Goal: Task Accomplishment & Management: Complete application form

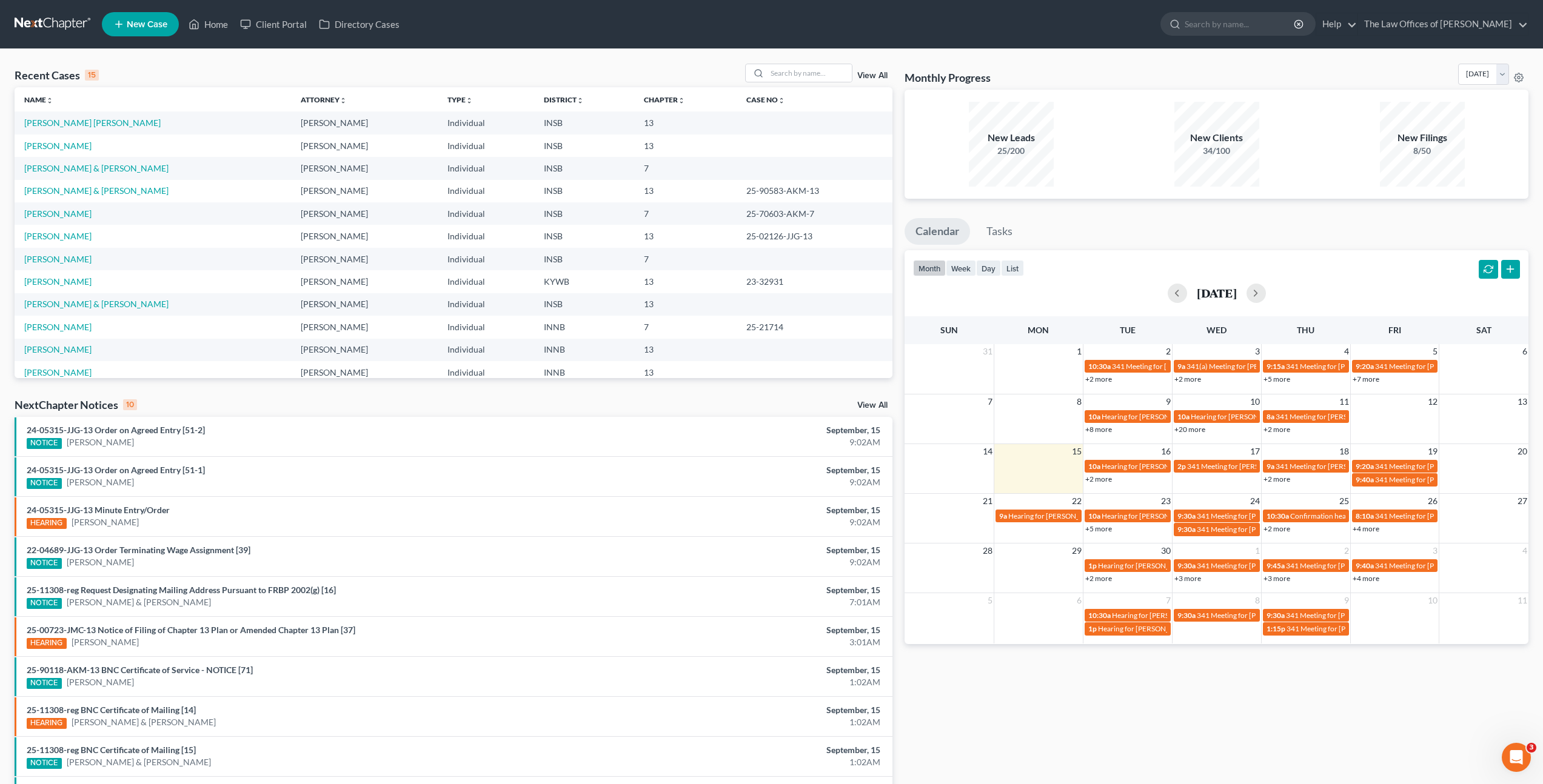
click at [543, 58] on div "Recent Cases 15 View All Name unfold_more expand_more expand_less Attorney unfo…" at bounding box center [771, 450] width 1543 height 801
click at [798, 74] on input "search" at bounding box center [809, 73] width 85 height 18
type input "[PERSON_NAME]"
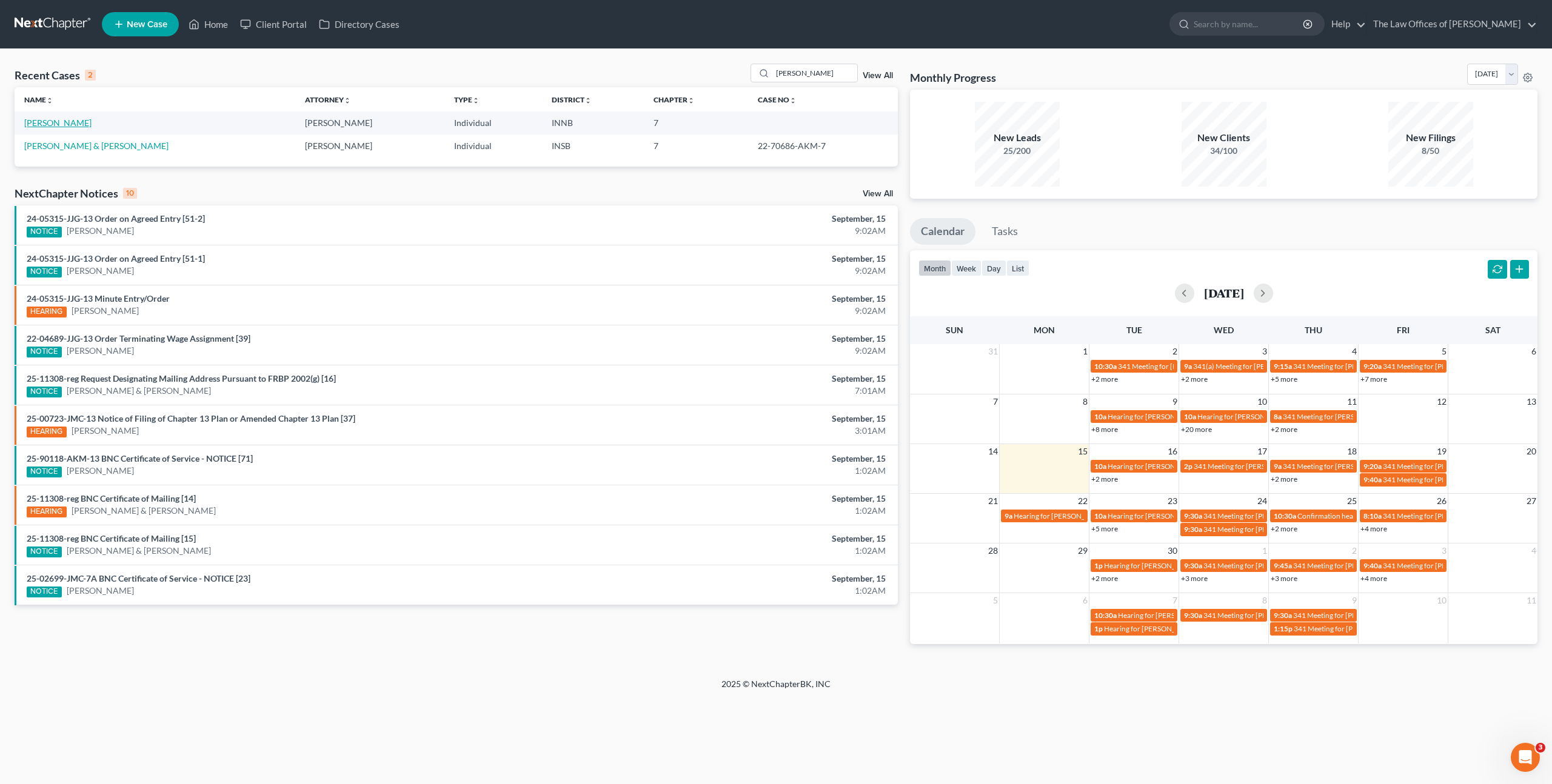
click at [56, 120] on link "[PERSON_NAME]" at bounding box center [58, 123] width 67 height 10
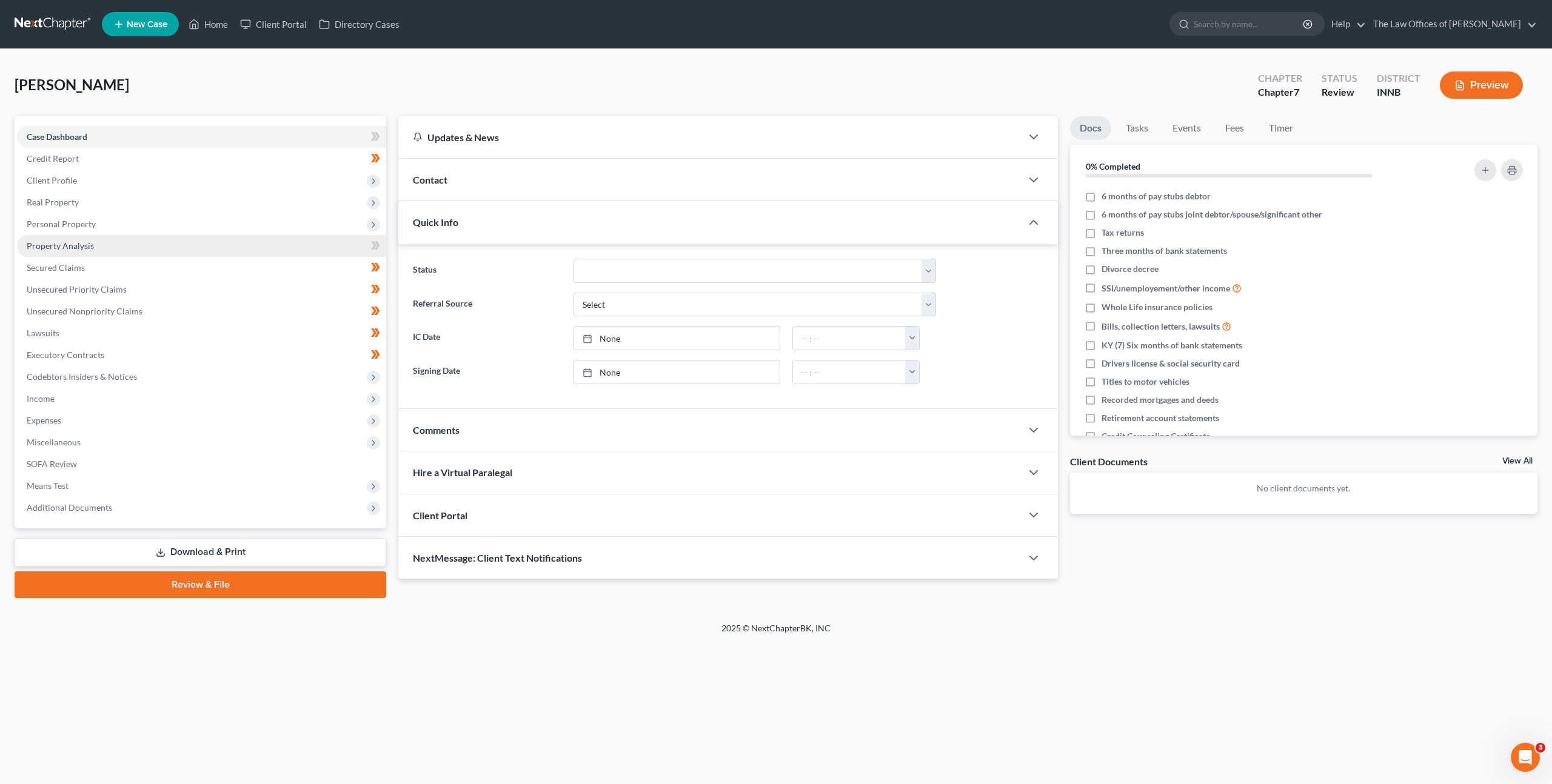
click at [137, 249] on link "Property Analysis" at bounding box center [201, 246] width 369 height 22
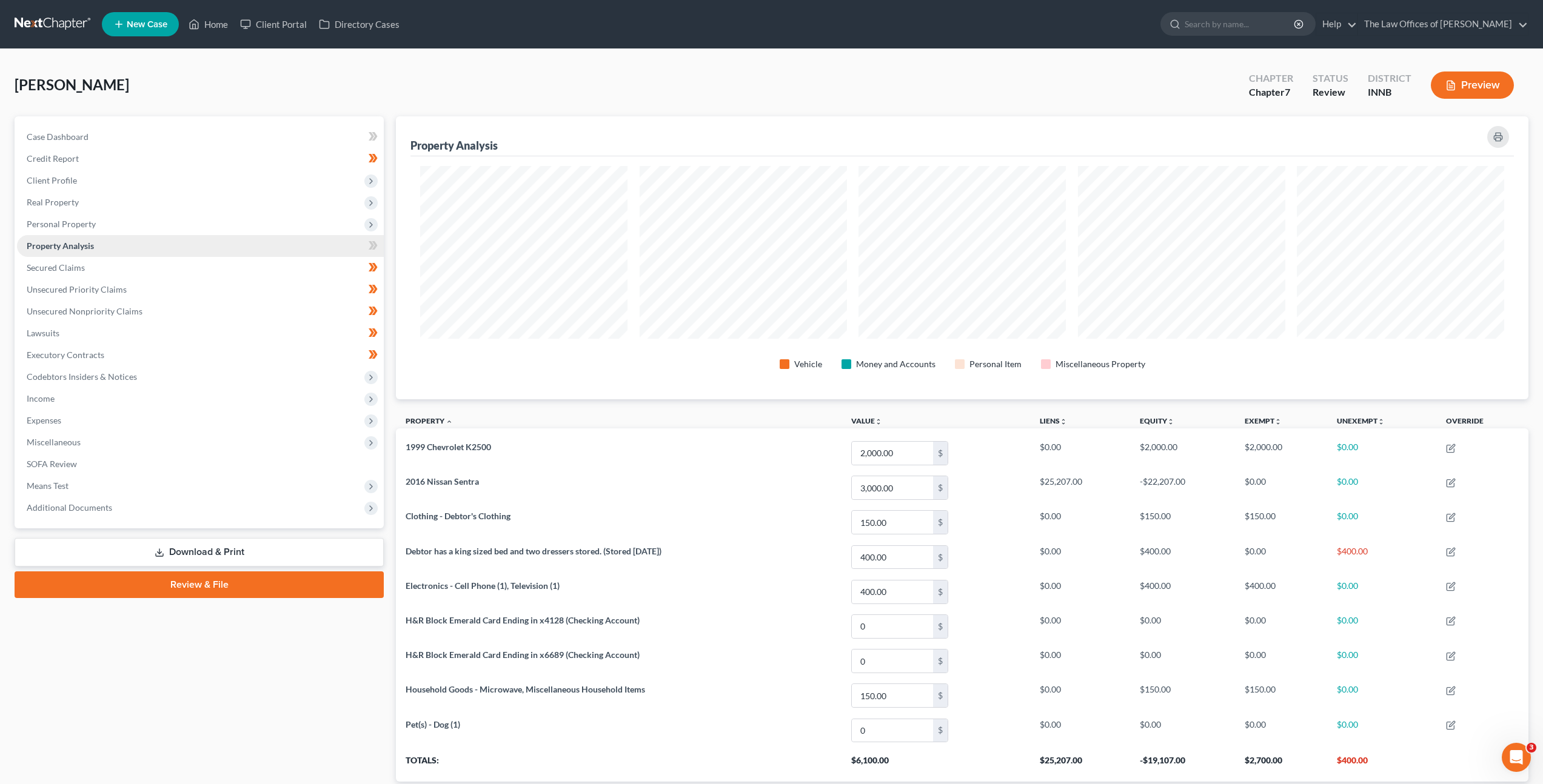
scroll to position [283, 1133]
click at [213, 226] on span "Personal Property" at bounding box center [200, 224] width 367 height 22
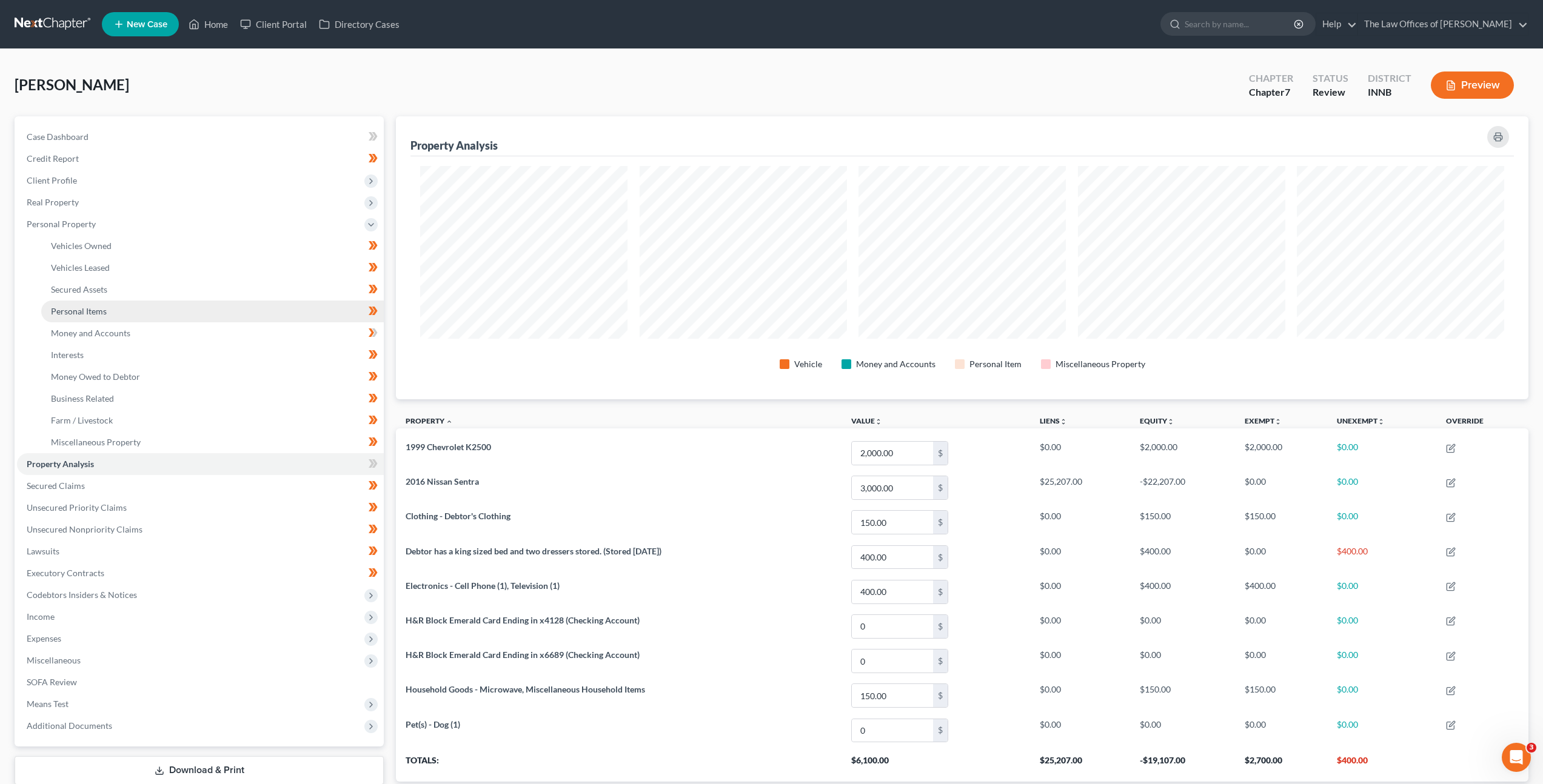
click at [171, 319] on link "Personal Items" at bounding box center [213, 311] width 343 height 22
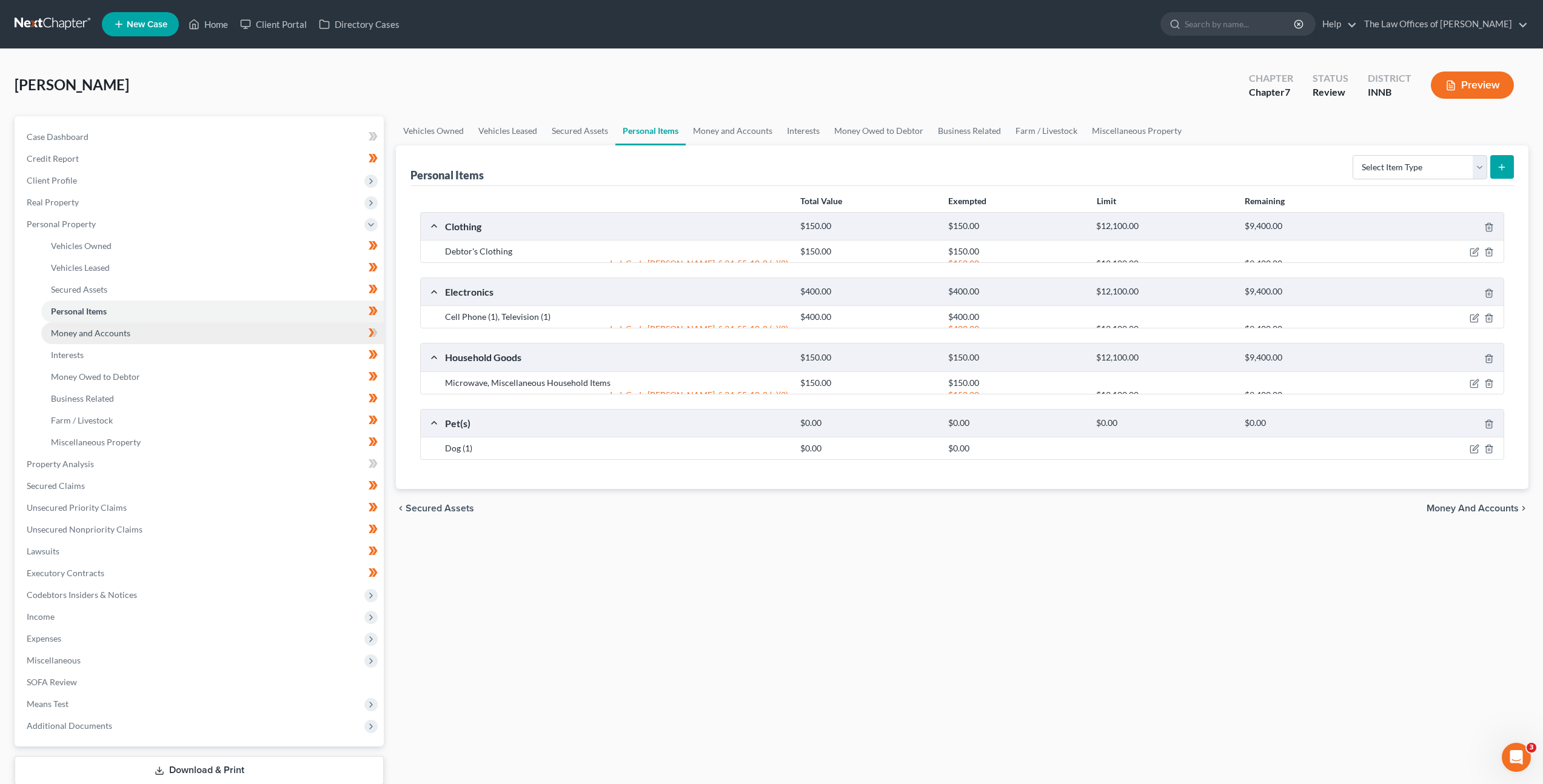
click at [169, 324] on link "Money and Accounts" at bounding box center [213, 333] width 343 height 22
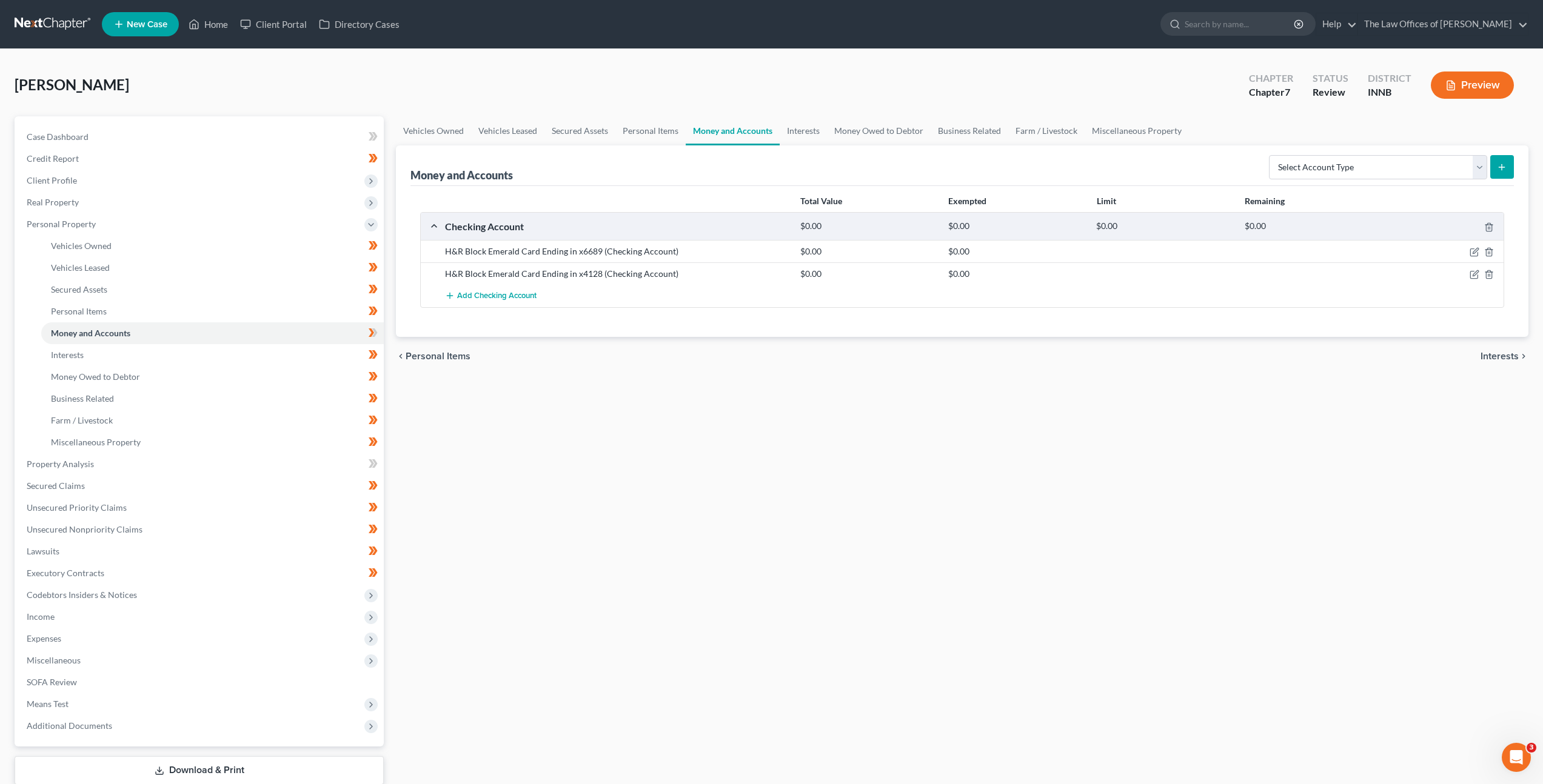
click at [790, 522] on div "Vehicles Owned Vehicles Leased Secured Assets Personal Items Money and Accounts…" at bounding box center [962, 466] width 1145 height 700
click at [935, 554] on div "Vehicles Owned Vehicles Leased Secured Assets Personal Items Money and Accounts…" at bounding box center [962, 466] width 1145 height 700
click at [845, 533] on div "Vehicles Owned Vehicles Leased Secured Assets Personal Items Money and Accounts…" at bounding box center [962, 466] width 1145 height 700
click at [58, 24] on link at bounding box center [53, 24] width 77 height 22
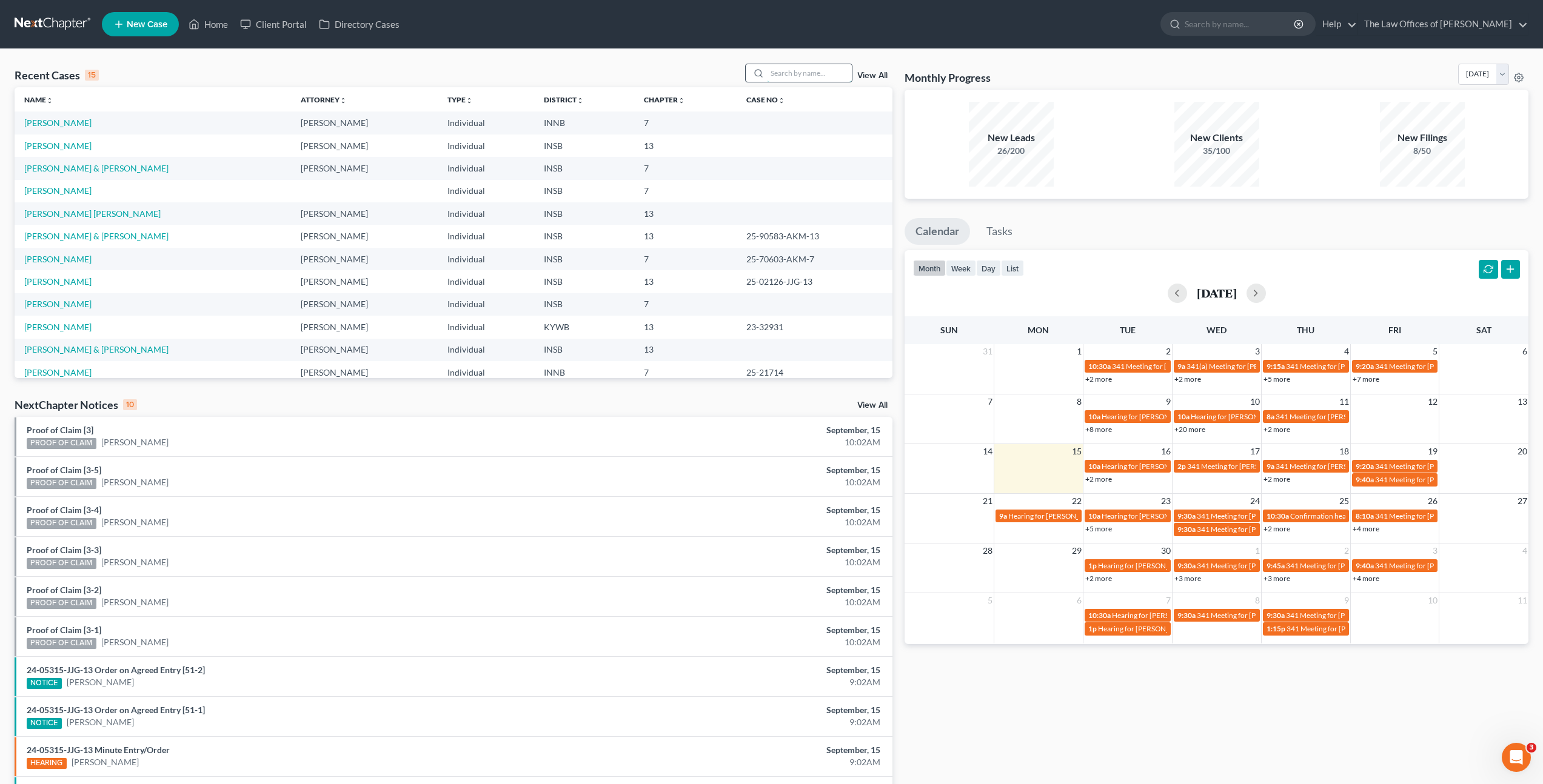
click at [784, 72] on input "search" at bounding box center [809, 73] width 85 height 18
type input "Hirs"
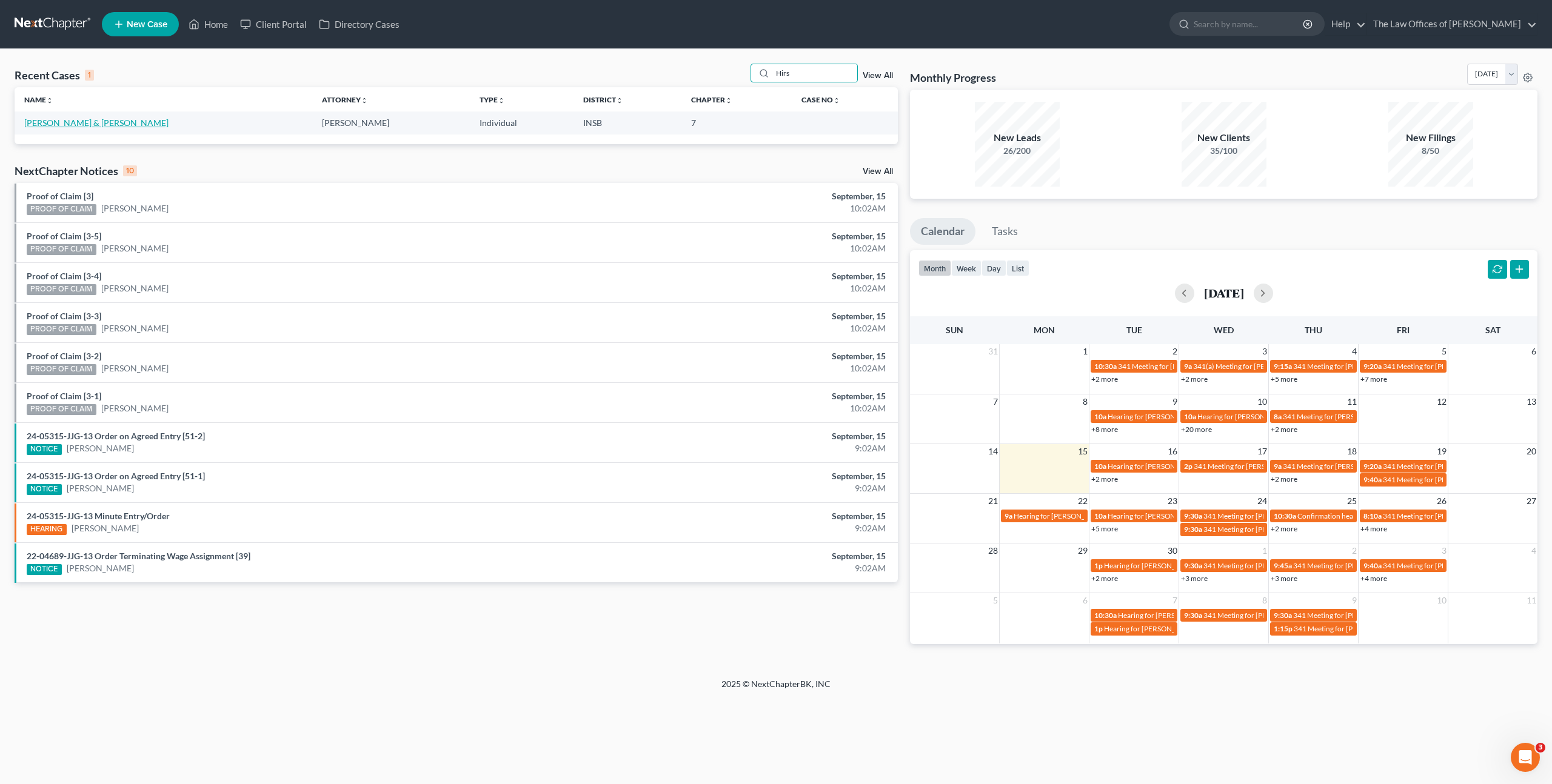
click at [97, 121] on link "Carney, John & Hirschauer, Arianna" at bounding box center [96, 123] width 144 height 10
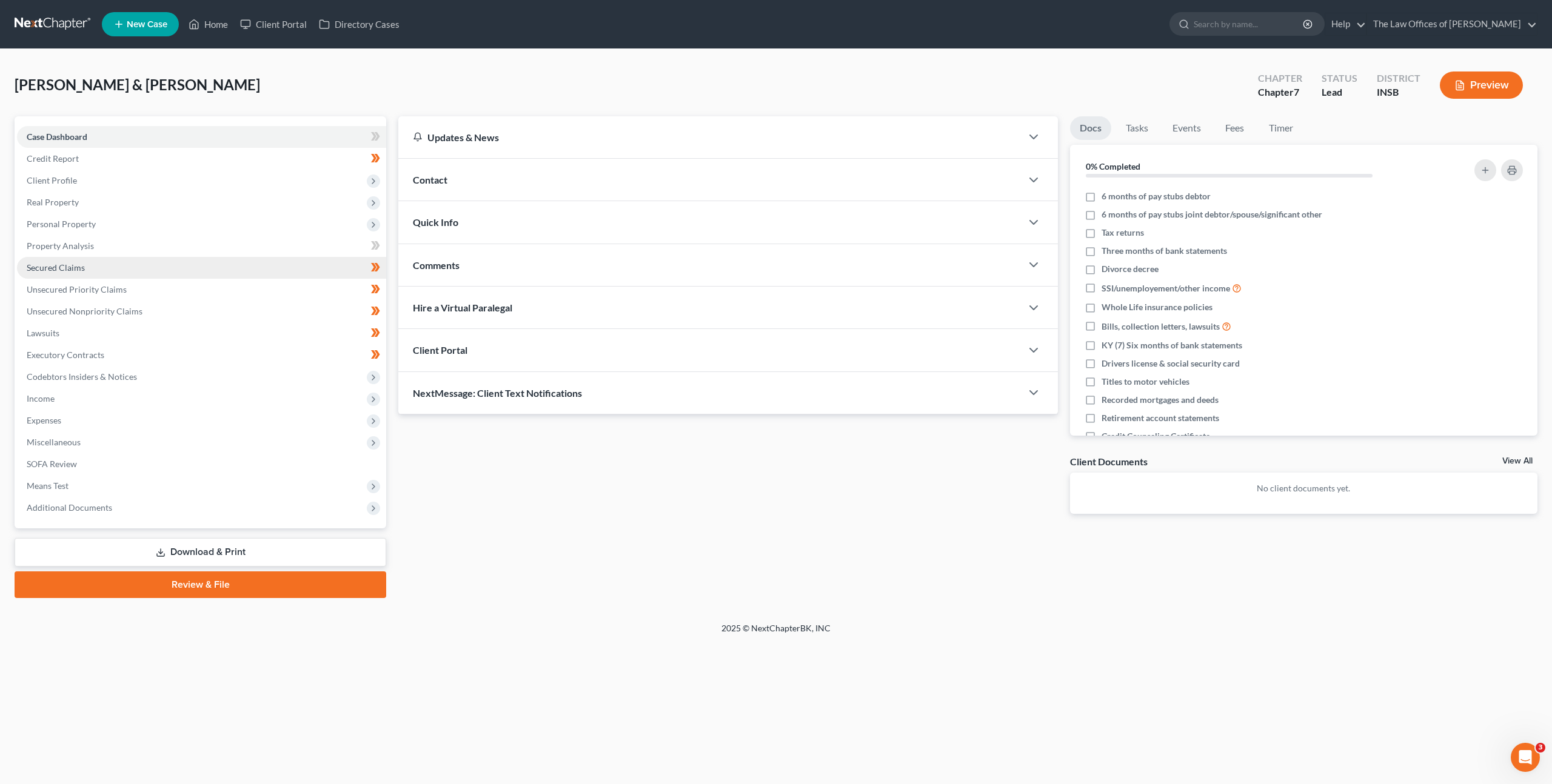
click at [74, 267] on span "Secured Claims" at bounding box center [55, 267] width 58 height 10
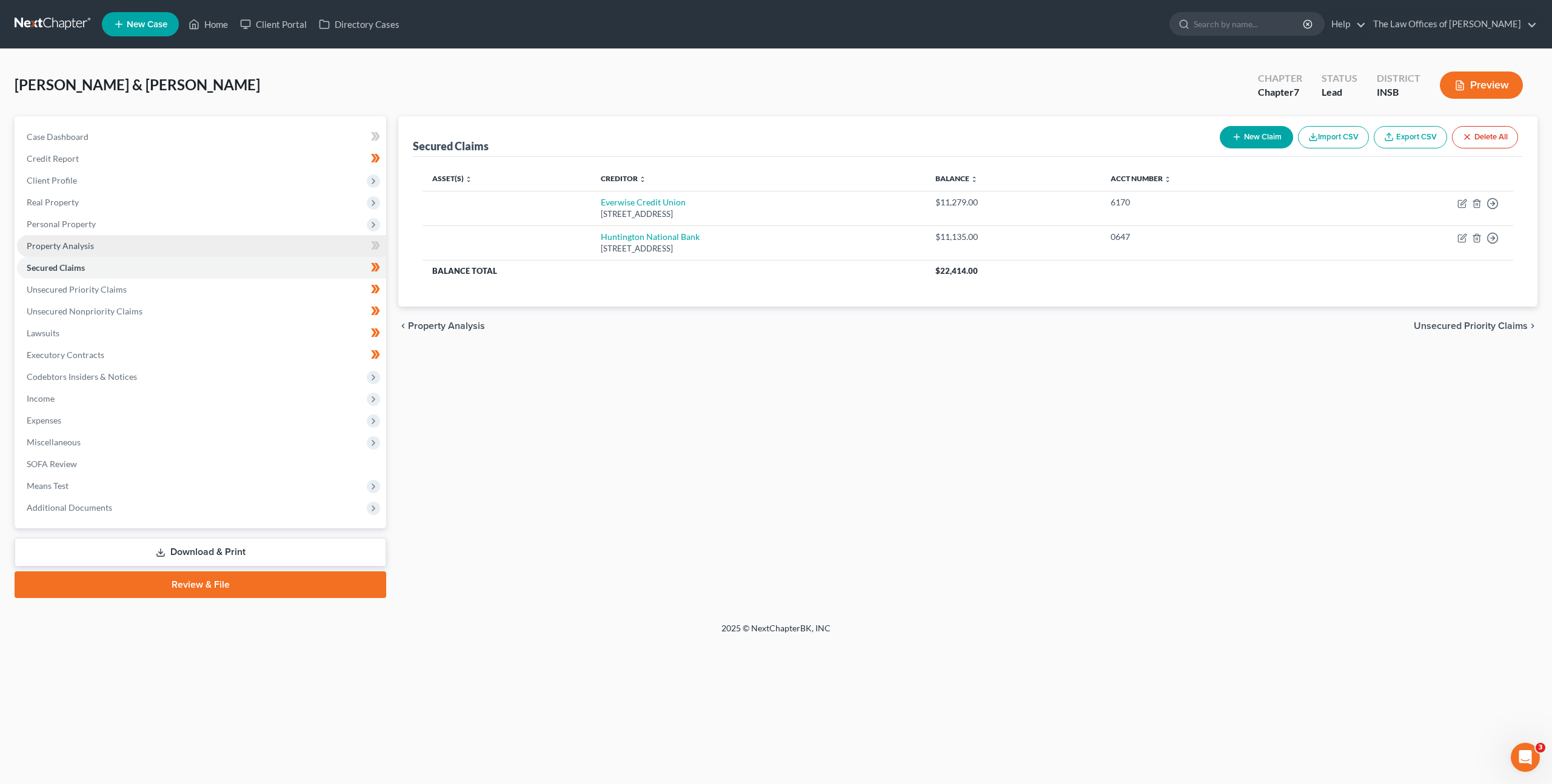
click at [119, 245] on link "Property Analysis" at bounding box center [201, 246] width 369 height 22
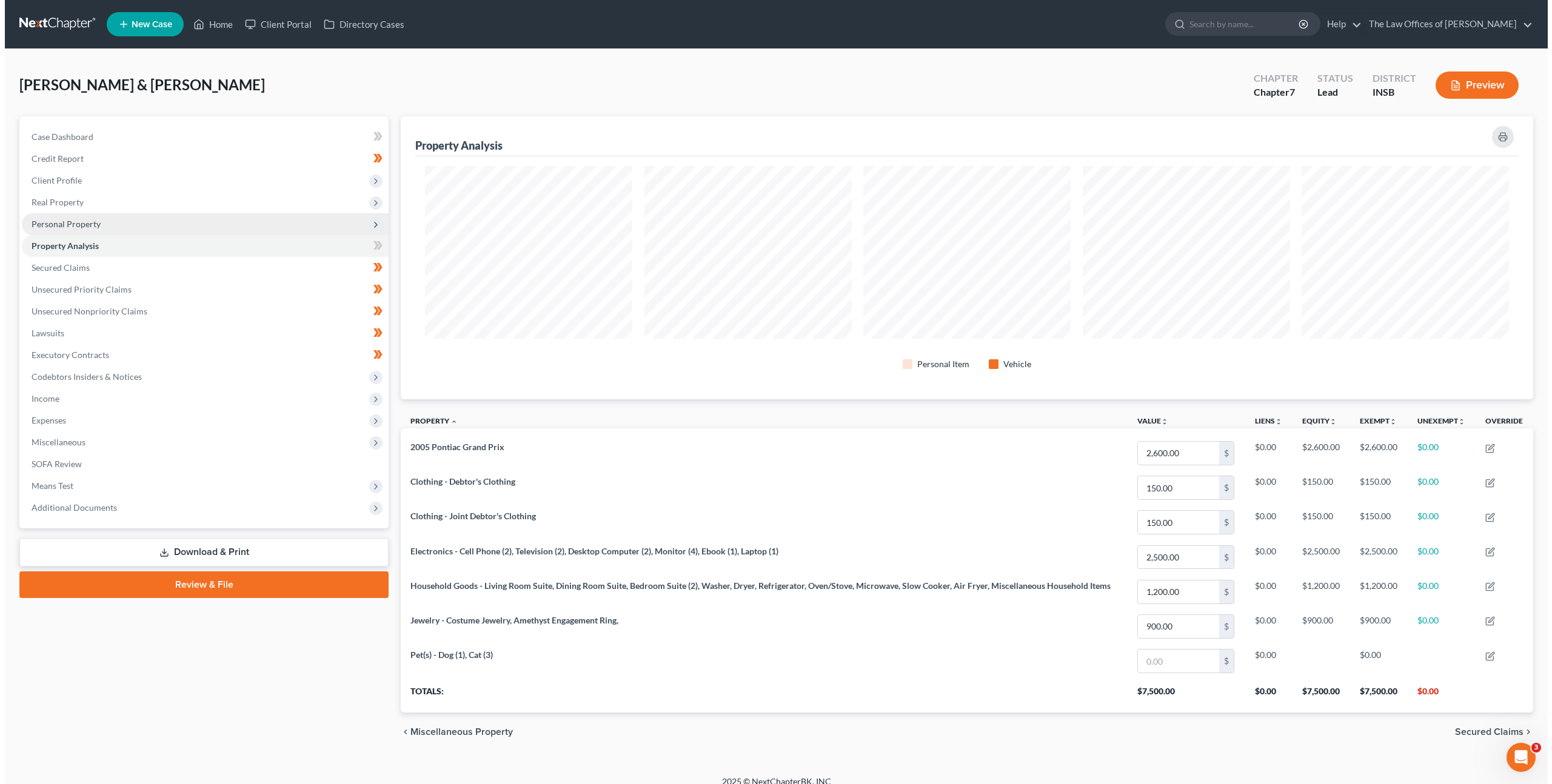
scroll to position [283, 1133]
click at [128, 233] on span "Personal Property" at bounding box center [200, 224] width 367 height 22
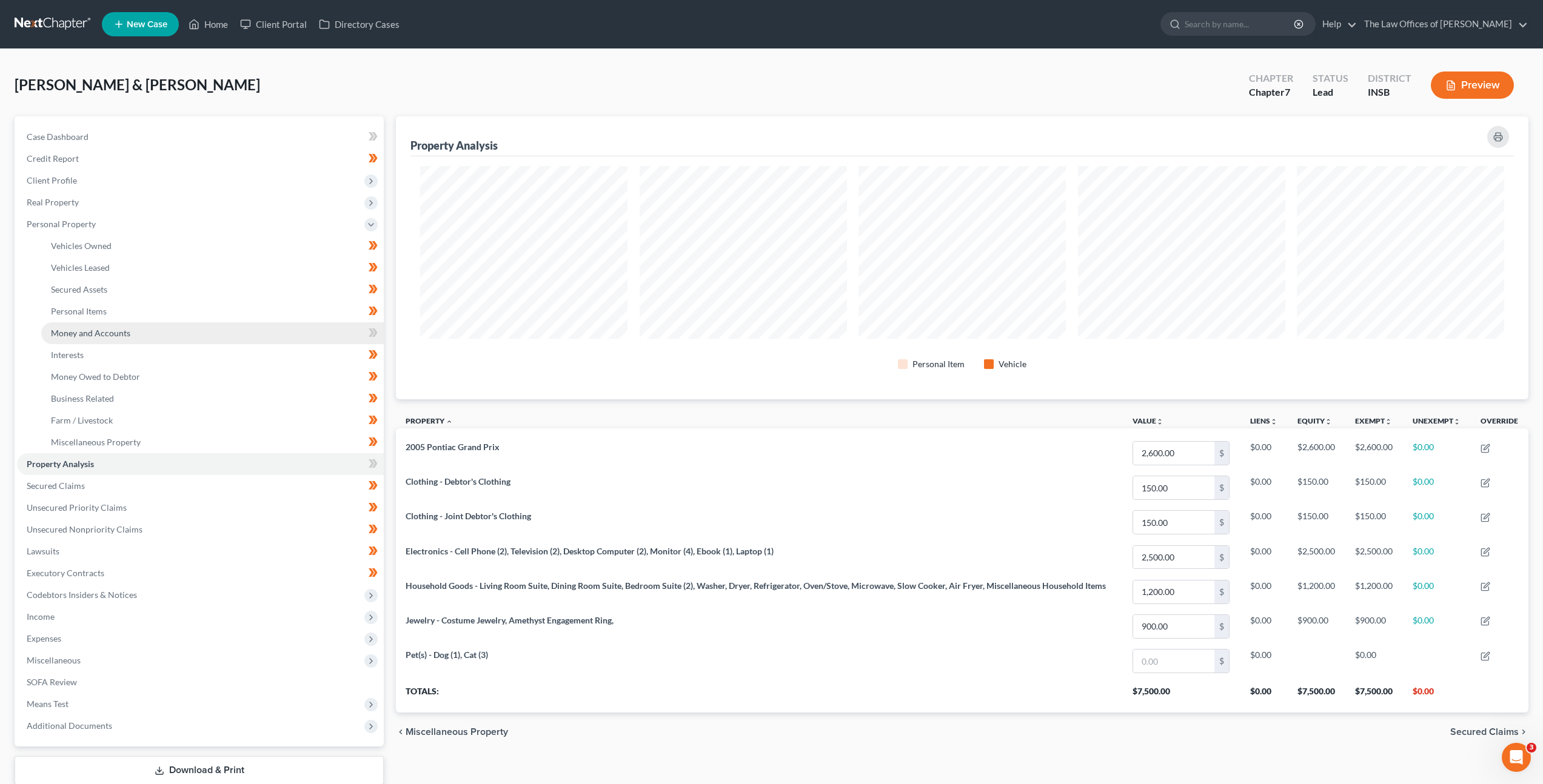
click at [128, 334] on span "Money and Accounts" at bounding box center [91, 333] width 79 height 10
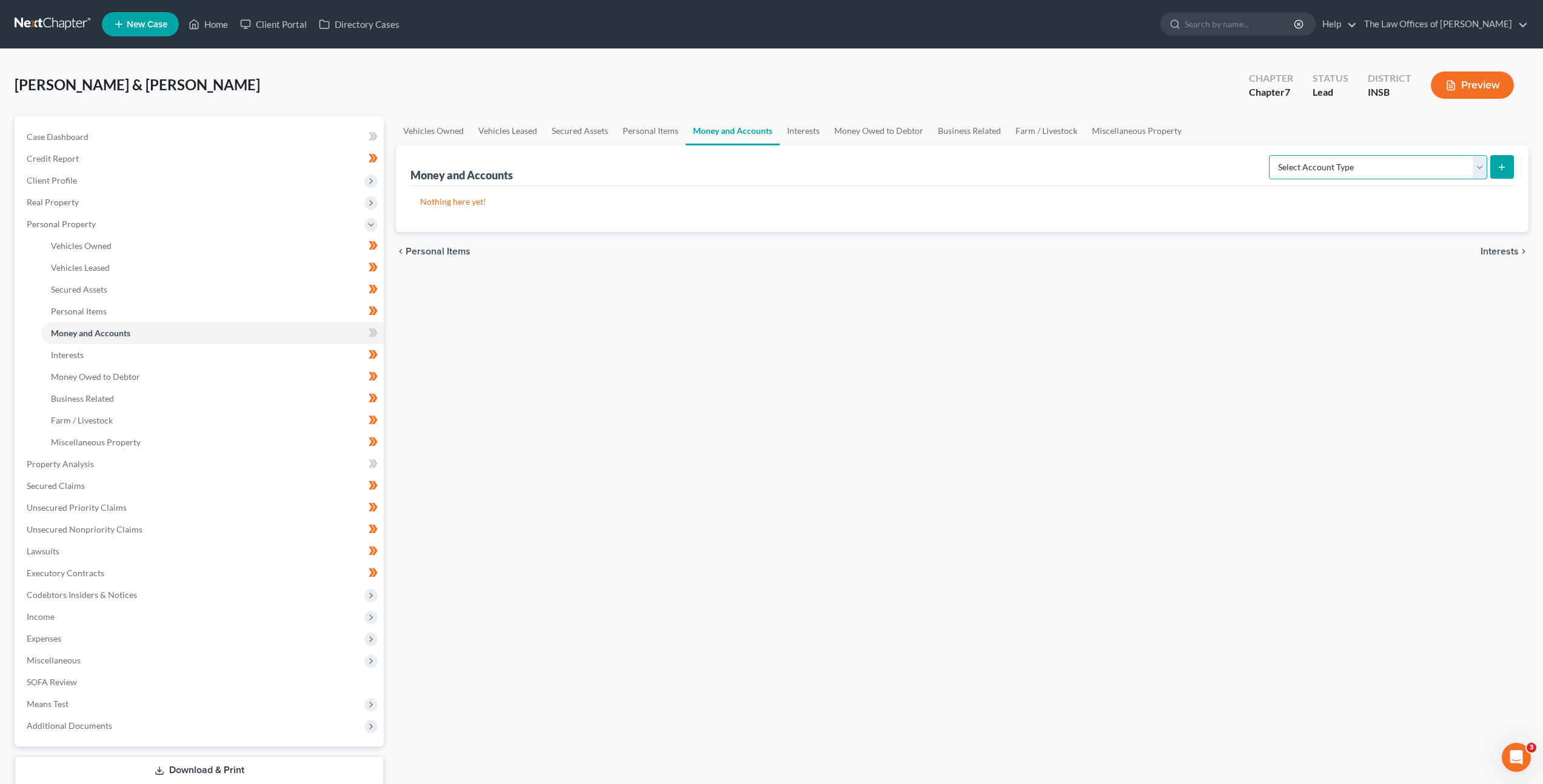
click at [1349, 174] on select "Select Account Type Brokerage Cash on Hand Certificates of Deposit Checking Acc…" at bounding box center [1378, 167] width 218 height 25
click at [182, 86] on span "Carney, John & Hirschauer, Arianna" at bounding box center [137, 84] width 245 height 18
drag, startPoint x: 186, startPoint y: 83, endPoint x: 107, endPoint y: 88, distance: 79.2
click at [107, 88] on span "Carney, John & Hirschauer, Arianna" at bounding box center [137, 84] width 245 height 18
copy span "Hirschauer"
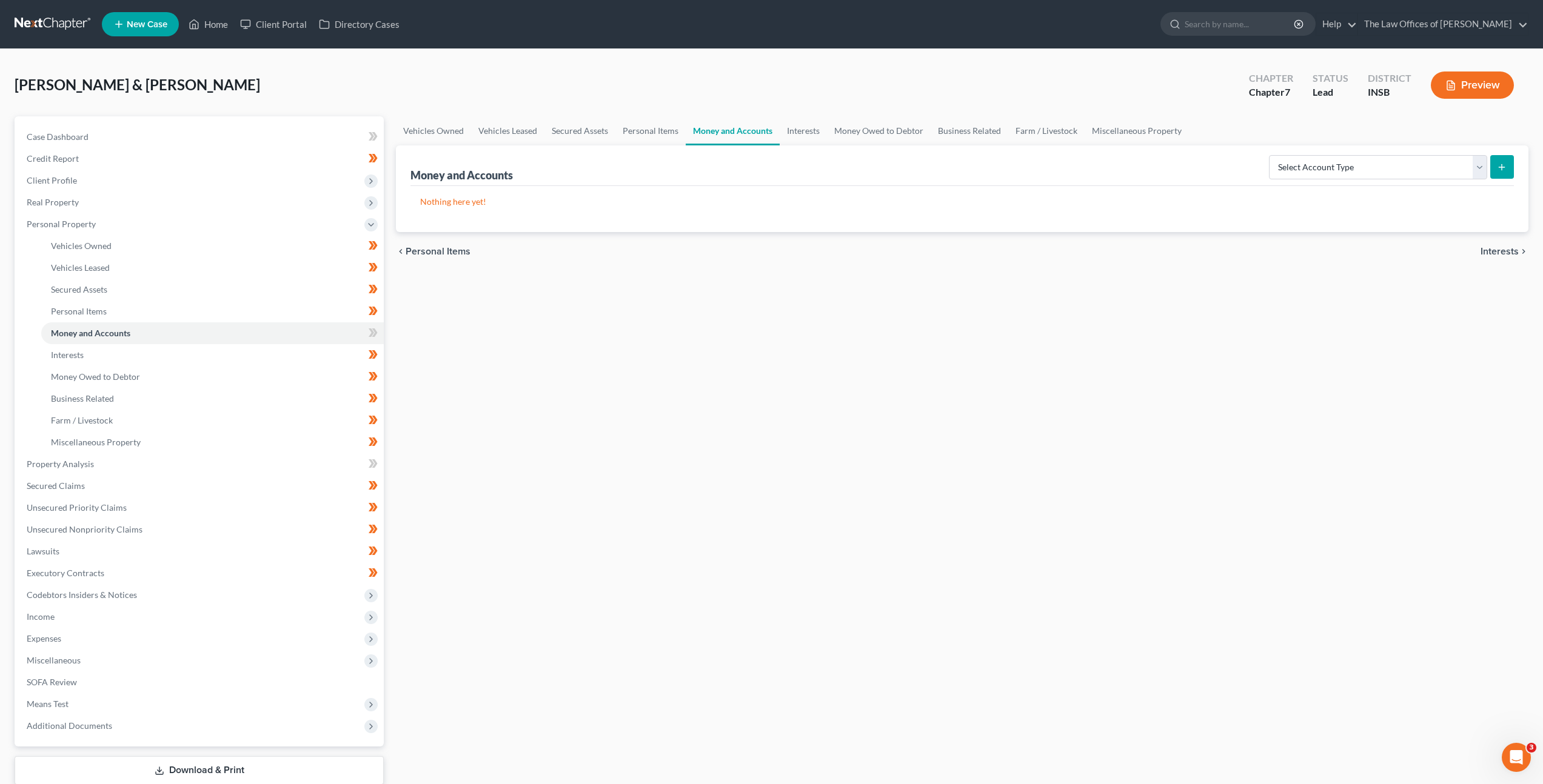
click at [580, 591] on div "Vehicles Owned Vehicles Leased Secured Assets Personal Items Money and Accounts…" at bounding box center [962, 466] width 1145 height 700
click at [598, 487] on div "Vehicles Owned Vehicles Leased Secured Assets Personal Items Money and Accounts…" at bounding box center [962, 466] width 1145 height 700
click at [1329, 172] on select "Select Account Type Brokerage Cash on Hand Certificates of Deposit Checking Acc…" at bounding box center [1378, 167] width 218 height 25
select select "checking"
click at [1271, 155] on select "Select Account Type Brokerage Cash on Hand Certificates of Deposit Checking Acc…" at bounding box center [1378, 167] width 218 height 25
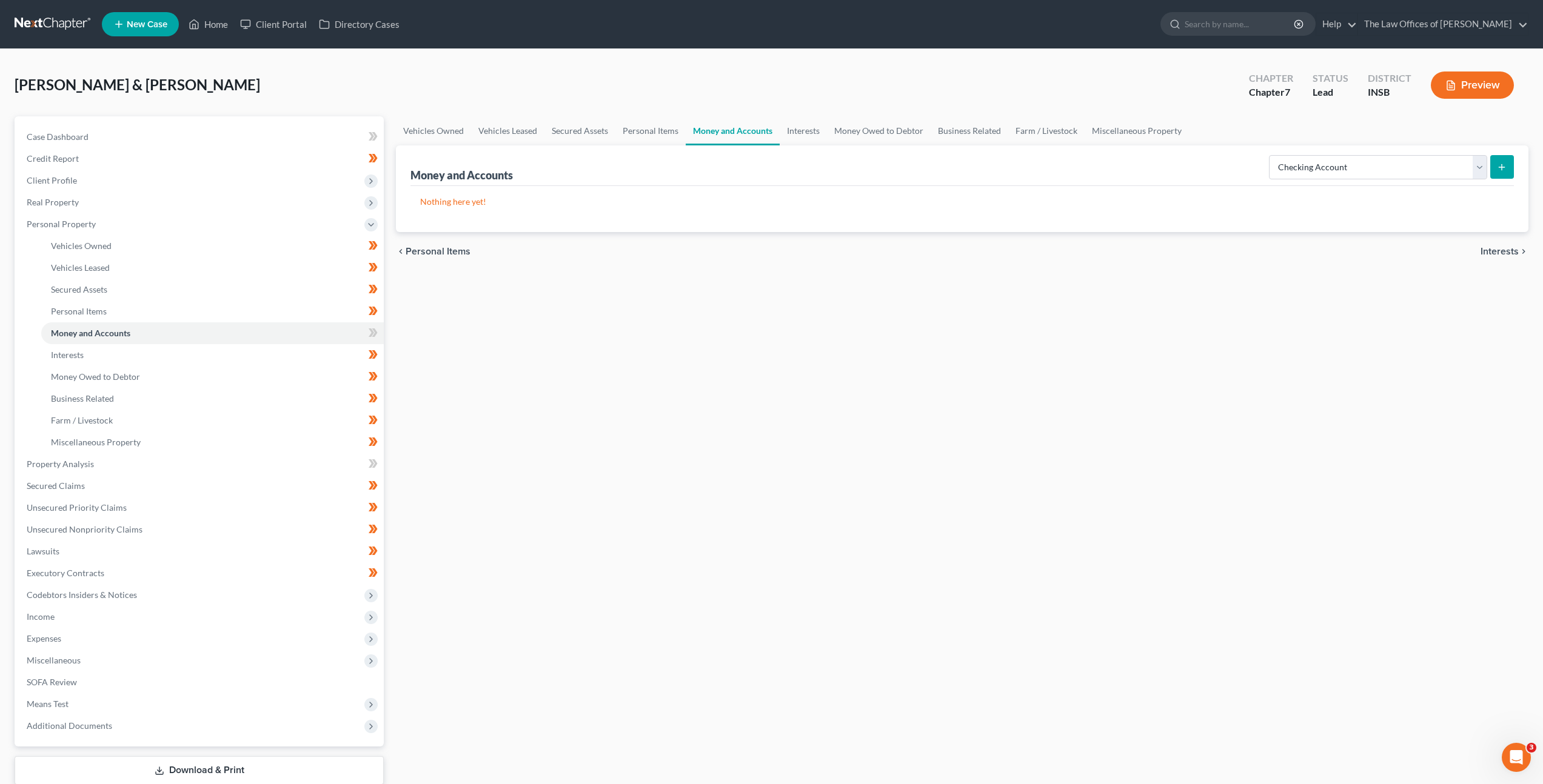
click at [1218, 370] on div "Vehicles Owned Vehicles Leased Secured Assets Personal Items Money and Accounts…" at bounding box center [962, 466] width 1145 height 700
click at [1502, 164] on icon "submit" at bounding box center [1501, 167] width 9 height 9
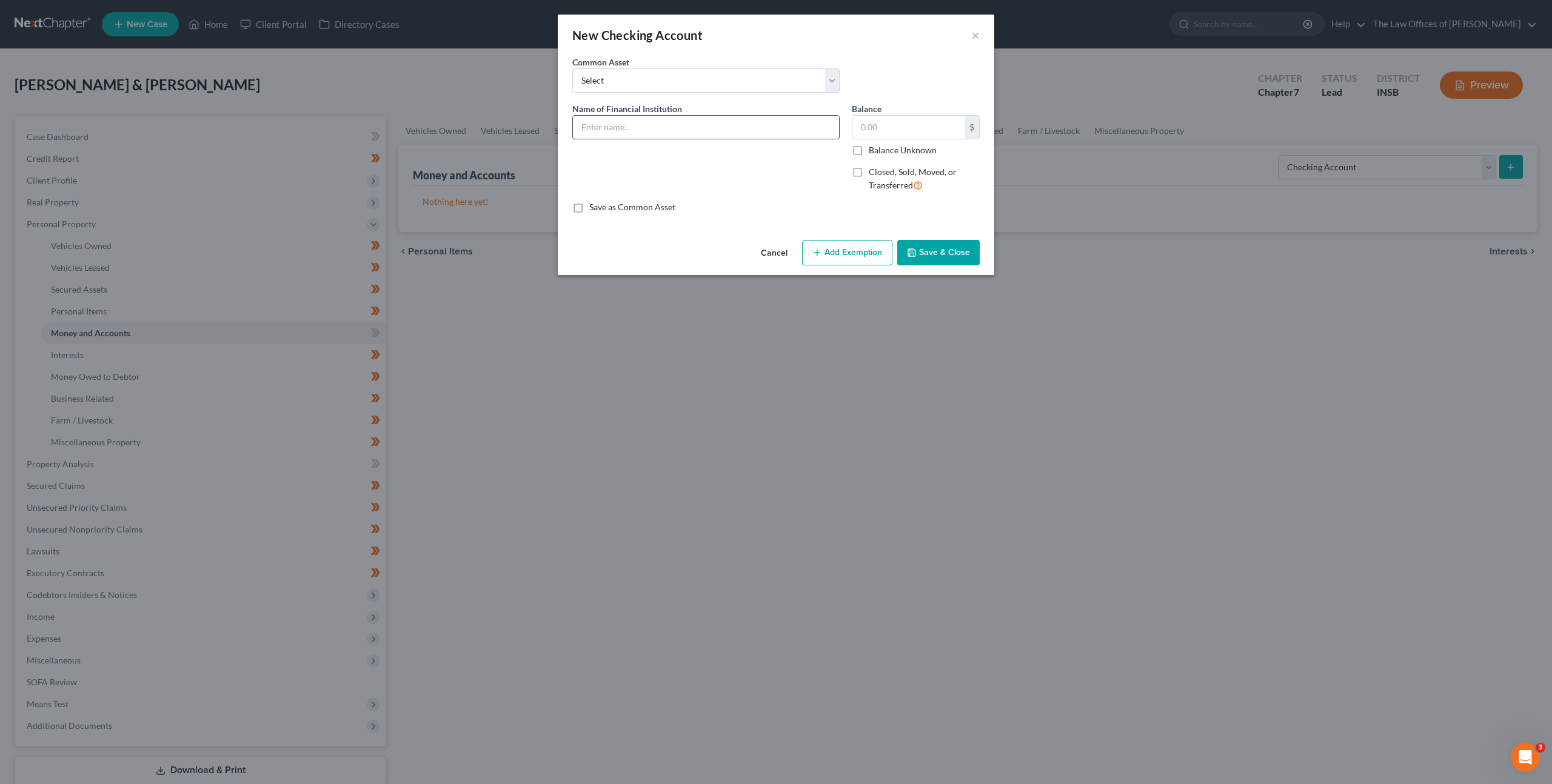
click at [655, 132] on input "text" at bounding box center [706, 127] width 266 height 23
type input "First Harrison Bank Account Ending in x9456"
click at [763, 202] on div "Save as Common Asset" at bounding box center [776, 207] width 407 height 12
drag, startPoint x: 921, startPoint y: 245, endPoint x: 1049, endPoint y: 239, distance: 128.1
click at [921, 245] on button "Save & Close" at bounding box center [938, 253] width 82 height 25
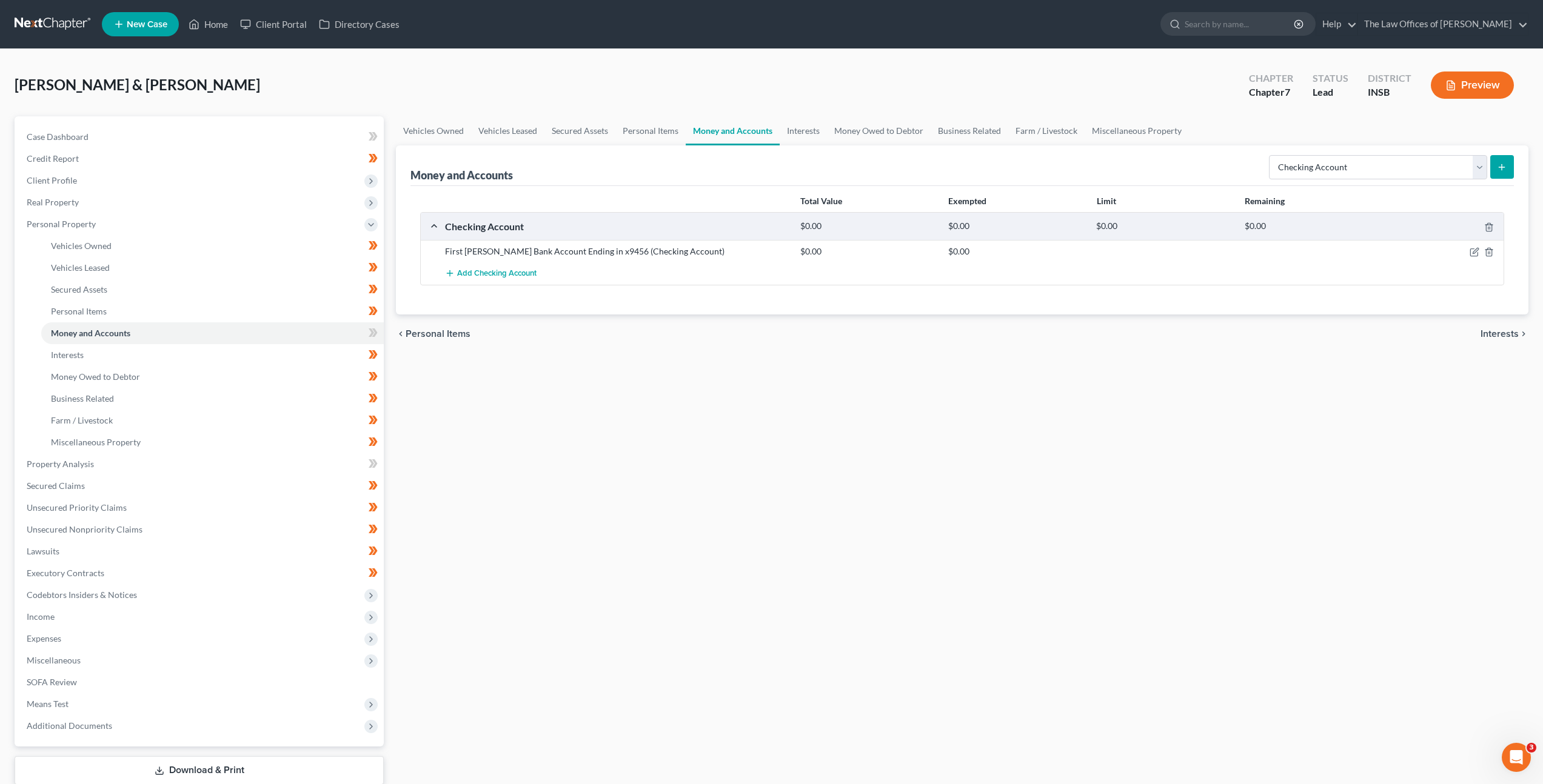
drag, startPoint x: 1113, startPoint y: 350, endPoint x: 1220, endPoint y: 273, distance: 131.8
click at [1113, 348] on div "chevron_left Personal Items Interests chevron_right" at bounding box center [962, 334] width 1133 height 39
click at [1503, 167] on line "submit" at bounding box center [1502, 167] width 6 height 0
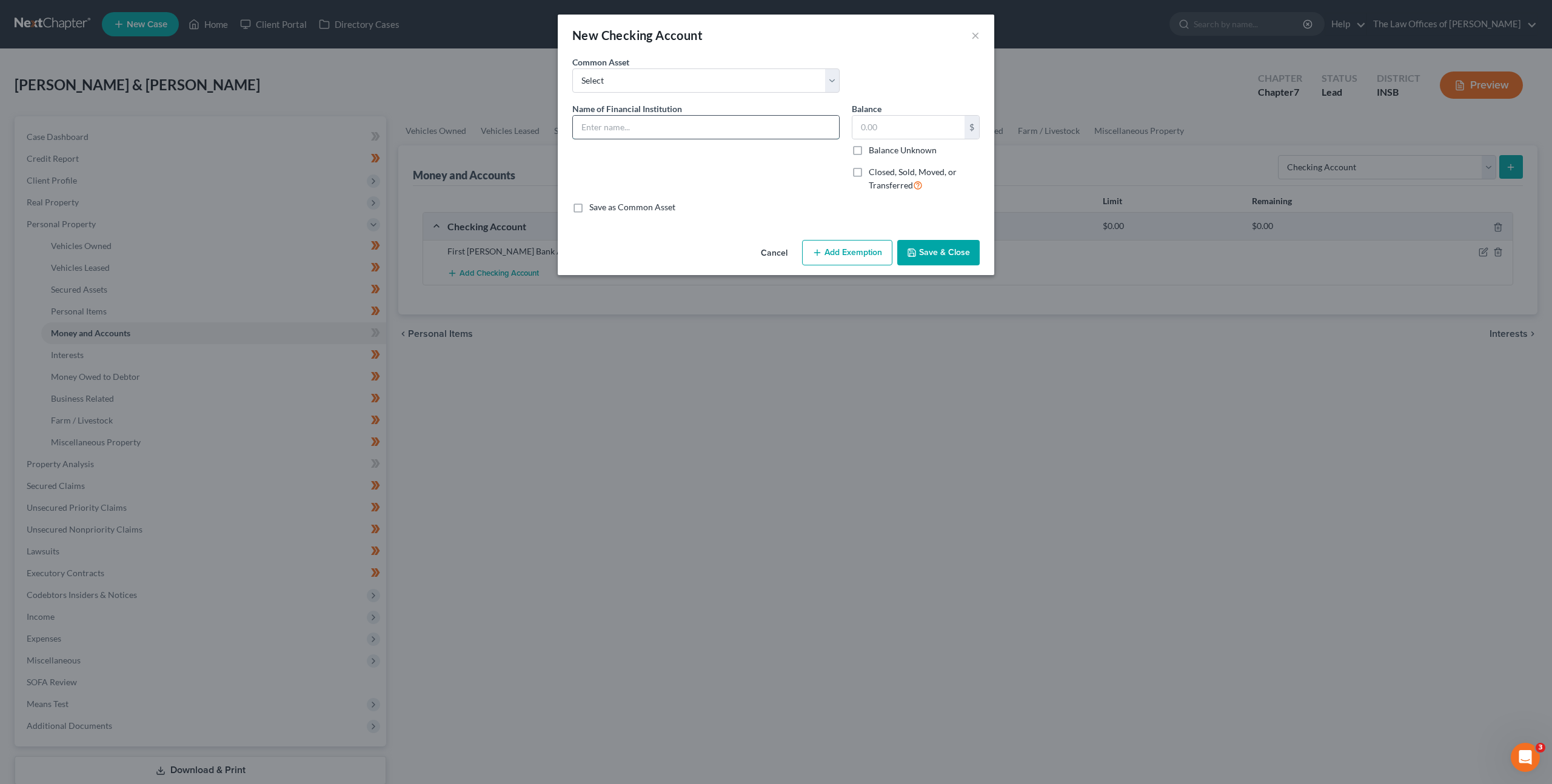
click at [726, 123] on input "text" at bounding box center [706, 127] width 266 height 23
type input "Cash App"
click at [936, 270] on div "Cancel Add Exemption Save & Close" at bounding box center [776, 255] width 436 height 40
click at [940, 257] on button "Save & Close" at bounding box center [938, 253] width 82 height 25
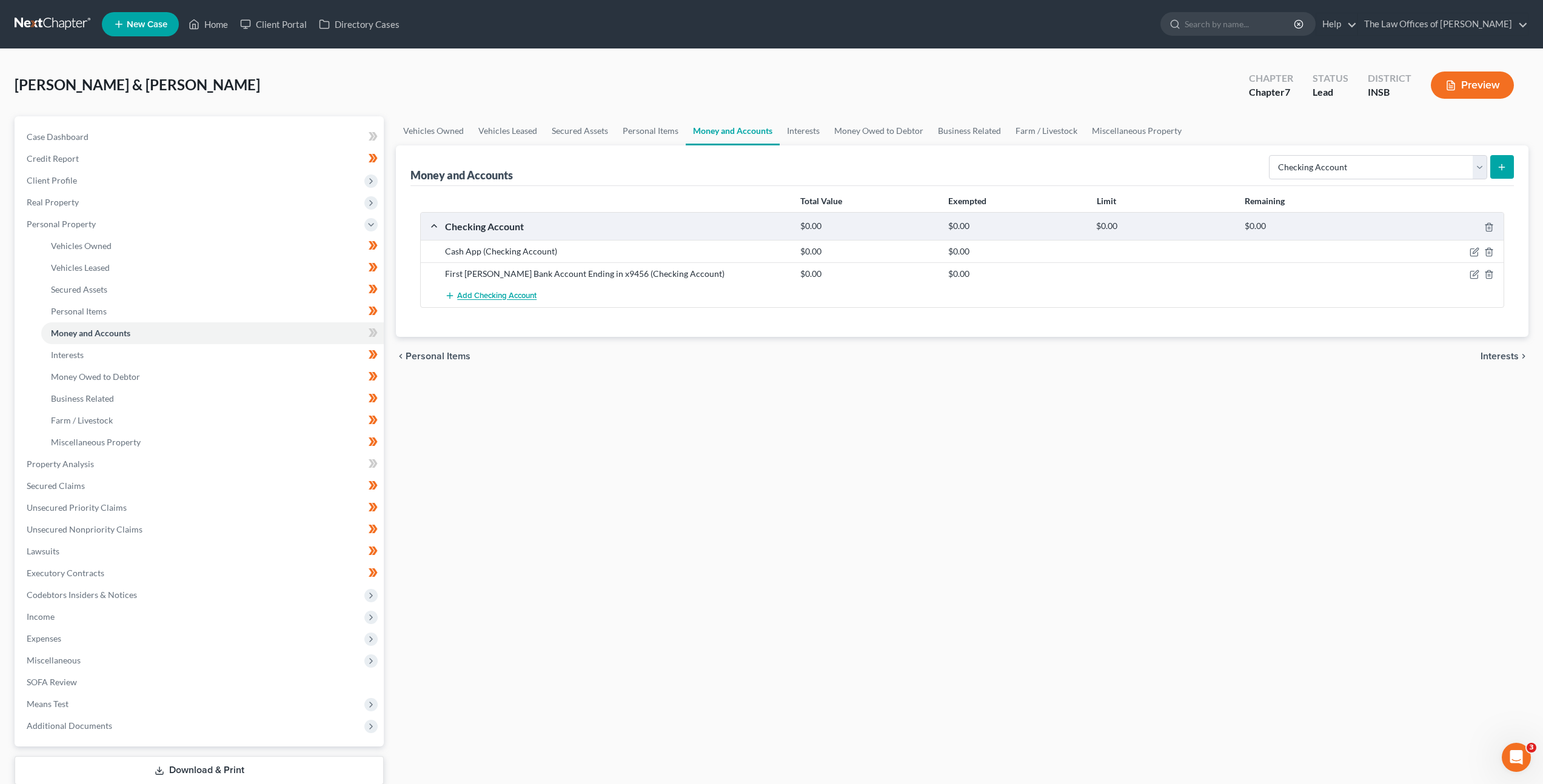
click at [512, 299] on span "Add Checking Account" at bounding box center [497, 296] width 79 height 9
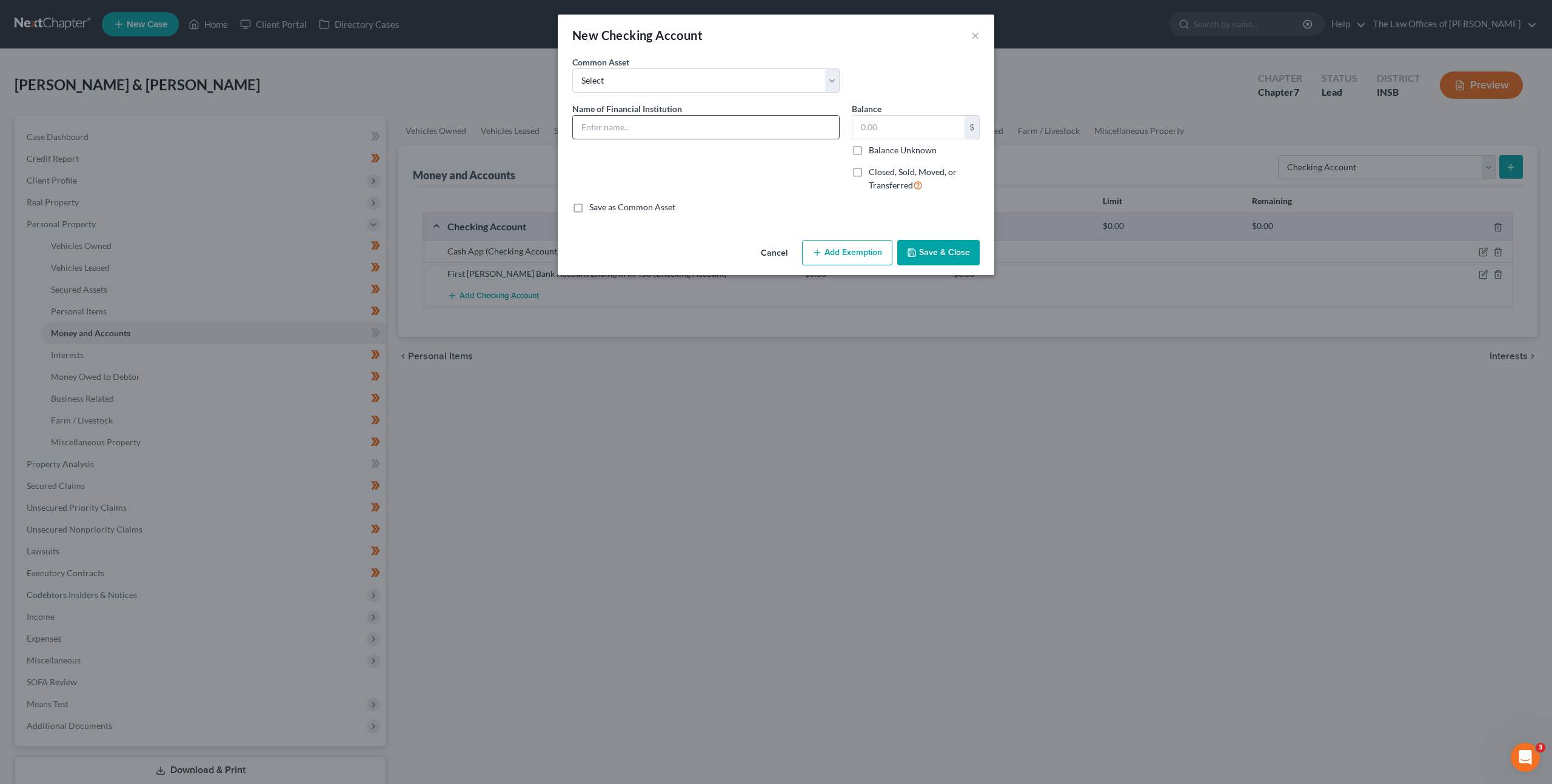
click at [653, 138] on div "Name of Financial Institution *" at bounding box center [706, 152] width 279 height 99
click at [658, 135] on input "text" at bounding box center [706, 127] width 266 height 23
type input "Venmo"
click at [925, 244] on button "Save & Close" at bounding box center [938, 253] width 82 height 25
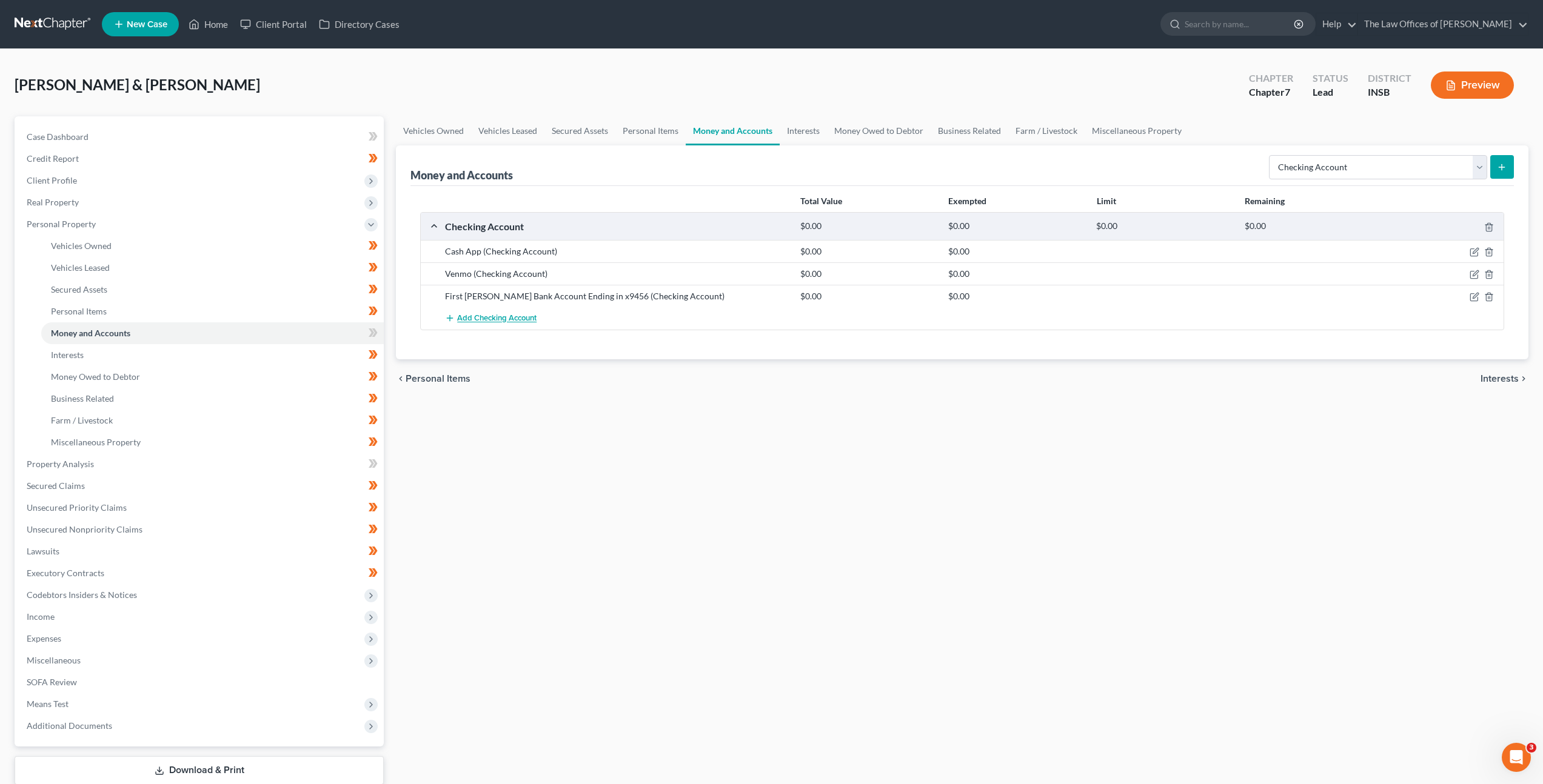
click at [499, 309] on button "Add Checking Account" at bounding box center [491, 319] width 92 height 23
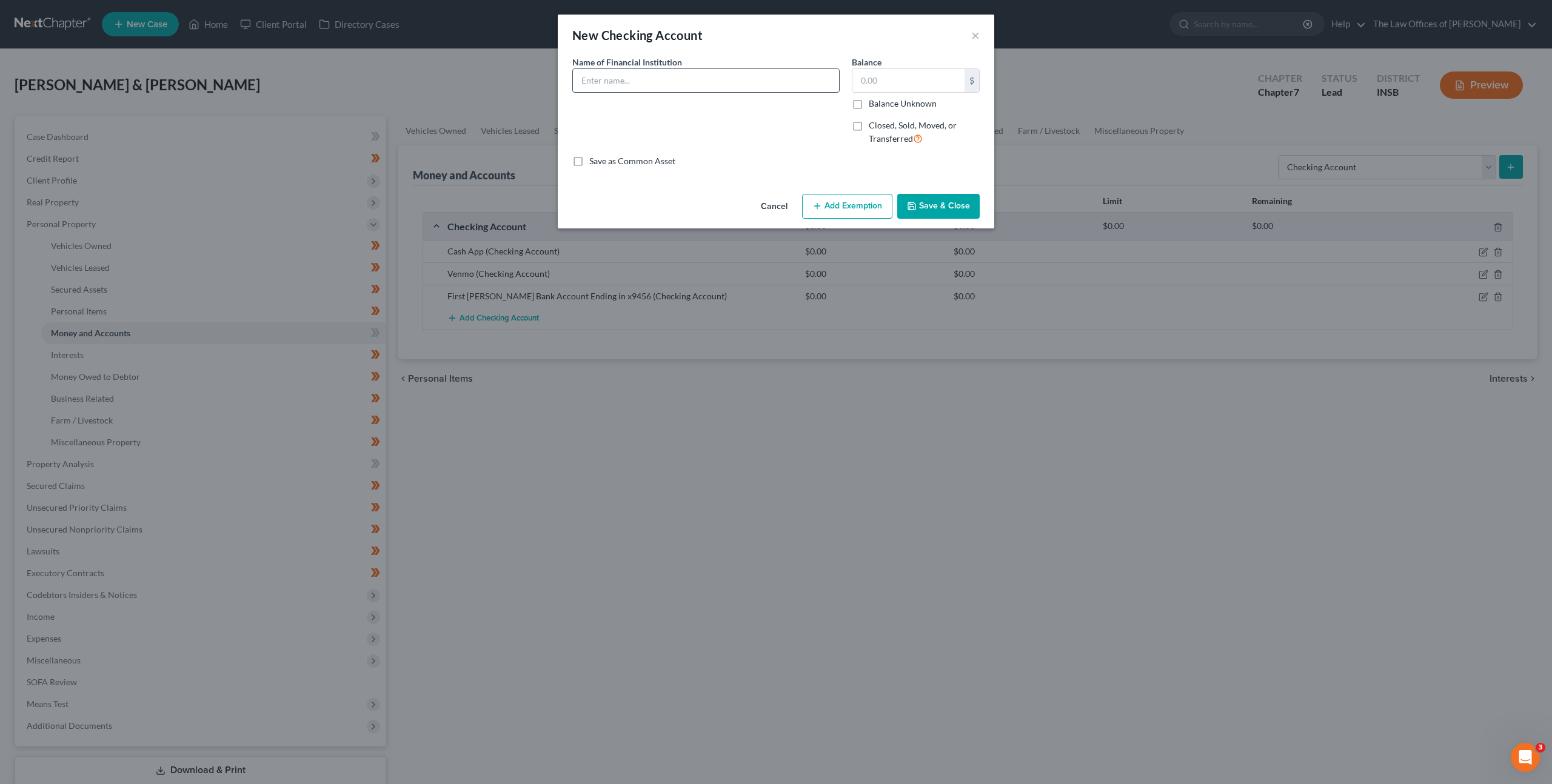
click at [673, 74] on input "text" at bounding box center [706, 80] width 266 height 23
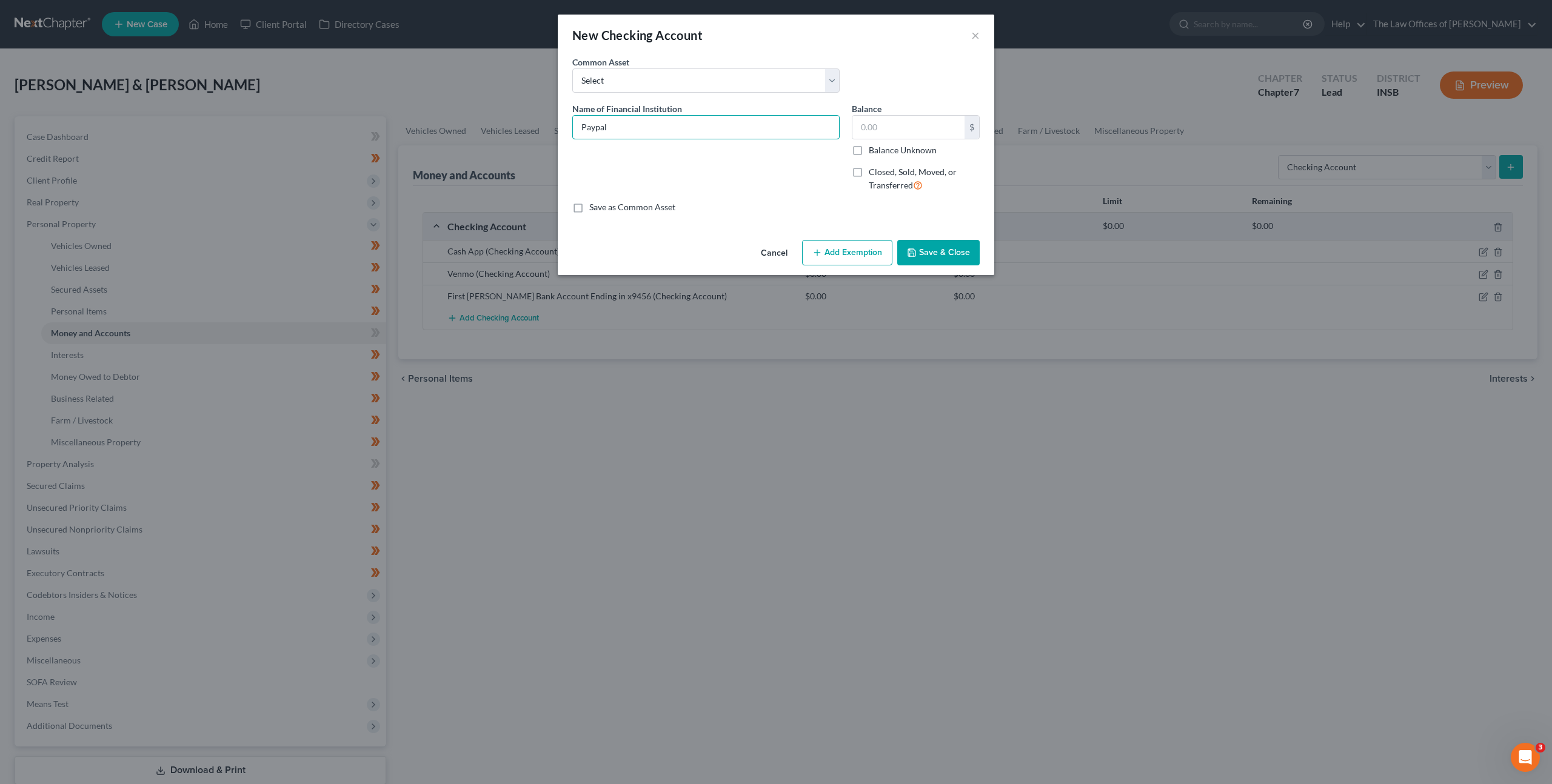
type input "Paypal"
click at [947, 243] on button "Save & Close" at bounding box center [938, 253] width 82 height 25
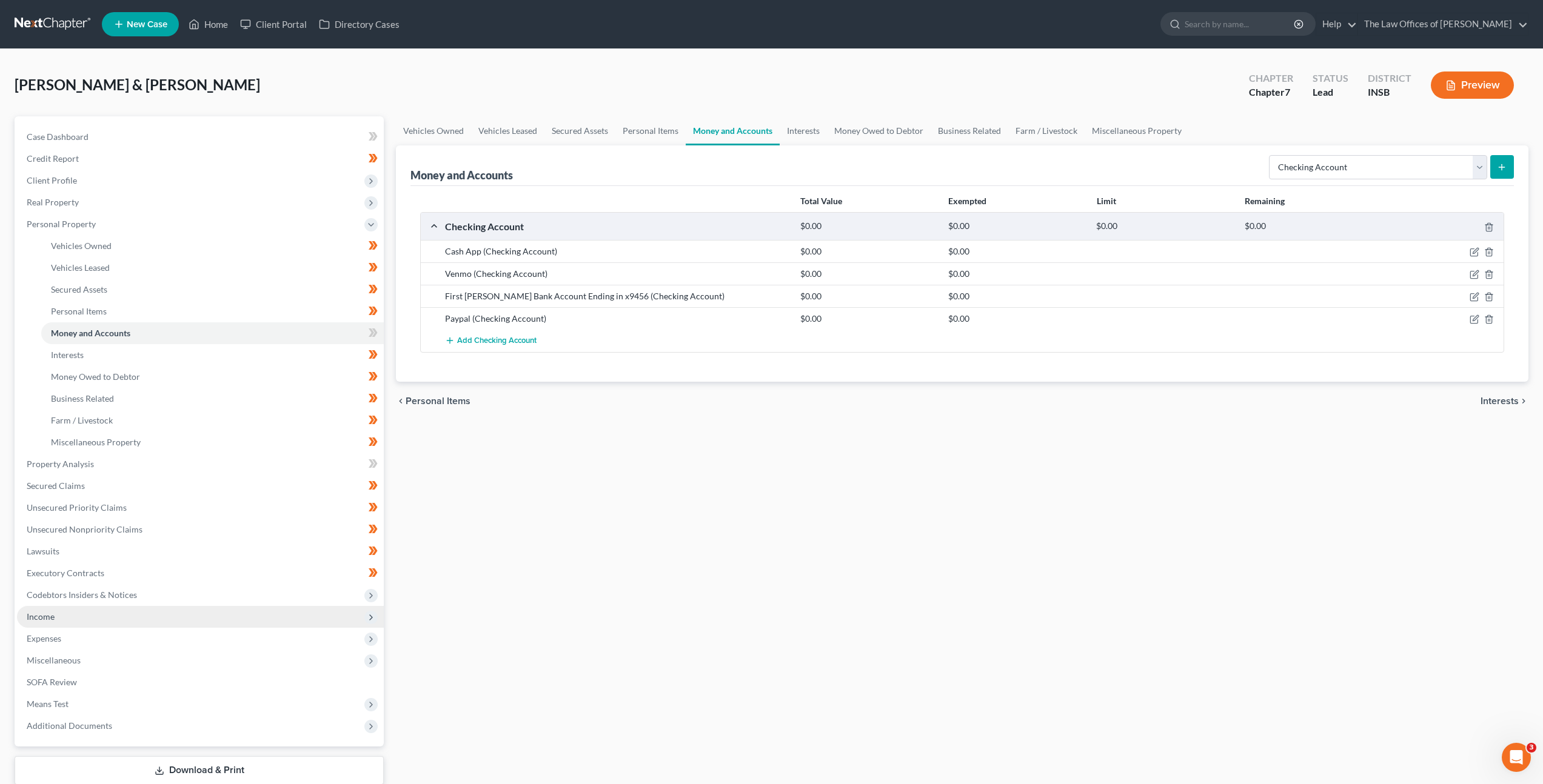
click at [156, 614] on span "Income" at bounding box center [200, 617] width 367 height 22
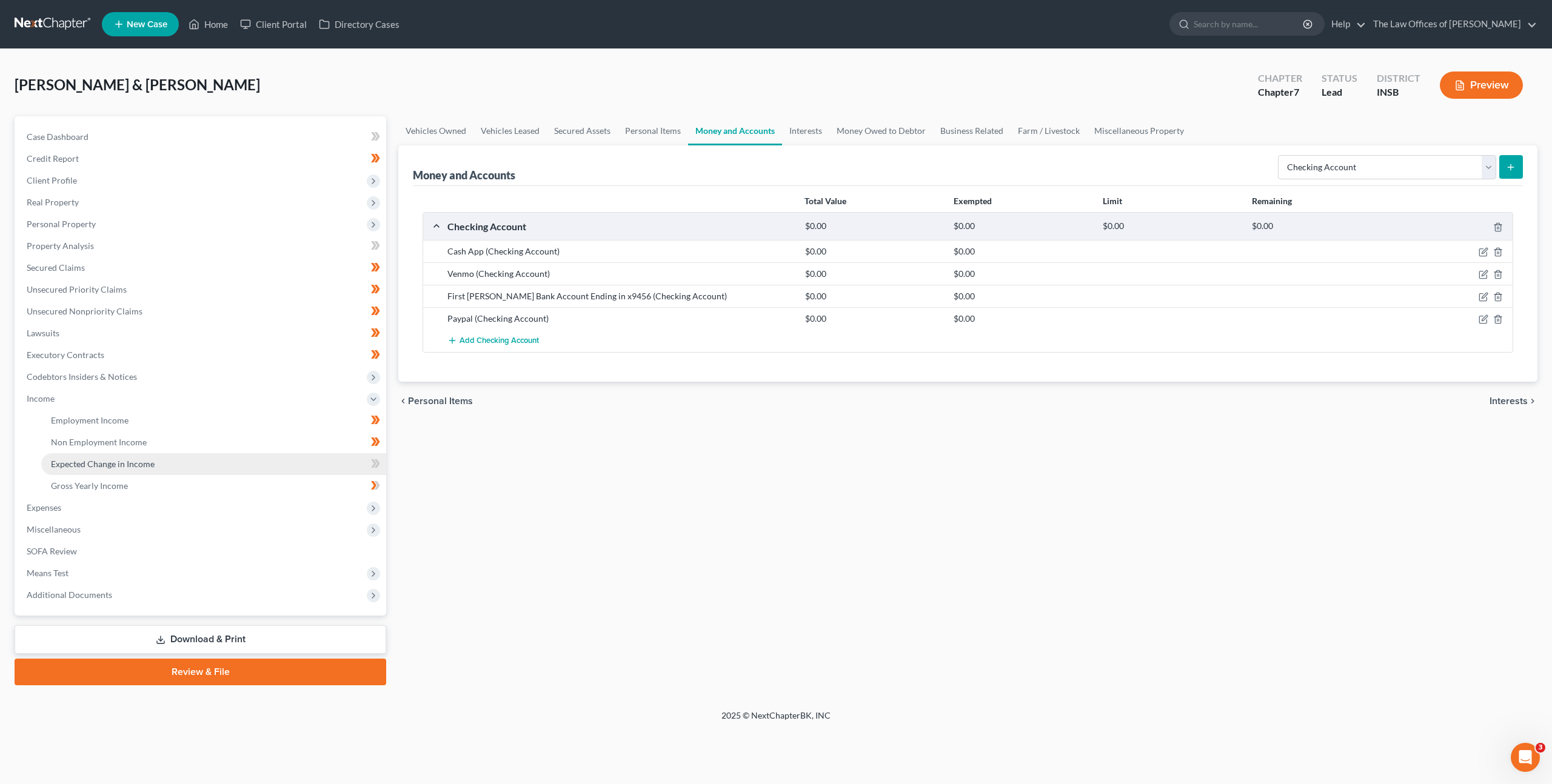
click at [179, 468] on link "Expected Change in Income" at bounding box center [214, 464] width 345 height 22
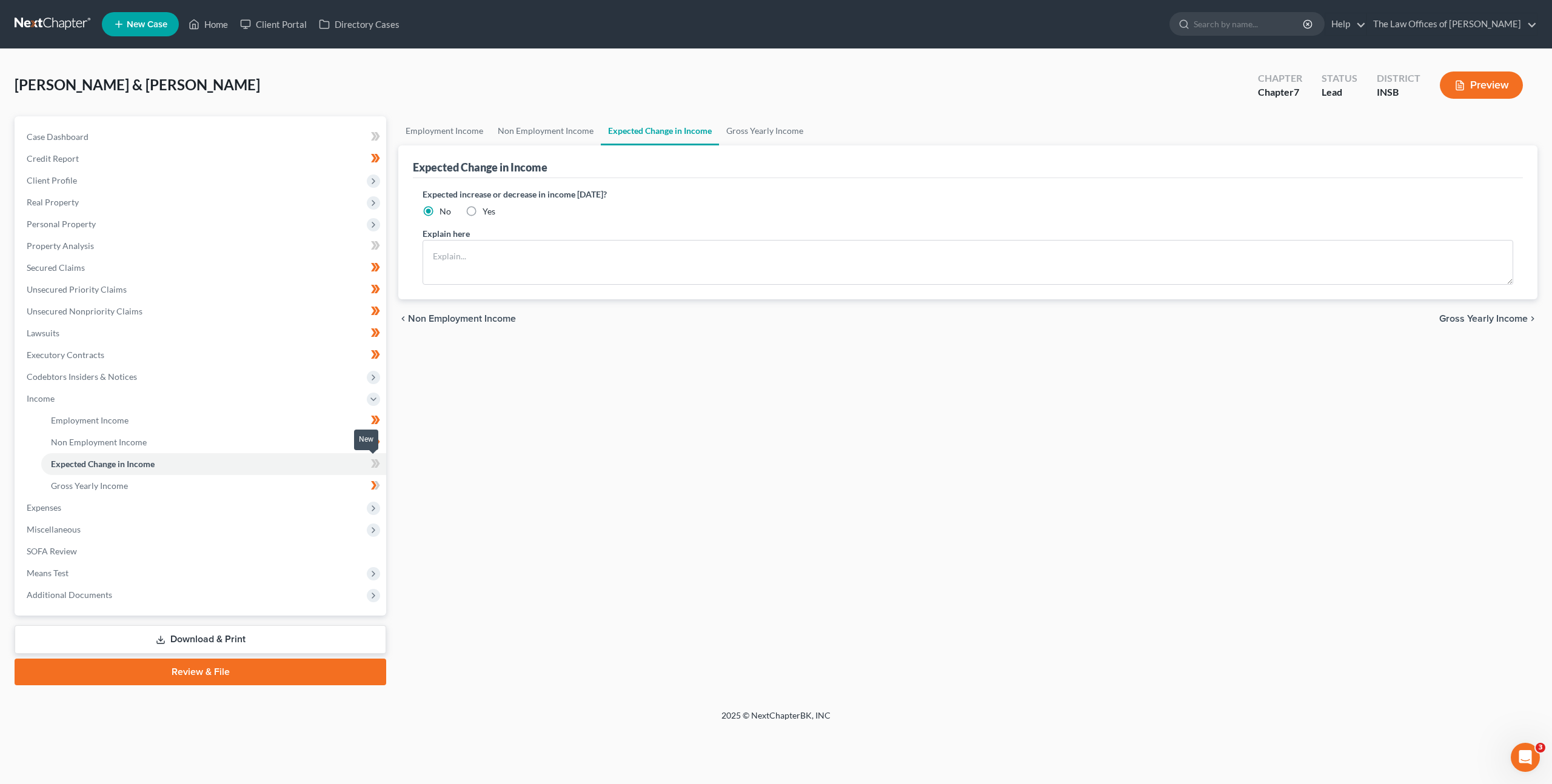
click at [369, 461] on span at bounding box center [375, 465] width 21 height 18
click at [309, 482] on link "Gross Yearly Income" at bounding box center [214, 486] width 345 height 22
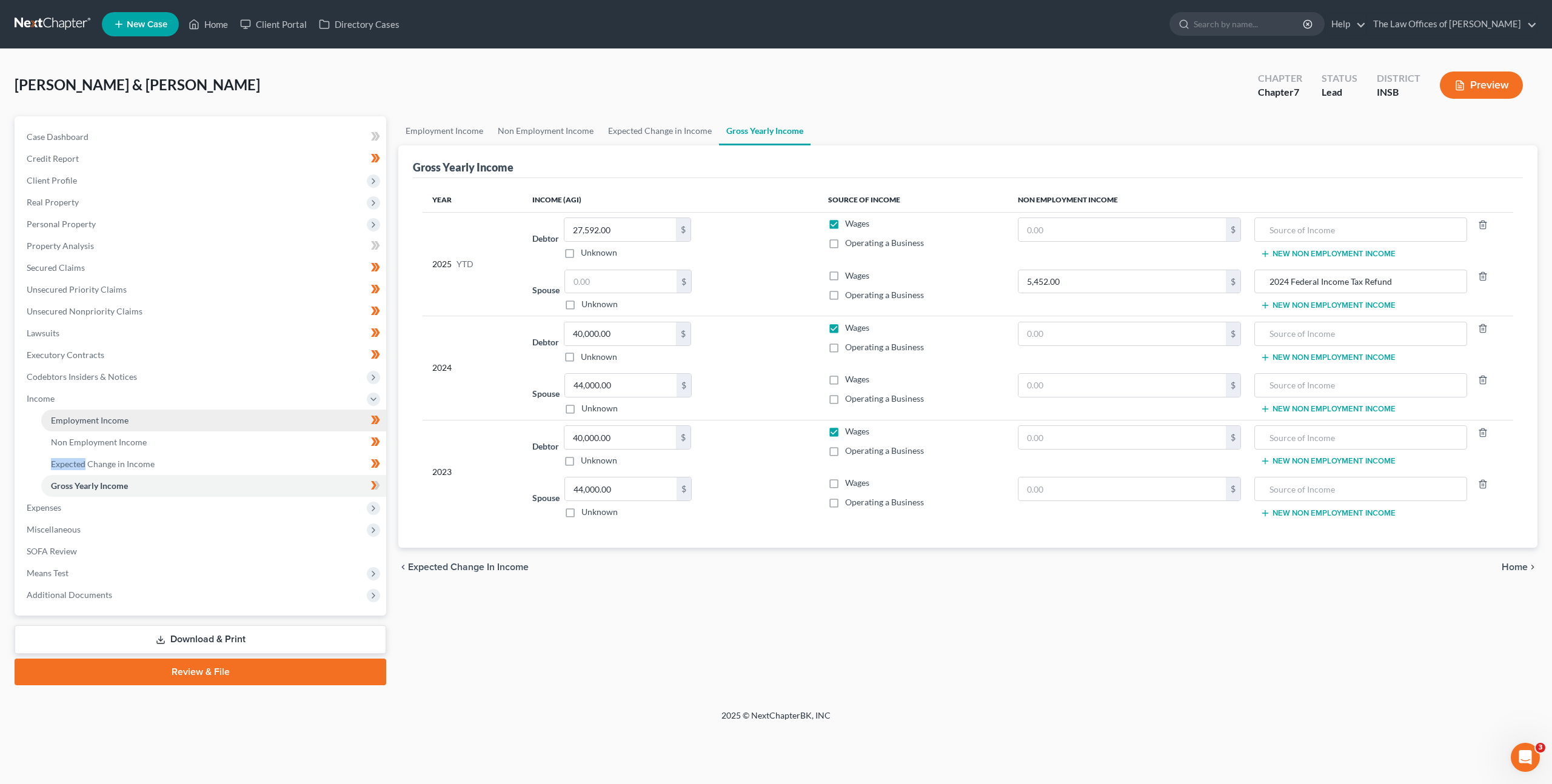
click at [315, 428] on link "Employment Income" at bounding box center [214, 421] width 345 height 22
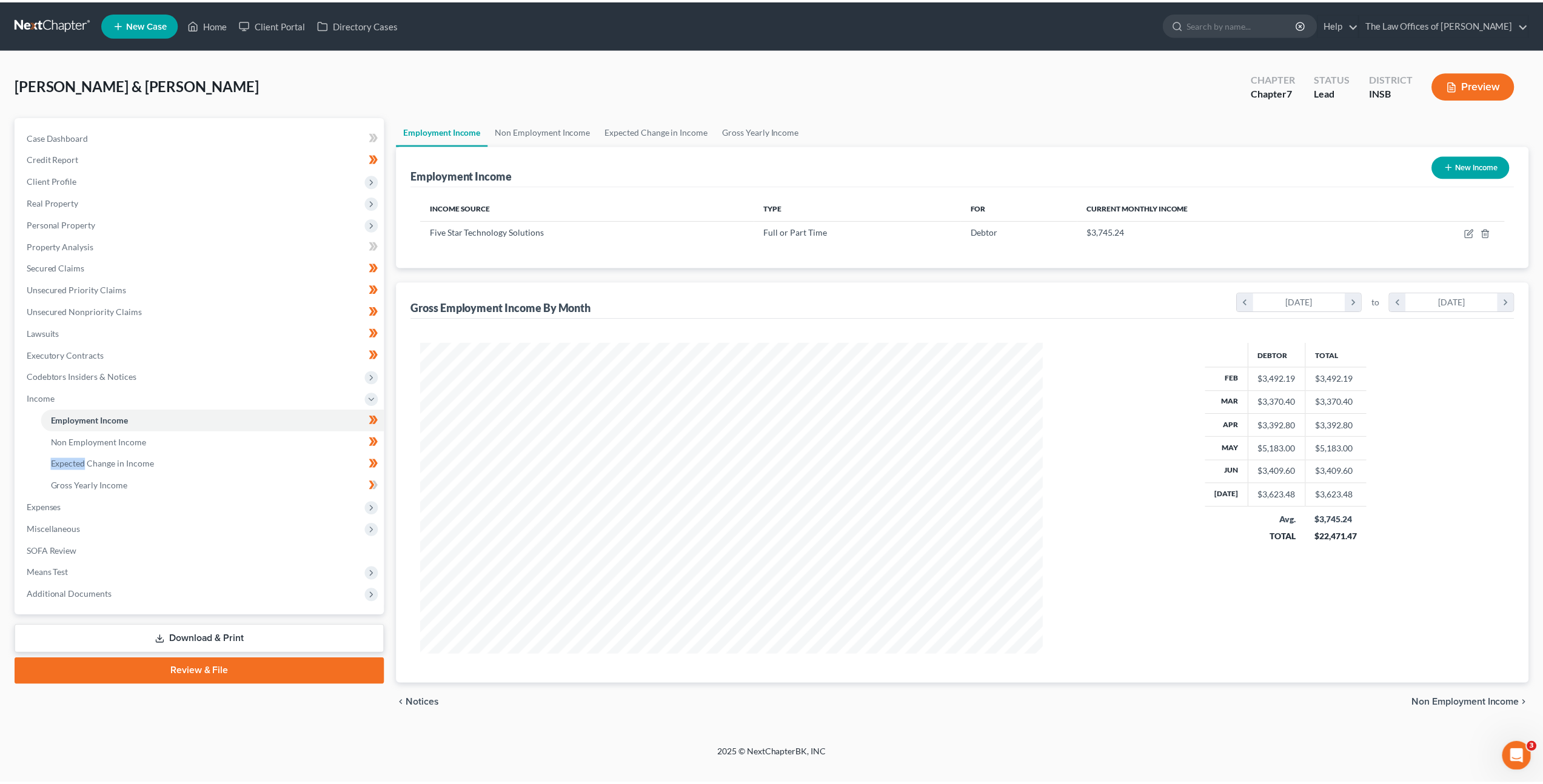
scroll to position [312, 650]
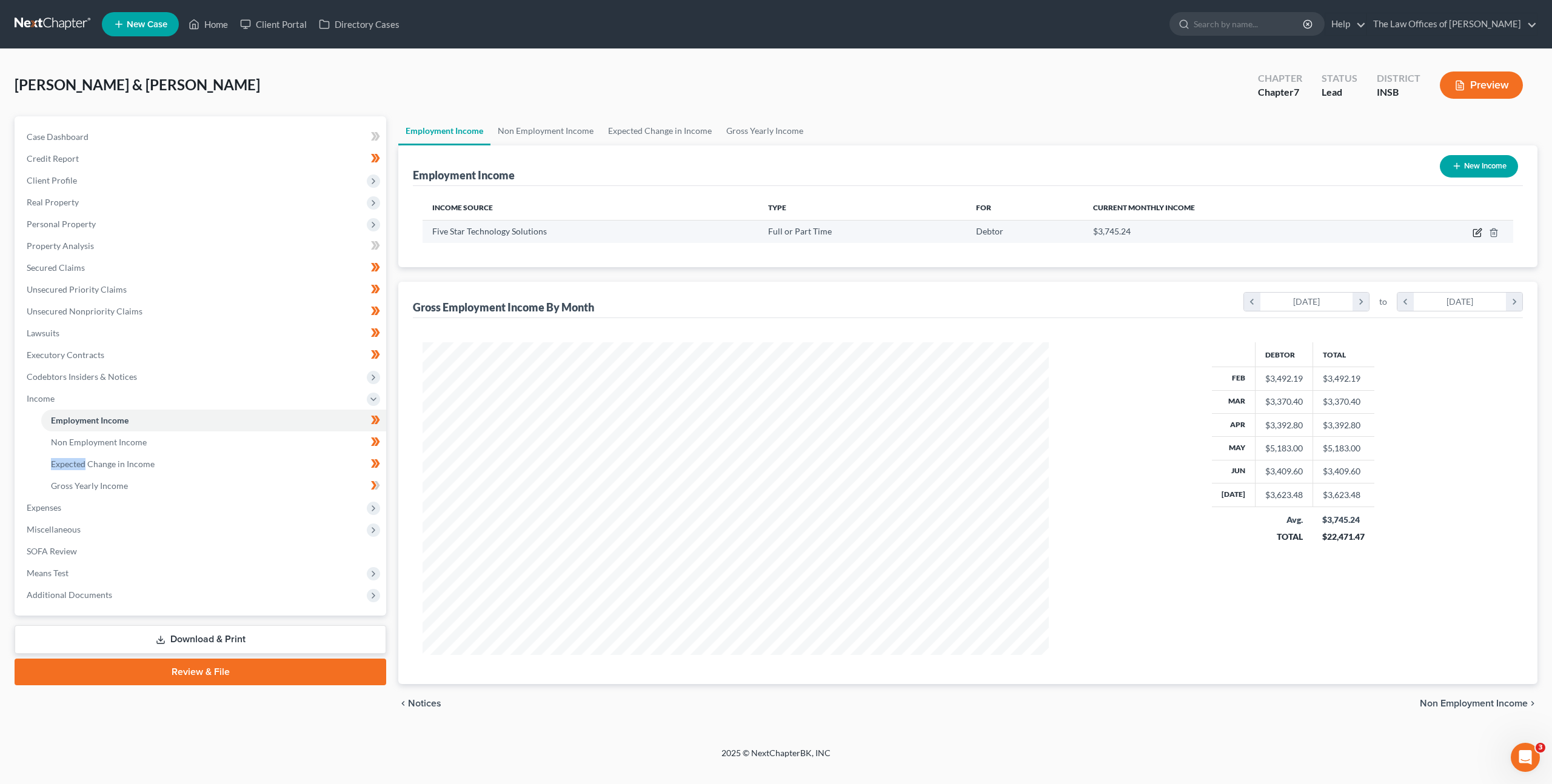
click at [1478, 232] on icon "button" at bounding box center [1477, 232] width 9 height 9
select select "0"
select select "15"
select select "2"
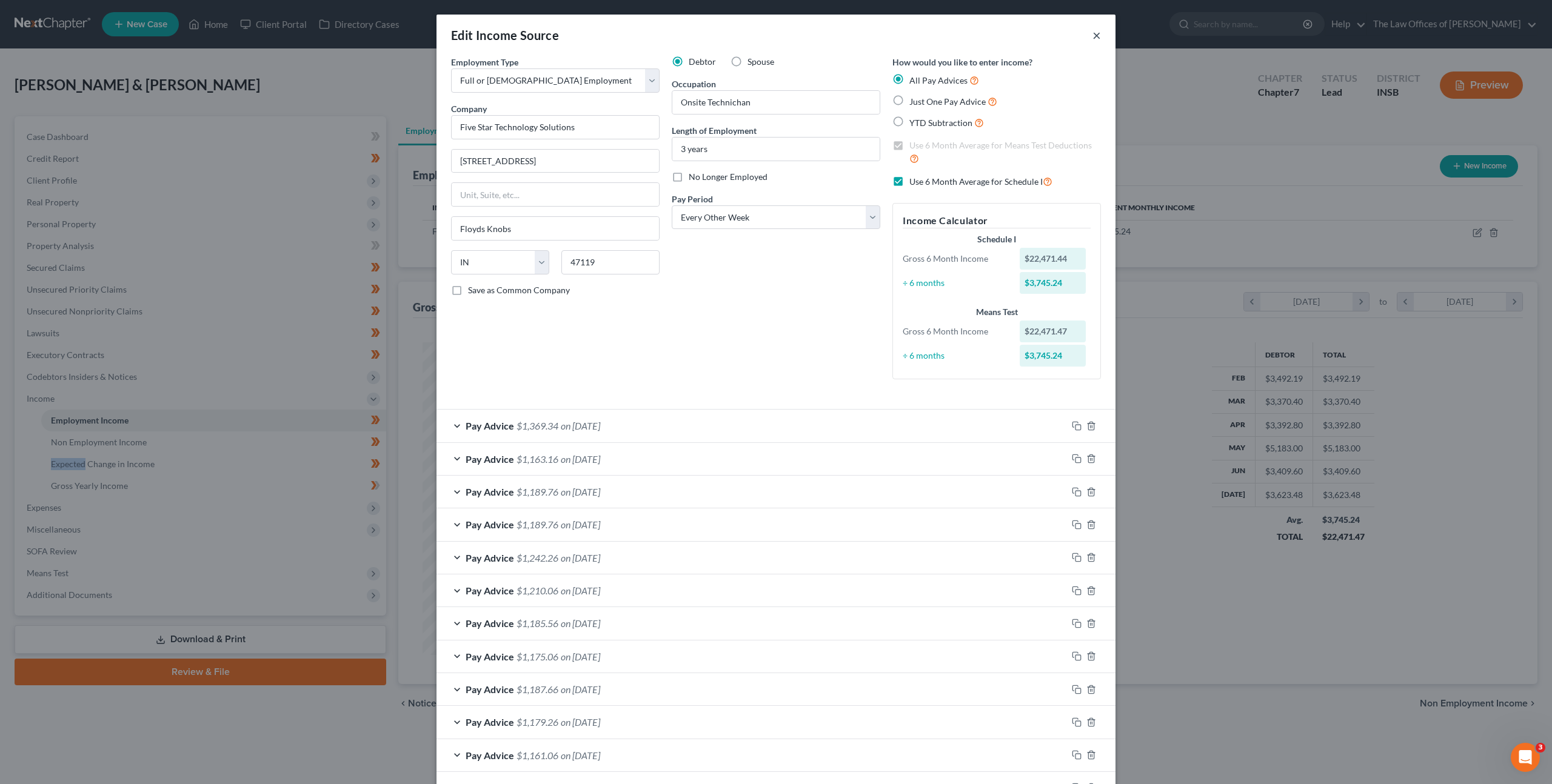
click at [1093, 37] on button "×" at bounding box center [1096, 35] width 8 height 14
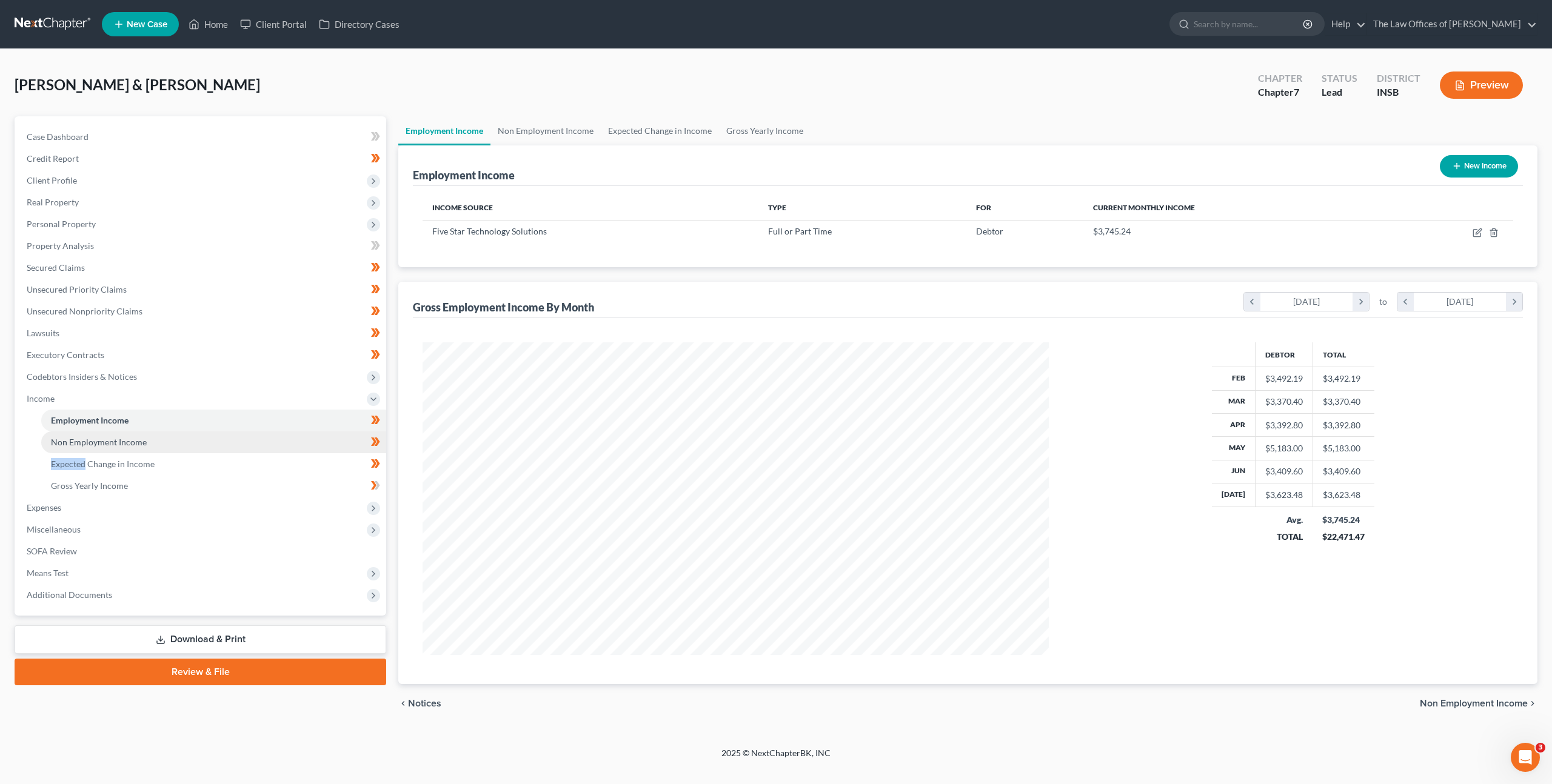
click at [290, 446] on link "Non Employment Income" at bounding box center [214, 442] width 345 height 22
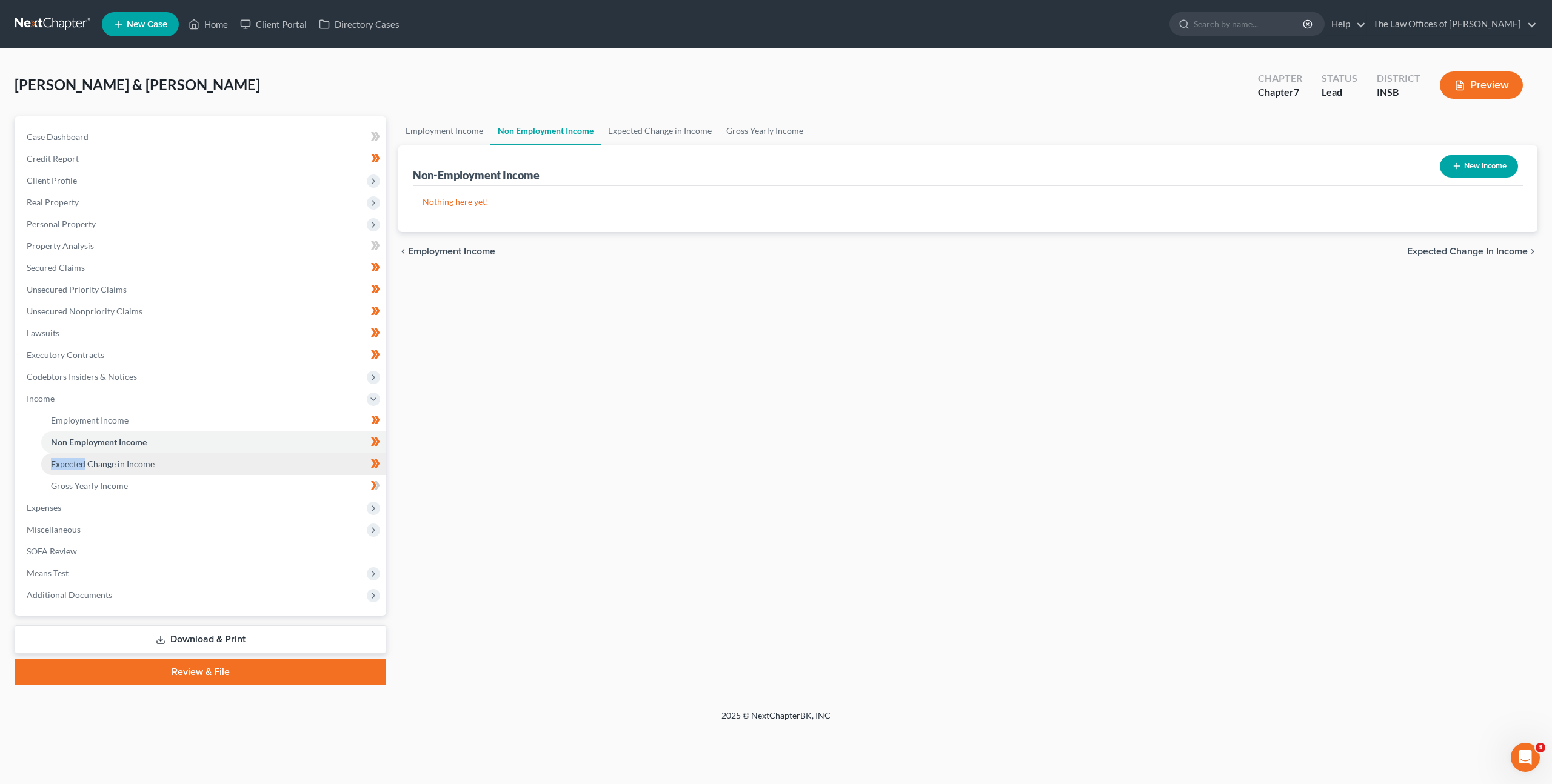
click at [284, 458] on link "Expected Change in Income" at bounding box center [214, 464] width 345 height 22
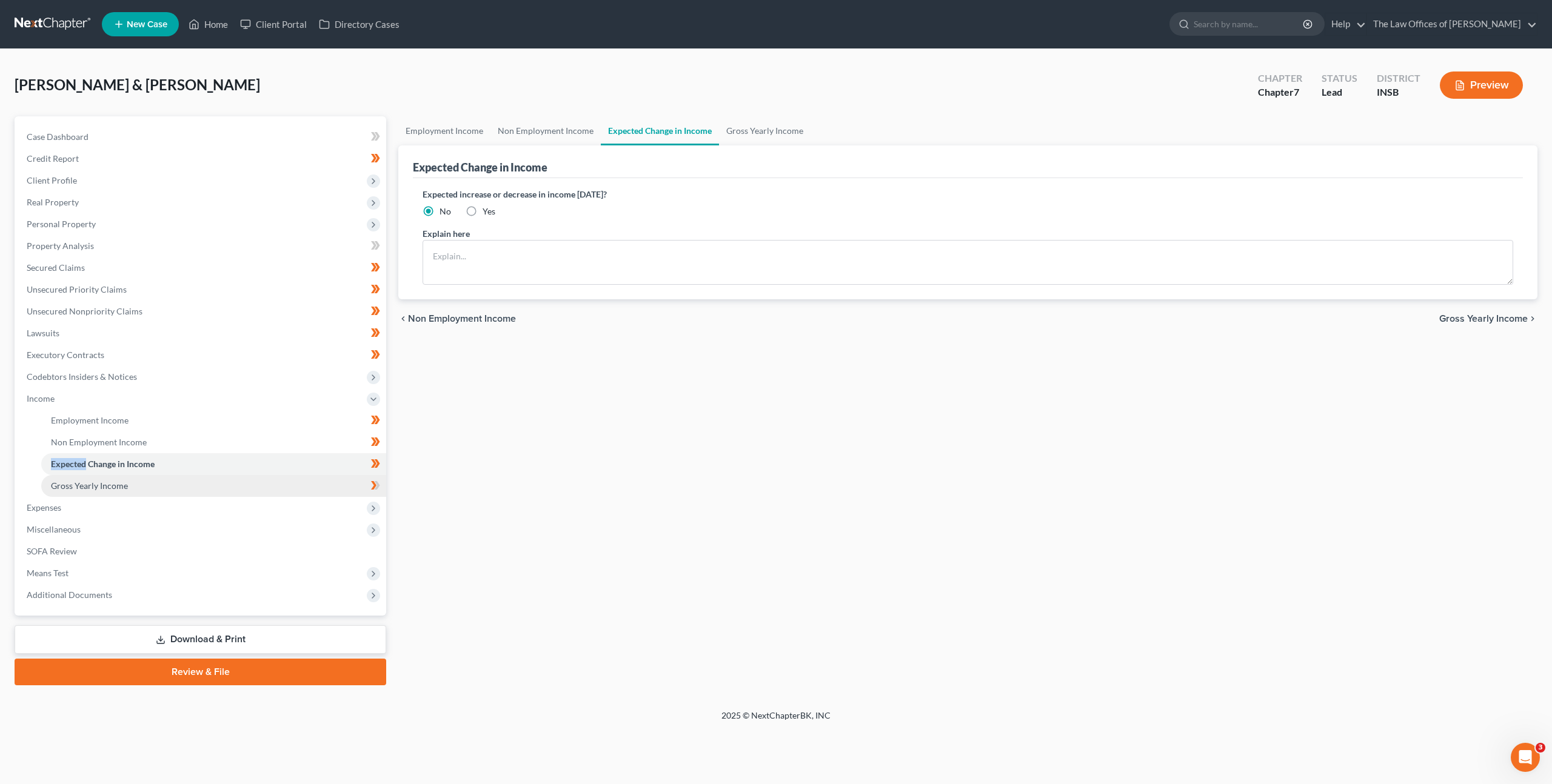
click at [267, 479] on link "Gross Yearly Income" at bounding box center [214, 486] width 345 height 22
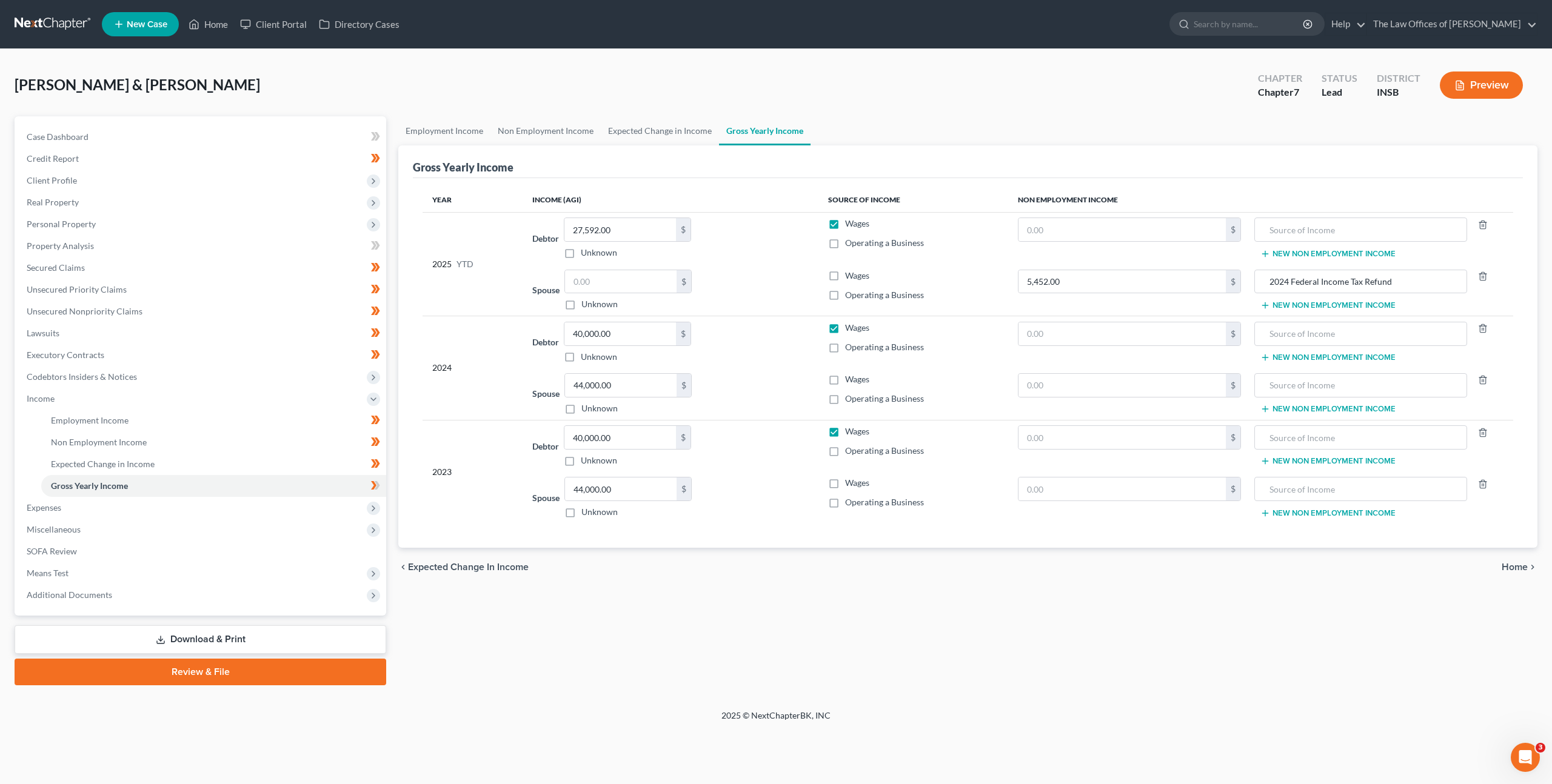
click at [761, 382] on div "Spouse 44,000.00 $ Unknown Balance Undetermined 44,000.00 $ Unknown" at bounding box center [670, 394] width 276 height 41
click at [635, 386] on input "44,000.00" at bounding box center [620, 385] width 111 height 23
type input "36,009"
click at [783, 332] on div "Debtor 40,000.00 $ Unknown Balance Undetermined 40,000.00 $ Unknown" at bounding box center [670, 343] width 276 height 41
click at [624, 332] on input "40,000.00" at bounding box center [619, 334] width 111 height 23
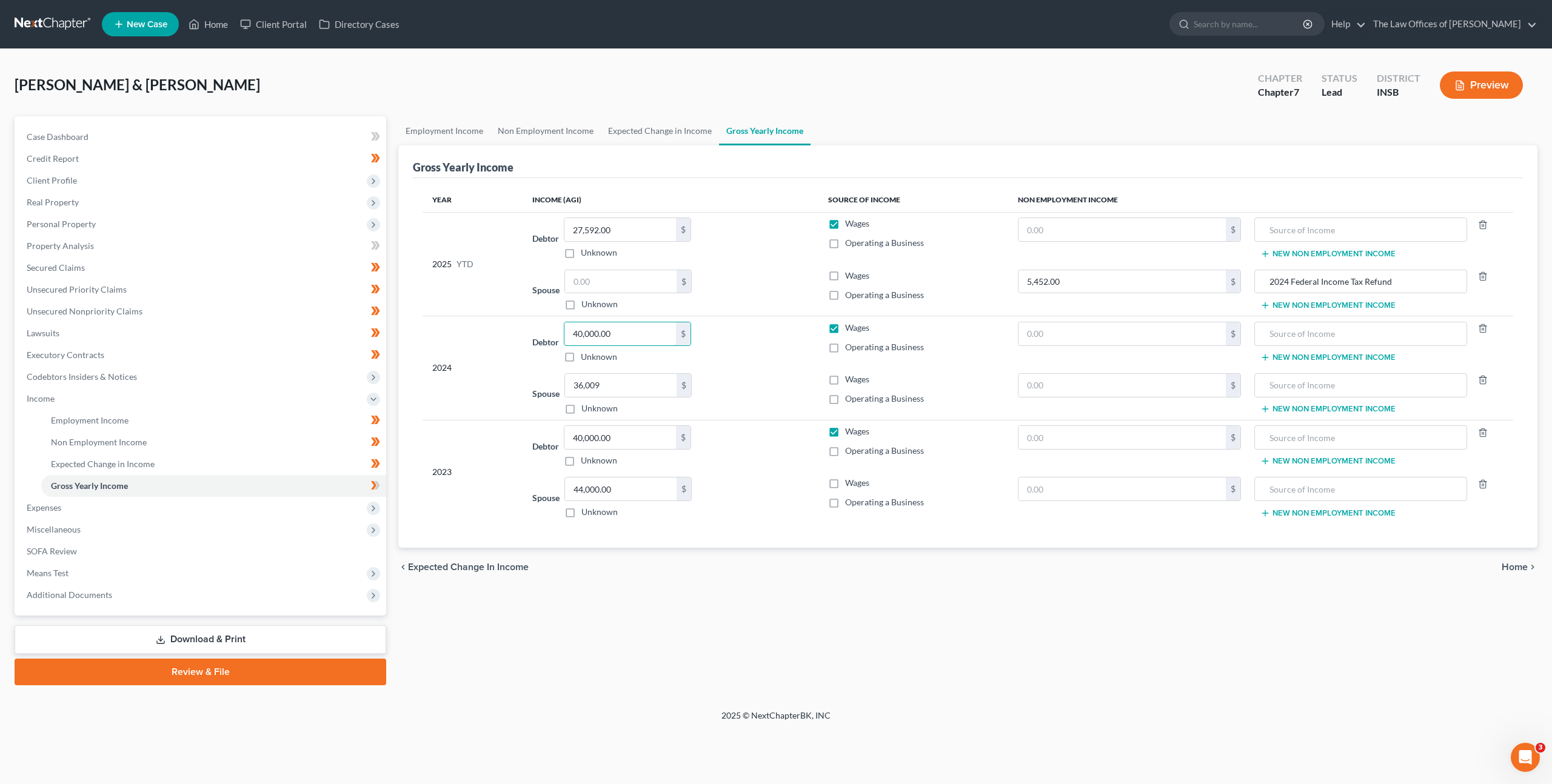
drag, startPoint x: 623, startPoint y: 332, endPoint x: 545, endPoint y: 327, distance: 78.2
click at [616, 333] on input "40,000.00" at bounding box center [619, 334] width 111 height 23
type input "37,369"
click at [502, 343] on div "2024" at bounding box center [472, 368] width 80 height 92
click at [1055, 231] on input "text" at bounding box center [1122, 229] width 208 height 23
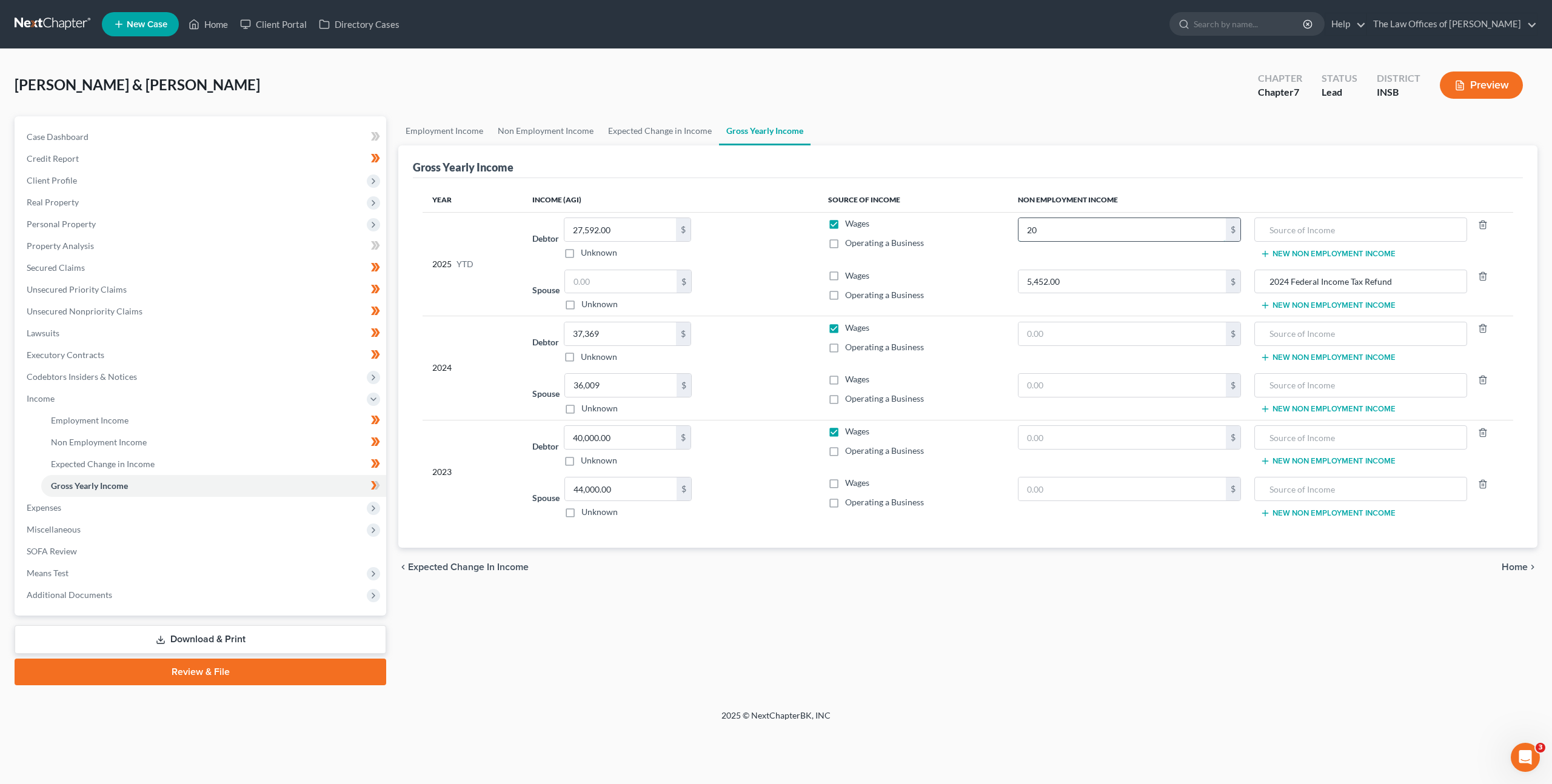
type input "20"
click at [1270, 232] on input "2024 Federal Income Tax Refund" at bounding box center [1360, 229] width 199 height 23
type input "2024 Federal Income Tax Refund"
drag, startPoint x: 631, startPoint y: 443, endPoint x: 568, endPoint y: 432, distance: 64.0
click at [617, 438] on input "40,000.00" at bounding box center [619, 438] width 111 height 23
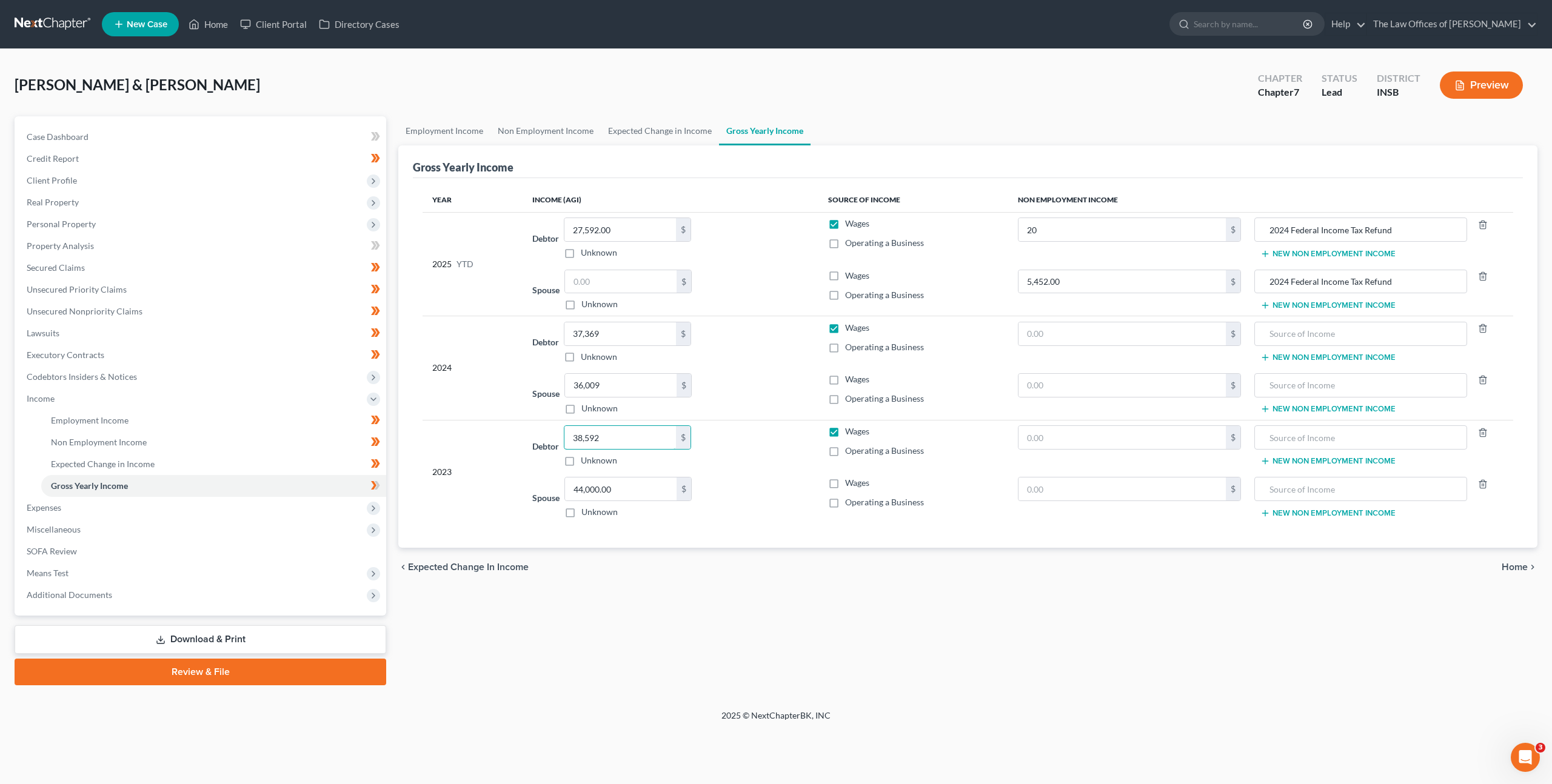
type input "38,592"
click at [375, 484] on icon at bounding box center [374, 485] width 6 height 8
click at [692, 579] on div "chevron_left Expected Change in Income Home chevron_right" at bounding box center [967, 567] width 1139 height 39
click at [845, 481] on label "Wages" at bounding box center [857, 483] width 25 height 12
click at [850, 481] on input "Wages" at bounding box center [853, 481] width 8 height 8
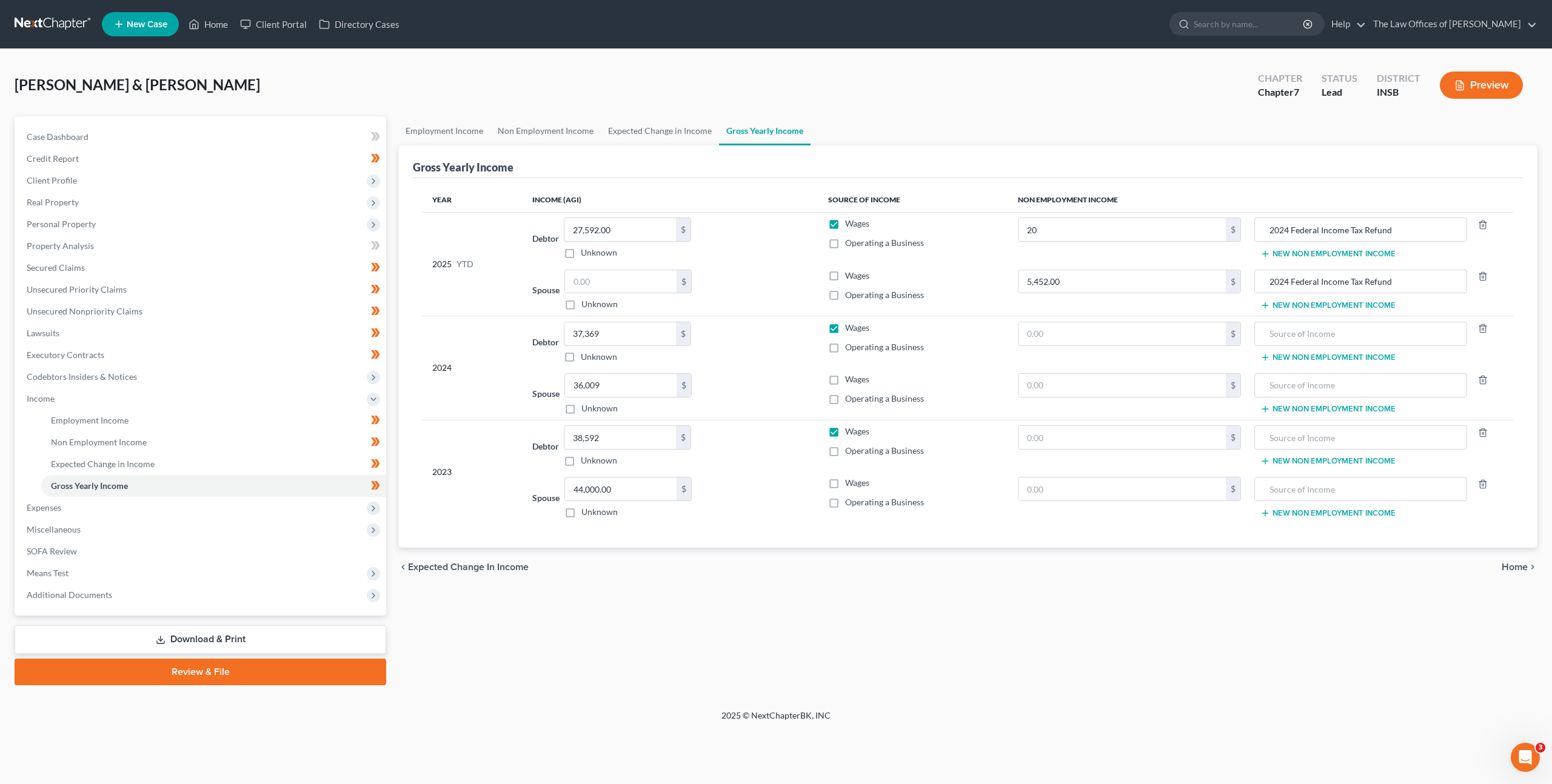
checkbox input "true"
click at [845, 377] on label "Wages" at bounding box center [857, 379] width 25 height 12
click at [850, 377] on input "Wages" at bounding box center [853, 377] width 8 height 8
checkbox input "true"
click at [845, 275] on label "Wages" at bounding box center [857, 275] width 25 height 12
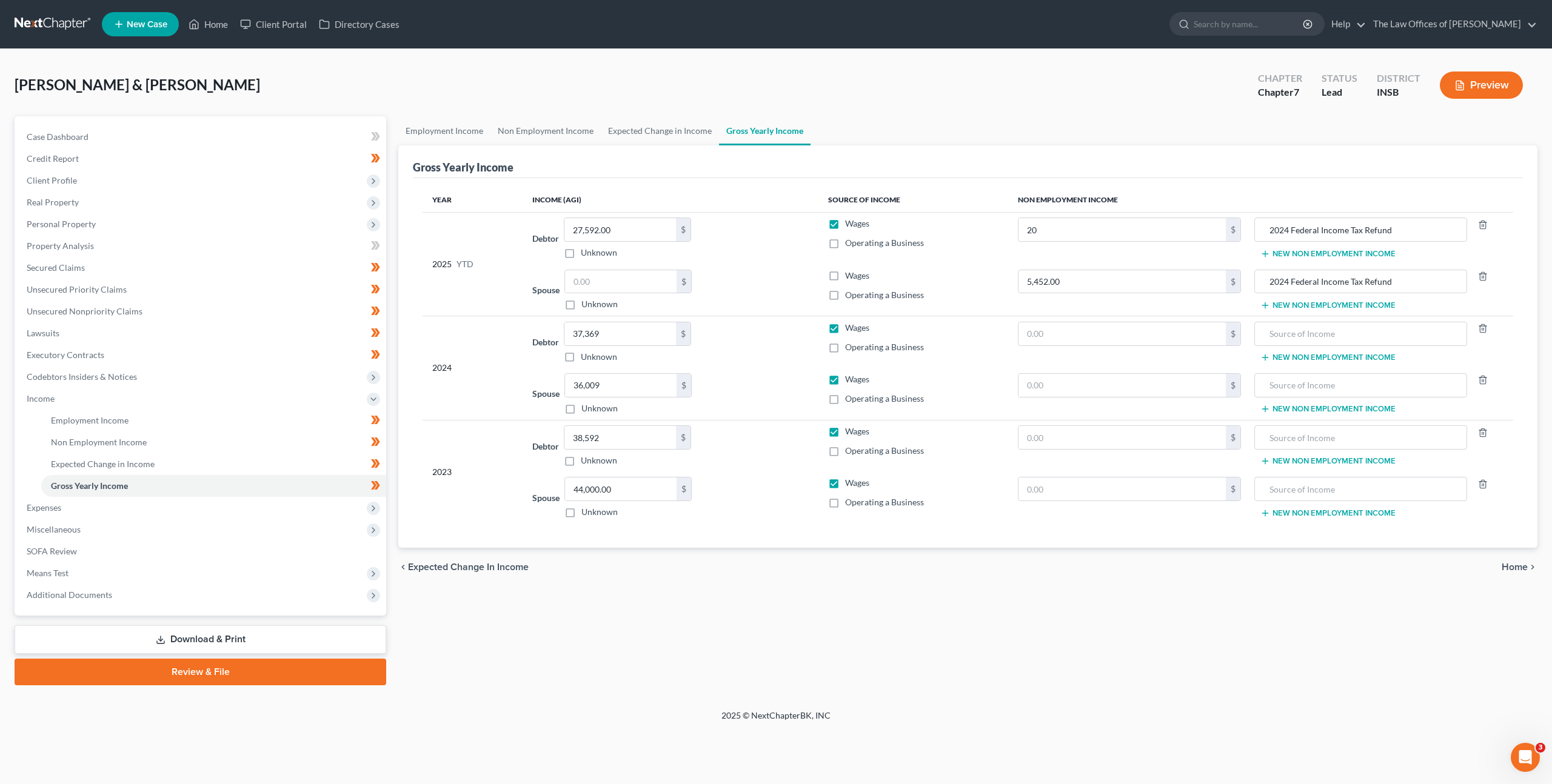
click at [850, 275] on input "Wages" at bounding box center [853, 273] width 8 height 8
checkbox input "true"
click at [699, 602] on div "Employment Income Non Employment Income Expected Change in Income Gross Yearly …" at bounding box center [968, 400] width 1151 height 569
click at [213, 275] on link "Secured Claims" at bounding box center [201, 268] width 369 height 22
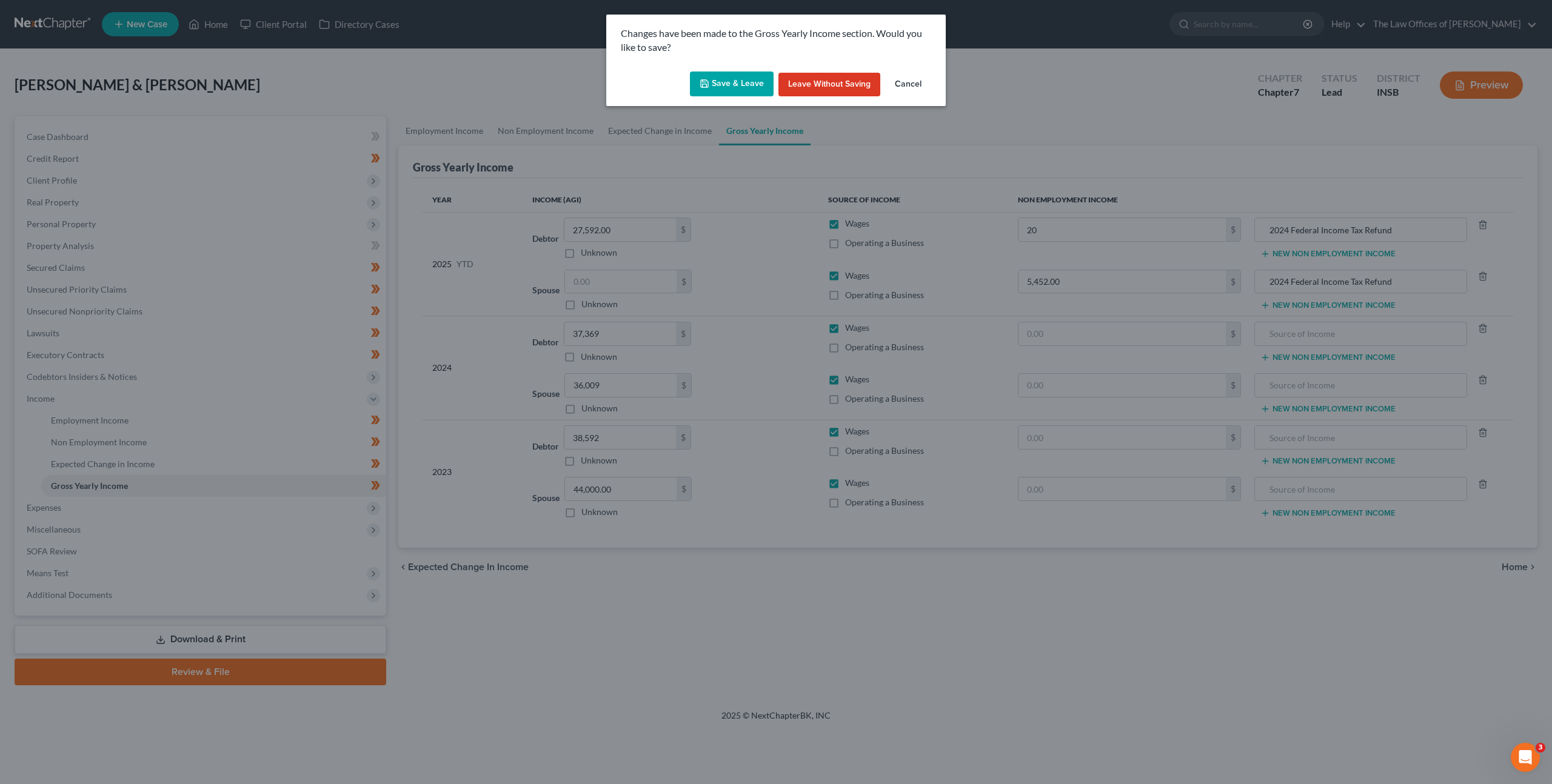
click at [740, 82] on button "Save & Leave" at bounding box center [731, 84] width 84 height 25
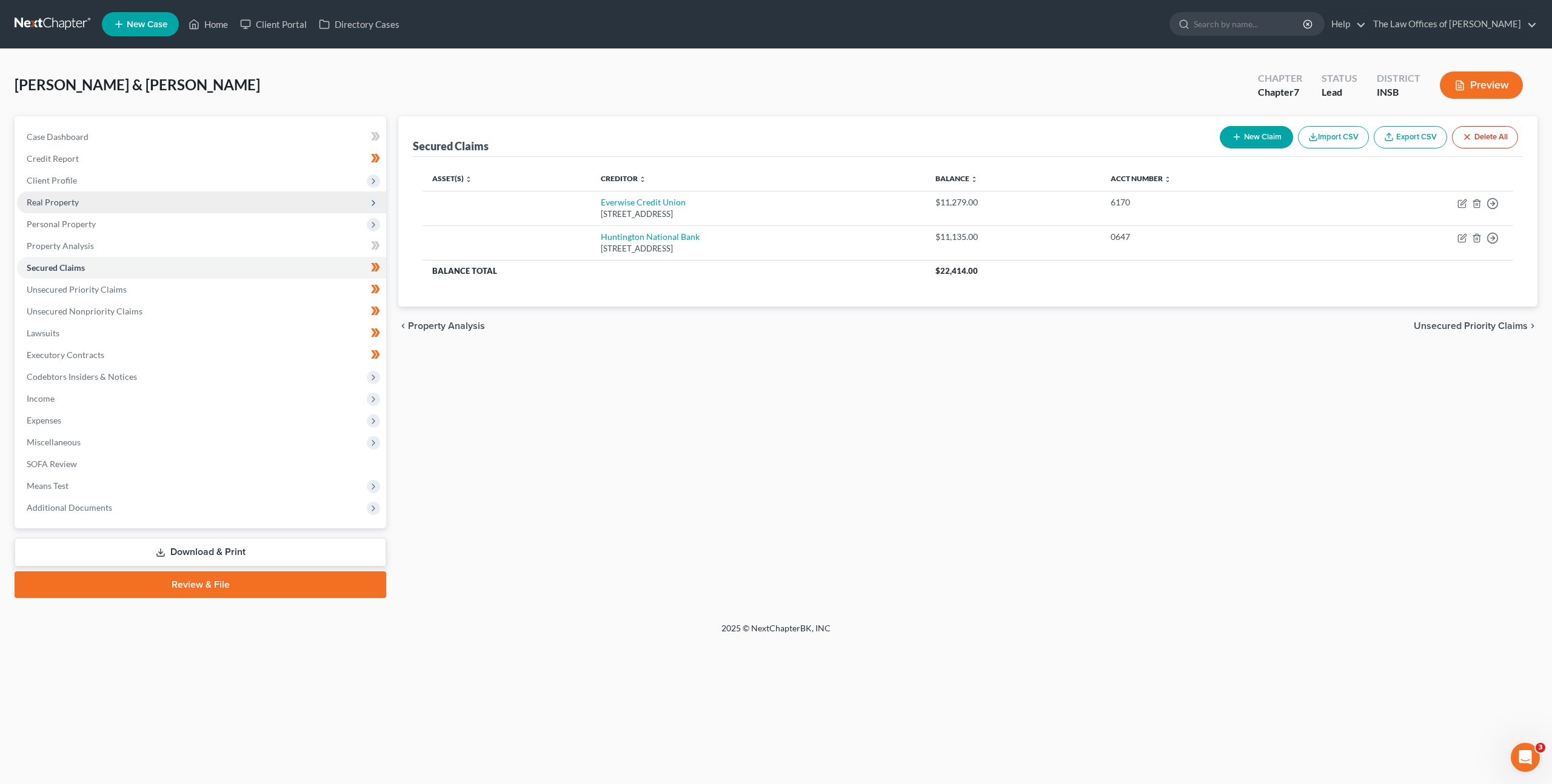
click at [246, 203] on span "Real Property" at bounding box center [201, 202] width 369 height 22
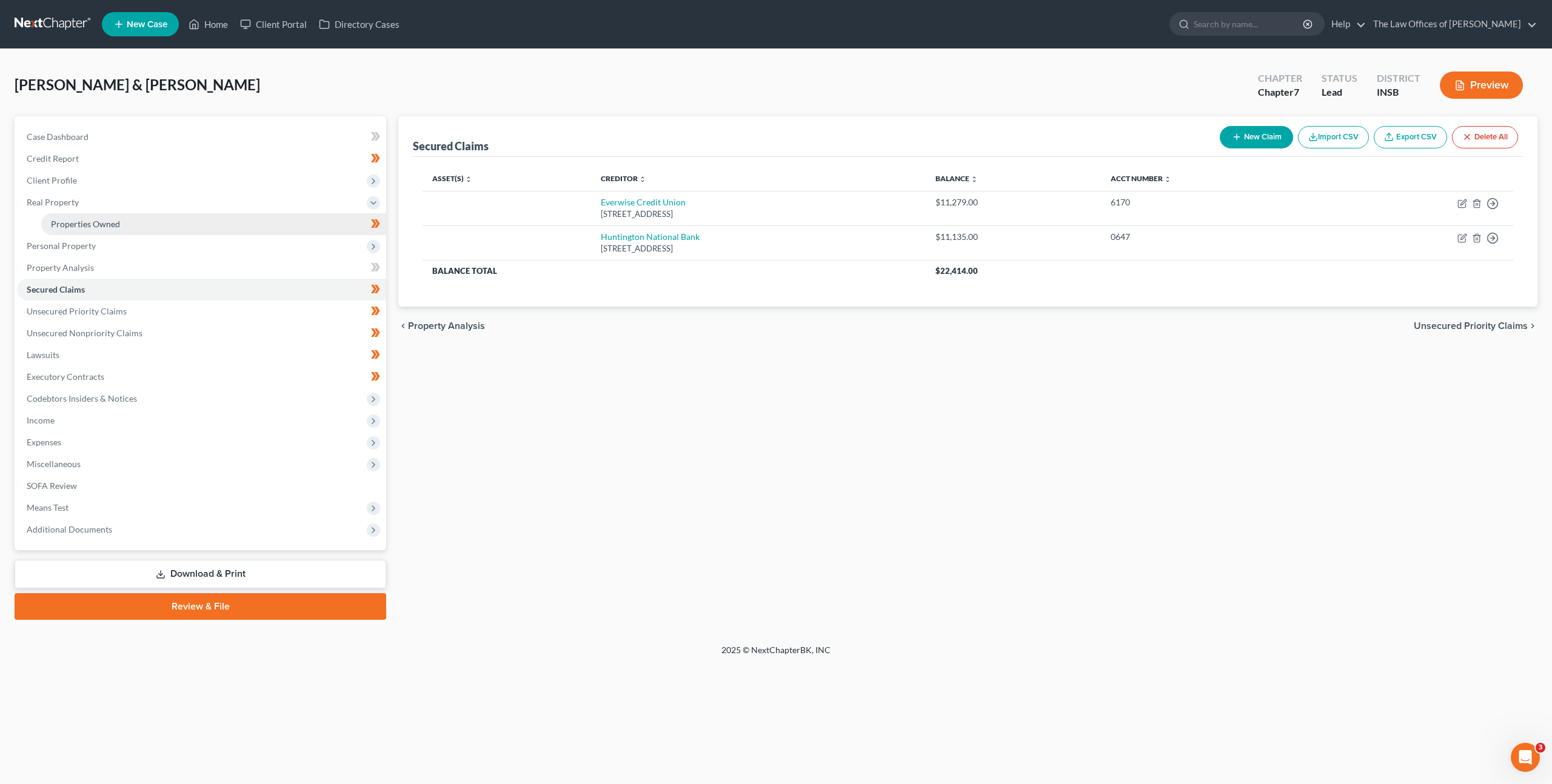
click at [236, 224] on link "Properties Owned" at bounding box center [214, 224] width 345 height 22
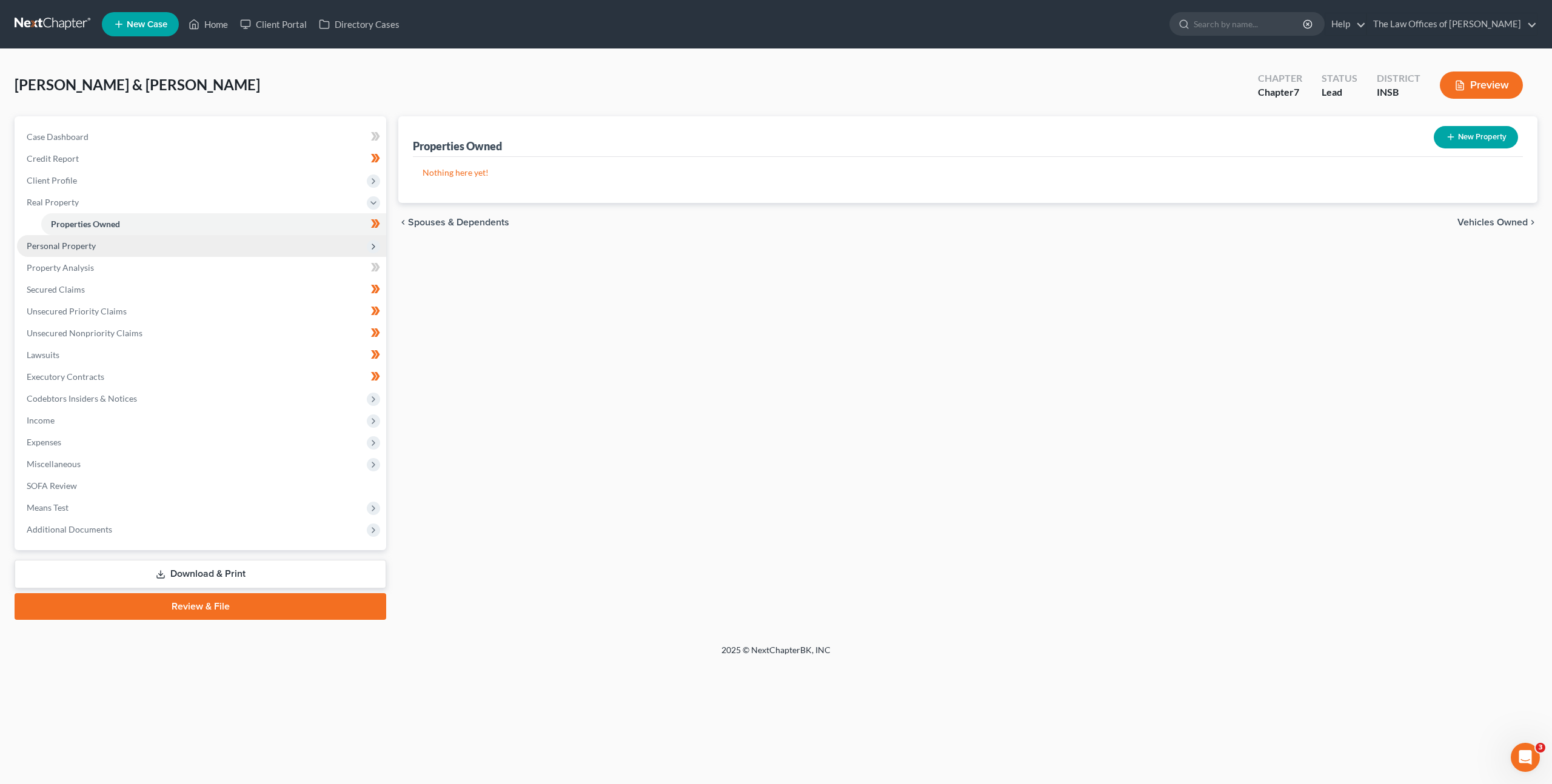
click at [201, 248] on span "Personal Property" at bounding box center [201, 246] width 369 height 22
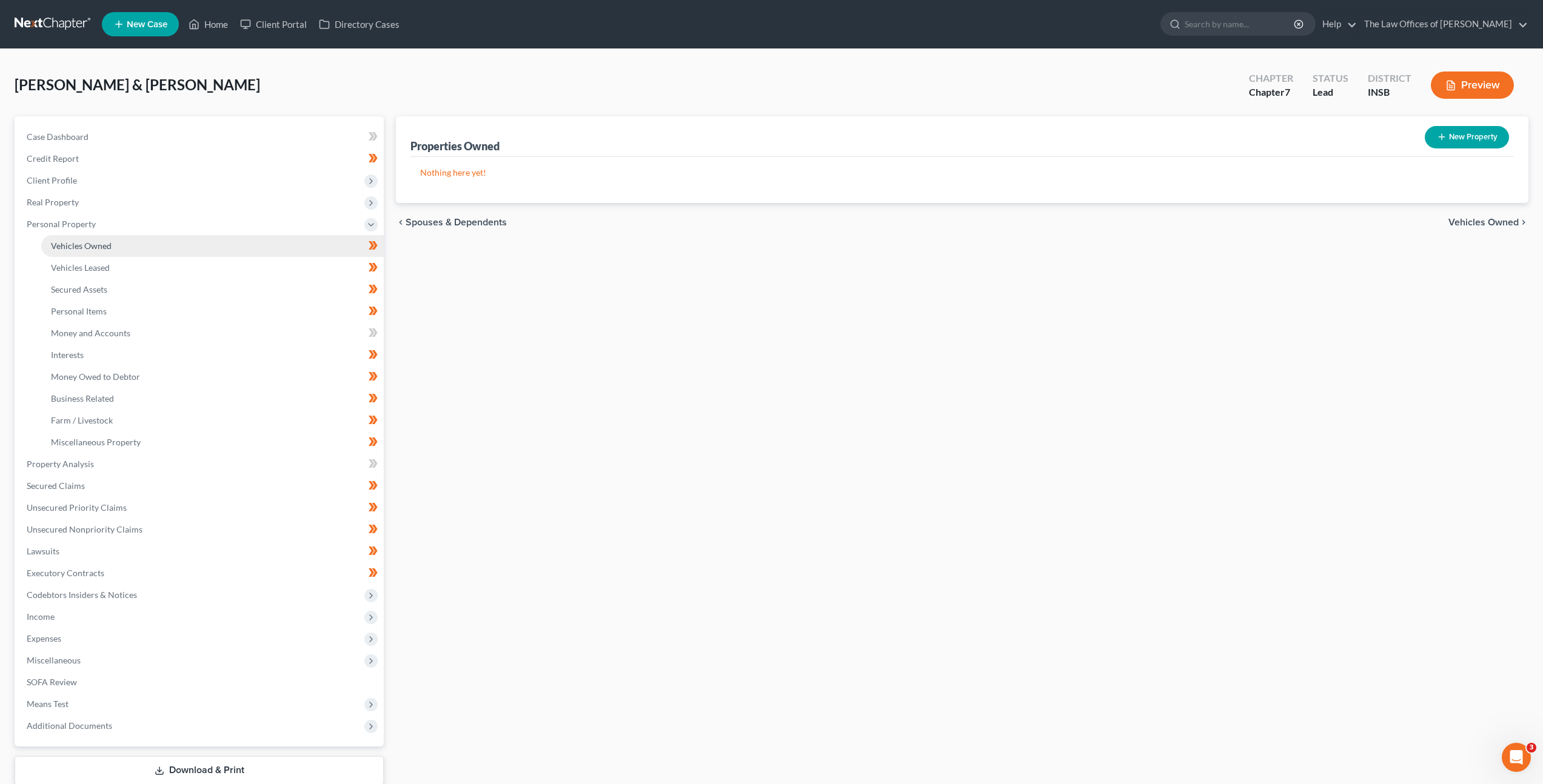
click at [194, 240] on link "Vehicles Owned" at bounding box center [213, 246] width 343 height 22
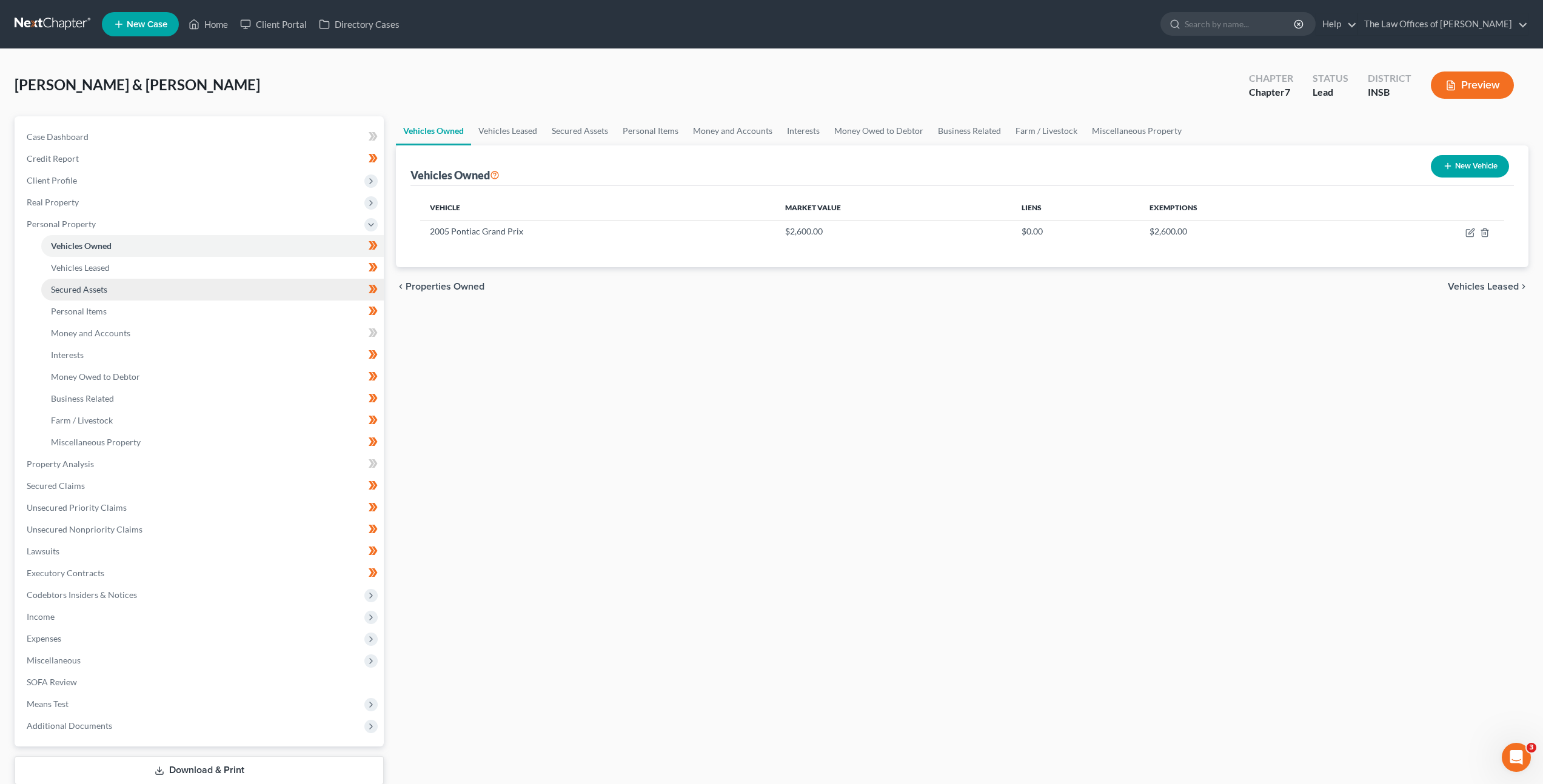
click at [159, 294] on link "Secured Assets" at bounding box center [213, 289] width 343 height 22
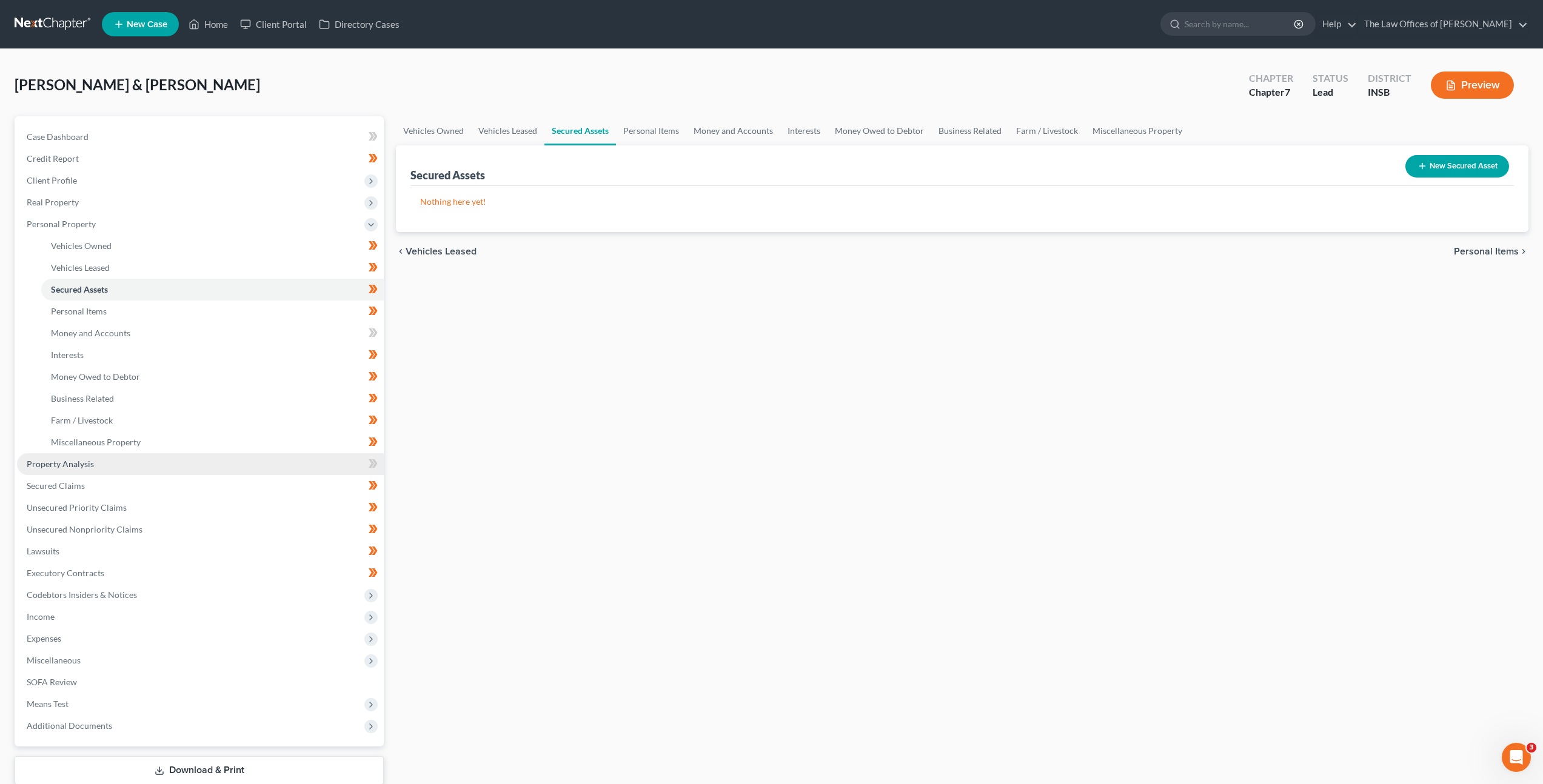
click at [127, 467] on link "Property Analysis" at bounding box center [200, 464] width 367 height 22
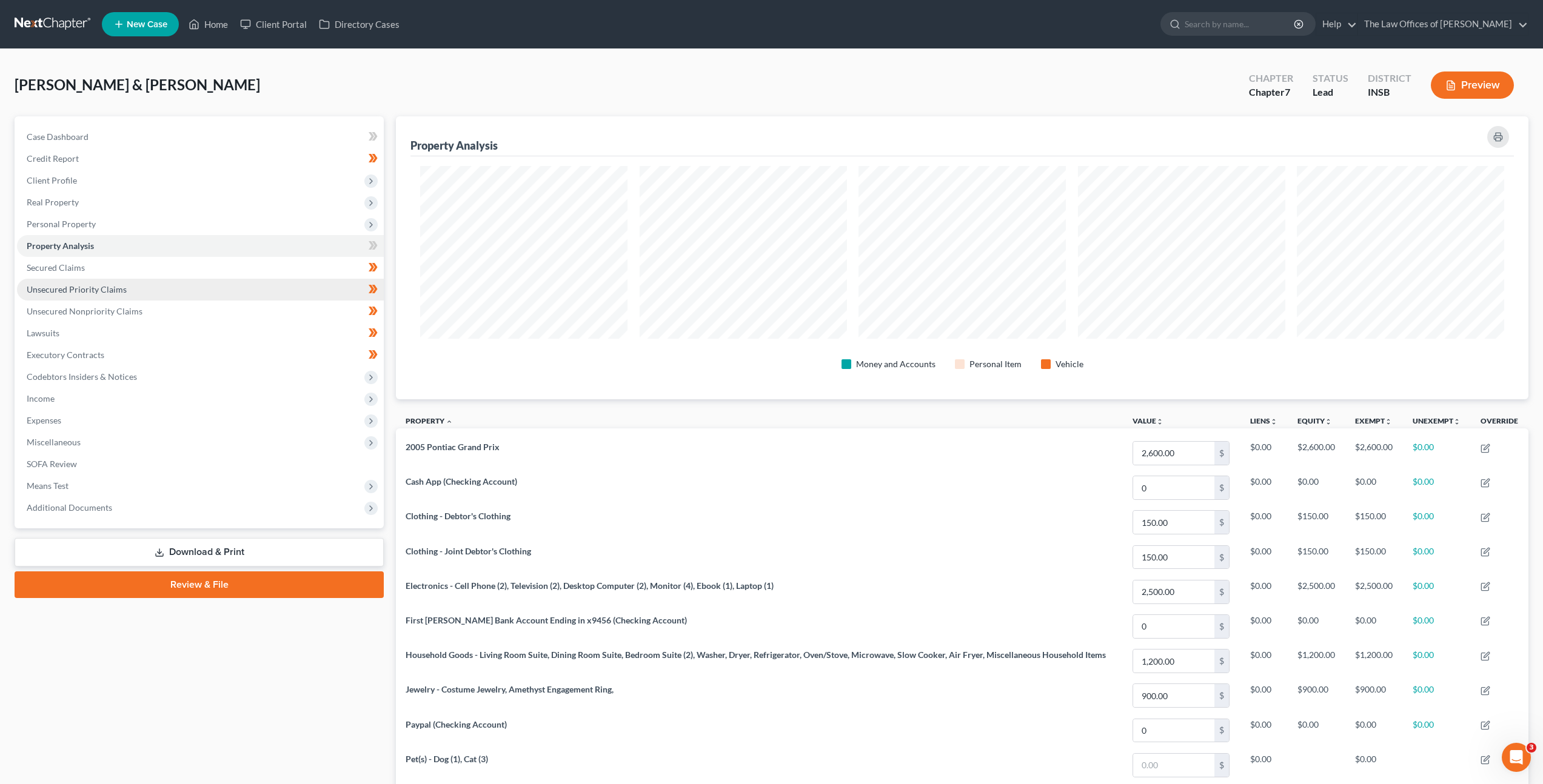
scroll to position [283, 1133]
click at [179, 271] on link "Secured Claims" at bounding box center [200, 268] width 367 height 22
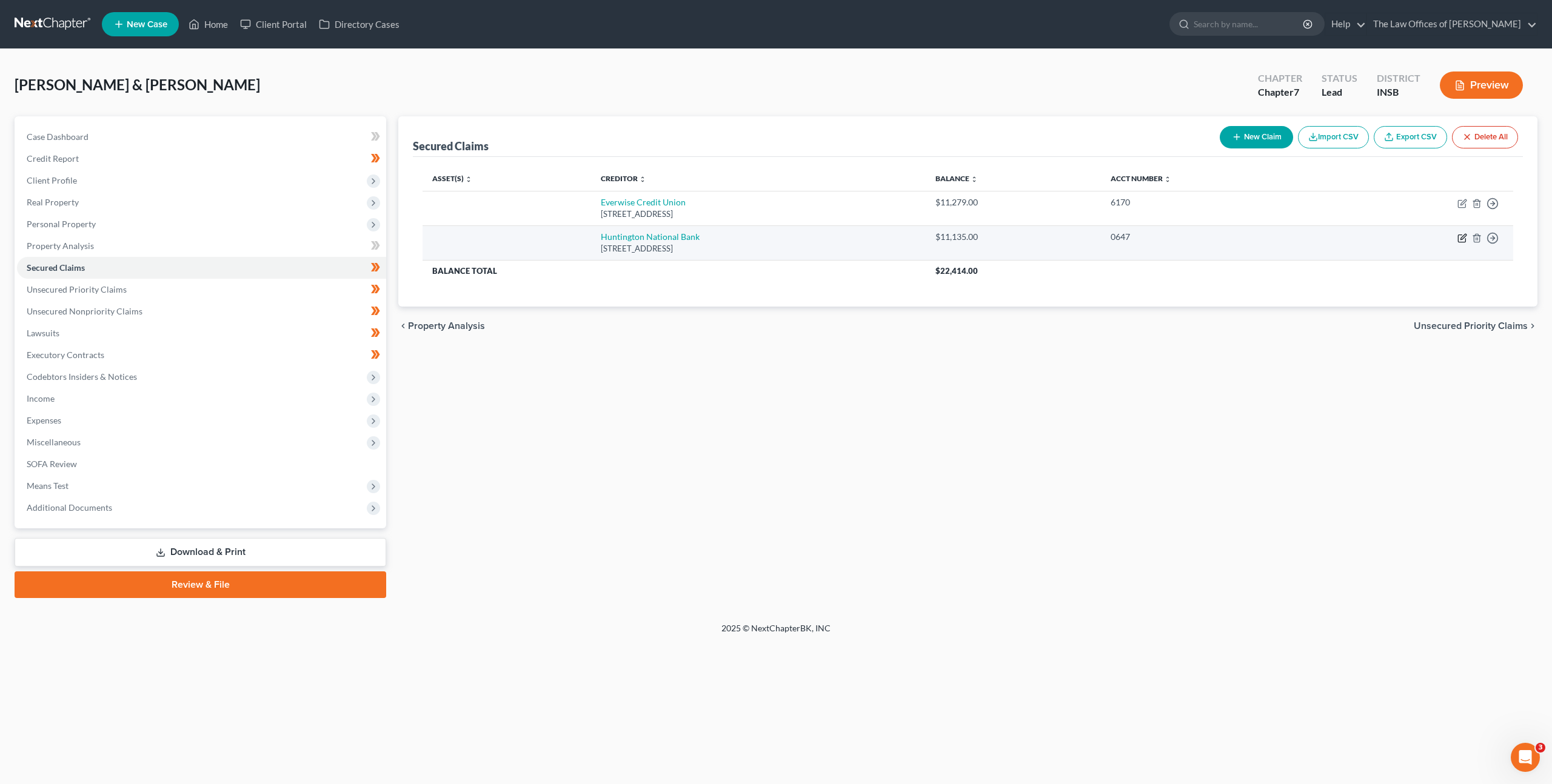
click at [1465, 238] on icon "button" at bounding box center [1461, 238] width 9 height 9
select select "36"
select select "1"
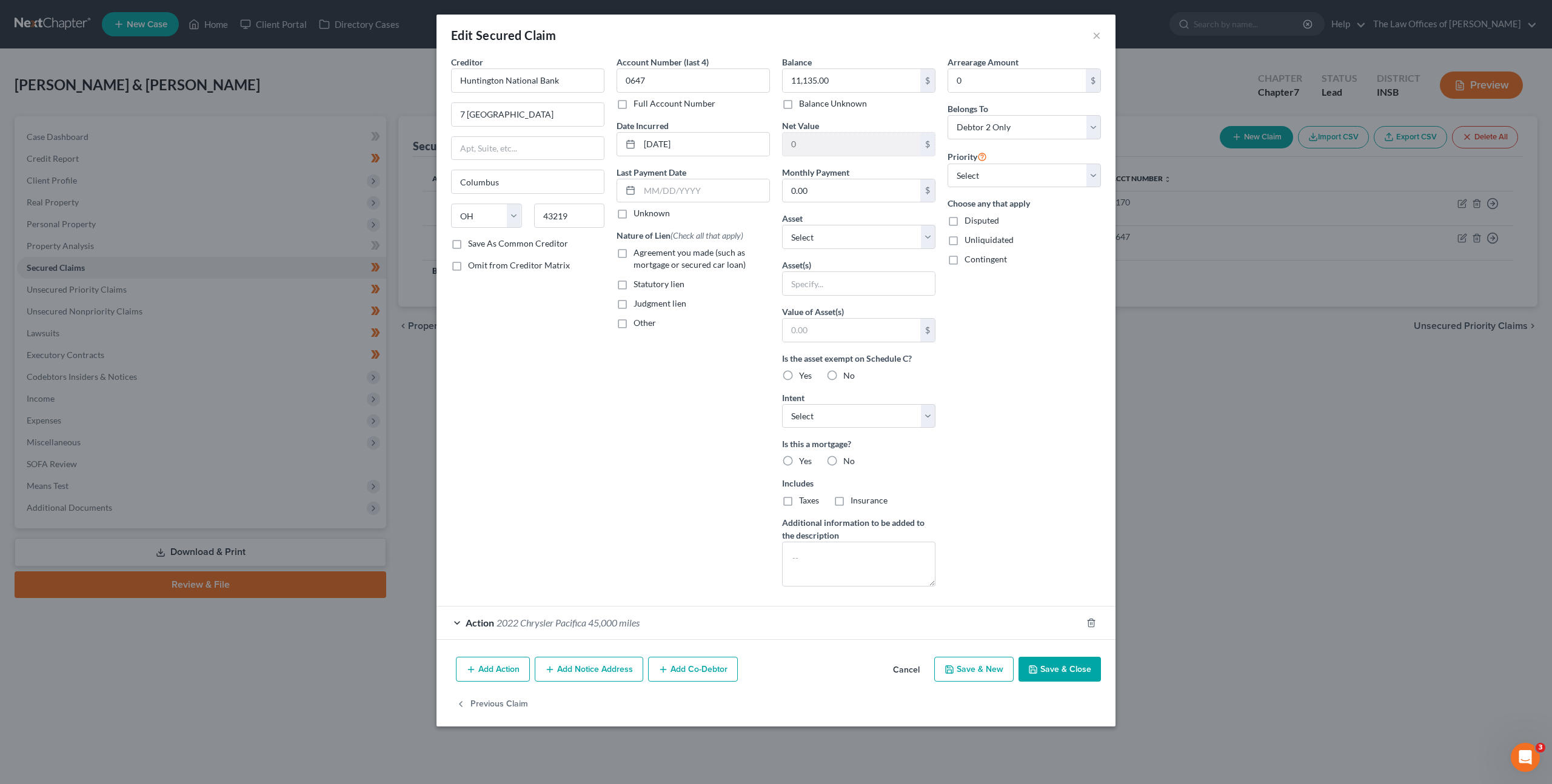
click at [897, 665] on button "Cancel" at bounding box center [906, 670] width 46 height 25
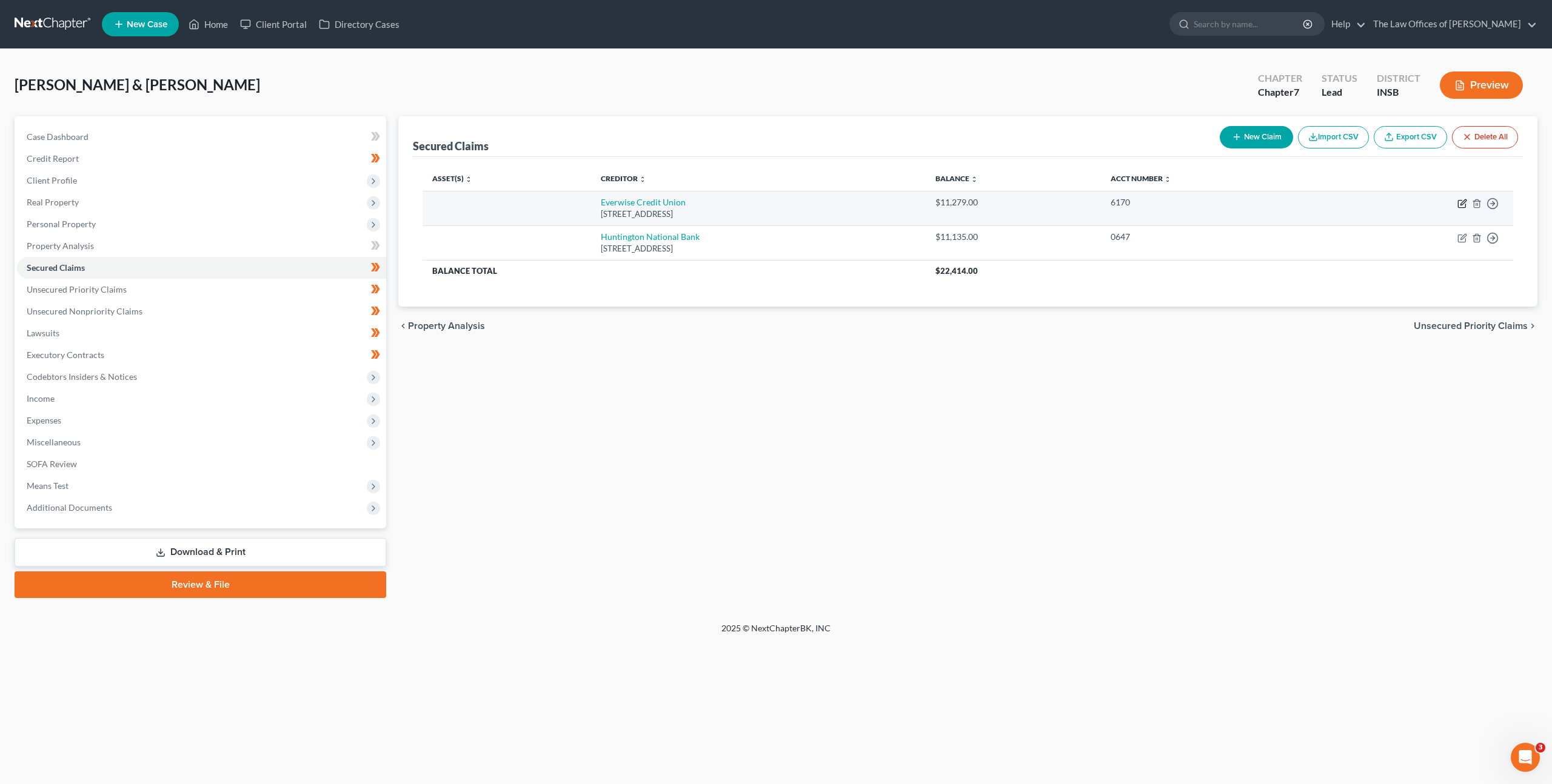
click at [1463, 203] on icon "button" at bounding box center [1463, 202] width 6 height 6
select select "15"
select select "0"
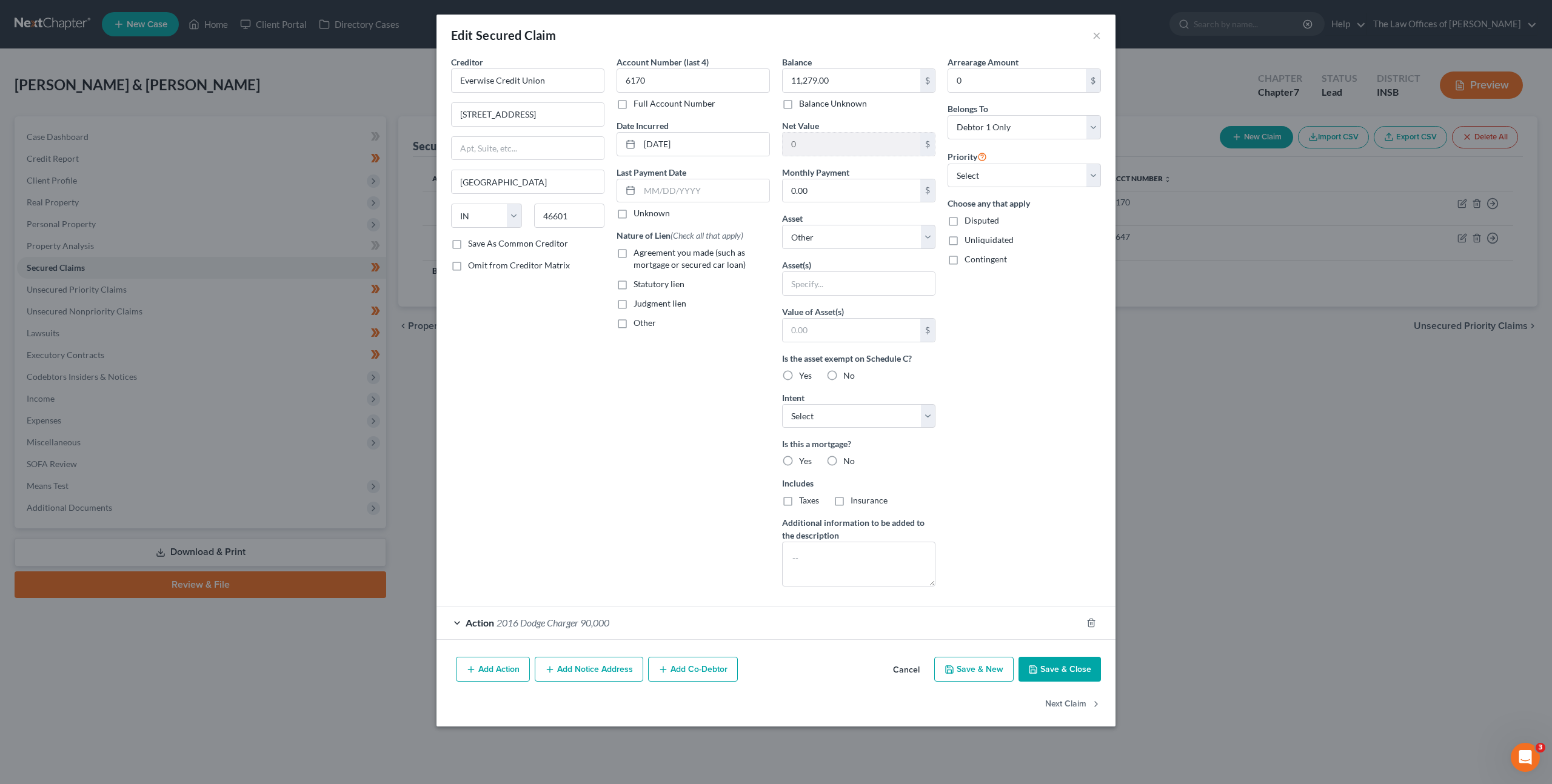
click at [911, 673] on button "Cancel" at bounding box center [906, 670] width 46 height 25
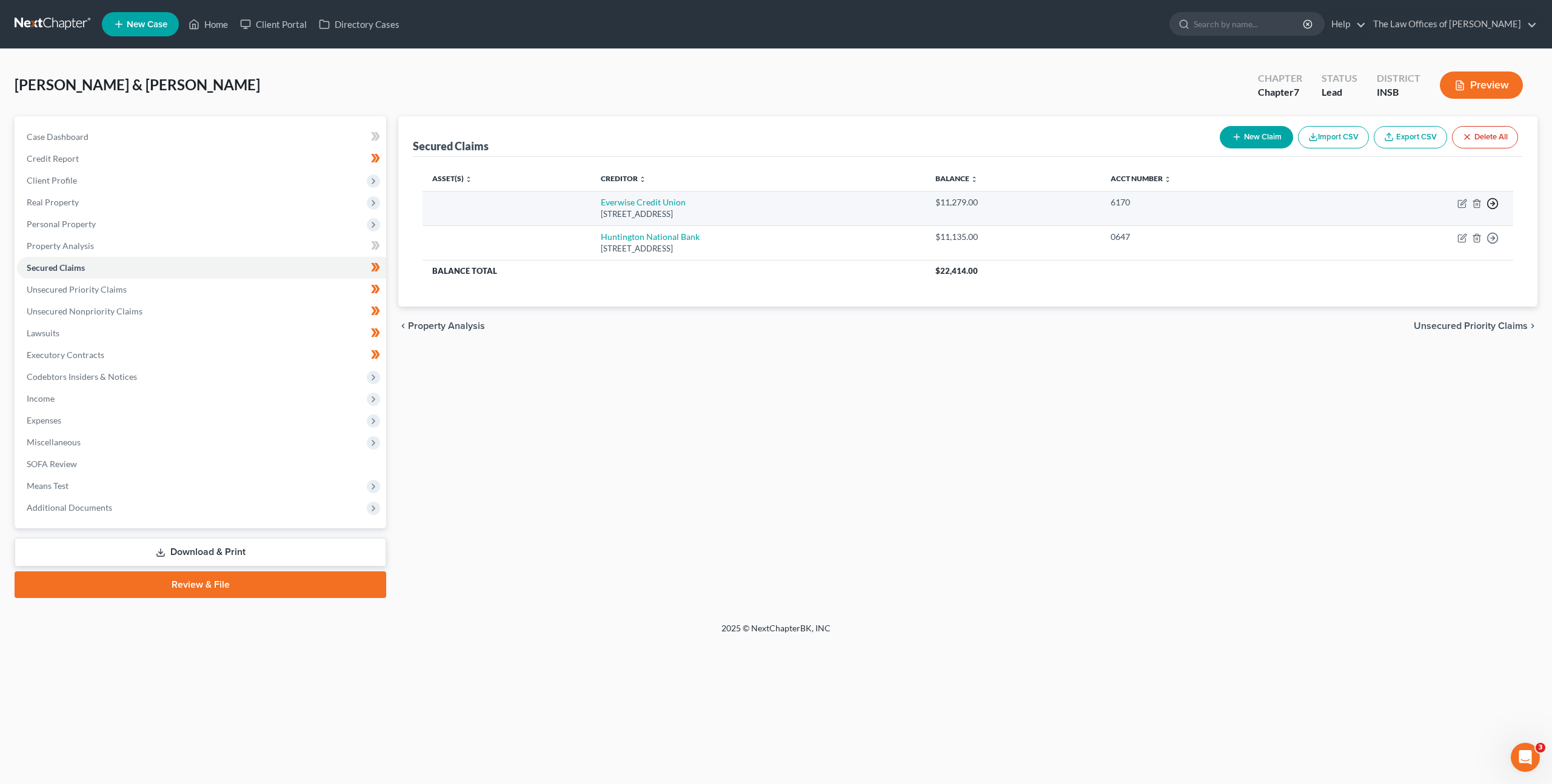
click at [1494, 208] on circle "button" at bounding box center [1492, 204] width 10 height 10
click at [1449, 236] on link "Move to F" at bounding box center [1436, 233] width 101 height 21
click at [1494, 205] on icon "button" at bounding box center [1492, 203] width 12 height 12
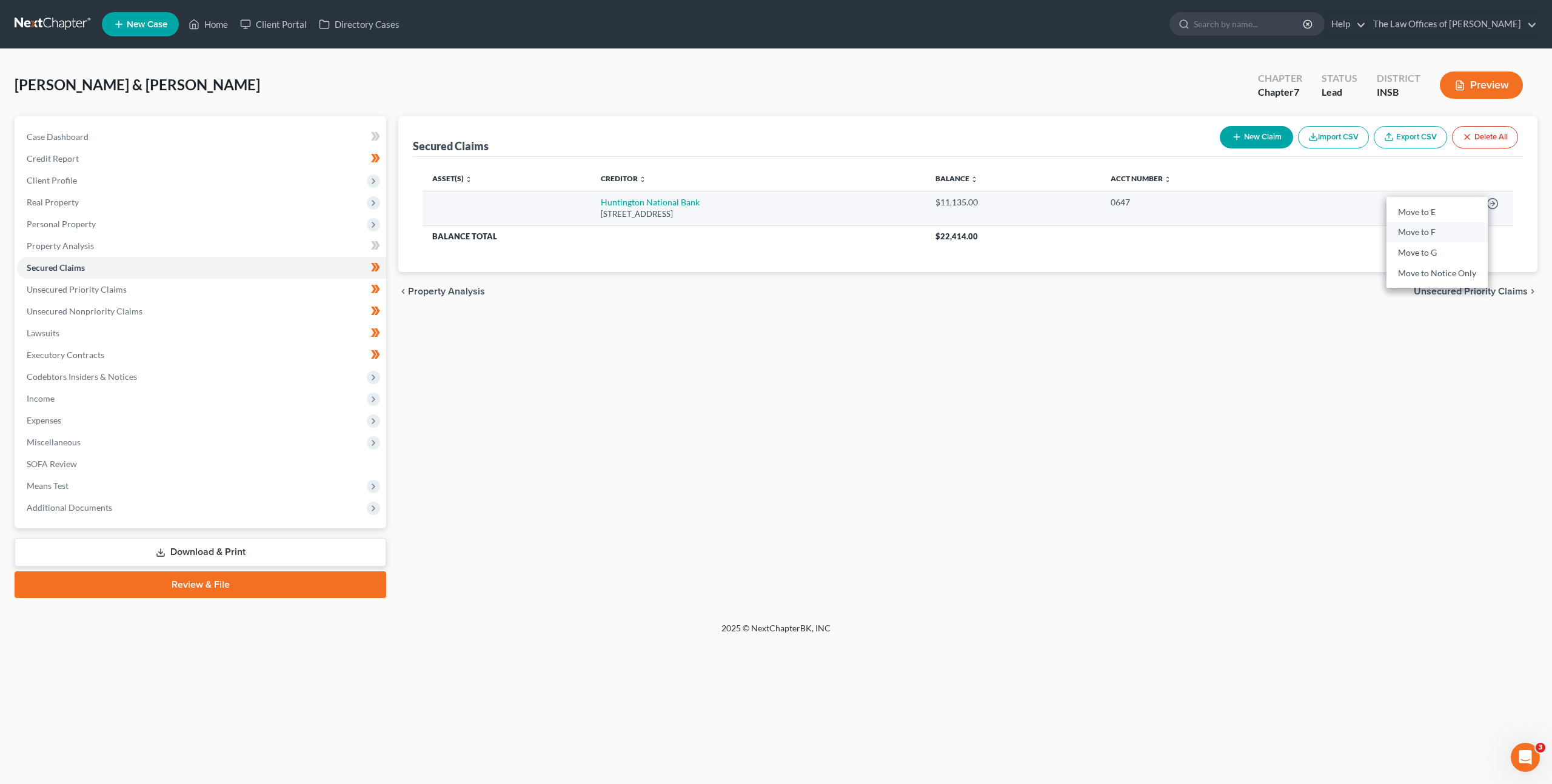
click at [1454, 238] on link "Move to F" at bounding box center [1436, 233] width 101 height 21
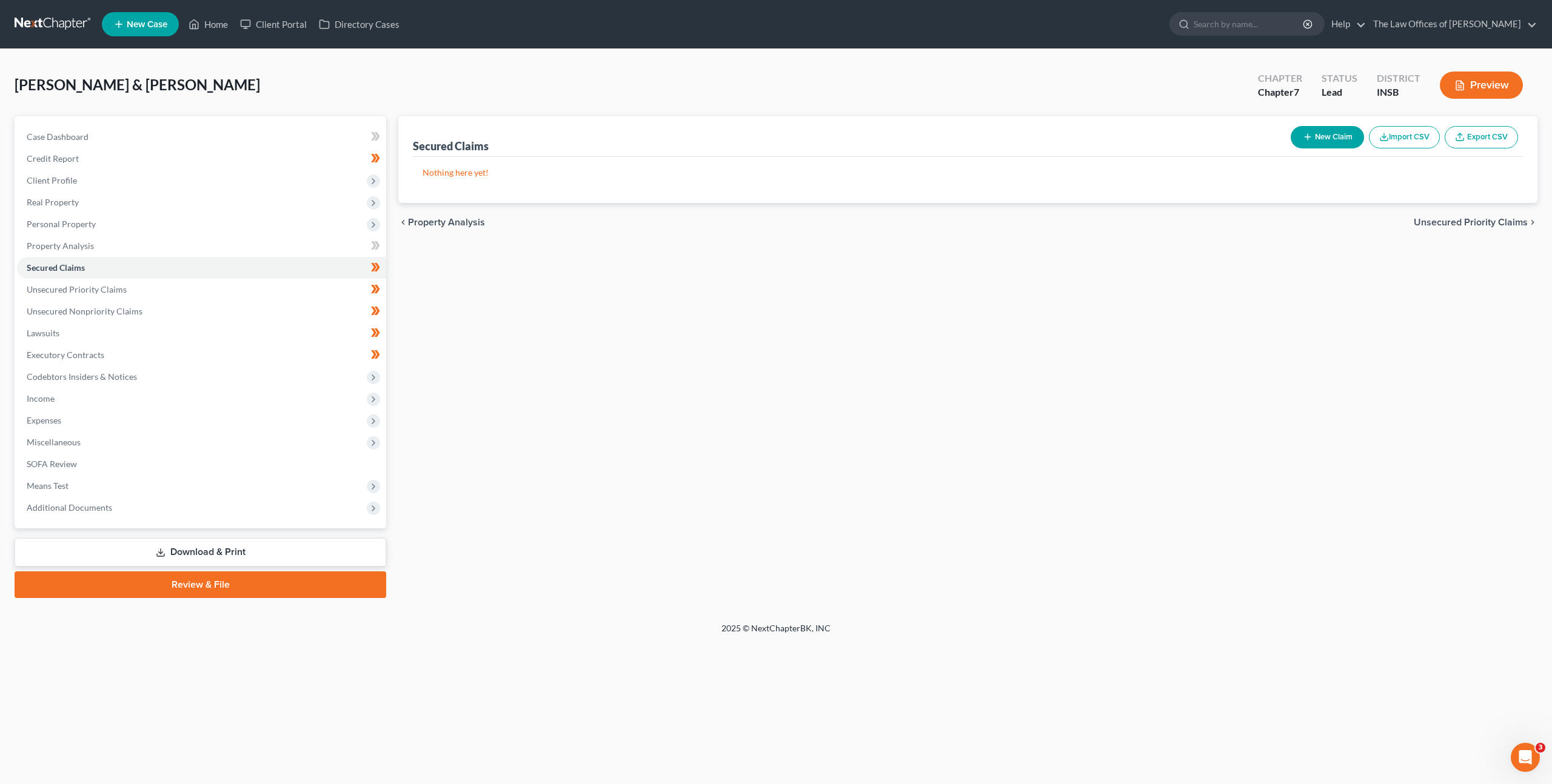
click at [1142, 377] on div "Secured Claims New Claim Import CSV Export CSV Nothing here yet! Previous 1 Nex…" at bounding box center [968, 357] width 1151 height 482
click at [200, 312] on link "Unsecured Nonpriority Claims" at bounding box center [201, 311] width 369 height 22
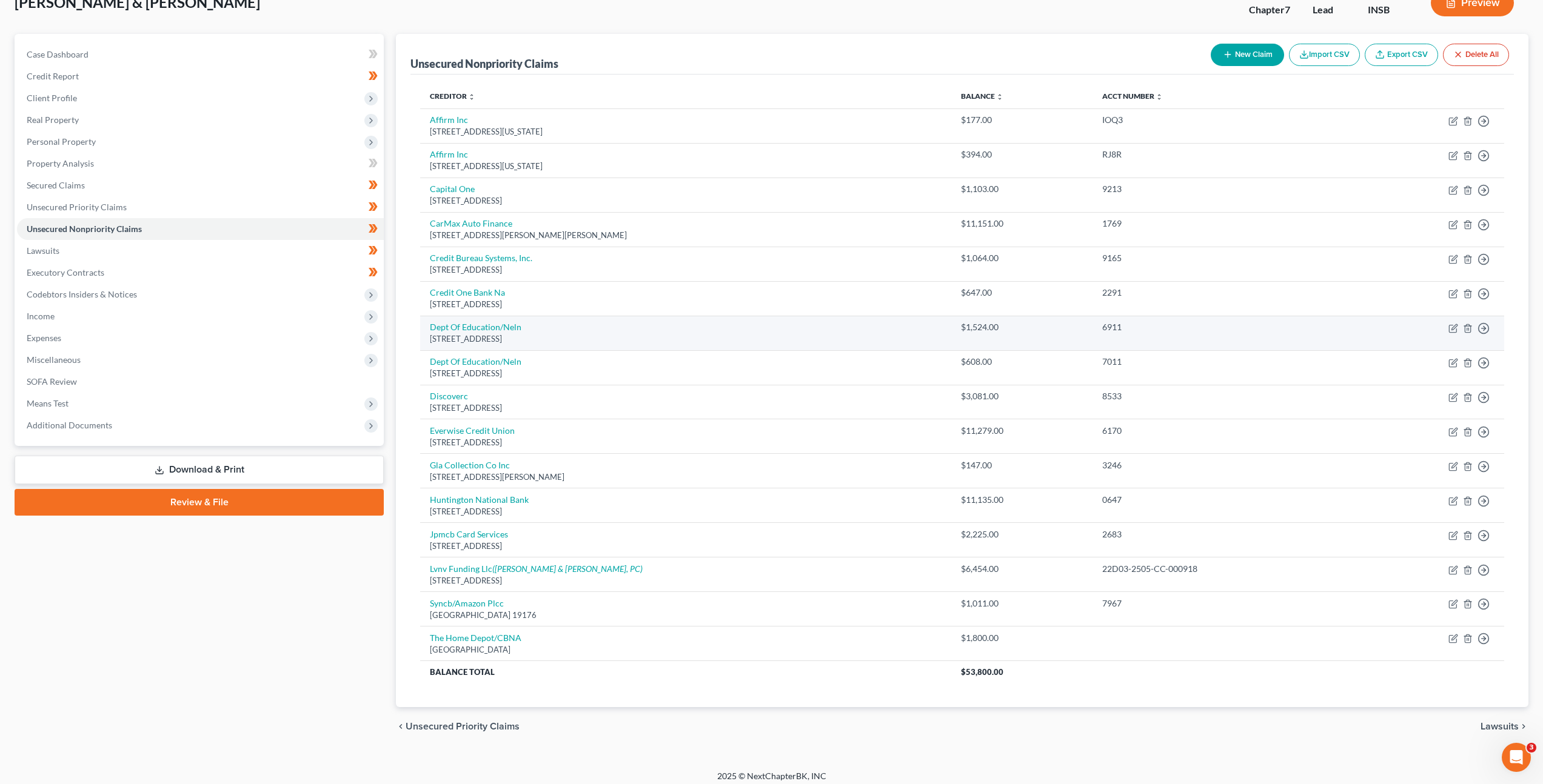
scroll to position [91, 0]
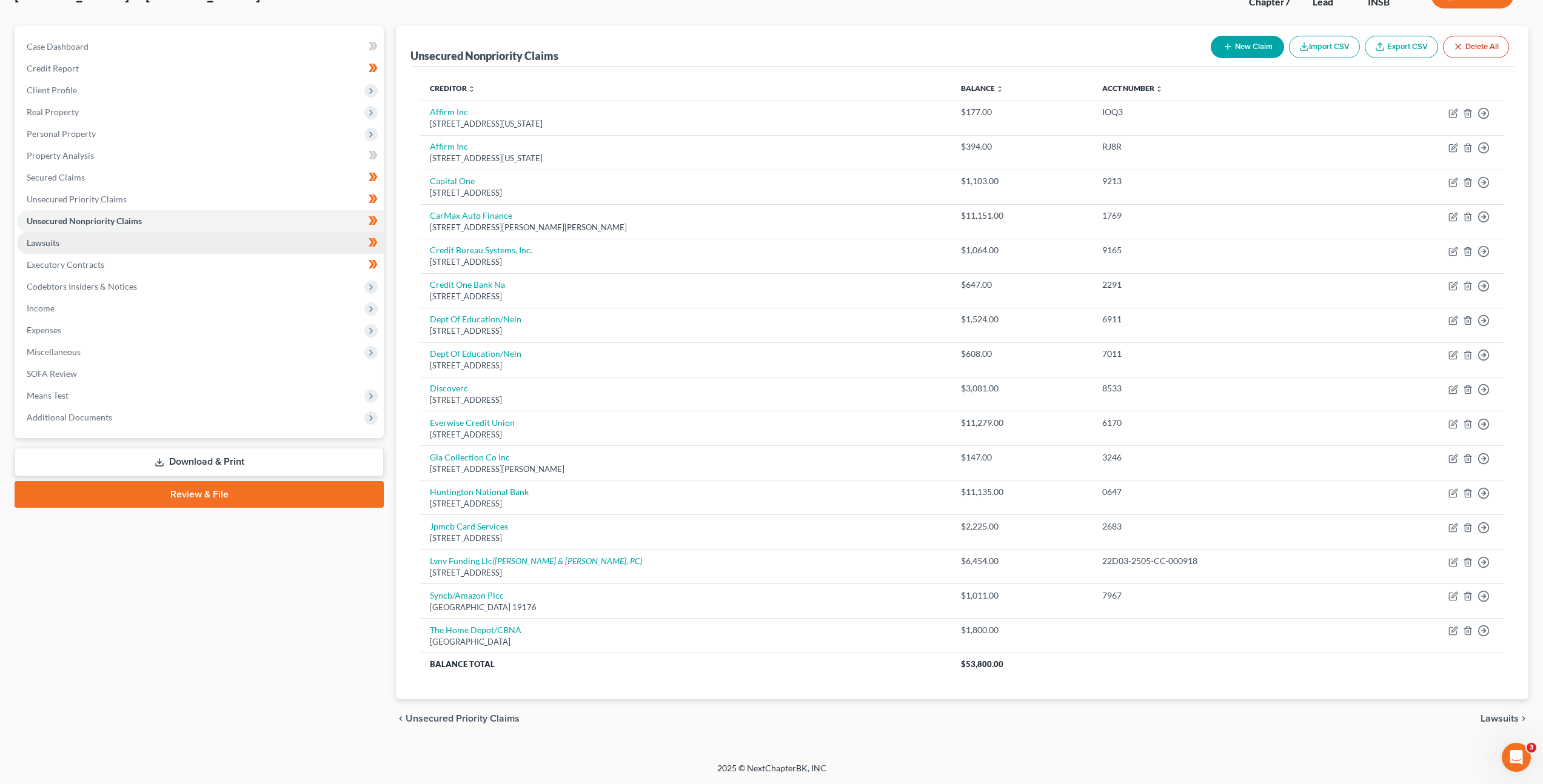
click at [149, 249] on link "Lawsuits" at bounding box center [200, 243] width 367 height 22
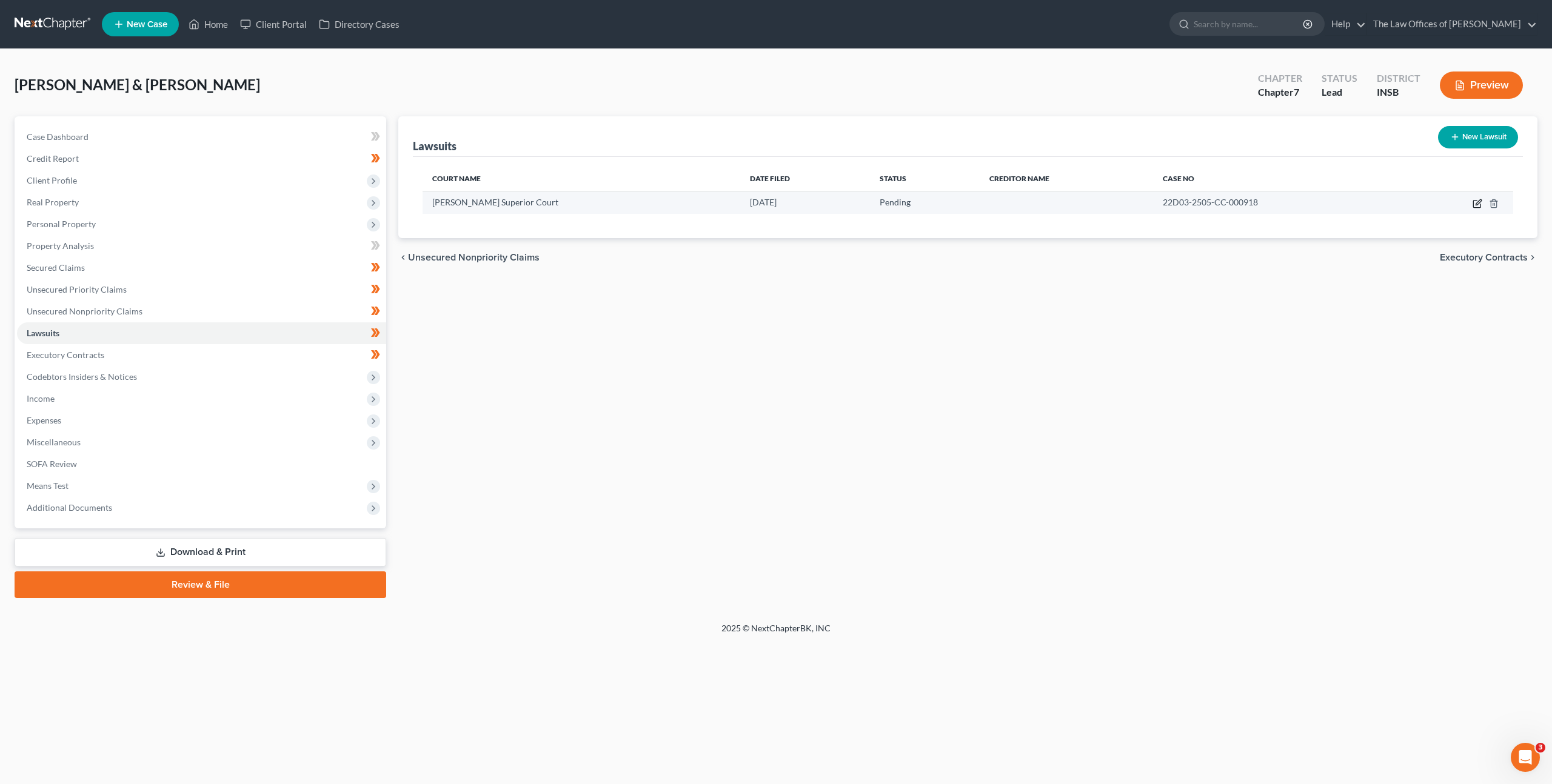
click at [1472, 201] on icon "button" at bounding box center [1477, 203] width 9 height 9
select select "15"
select select "0"
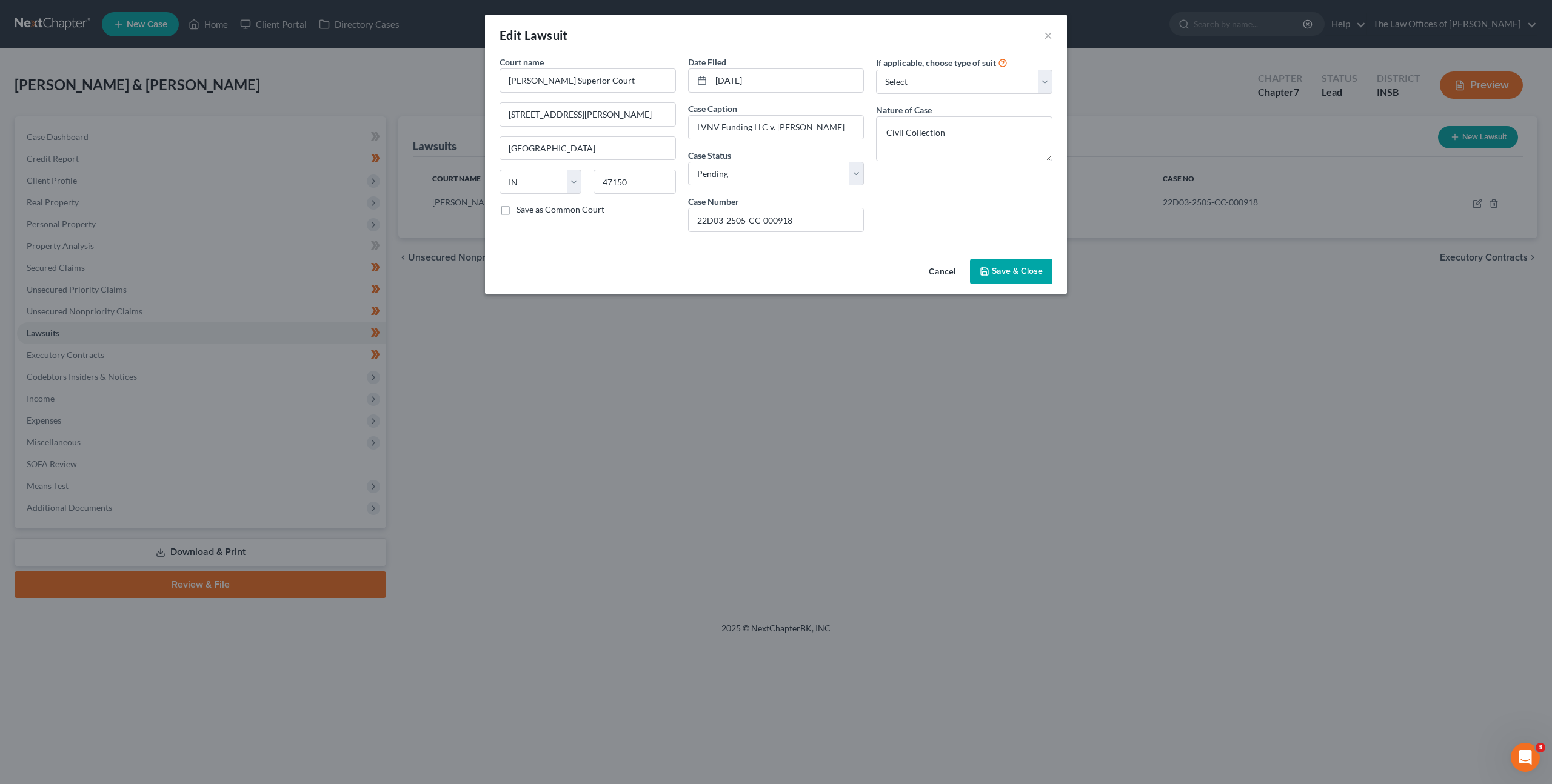
click at [941, 273] on button "Cancel" at bounding box center [941, 272] width 46 height 25
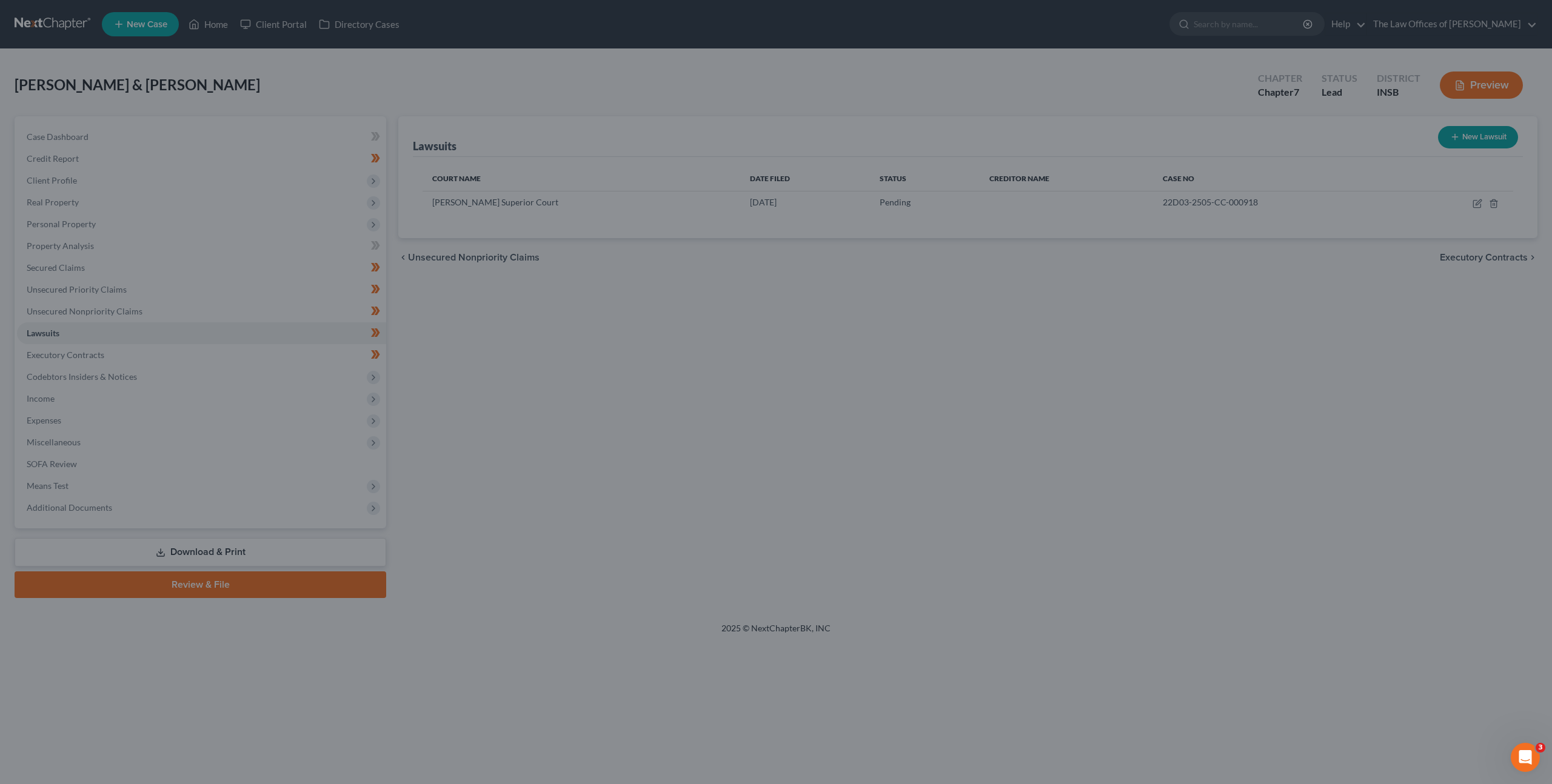
drag, startPoint x: 797, startPoint y: 347, endPoint x: 726, endPoint y: 343, distance: 71.1
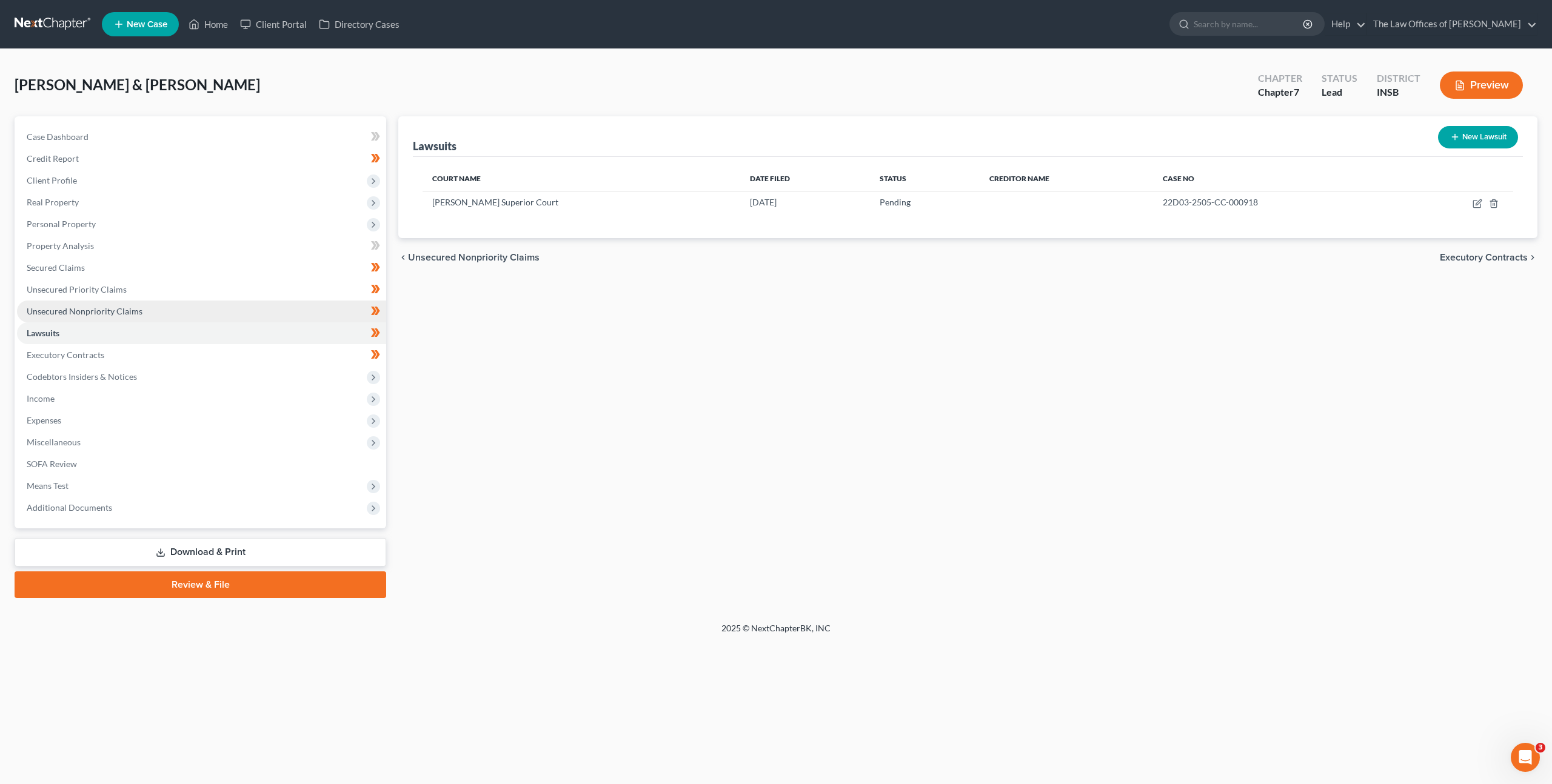
drag, startPoint x: 314, startPoint y: 301, endPoint x: 328, endPoint y: 306, distance: 14.9
click at [314, 301] on link "Unsecured Nonpriority Claims" at bounding box center [201, 311] width 369 height 22
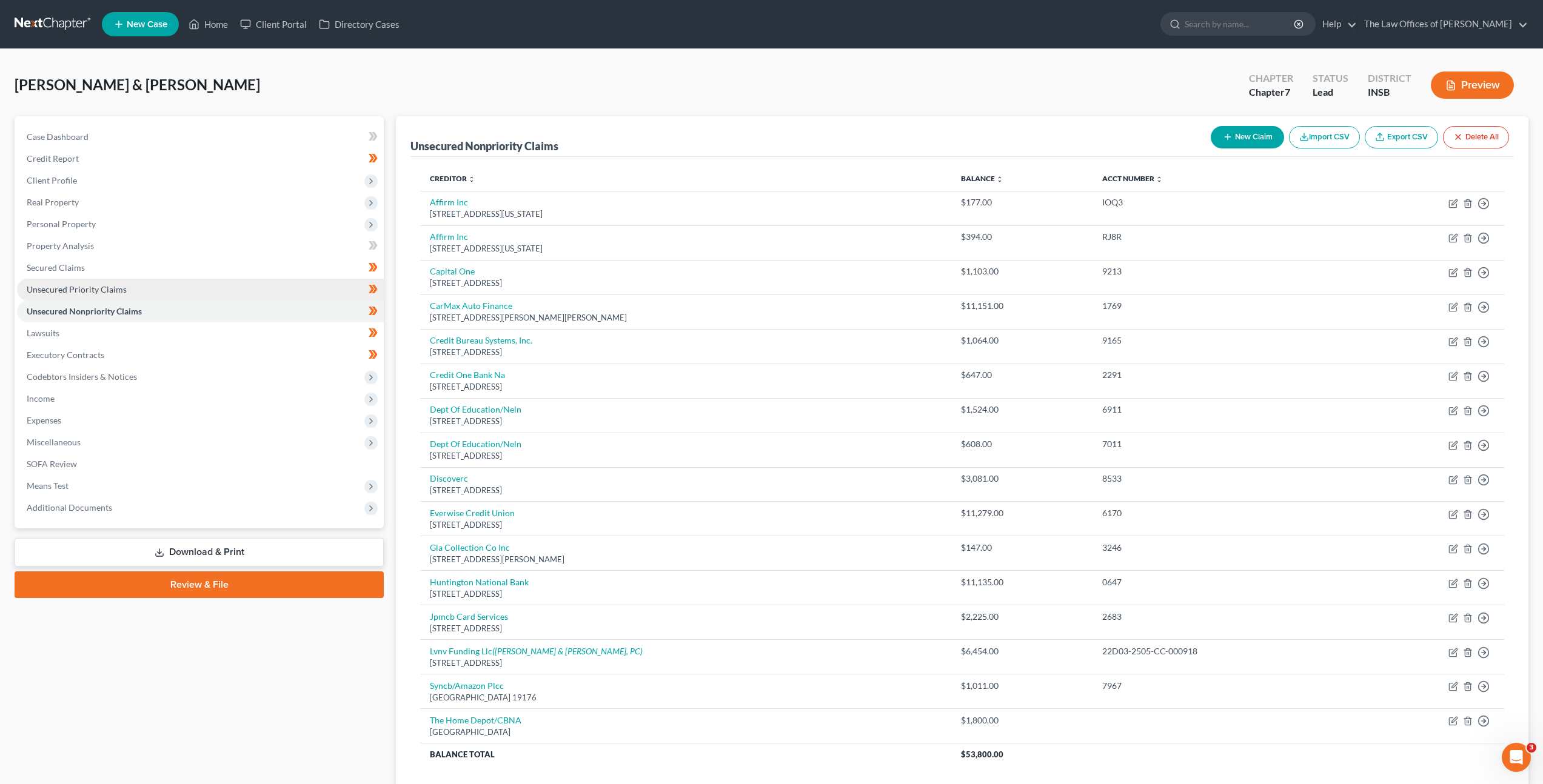
click at [333, 291] on link "Unsecured Priority Claims" at bounding box center [200, 289] width 367 height 22
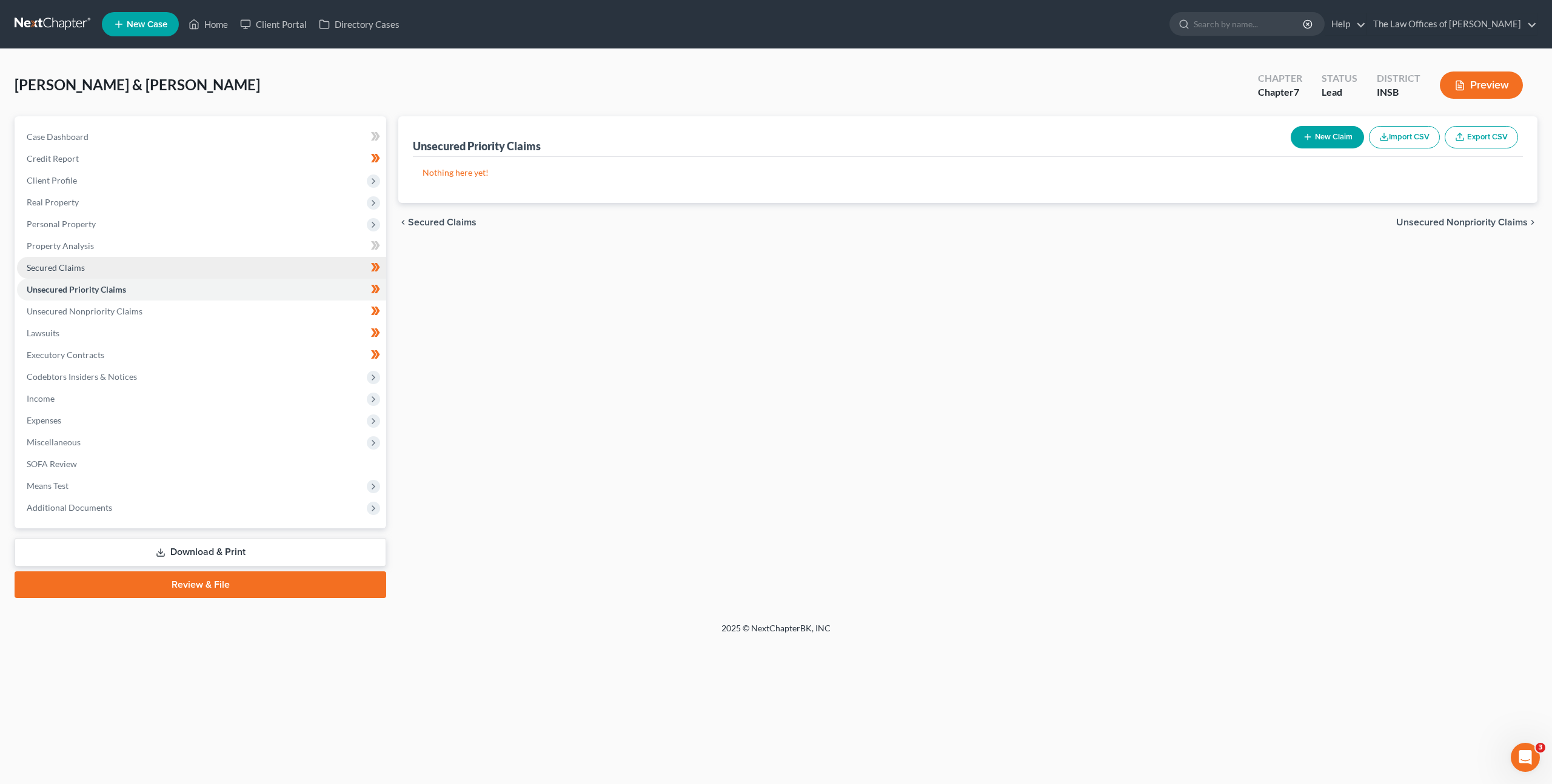
click at [310, 273] on link "Secured Claims" at bounding box center [201, 268] width 369 height 22
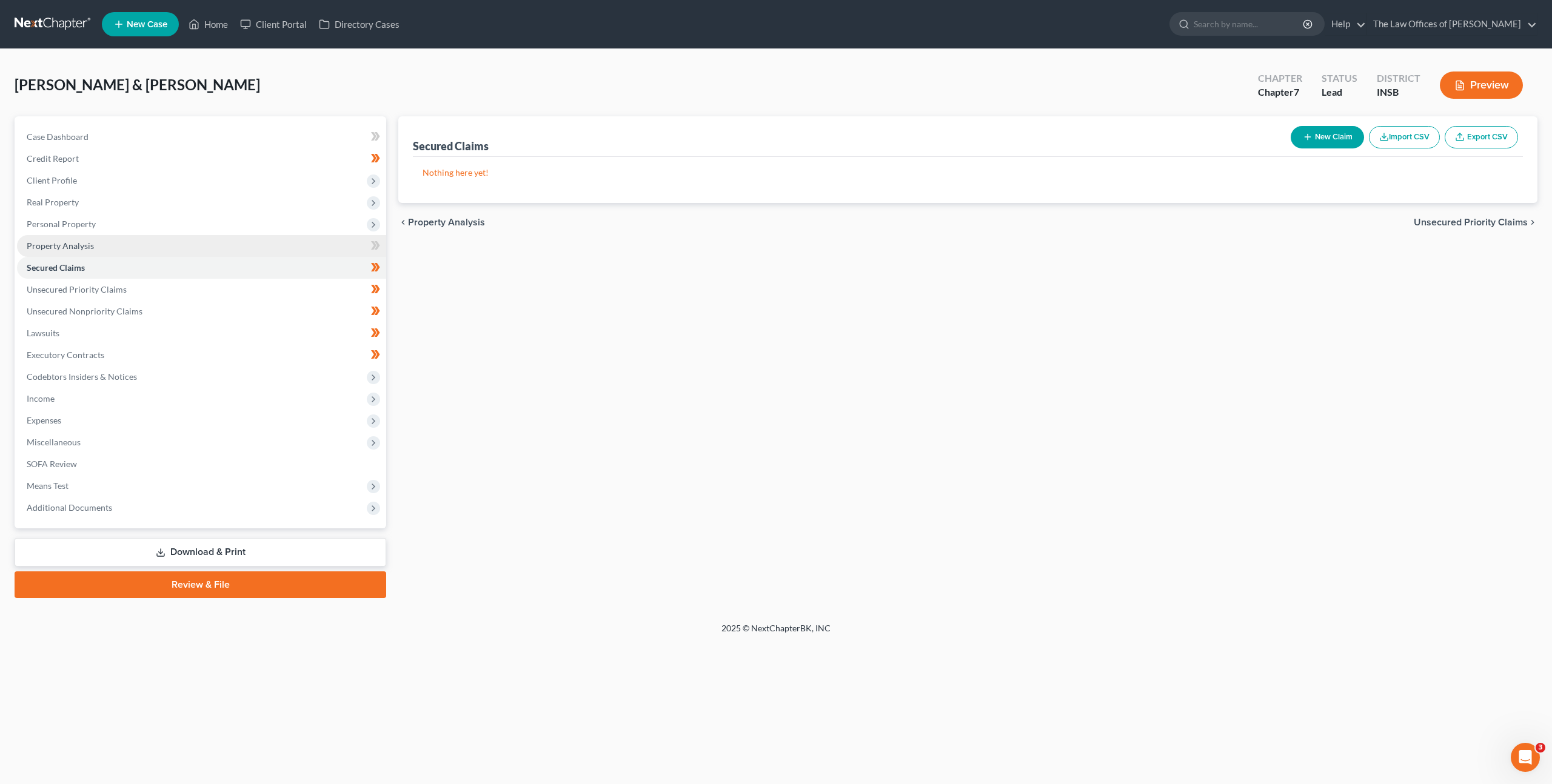
click at [308, 248] on link "Property Analysis" at bounding box center [201, 246] width 369 height 22
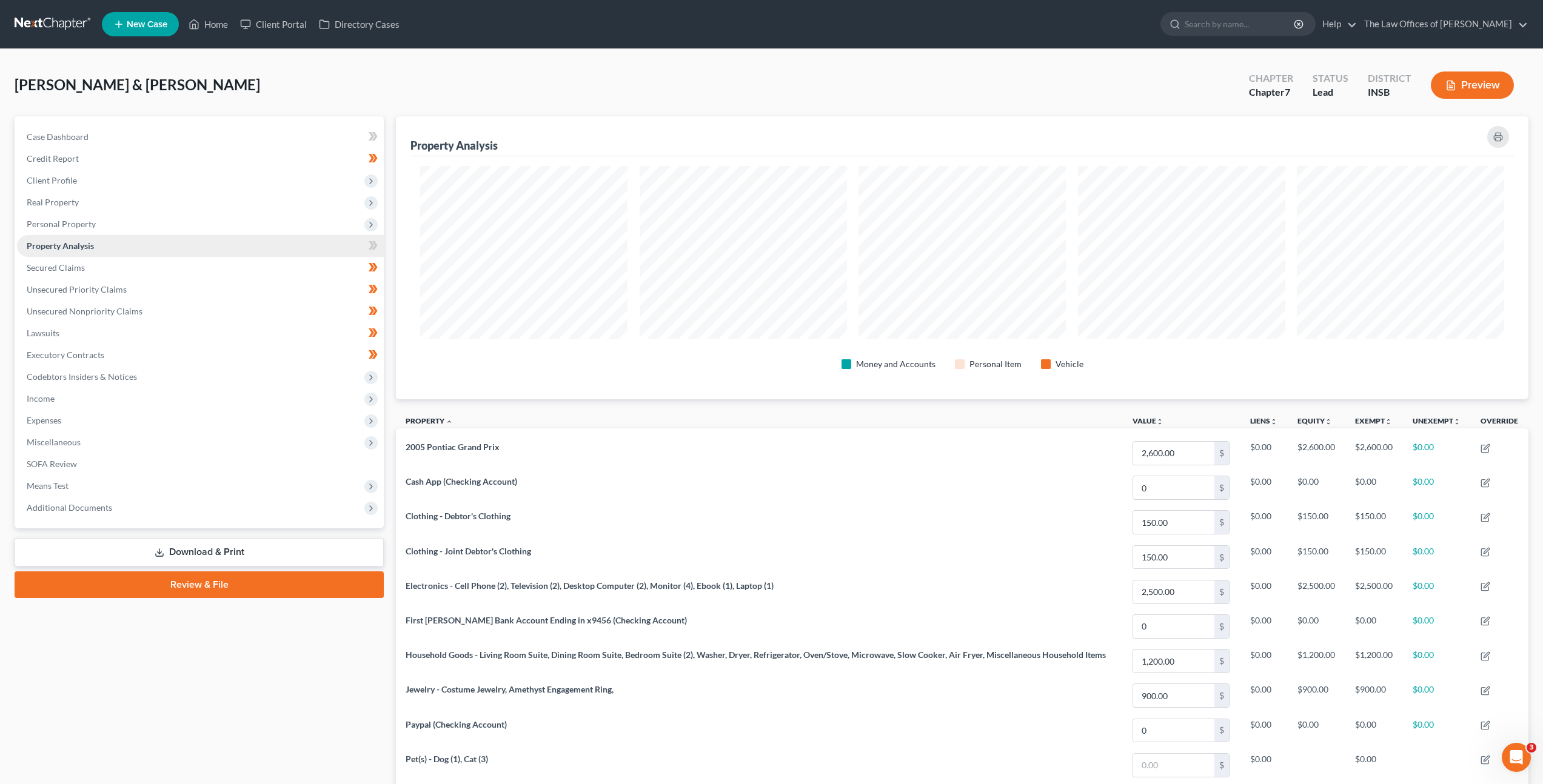
scroll to position [283, 1133]
click at [237, 212] on span "Real Property" at bounding box center [200, 202] width 367 height 22
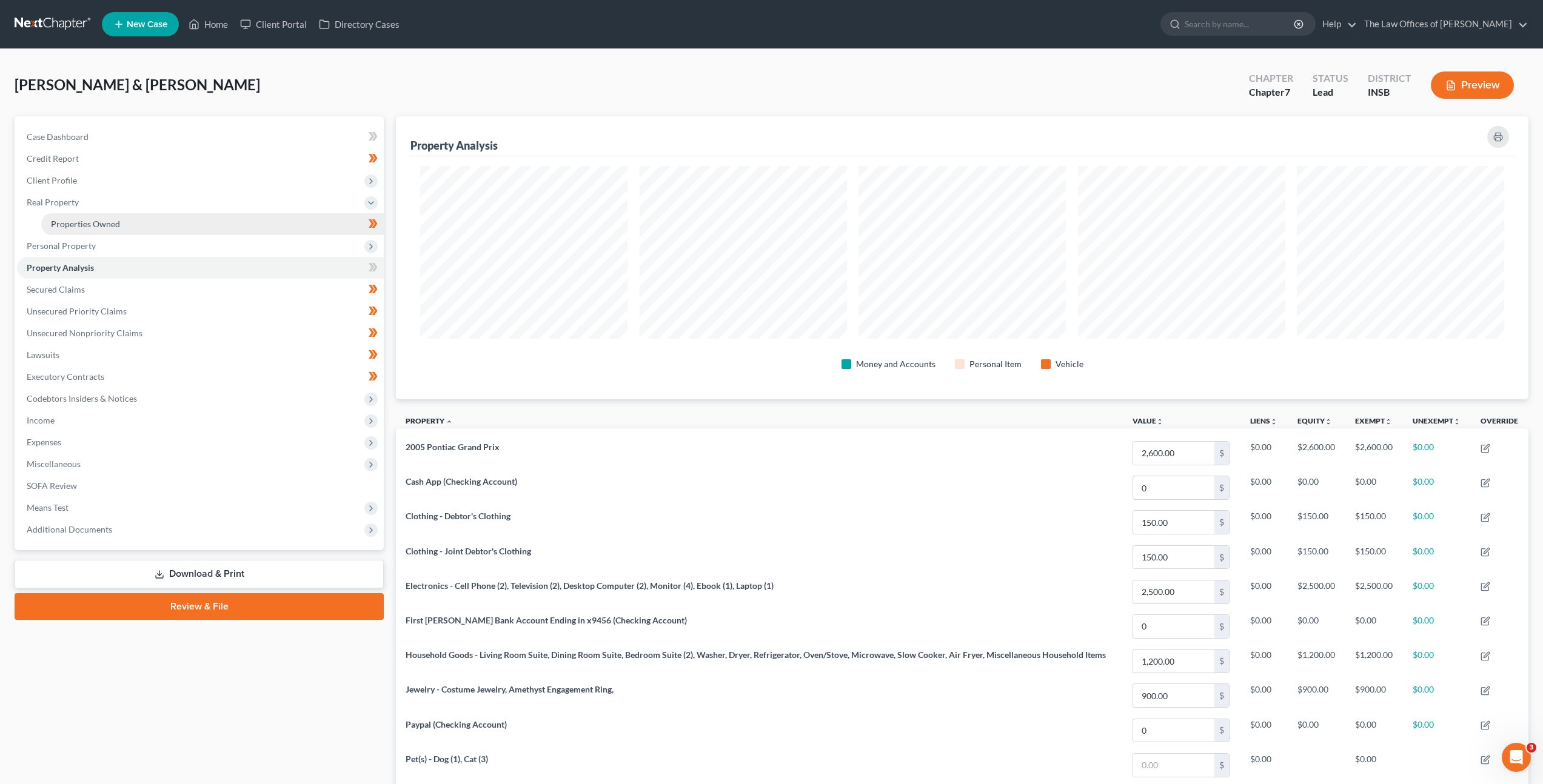
click at [238, 229] on link "Properties Owned" at bounding box center [213, 224] width 343 height 22
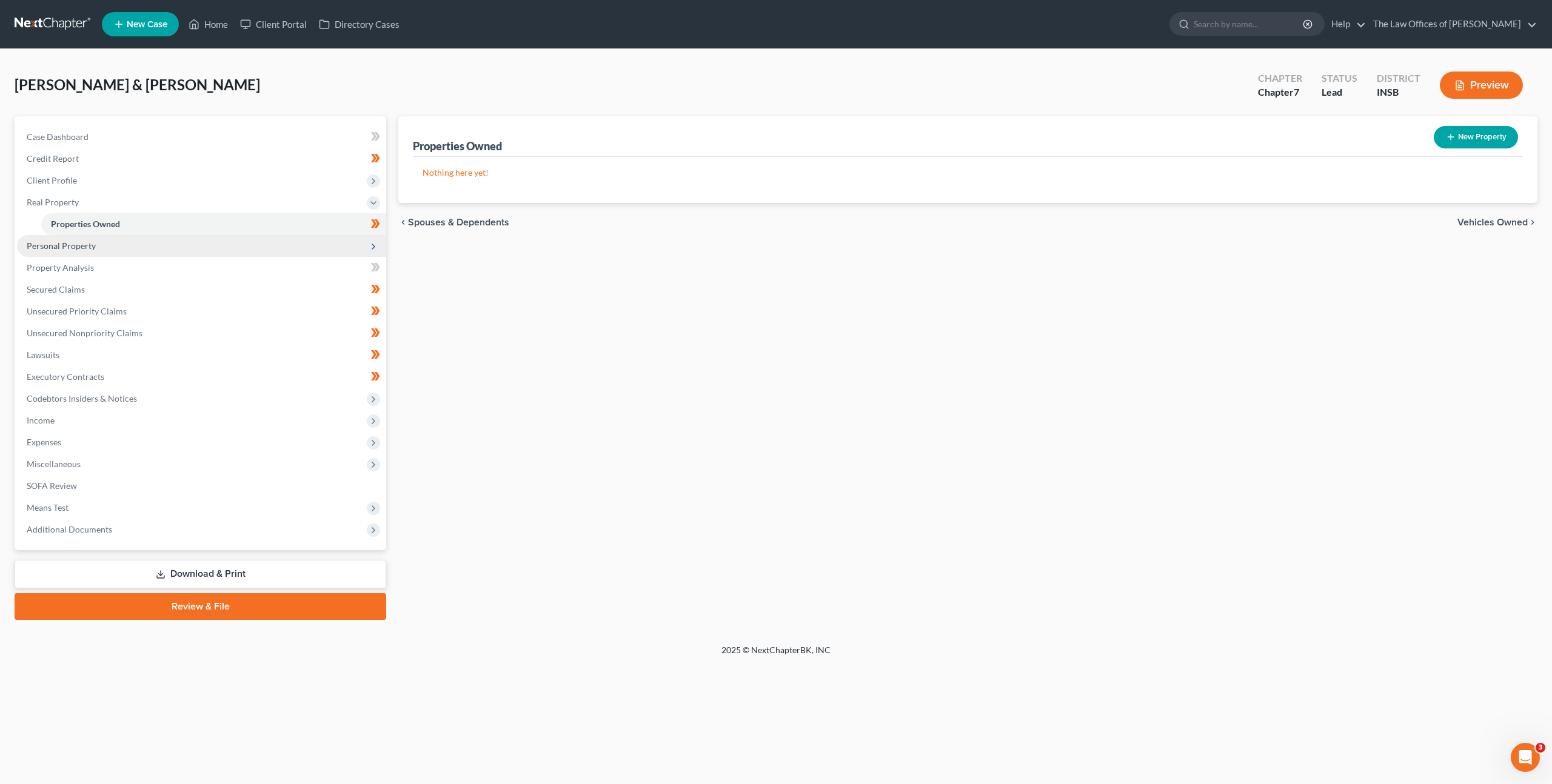
click at [228, 243] on span "Personal Property" at bounding box center [201, 246] width 369 height 22
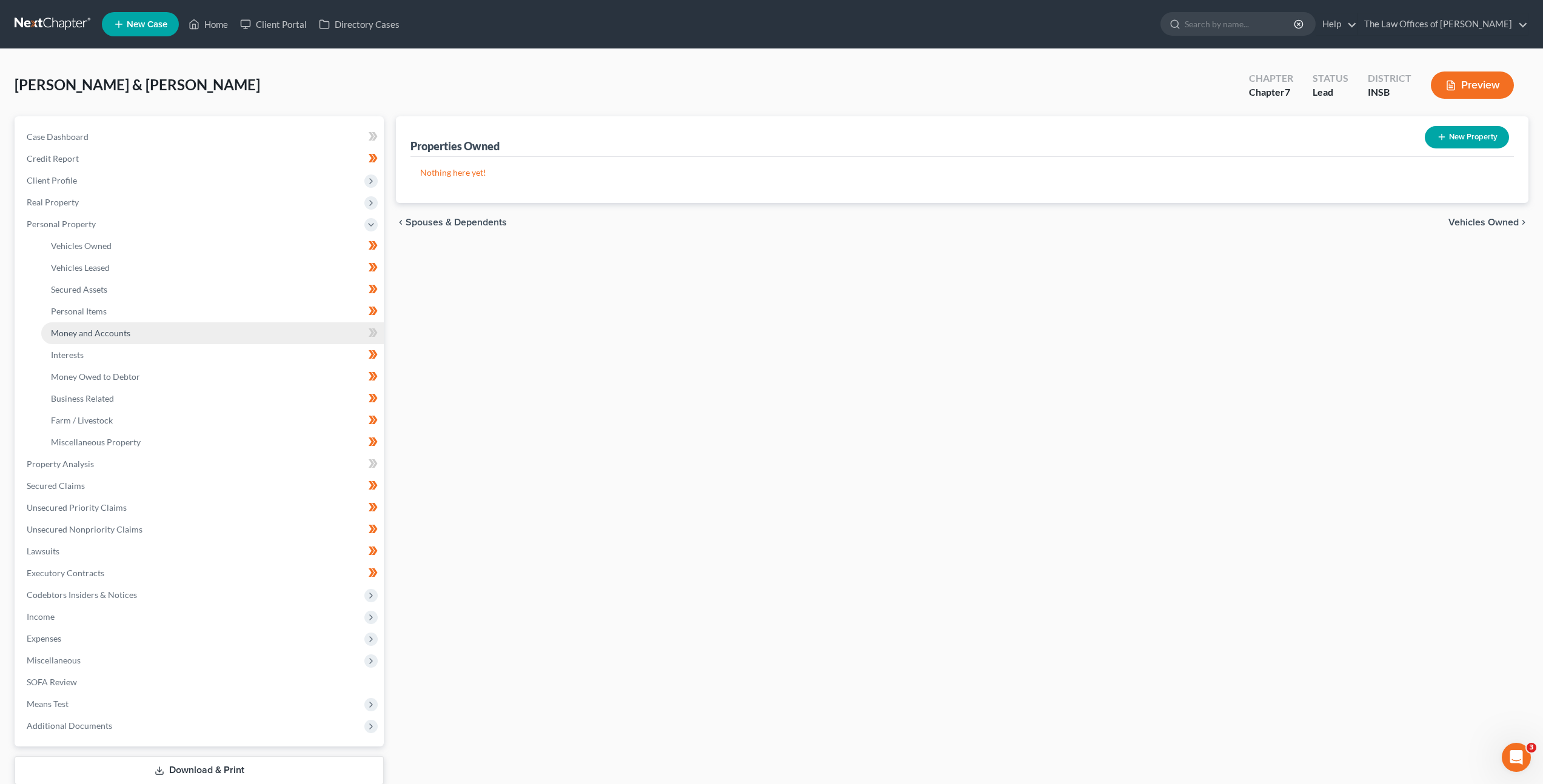
click at [244, 328] on link "Money and Accounts" at bounding box center [213, 333] width 343 height 22
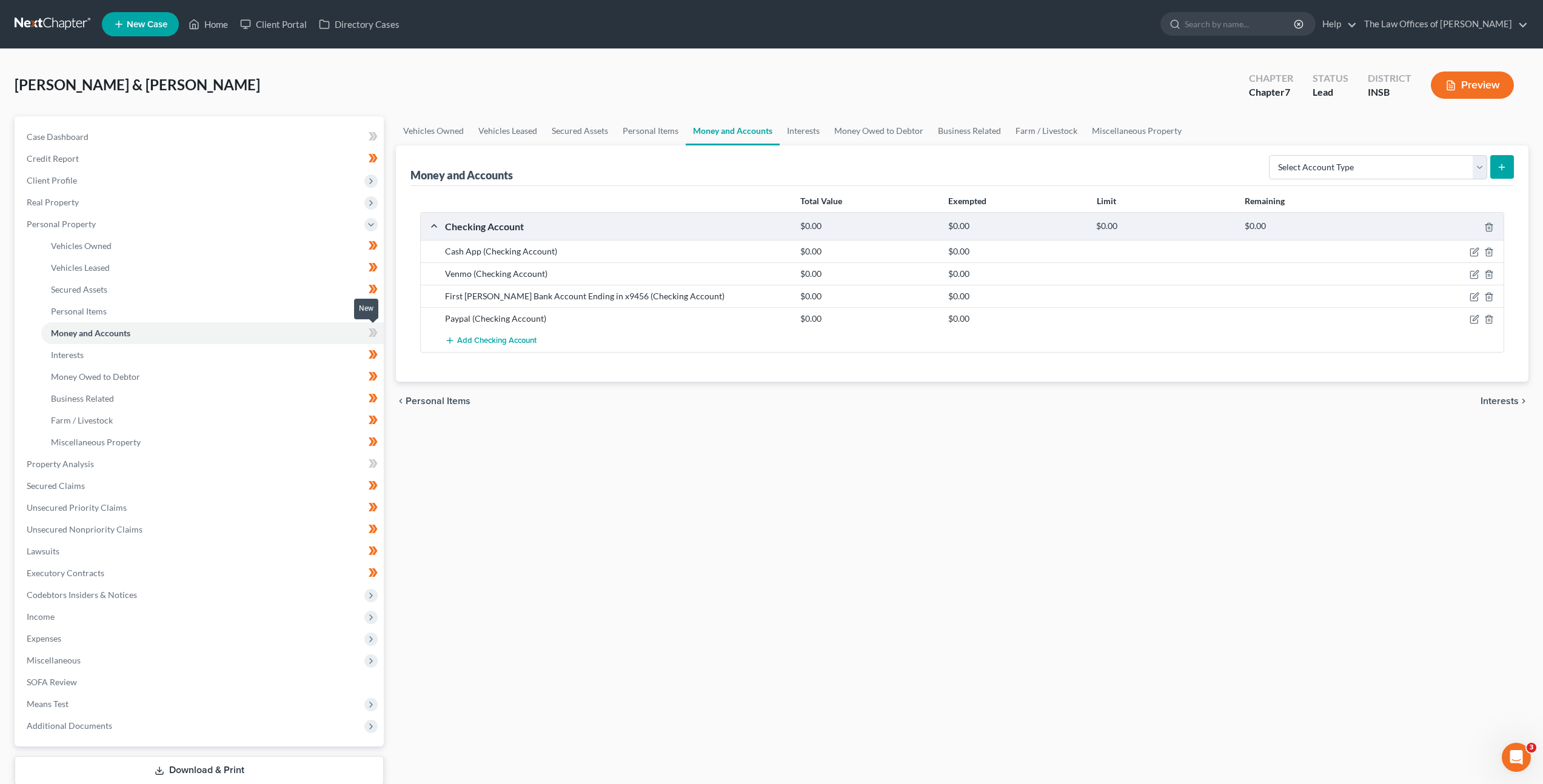
click at [374, 331] on icon at bounding box center [373, 333] width 9 height 15
drag, startPoint x: 665, startPoint y: 414, endPoint x: 648, endPoint y: 411, distance: 17.3
click at [665, 414] on div "chevron_left Personal Items Interests chevron_right" at bounding box center [962, 401] width 1133 height 39
drag, startPoint x: 224, startPoint y: 87, endPoint x: 0, endPoint y: 86, distance: 224.0
click at [0, 86] on div "Carney, John & Hirschauer, Arianna Upgraded Chapter Chapter 7 Status Lead Distr…" at bounding box center [771, 444] width 1543 height 792
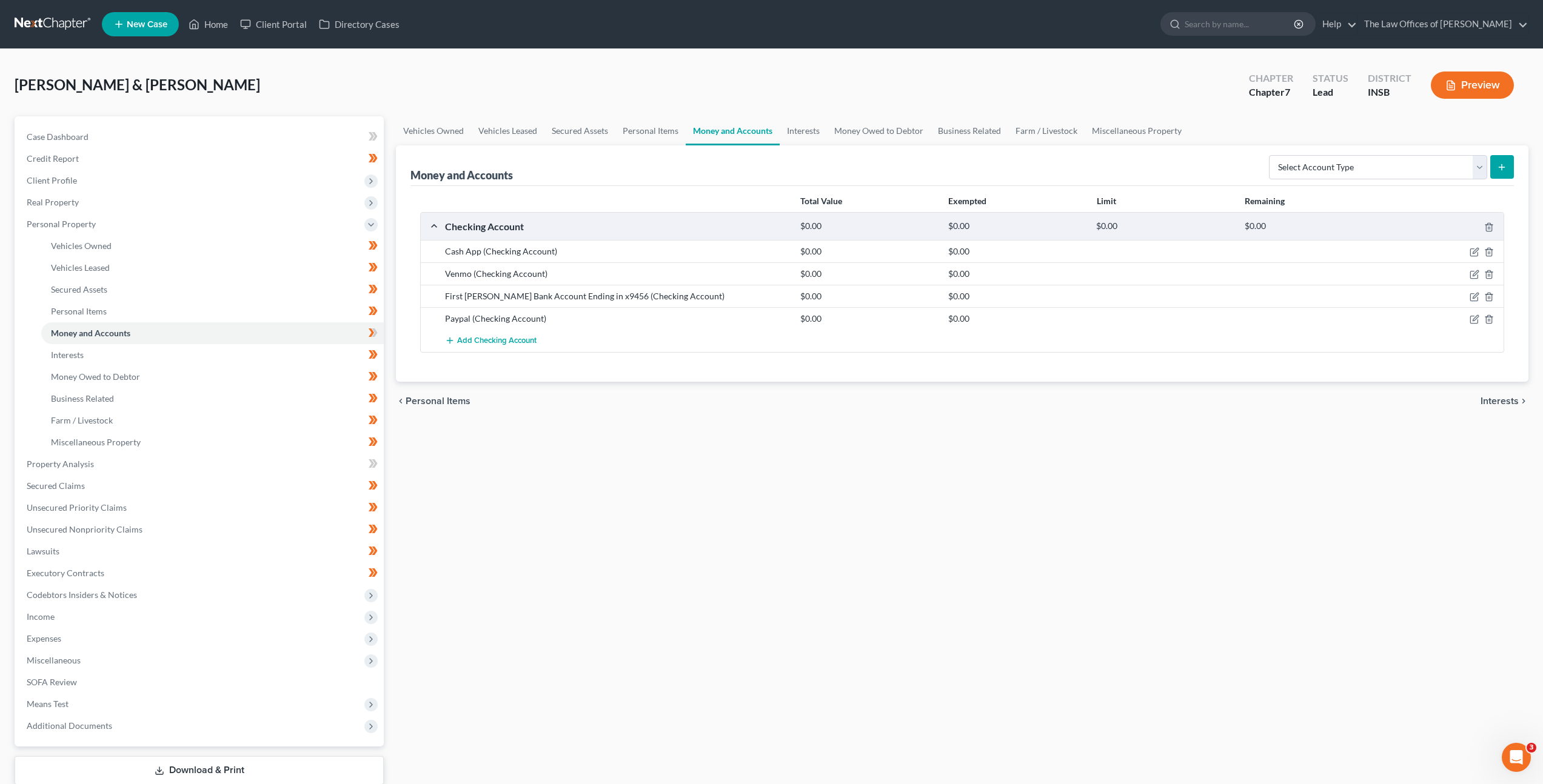
copy span "Carney, John & Hirschauer, Arianna"
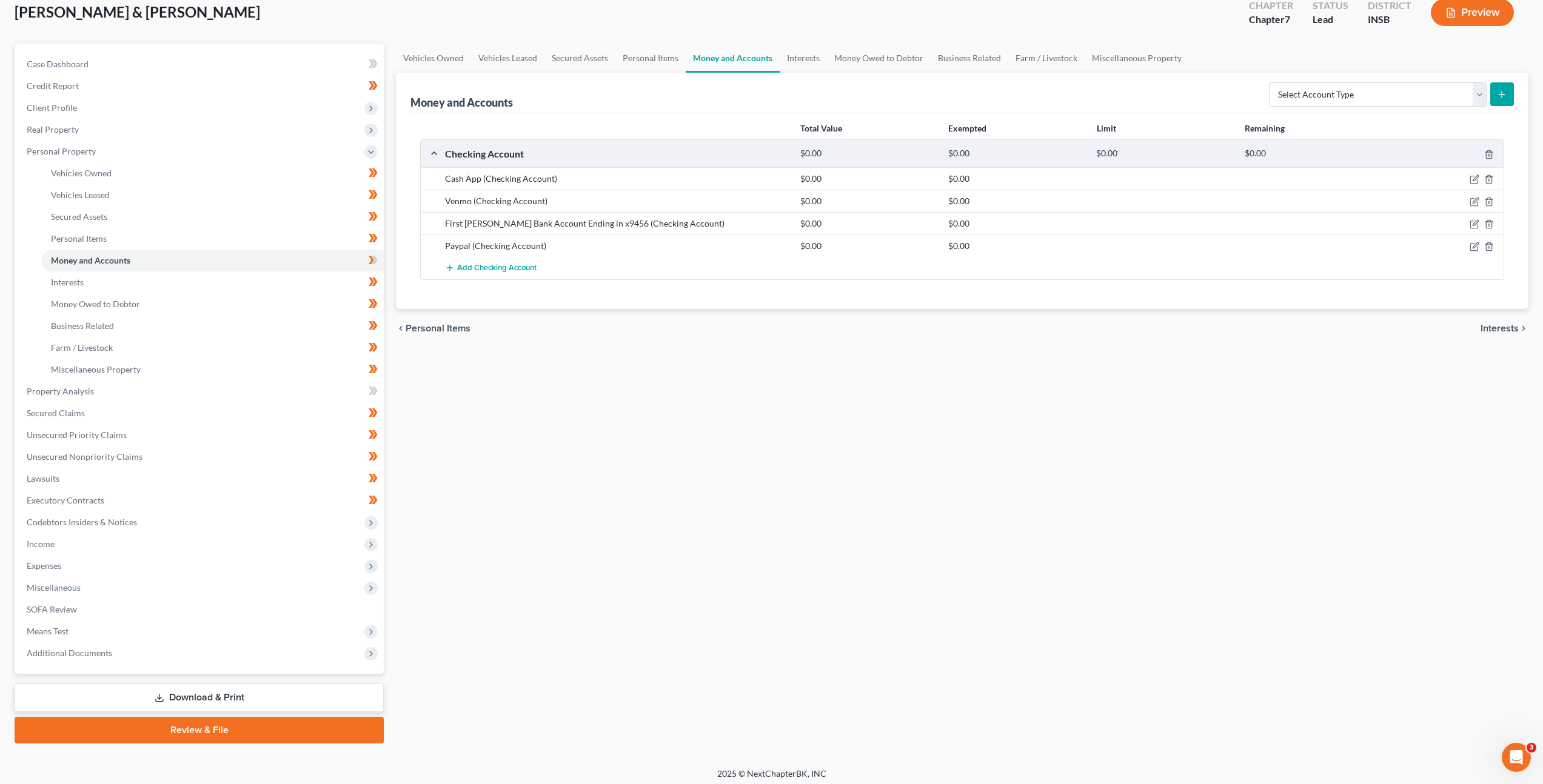
scroll to position [78, 0]
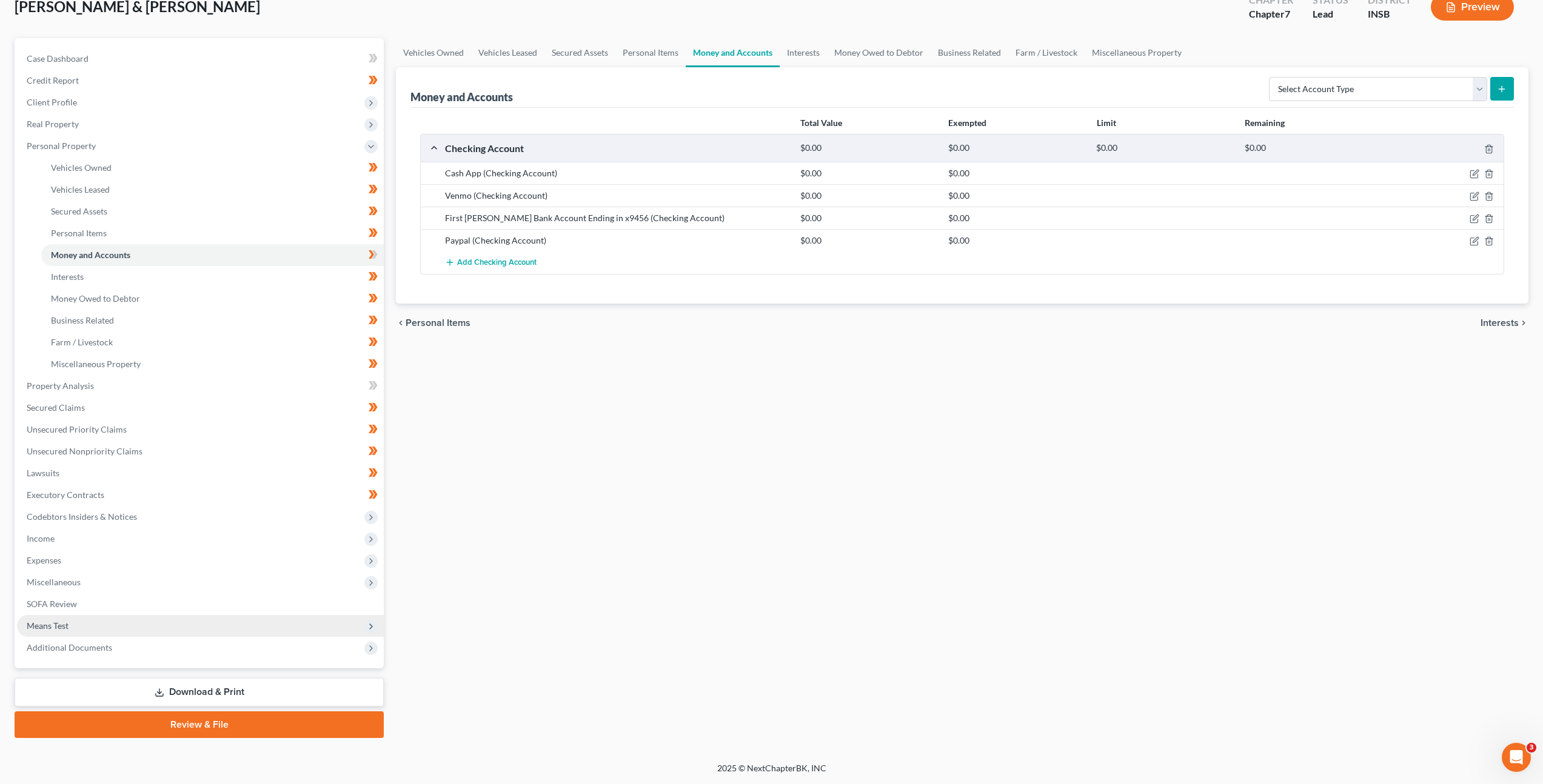
click at [210, 617] on span "Means Test" at bounding box center [200, 626] width 367 height 22
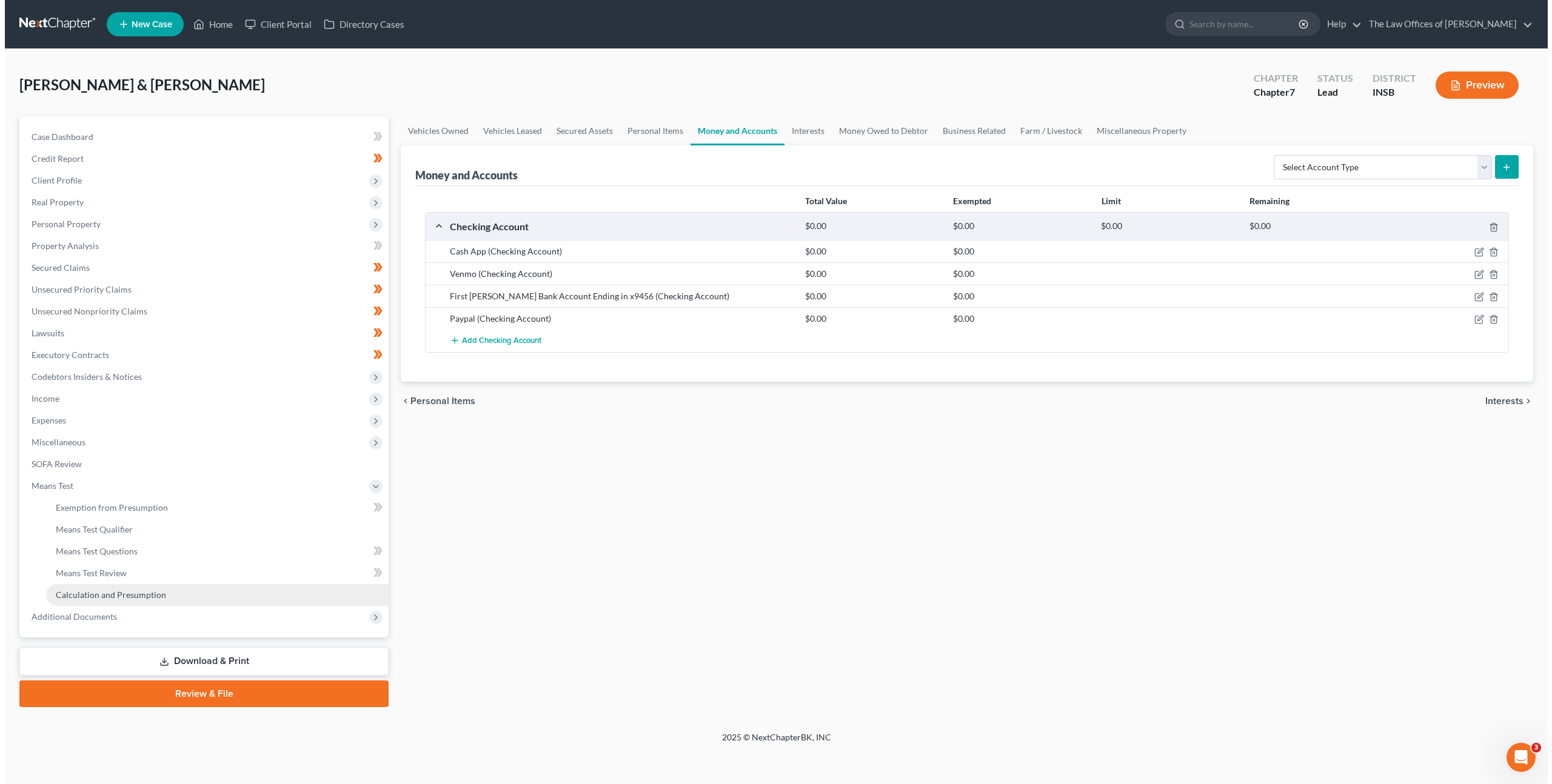
scroll to position [0, 0]
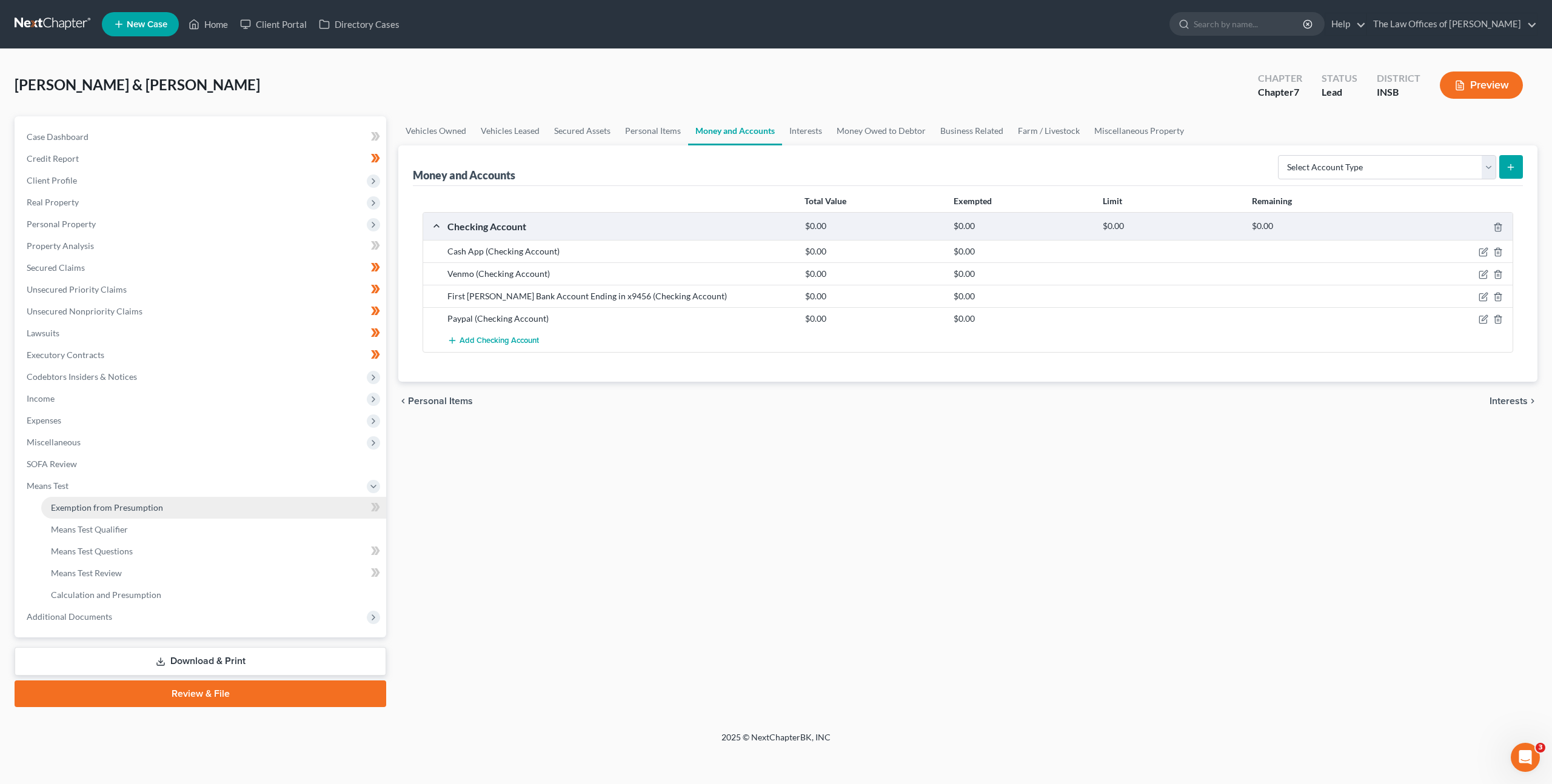
click at [204, 506] on link "Exemption from Presumption" at bounding box center [214, 507] width 345 height 22
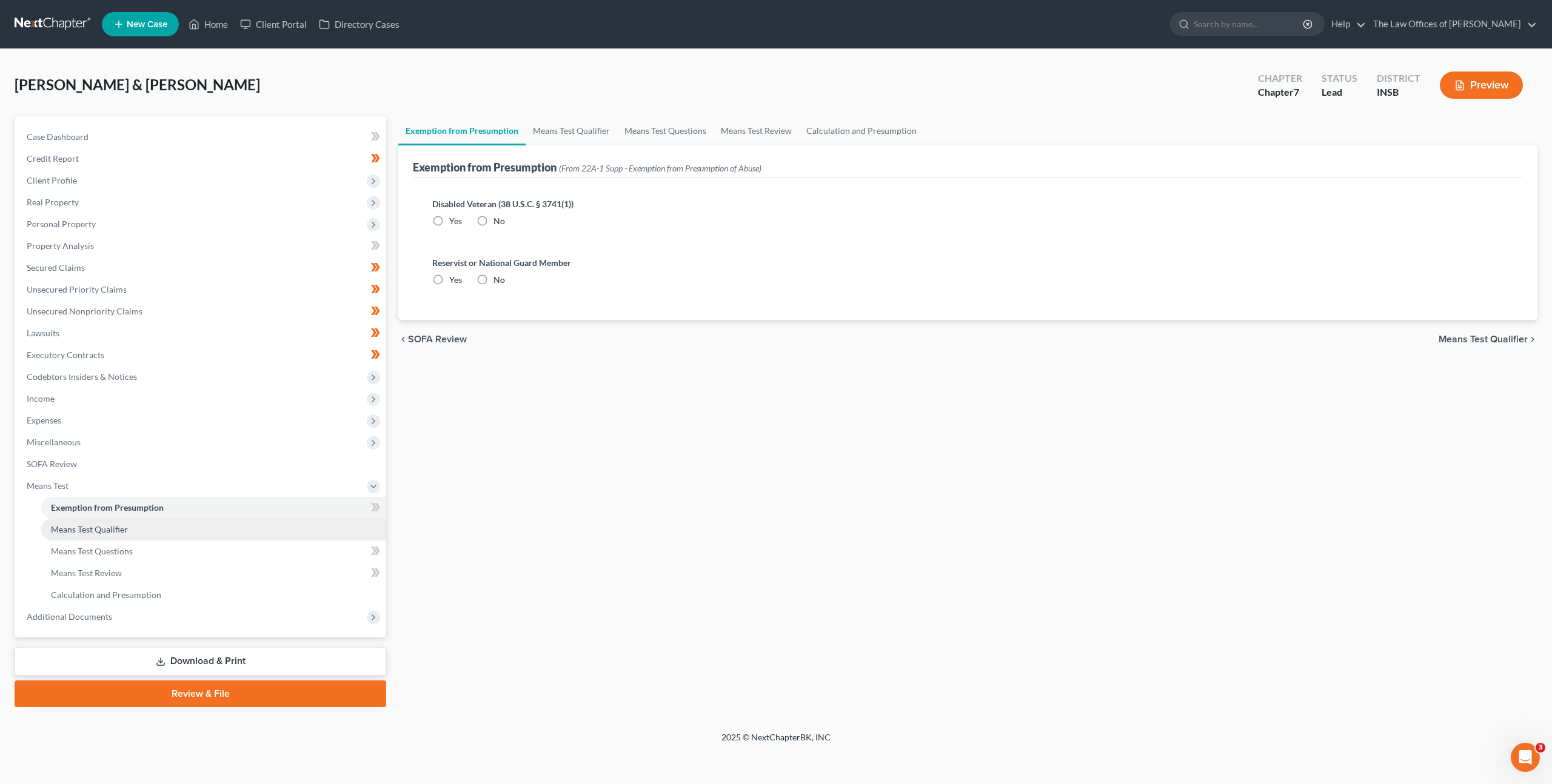
click at [195, 531] on link "Means Test Qualifier" at bounding box center [214, 529] width 345 height 22
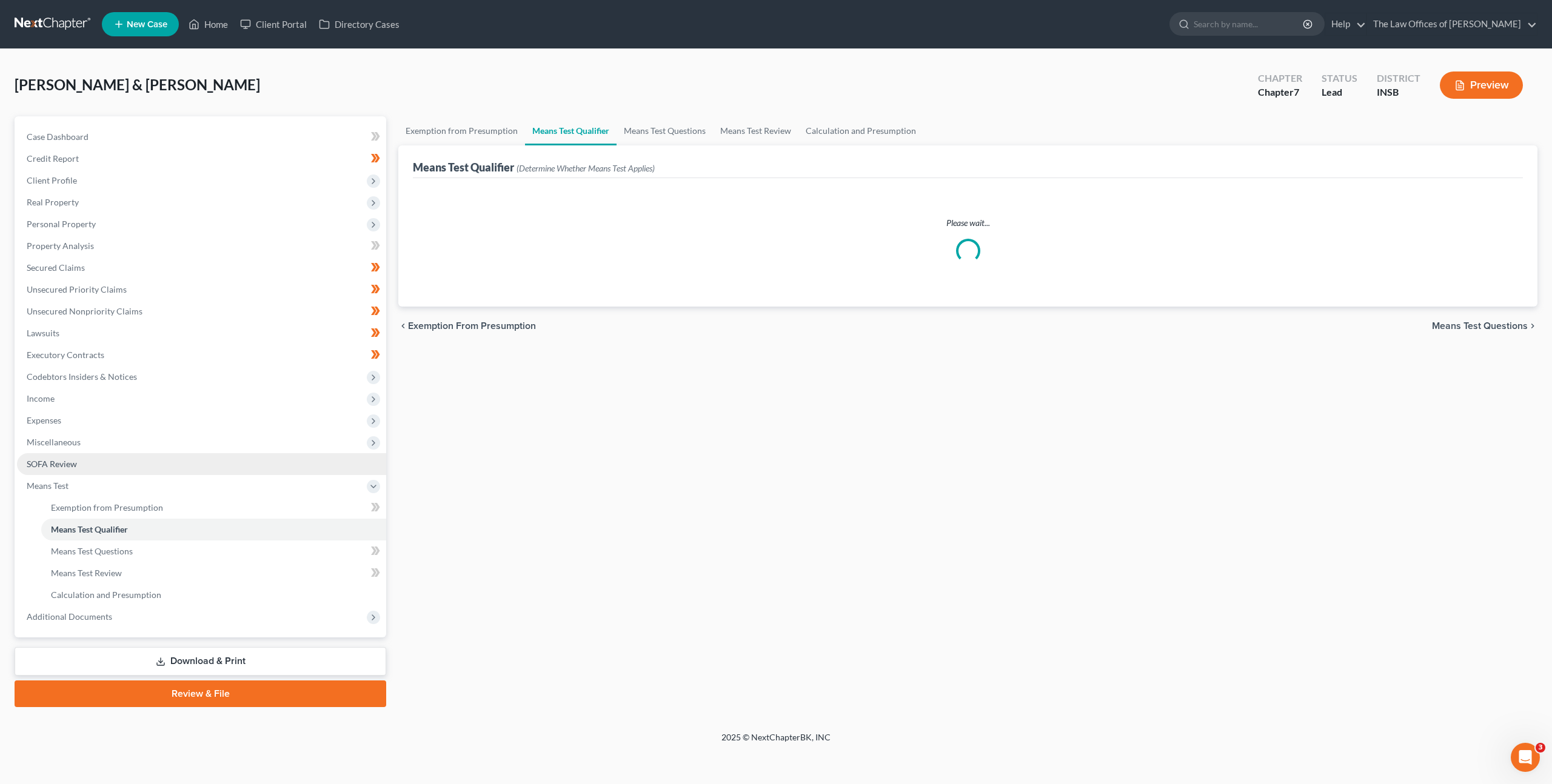
click at [197, 453] on link "SOFA Review" at bounding box center [201, 464] width 369 height 22
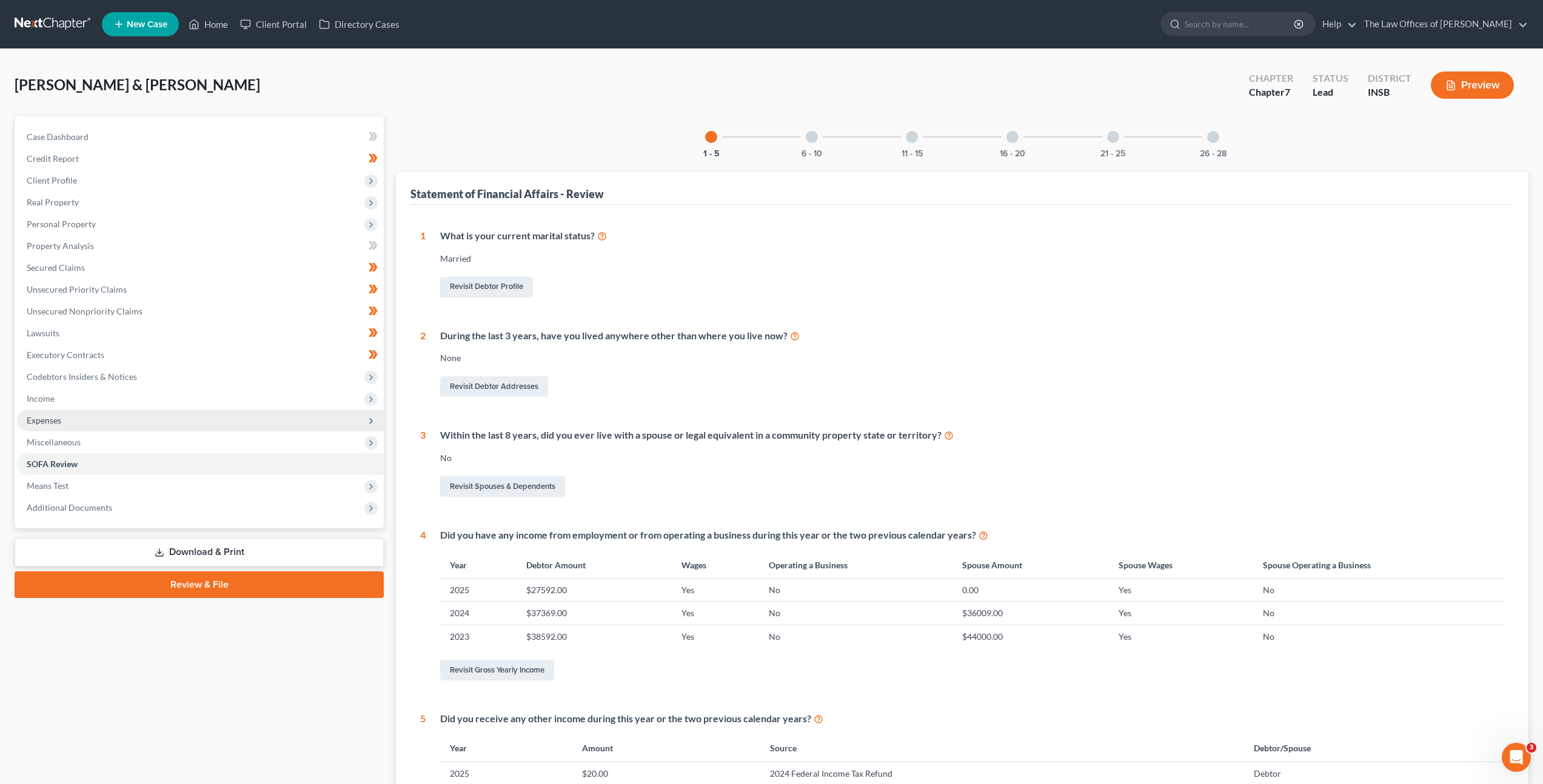
click at [202, 412] on span "Expenses" at bounding box center [200, 421] width 367 height 22
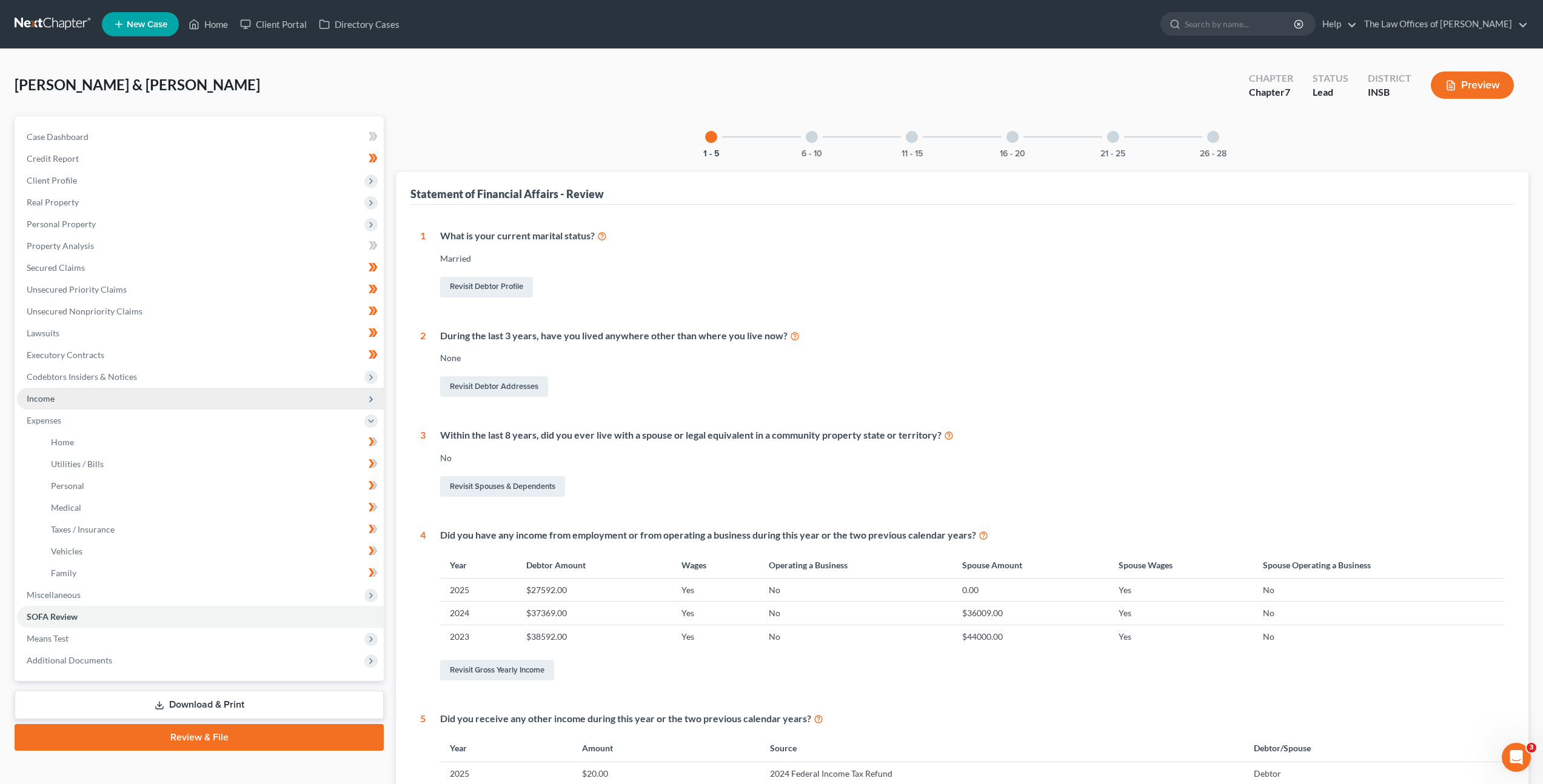
click at [203, 394] on span "Income" at bounding box center [200, 399] width 367 height 22
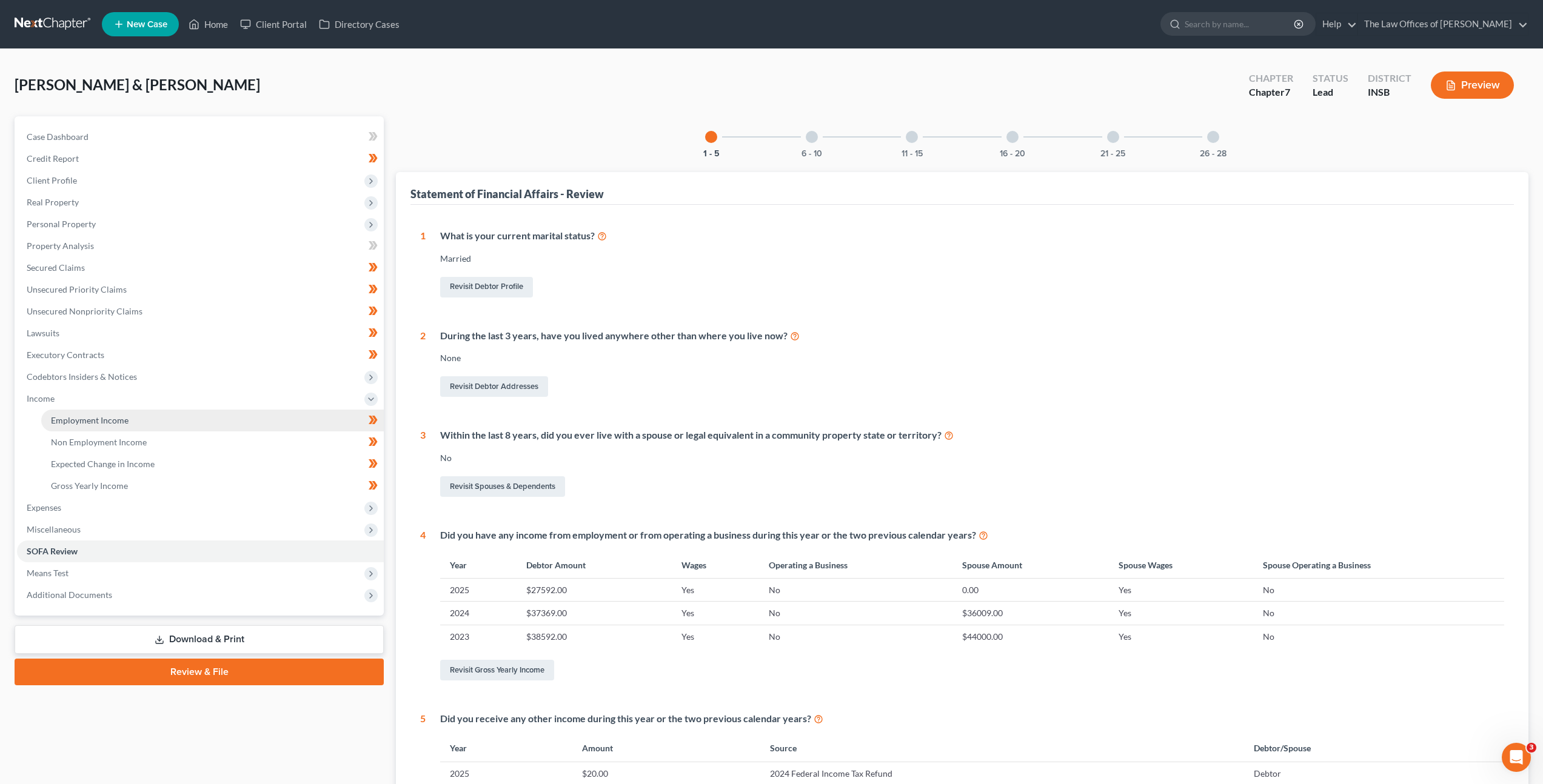
click at [203, 414] on link "Employment Income" at bounding box center [213, 421] width 343 height 22
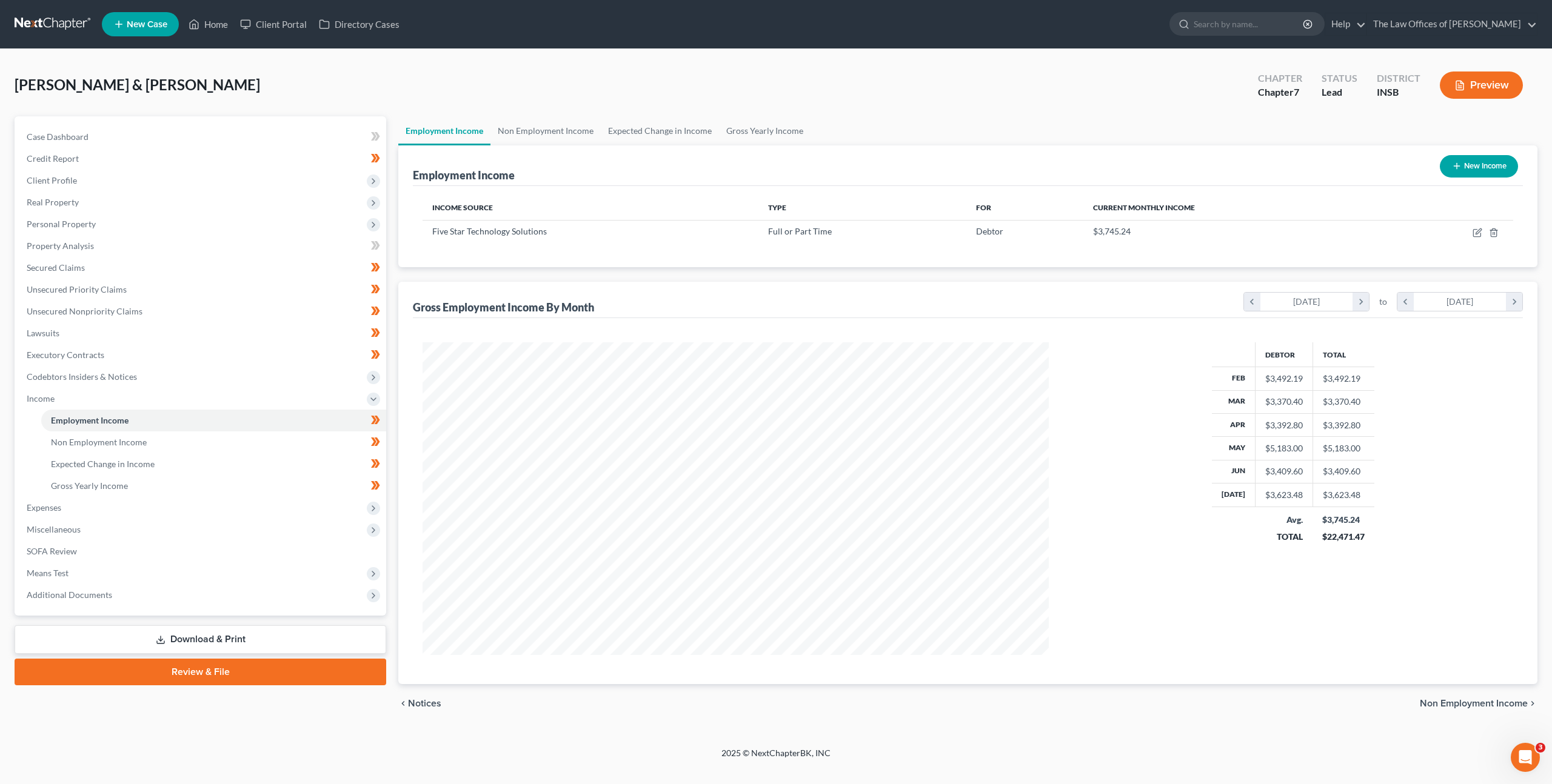
scroll to position [312, 650]
click at [1477, 233] on icon "button" at bounding box center [1478, 231] width 6 height 6
select select "0"
select select "15"
select select "2"
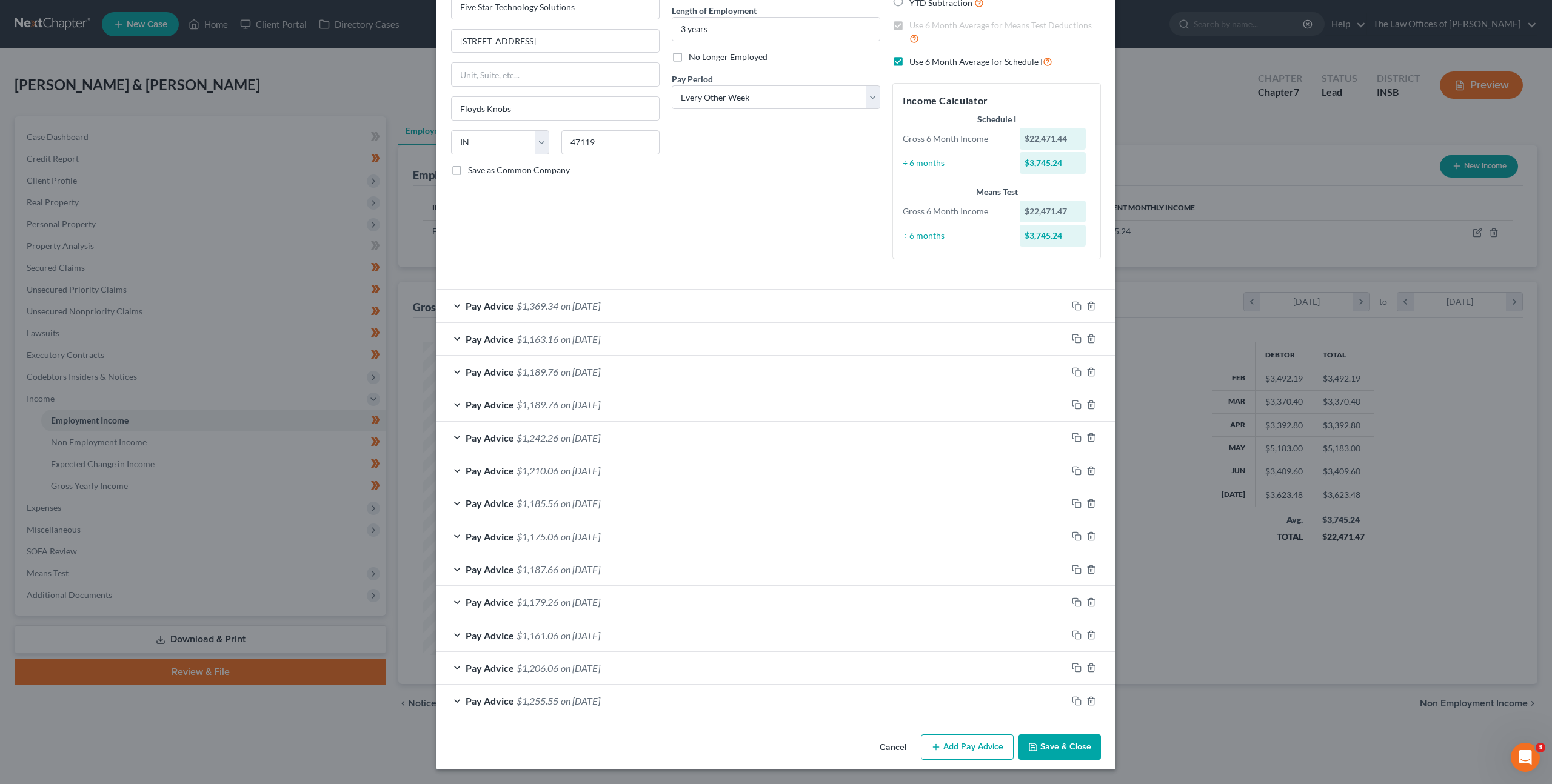
scroll to position [0, 0]
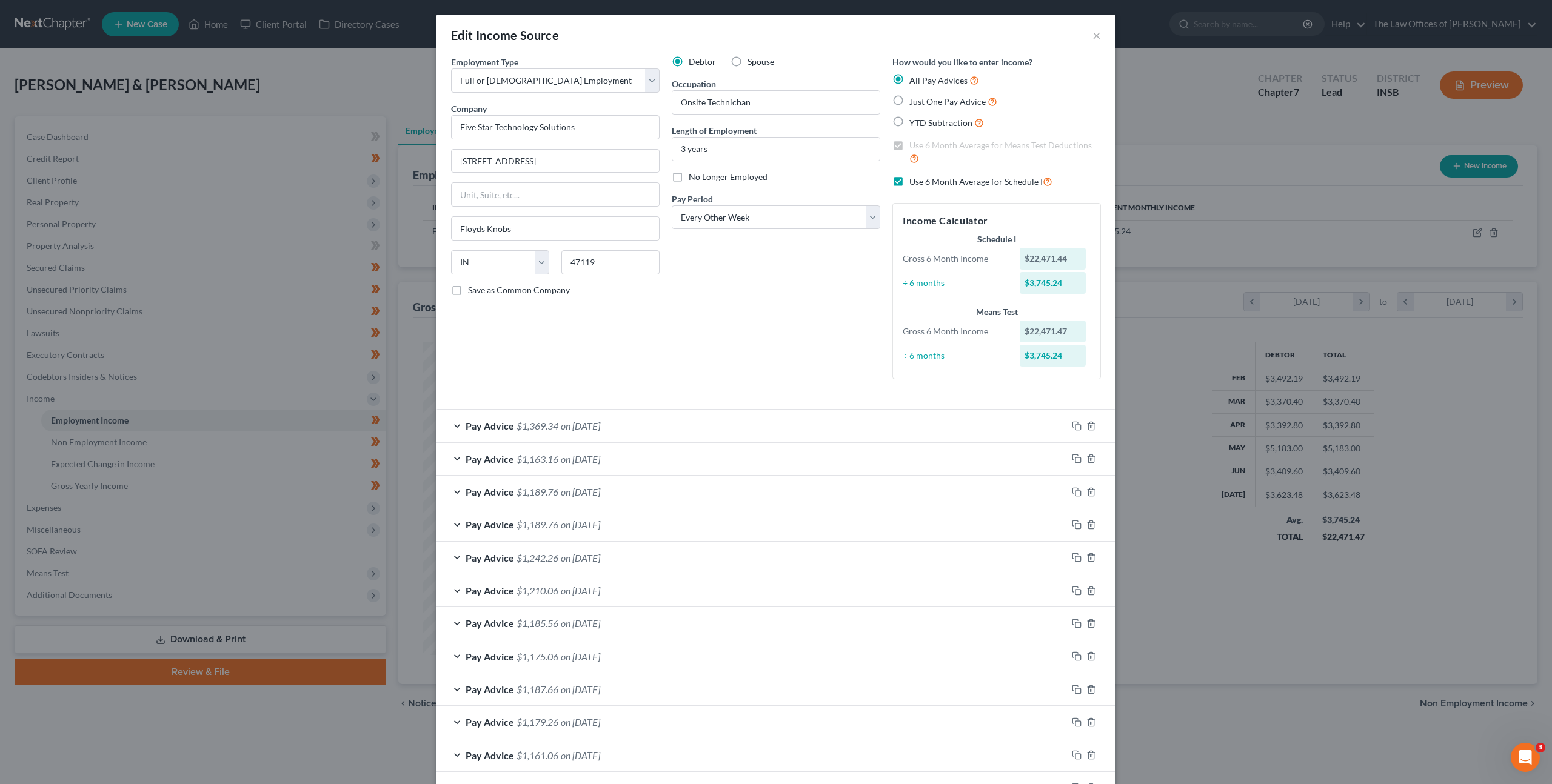
click at [666, 433] on div "Pay Advice $1,369.34 on 07/24/2025" at bounding box center [751, 426] width 630 height 32
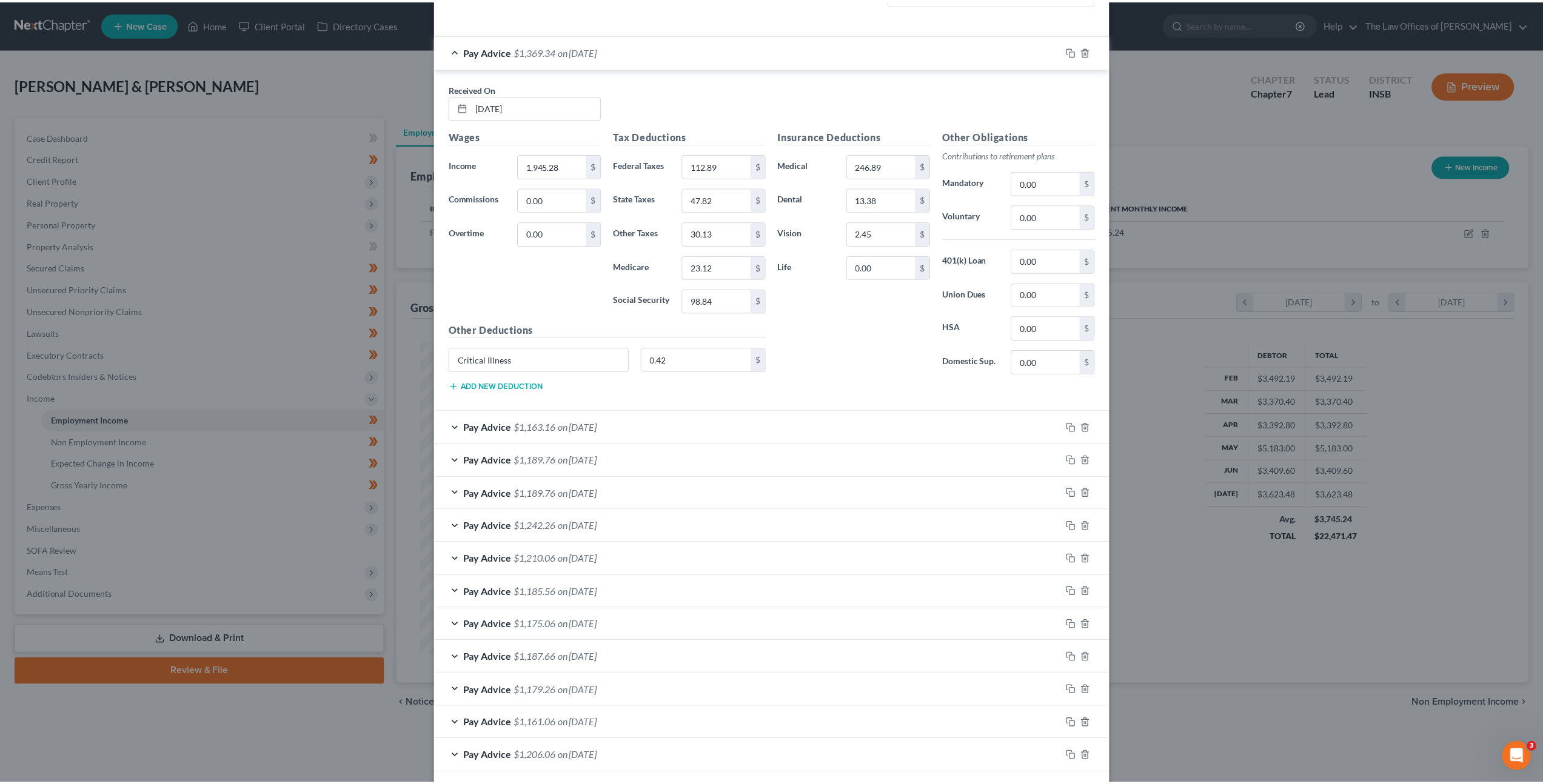
scroll to position [463, 0]
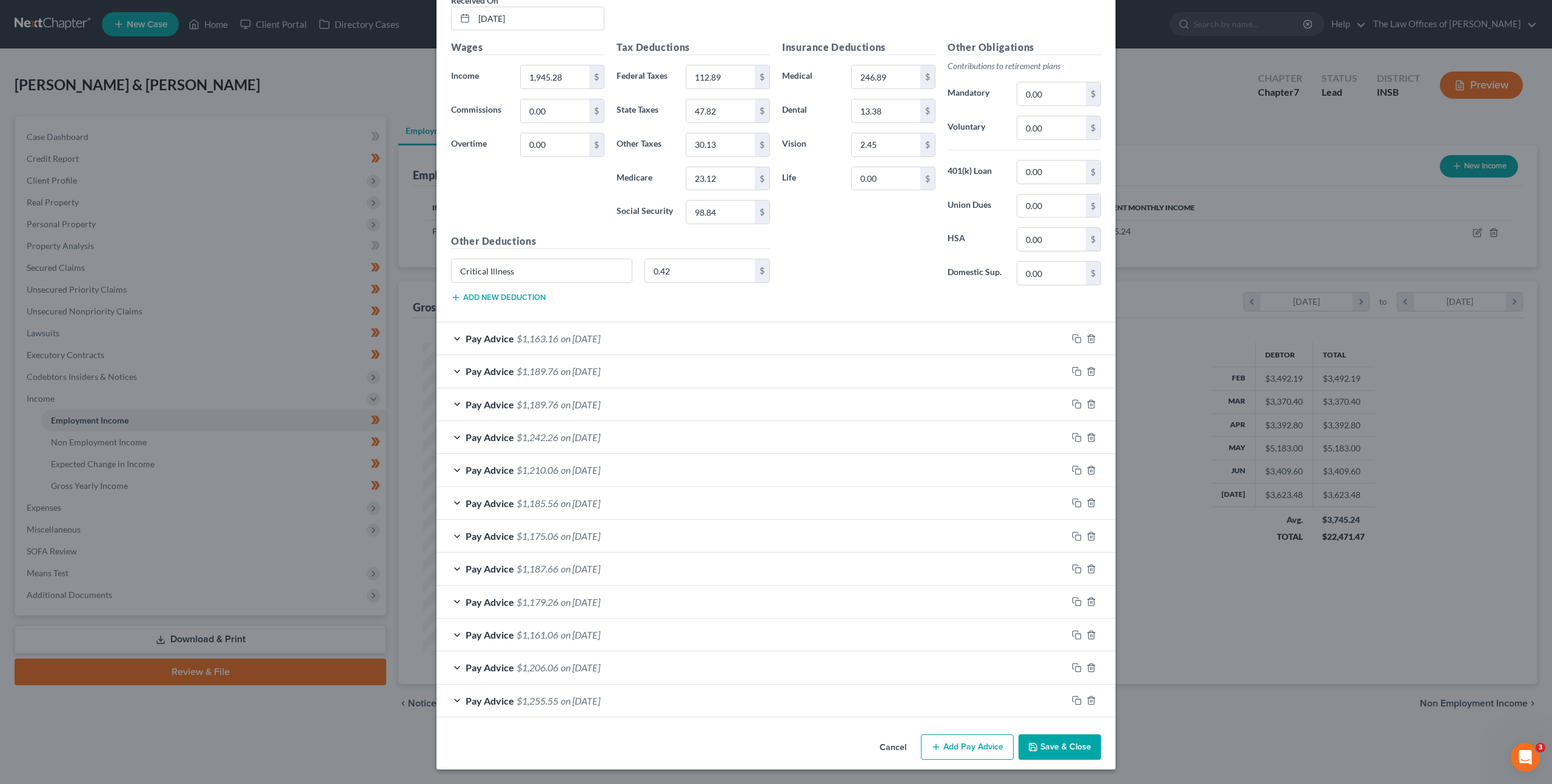
click at [885, 743] on button "Cancel" at bounding box center [892, 748] width 46 height 25
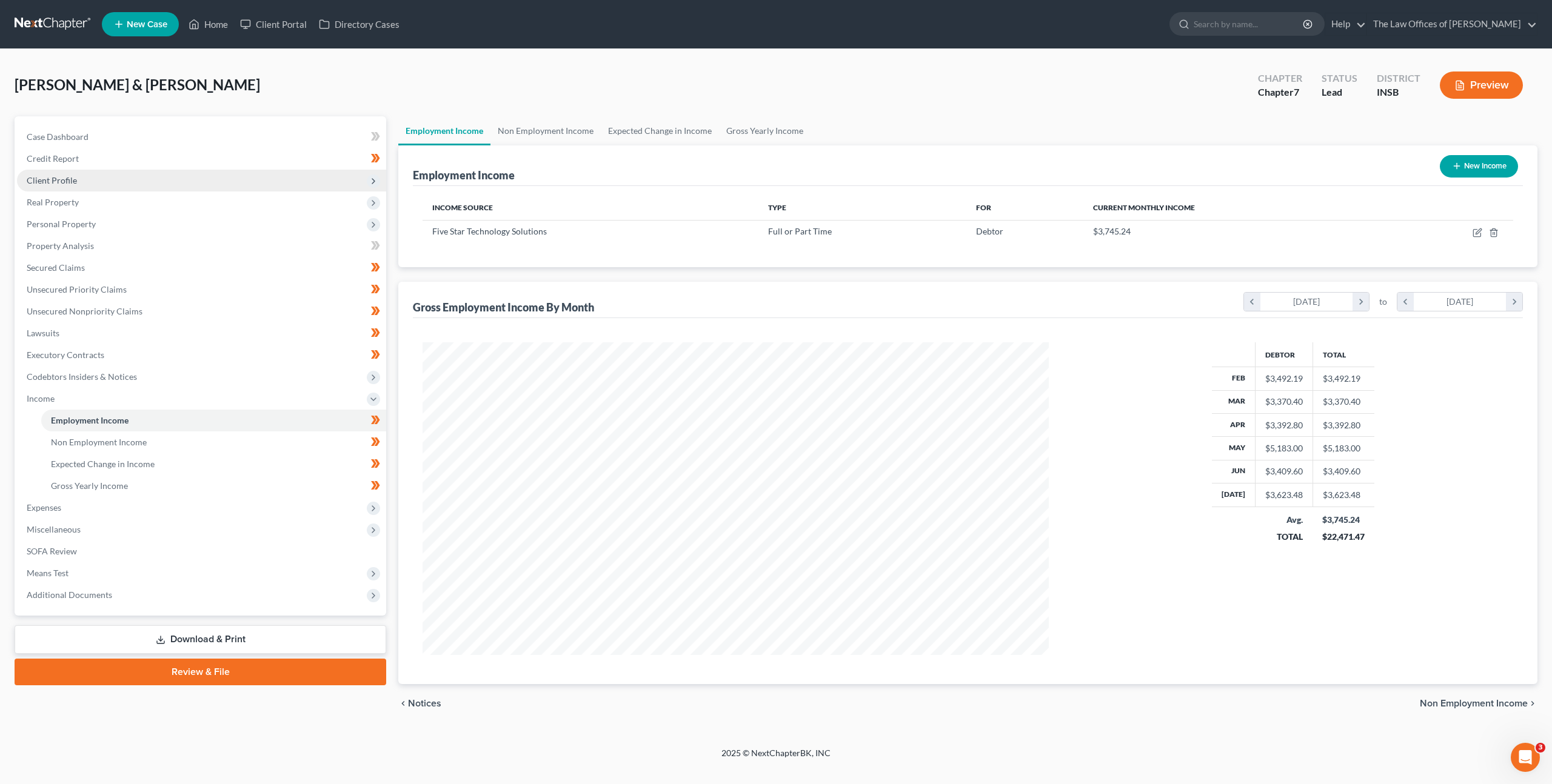
click at [170, 184] on span "Client Profile" at bounding box center [201, 180] width 369 height 22
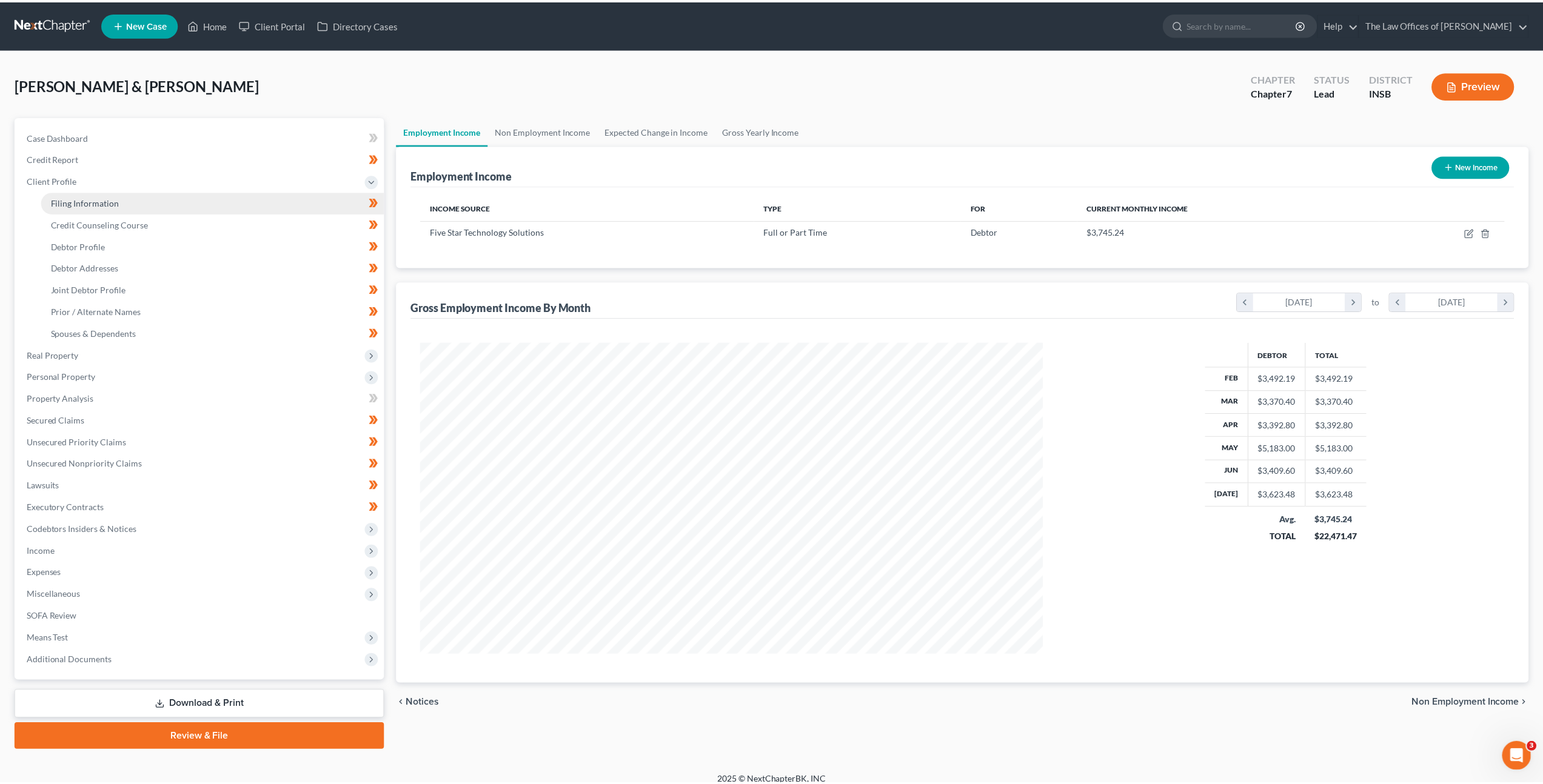
scroll to position [605686, 605656]
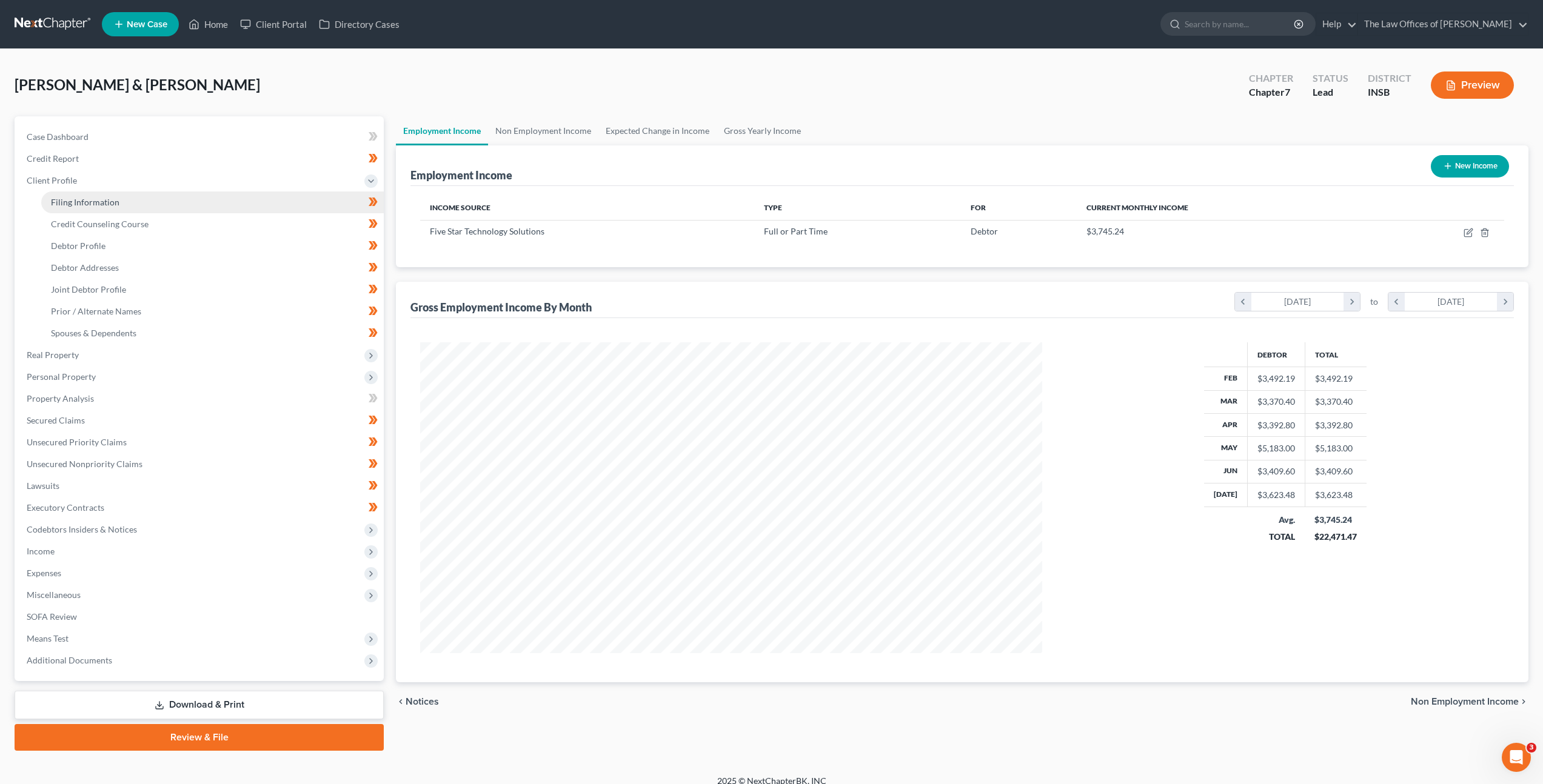
click at [167, 197] on link "Filing Information" at bounding box center [213, 202] width 343 height 22
select select "1"
select select "0"
select select "15"
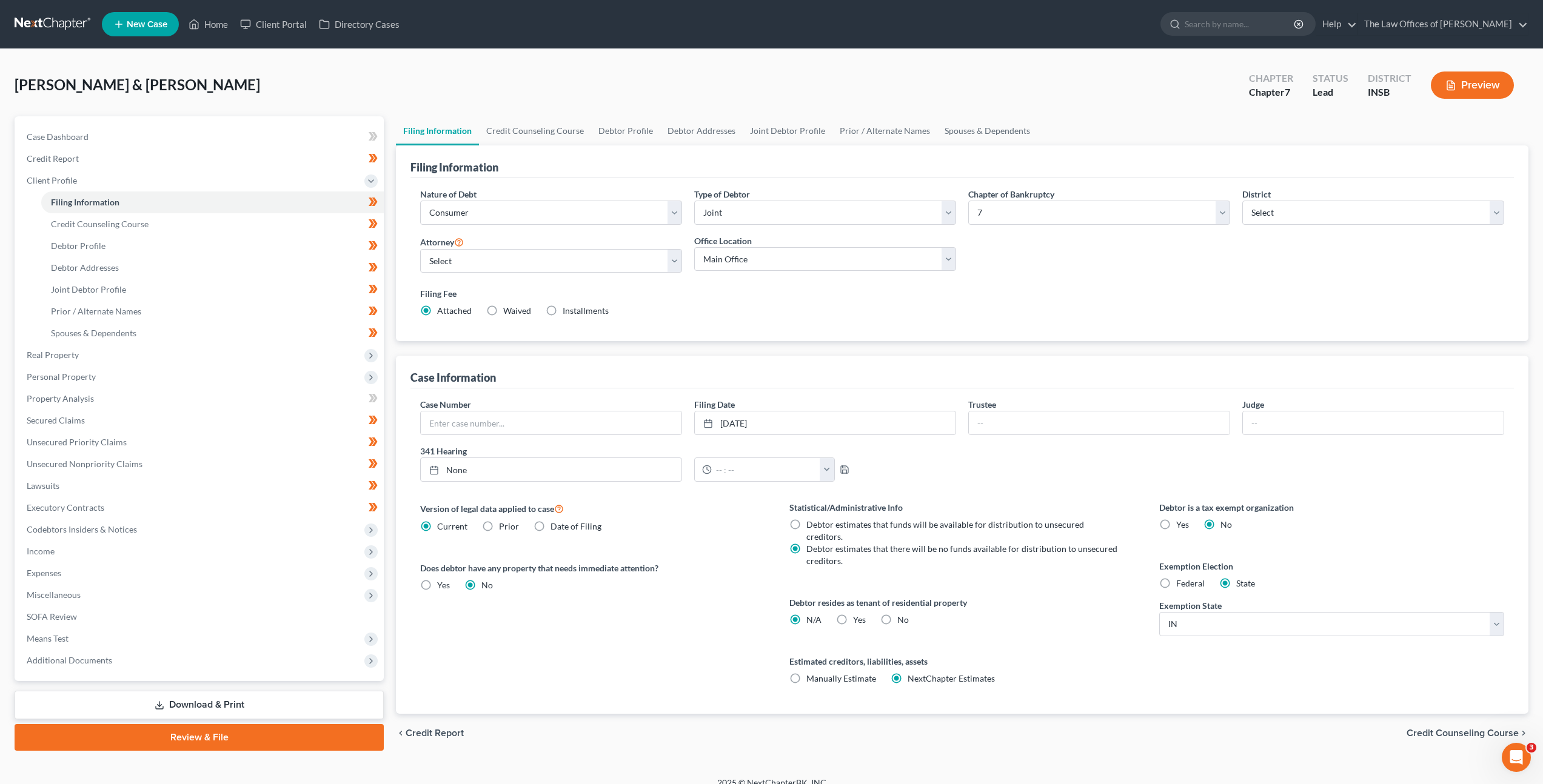
click at [781, 354] on div "Filing Information Nature of Debt Select Business Consumer Other Nature of Busi…" at bounding box center [962, 429] width 1133 height 568
click at [795, 416] on link "8/31/2025" at bounding box center [825, 422] width 260 height 23
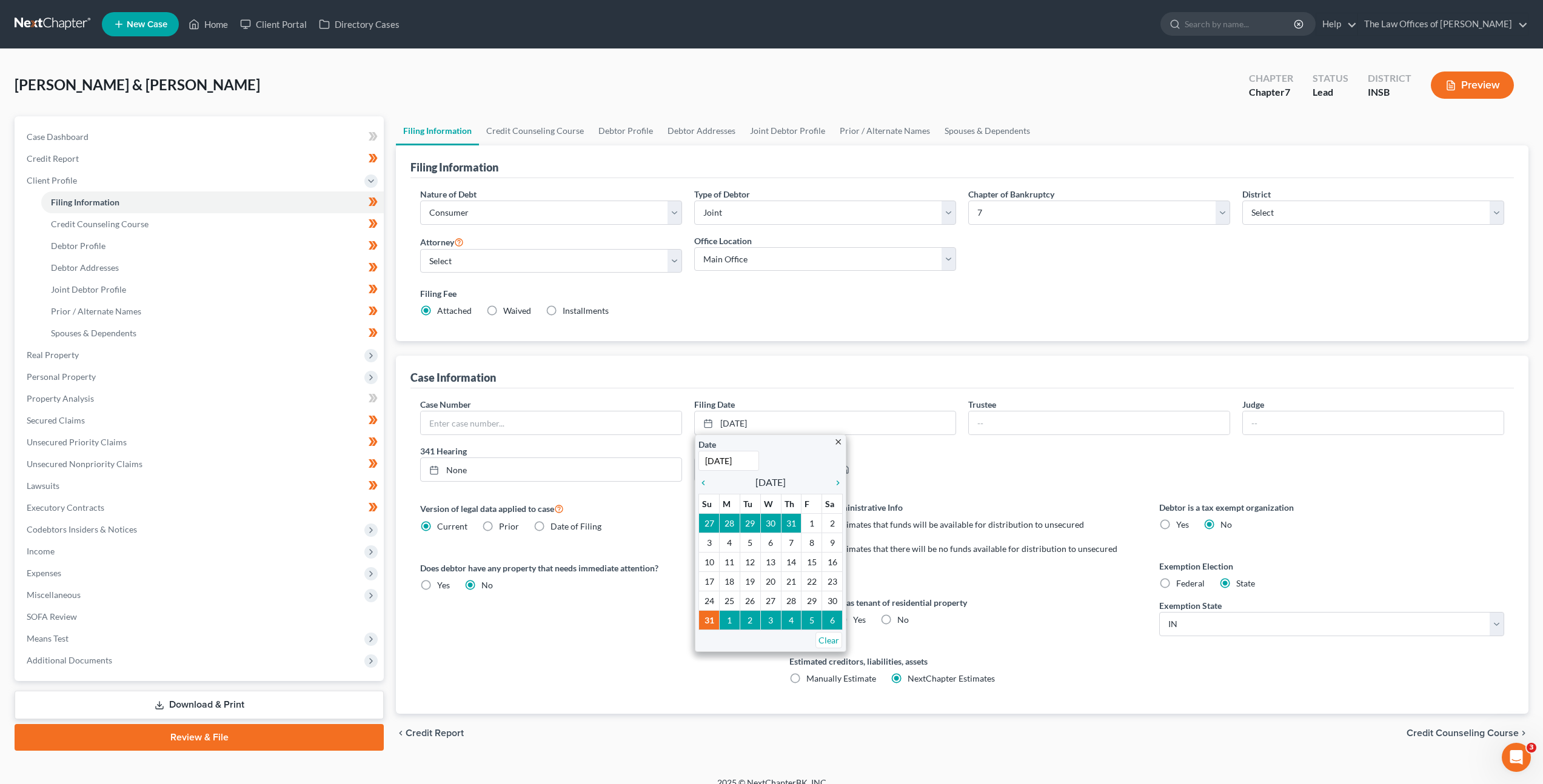
click at [809, 390] on div "Case Number Filing Date 8/31/2025 close Date 8/31/2025 Time 12:00 AM chevron_le…" at bounding box center [962, 551] width 1103 height 326
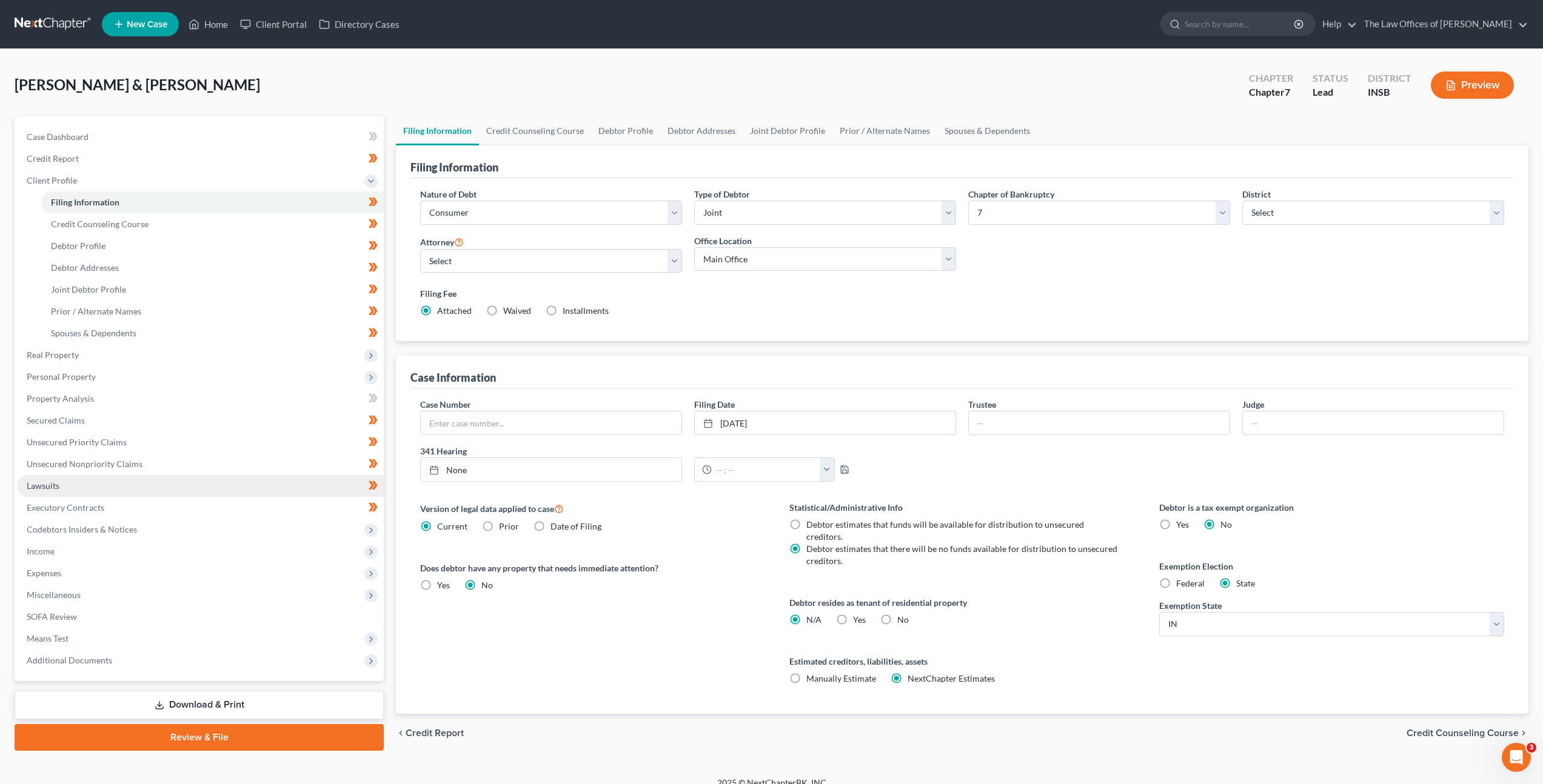
click at [244, 489] on link "Lawsuits" at bounding box center [200, 486] width 367 height 22
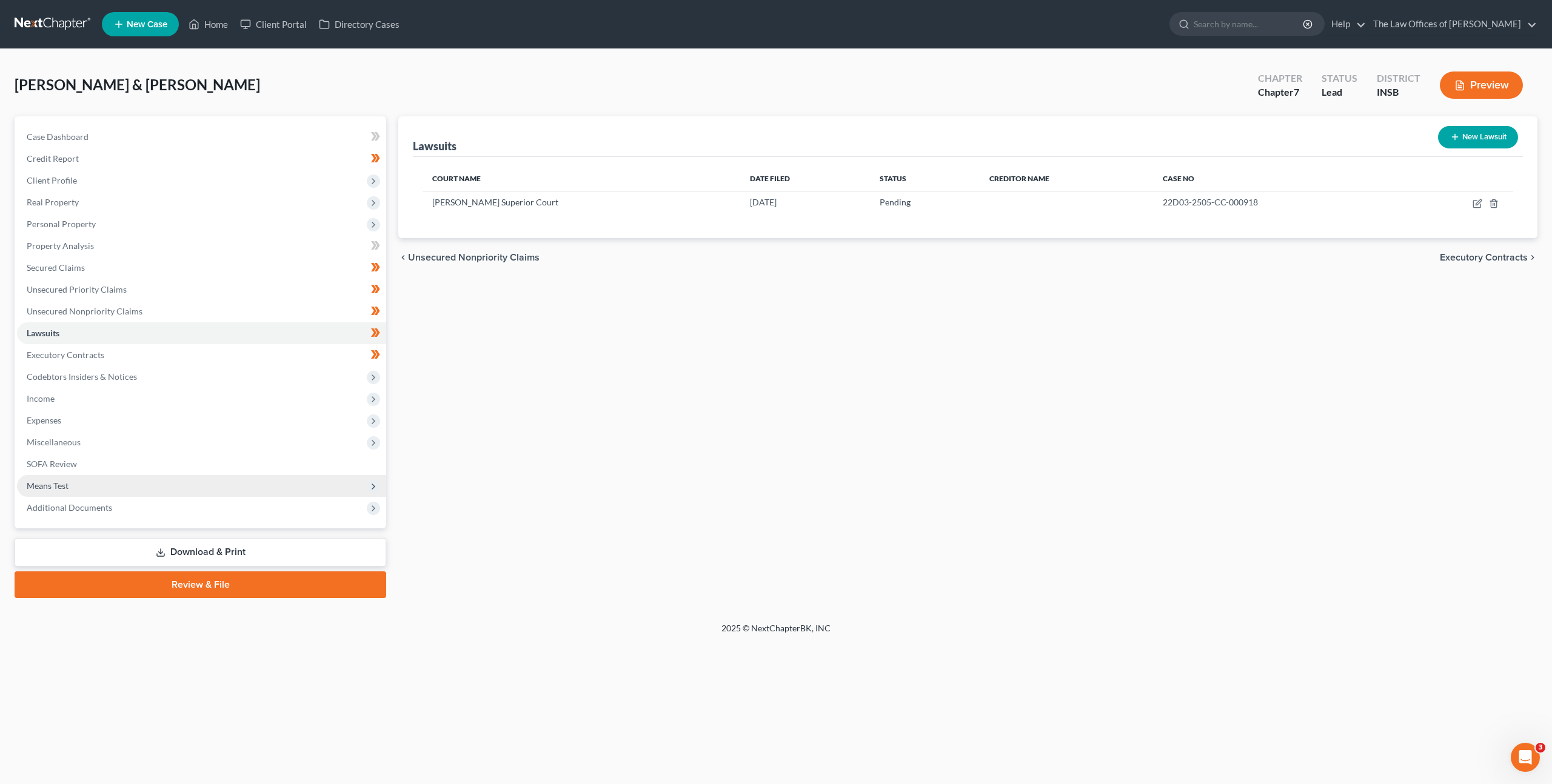
click at [230, 483] on span "Means Test" at bounding box center [201, 486] width 369 height 22
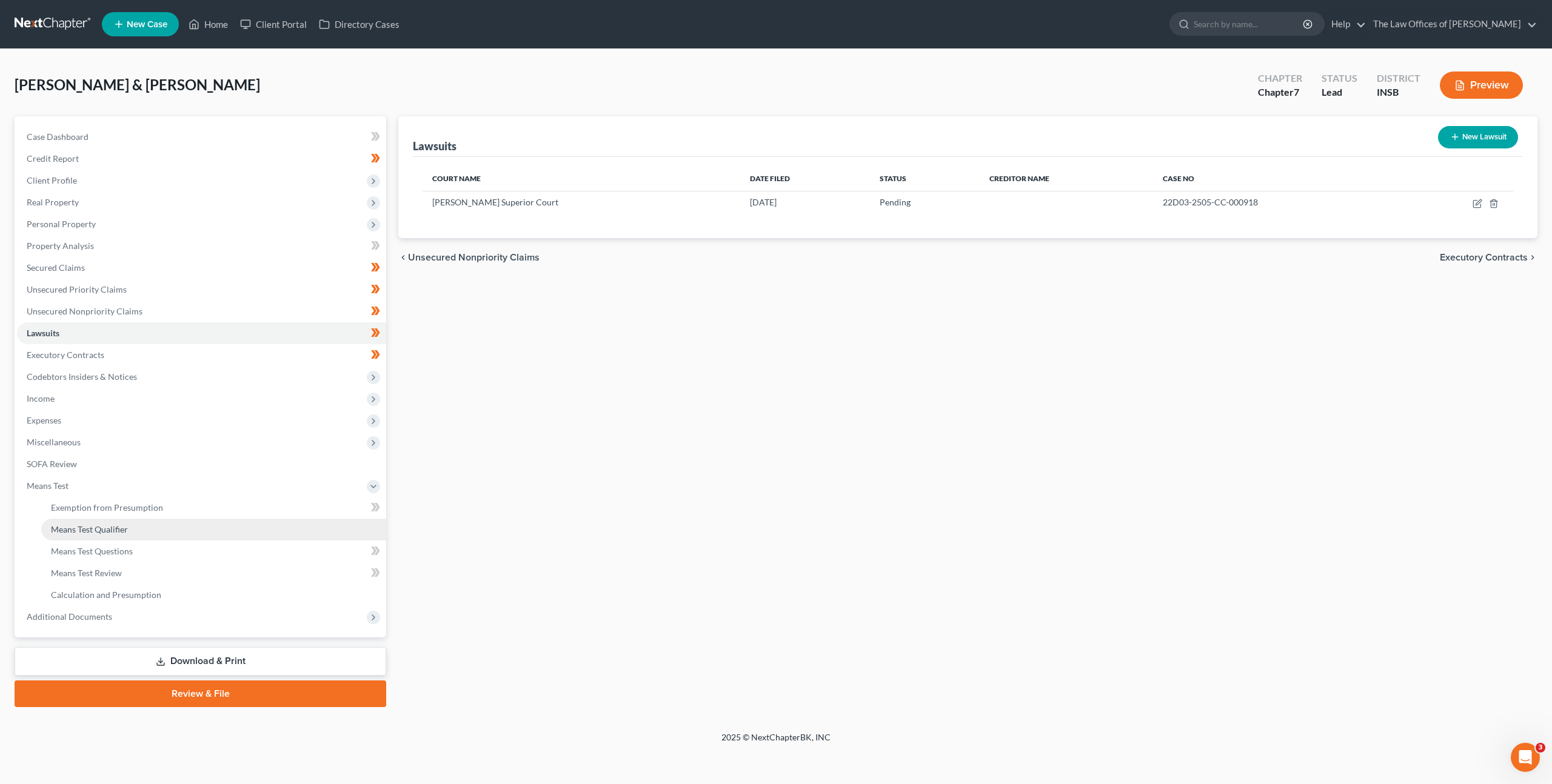
click at [205, 534] on link "Means Test Qualifier" at bounding box center [214, 529] width 345 height 22
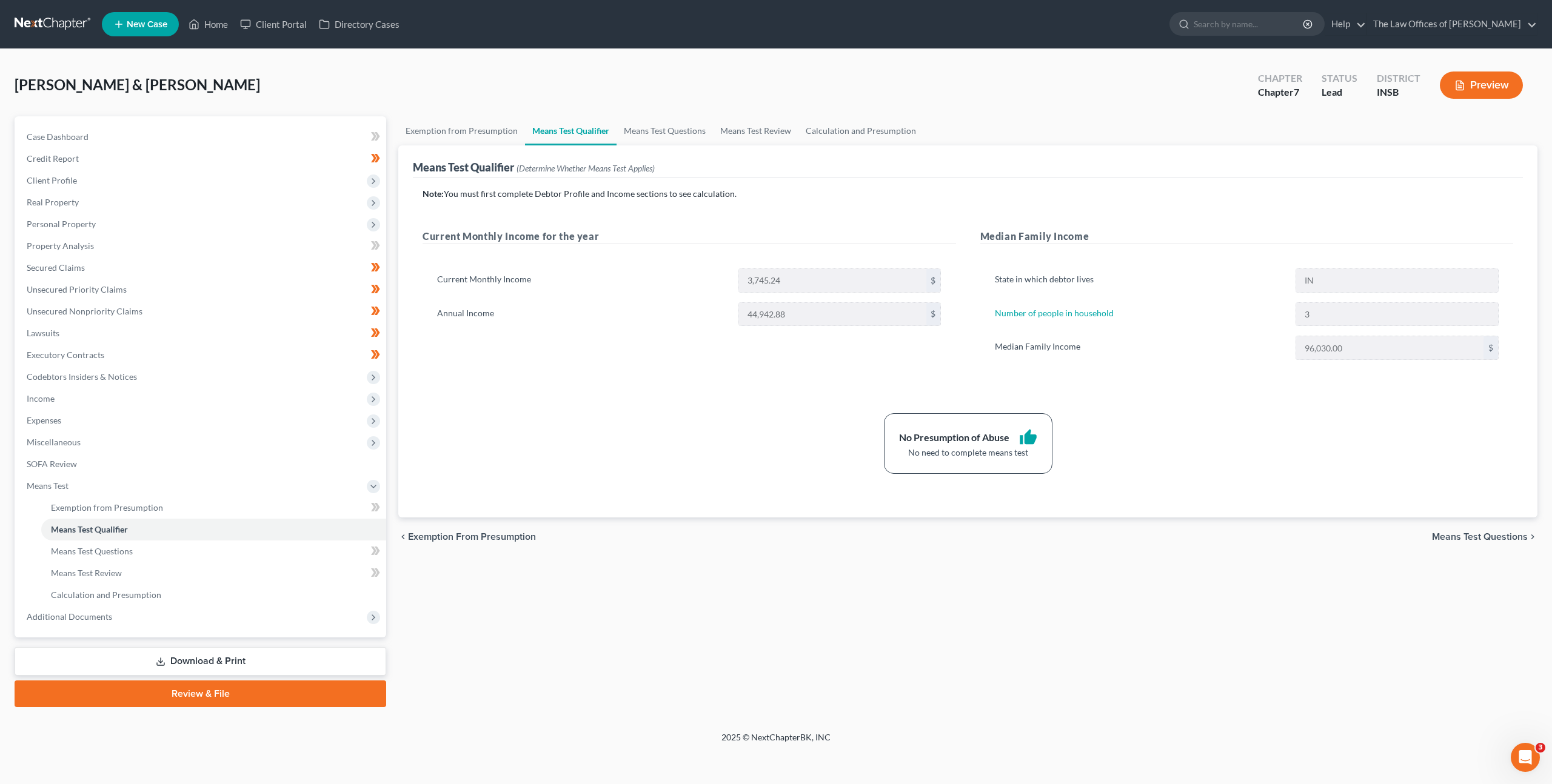
click at [123, 230] on span "Personal Property" at bounding box center [201, 224] width 369 height 22
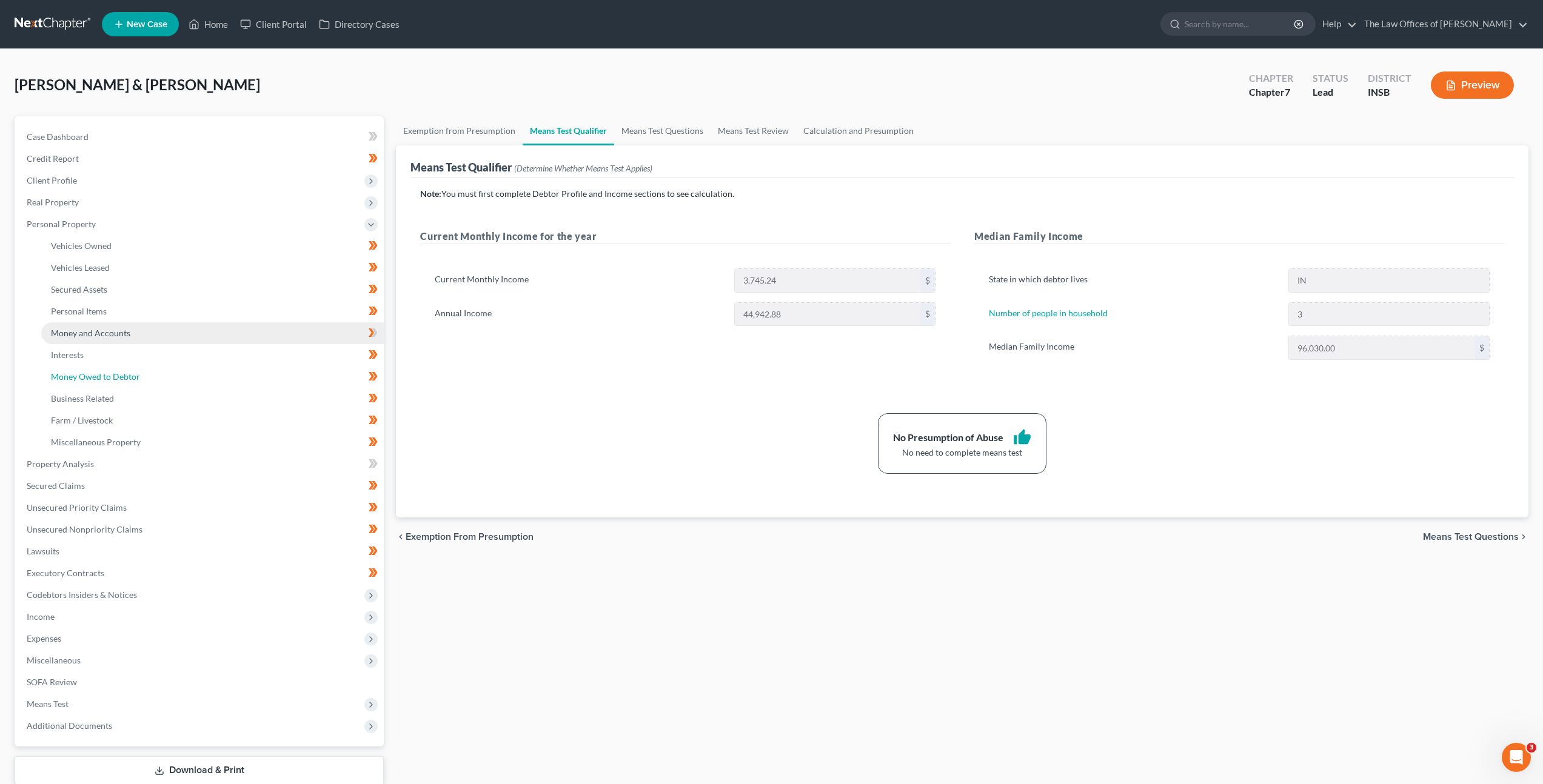
click at [111, 379] on span "Money Owed to Debtor" at bounding box center [96, 377] width 89 height 10
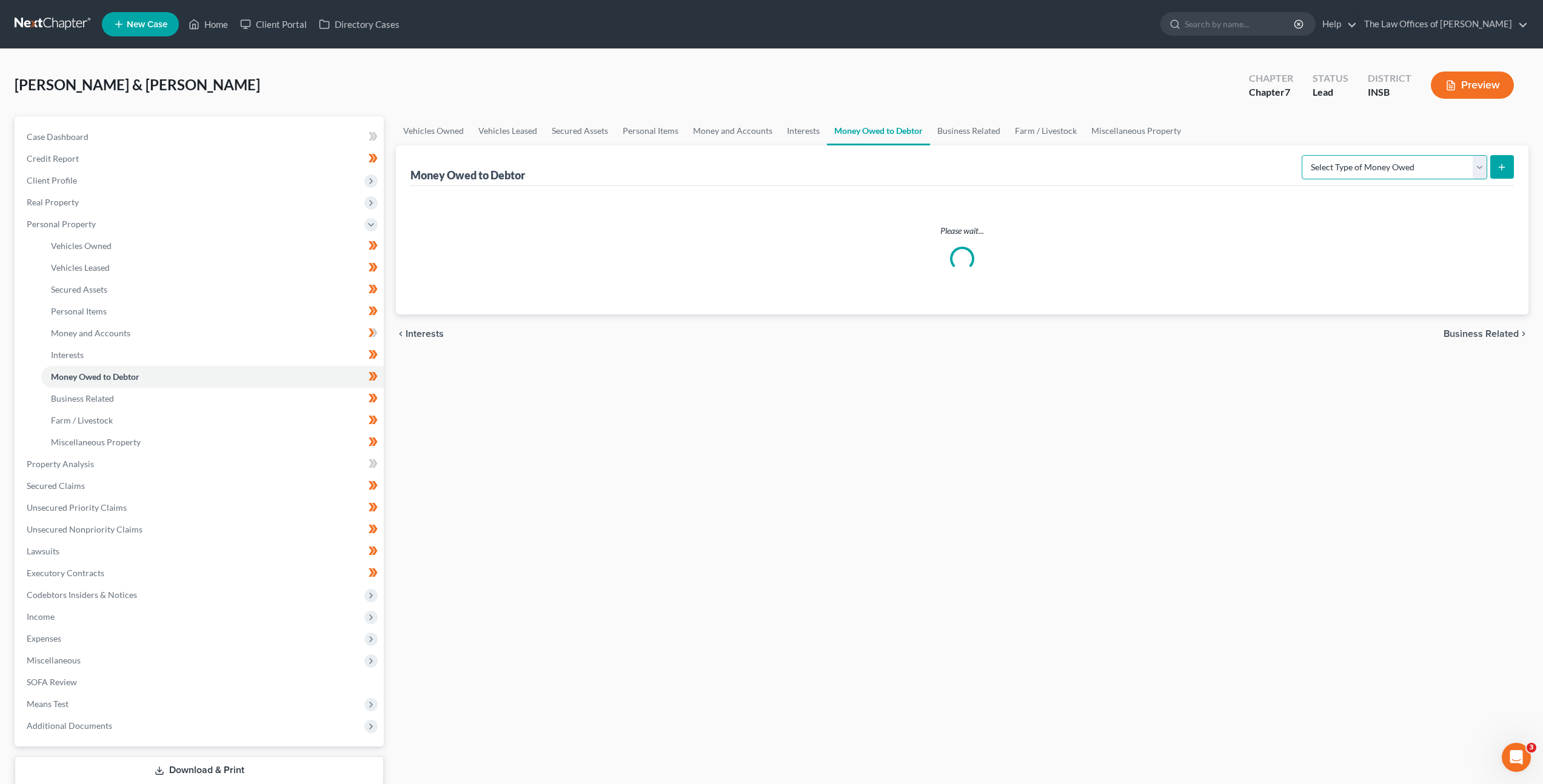
click at [1351, 170] on select "Select Type of Money Owed Accounts Receivable Alimony Child Support Claims Agai…" at bounding box center [1394, 167] width 186 height 25
select select "expected_tax_refund"
click at [1303, 155] on select "Select Type of Money Owed Accounts Receivable Alimony Child Support Claims Agai…" at bounding box center [1394, 167] width 186 height 25
click at [1500, 170] on icon "submit" at bounding box center [1501, 167] width 9 height 9
select select "0"
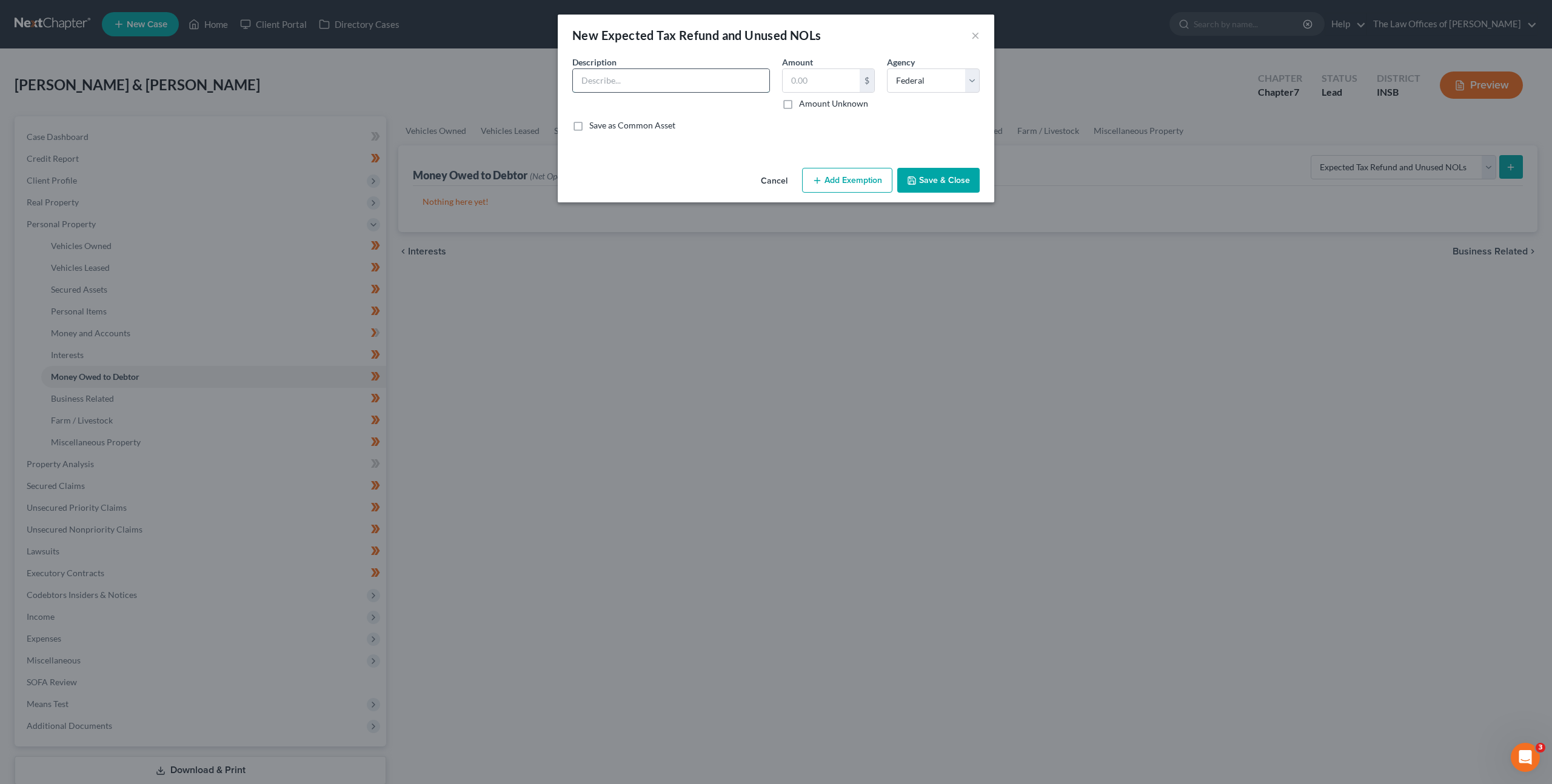
drag, startPoint x: 688, startPoint y: 74, endPoint x: 696, endPoint y: 74, distance: 8.0
click at [684, 75] on input "text" at bounding box center [671, 80] width 196 height 23
type input "2025 Federal Income Tax Refund"
click at [799, 101] on label "Amount Unknown" at bounding box center [833, 103] width 69 height 12
click at [804, 101] on input "Amount Unknown" at bounding box center [807, 101] width 8 height 8
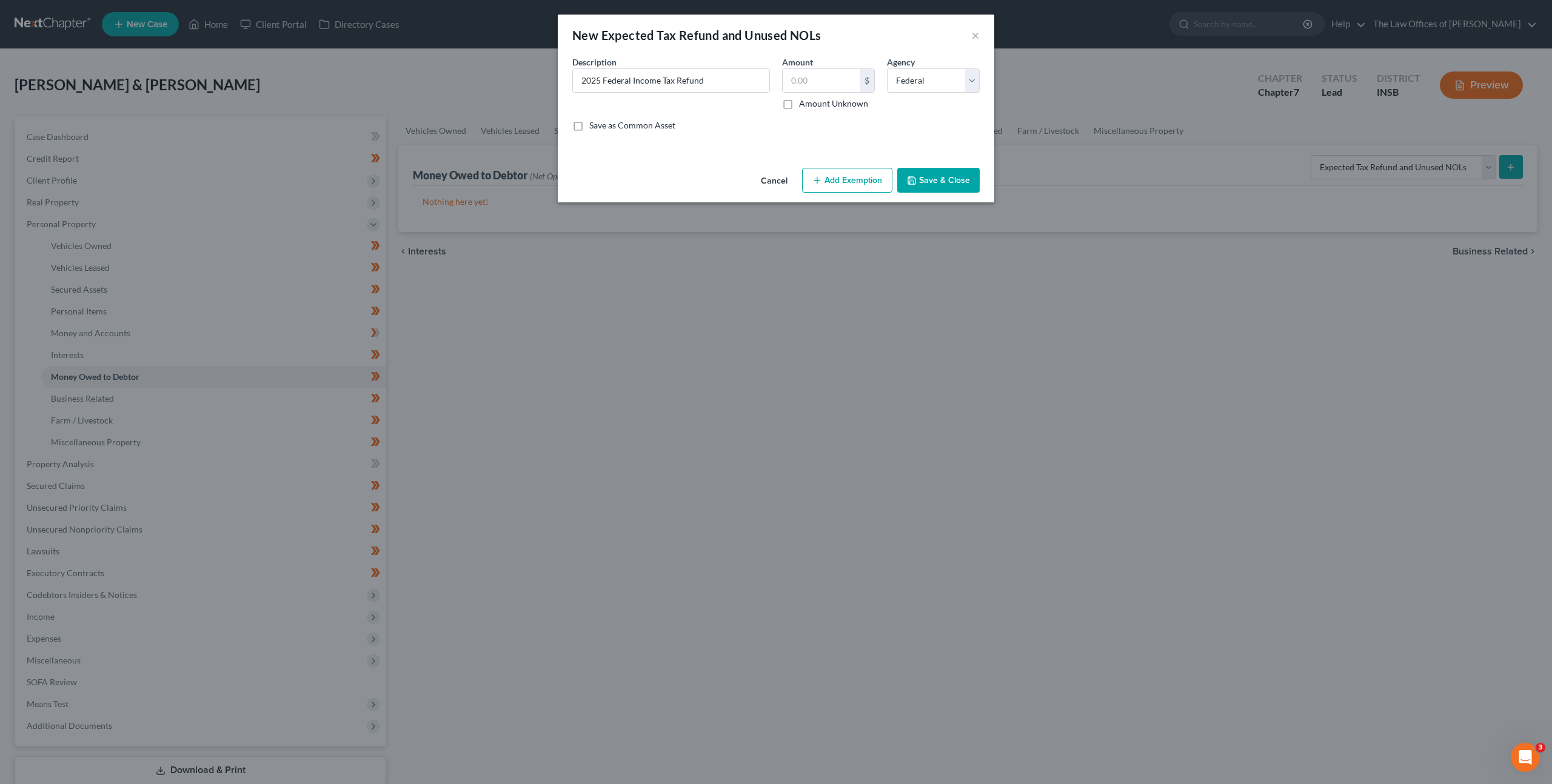
checkbox input "true"
type input "0.00"
click at [866, 179] on button "Add Exemption" at bounding box center [847, 180] width 91 height 25
select select "2"
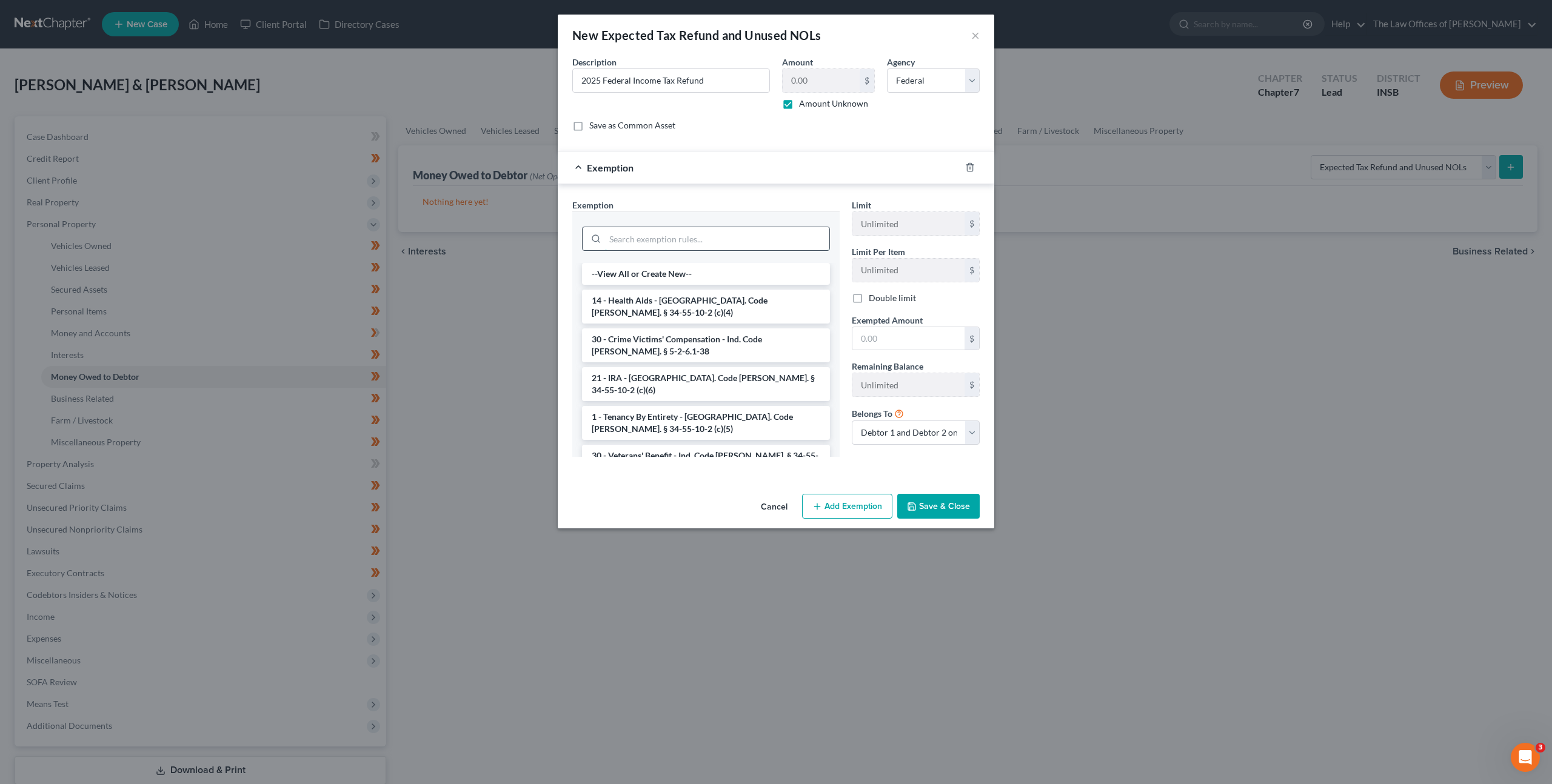
click at [726, 248] on input "search" at bounding box center [717, 238] width 224 height 23
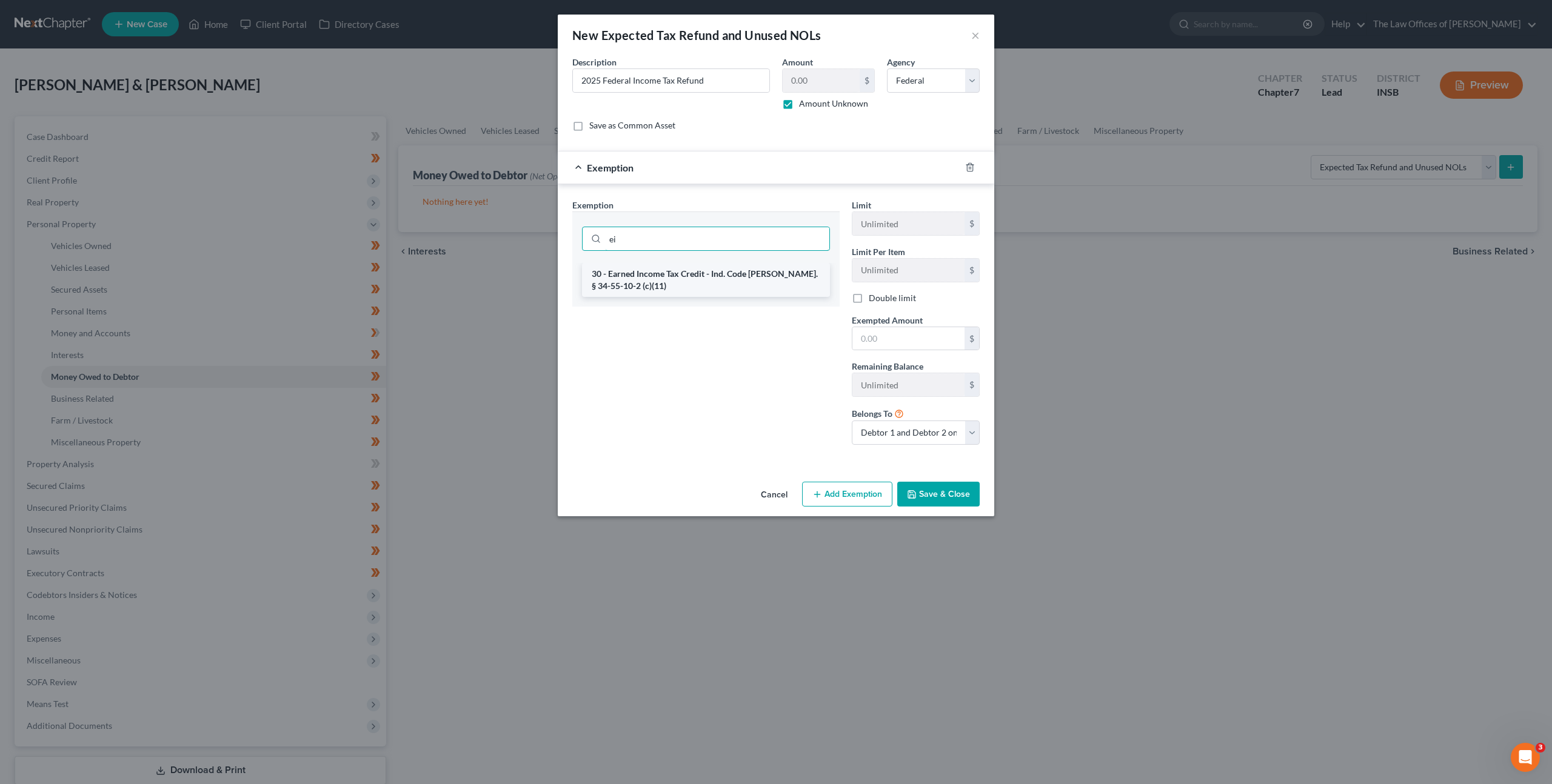
type input "ei"
click at [696, 269] on li "30 - Earned Income Tax Credit - Ind. Code Ann. § 34-55-10-2 (c)(11)" at bounding box center [706, 280] width 248 height 34
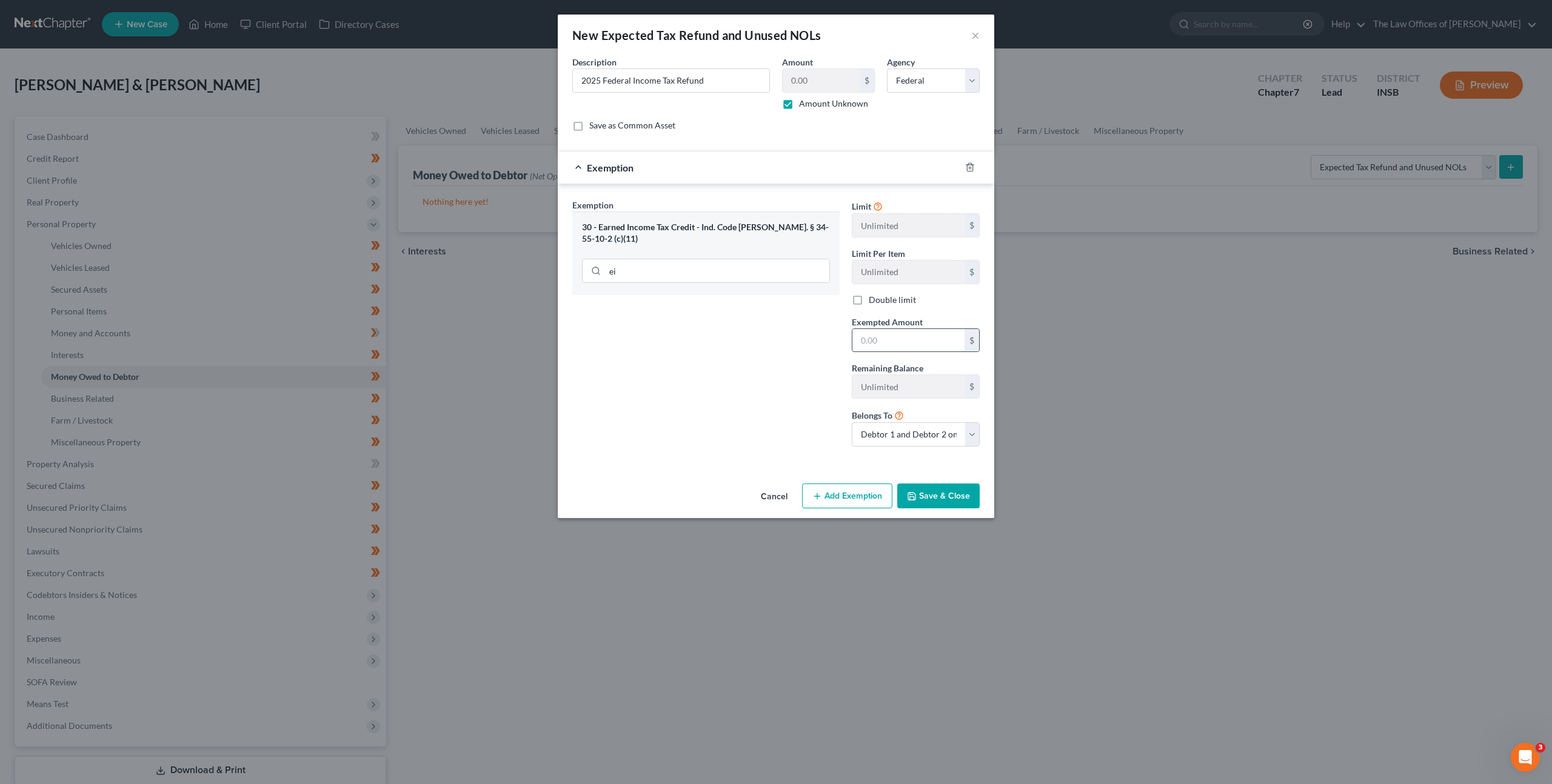
click at [892, 345] on input "text" at bounding box center [908, 340] width 112 height 23
type input "0"
click at [733, 384] on div "Exemption Set must be selected for CA. Exemption * 30 - Earned Income Tax Credi…" at bounding box center [706, 328] width 279 height 258
click at [943, 499] on button "Save & Close" at bounding box center [938, 496] width 82 height 25
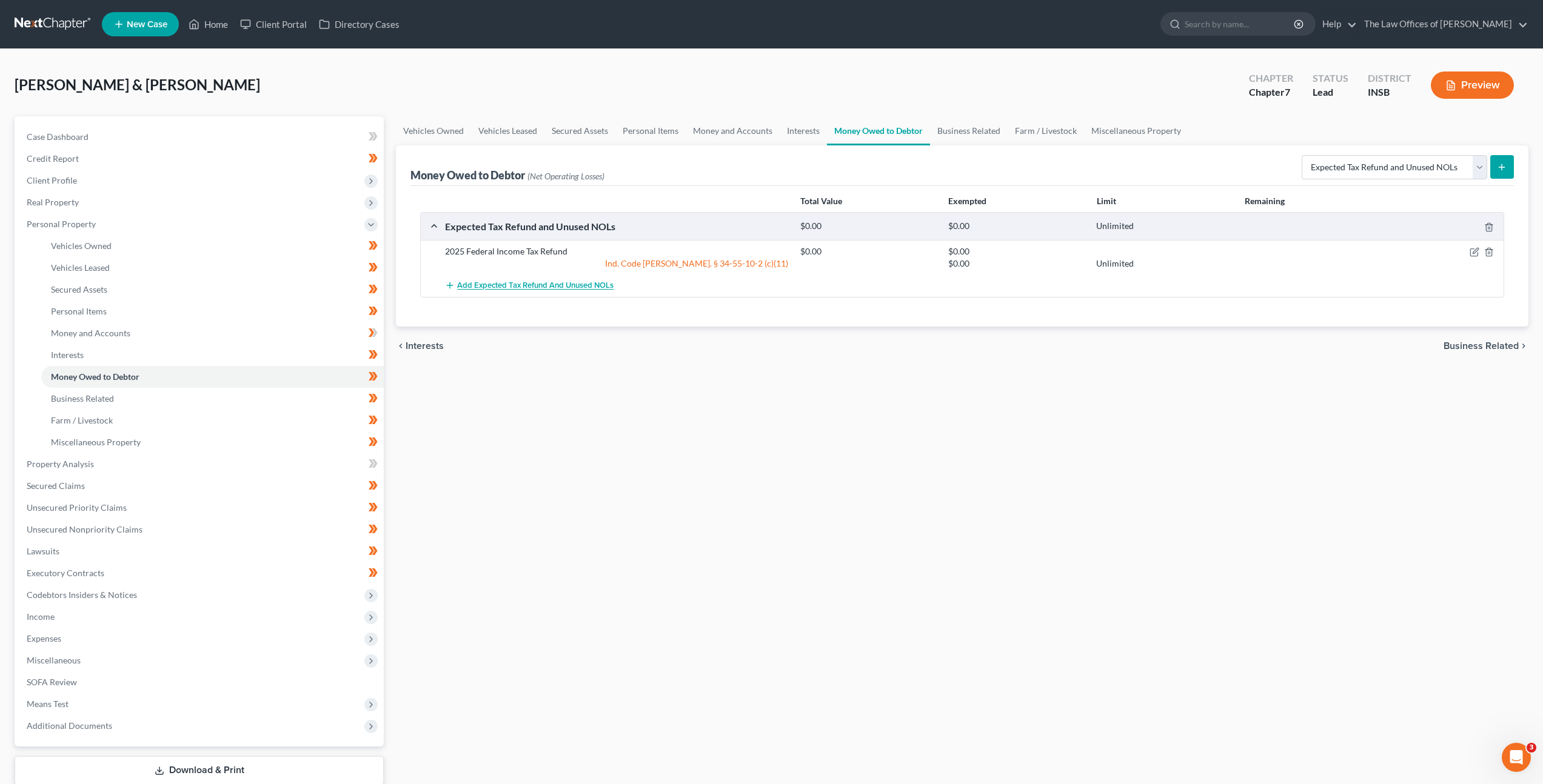
click at [542, 287] on span "Add Expected Tax Refund and Unused NOLs" at bounding box center [535, 285] width 157 height 9
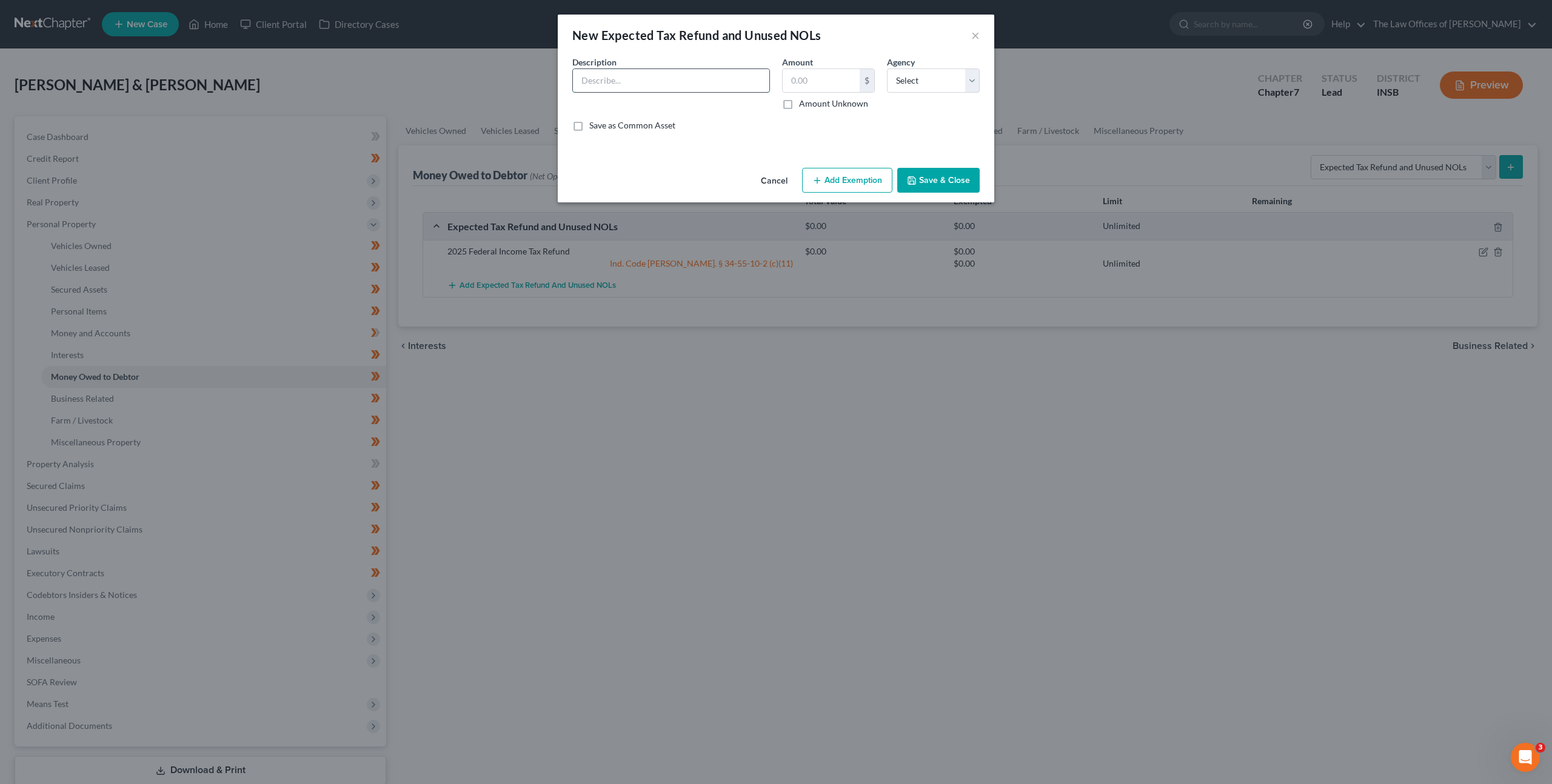
click at [631, 88] on input "text" at bounding box center [671, 80] width 196 height 23
type input "2025 State Income Tax Refund"
click at [919, 82] on select "Select Federal State Local" at bounding box center [933, 80] width 92 height 25
select select "1"
click at [887, 69] on select "Select Federal State Local" at bounding box center [933, 80] width 92 height 25
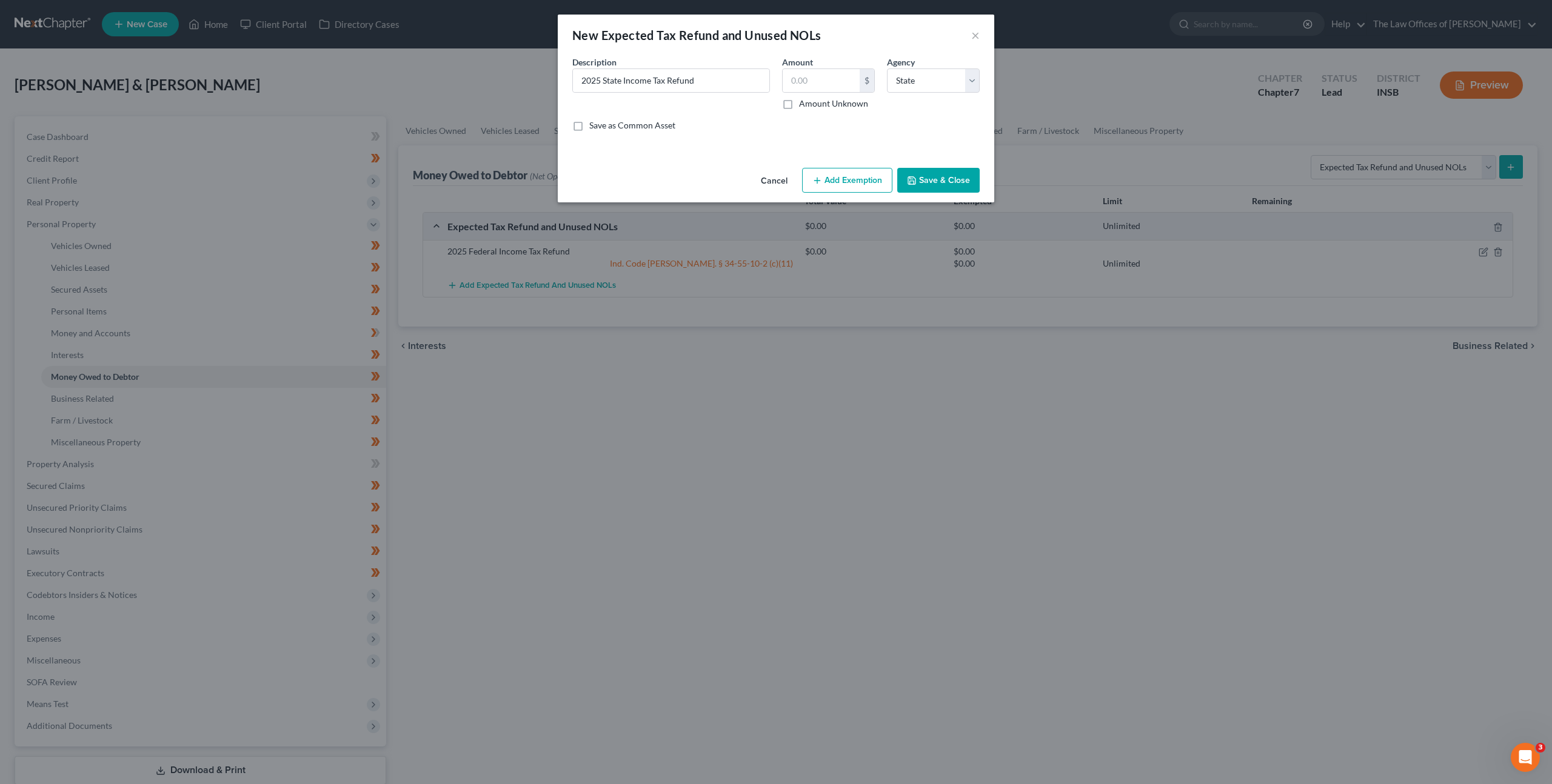
click at [680, 135] on div "Description * 2025 State Income Tax Refund Amount $ Amount Unknown Balance Unde…" at bounding box center [775, 99] width 419 height 86
click at [837, 175] on button "Add Exemption" at bounding box center [847, 180] width 91 height 25
select select "2"
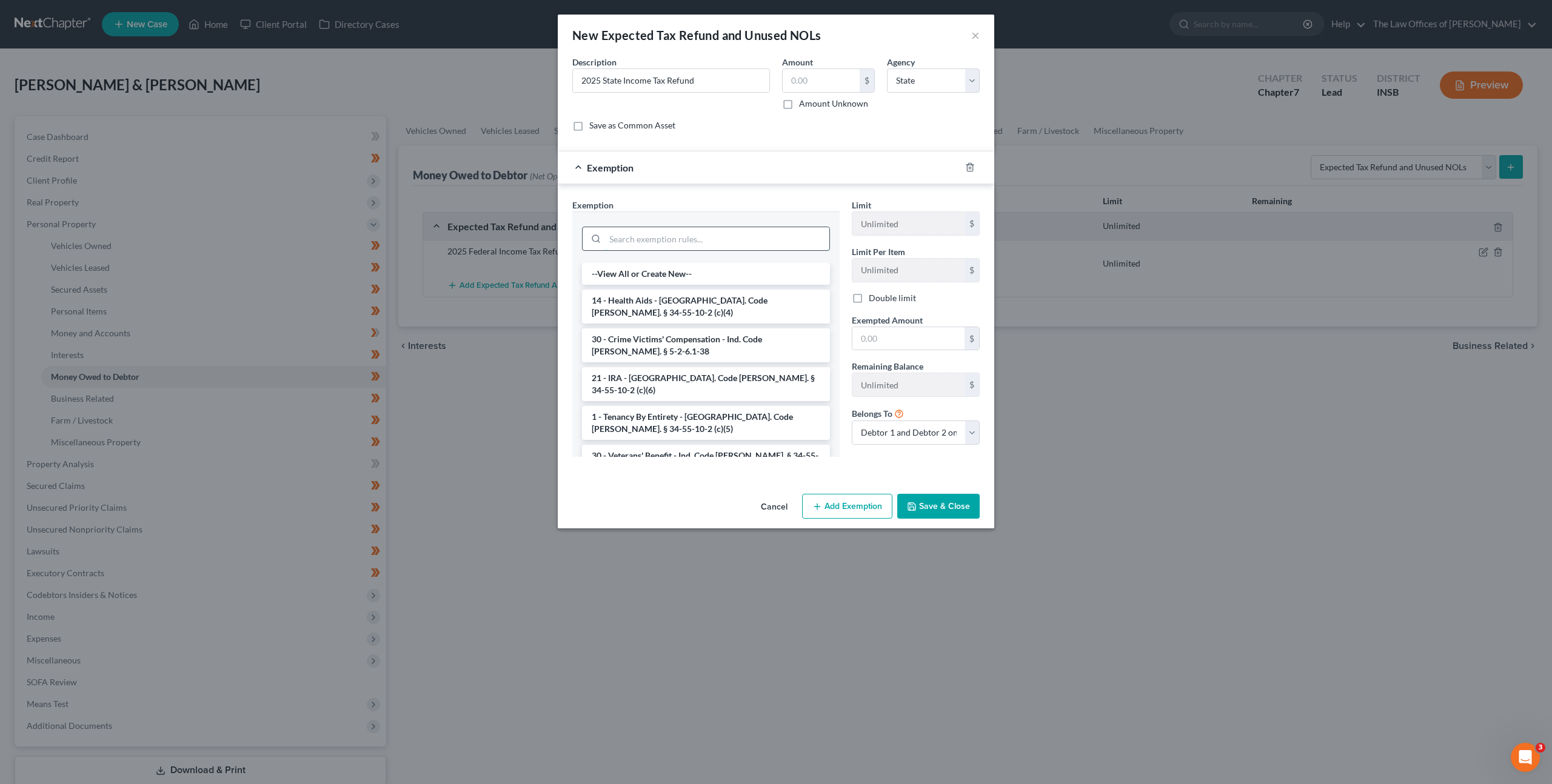
click at [648, 234] on input "search" at bounding box center [717, 238] width 224 height 23
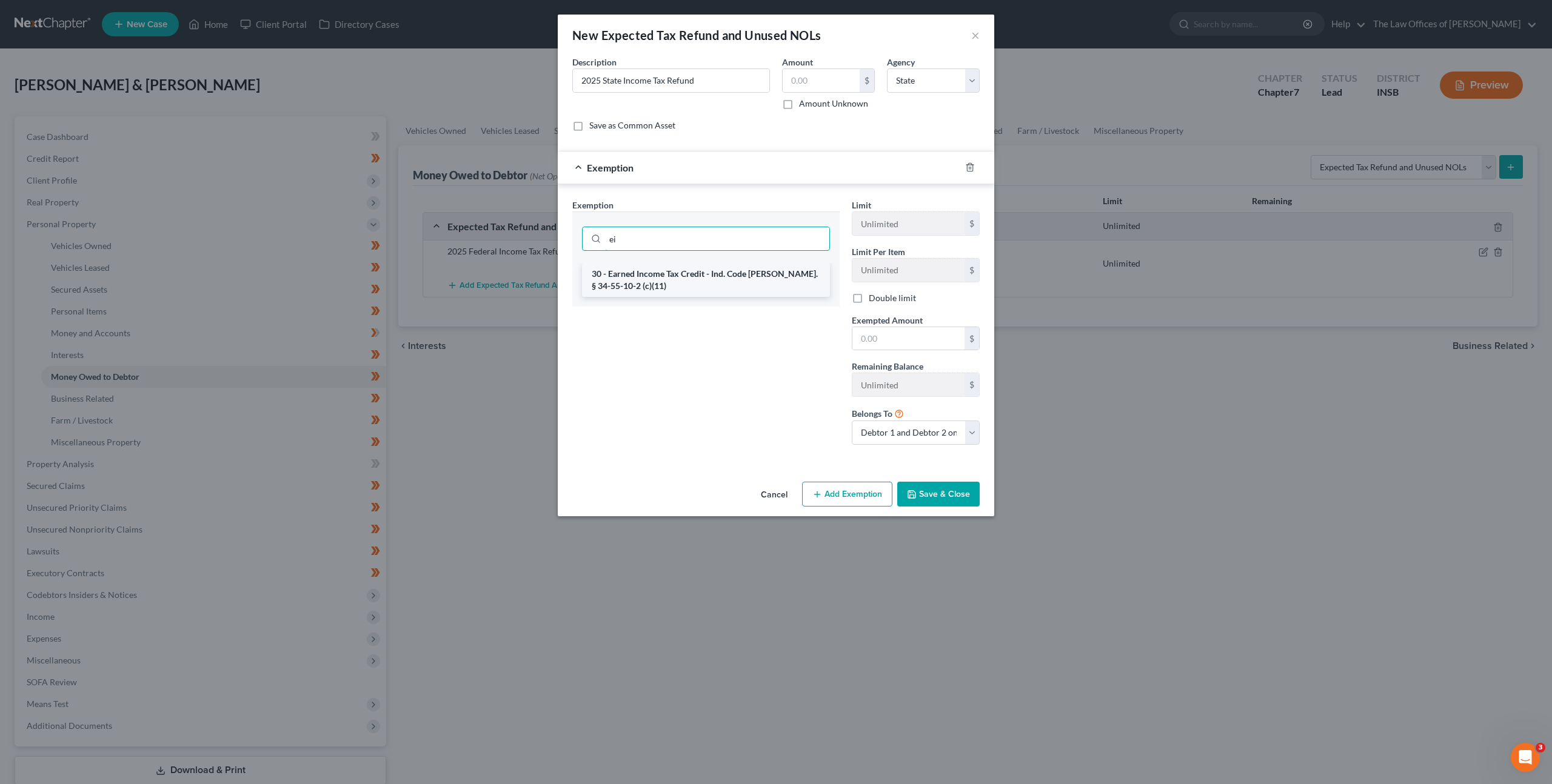
type input "ei"
click at [667, 282] on li "30 - Earned Income Tax Credit - Ind. Code Ann. § 34-55-10-2 (c)(11)" at bounding box center [706, 280] width 248 height 34
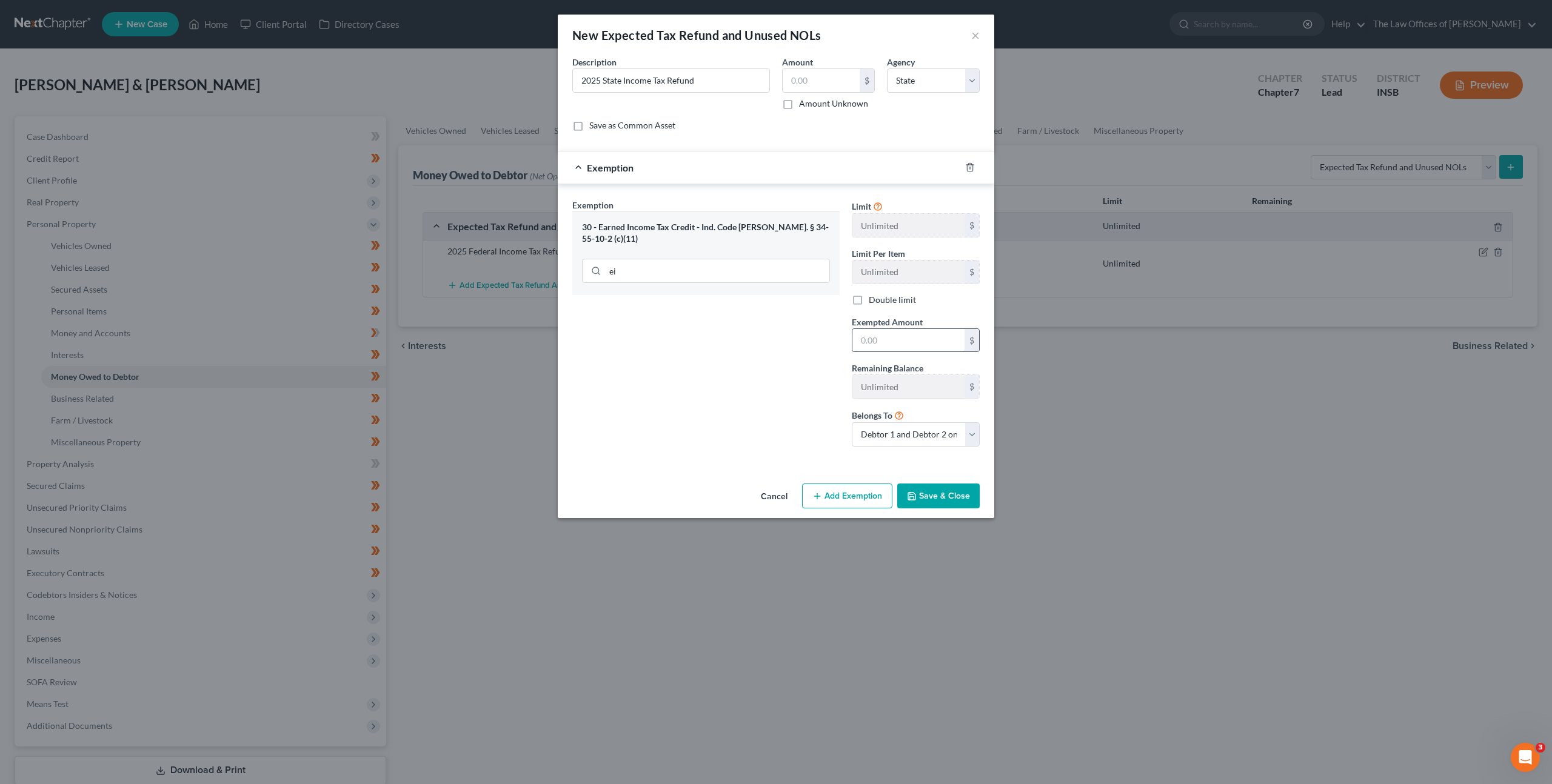
click at [897, 350] on input "text" at bounding box center [908, 340] width 112 height 23
type input "0"
click at [682, 360] on div "Exemption Set must be selected for CA. Exemption * 30 - Earned Income Tax Credi…" at bounding box center [706, 328] width 279 height 258
drag, startPoint x: 940, startPoint y: 494, endPoint x: 962, endPoint y: 453, distance: 46.5
click at [943, 490] on button "Save & Close" at bounding box center [938, 496] width 82 height 25
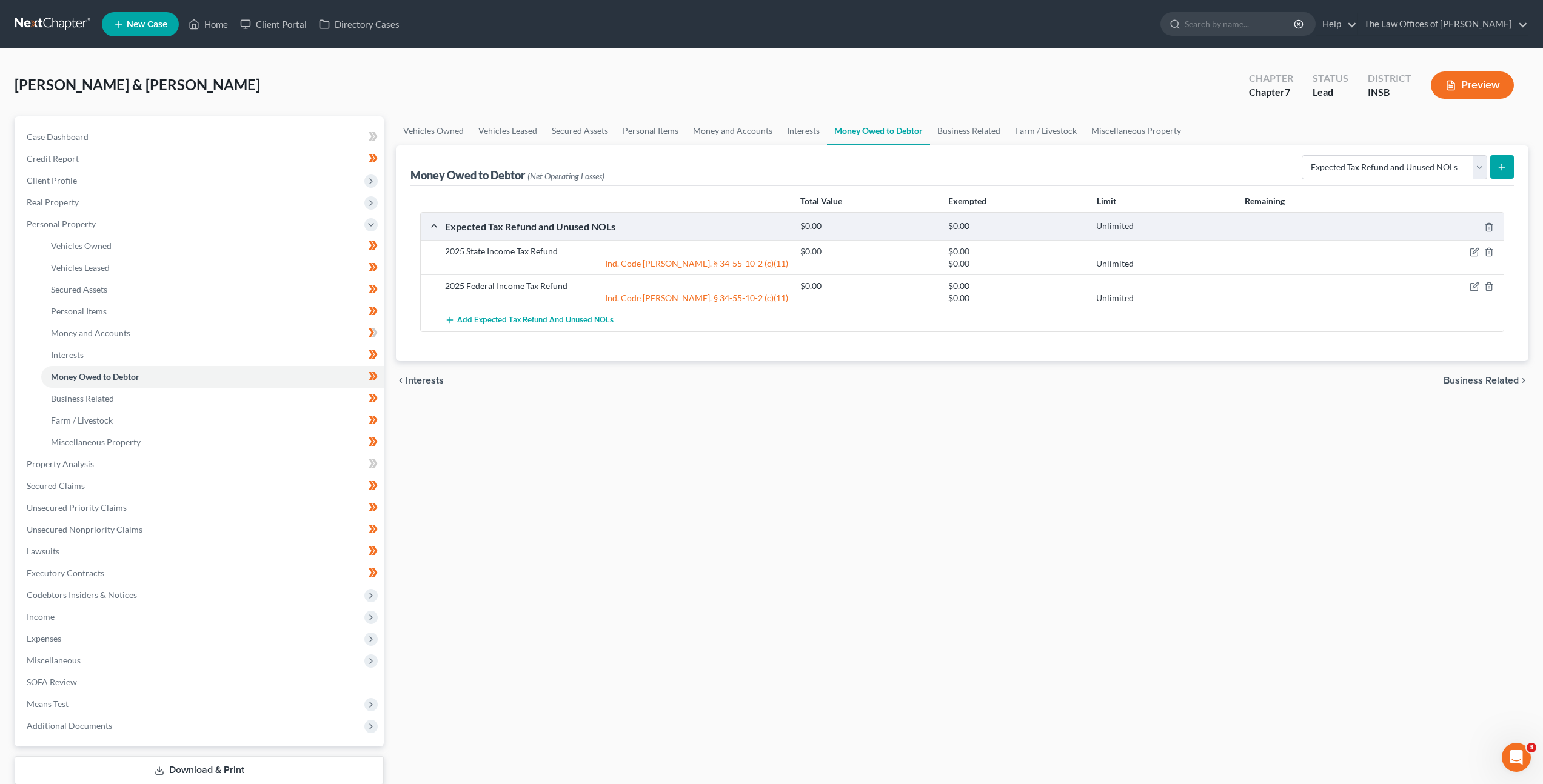
click at [815, 458] on div "Vehicles Owned Vehicles Leased Secured Assets Personal Items Money and Accounts…" at bounding box center [962, 466] width 1145 height 700
drag, startPoint x: 189, startPoint y: 457, endPoint x: 228, endPoint y: 438, distance: 43.4
click at [189, 457] on link "Property Analysis" at bounding box center [200, 464] width 367 height 22
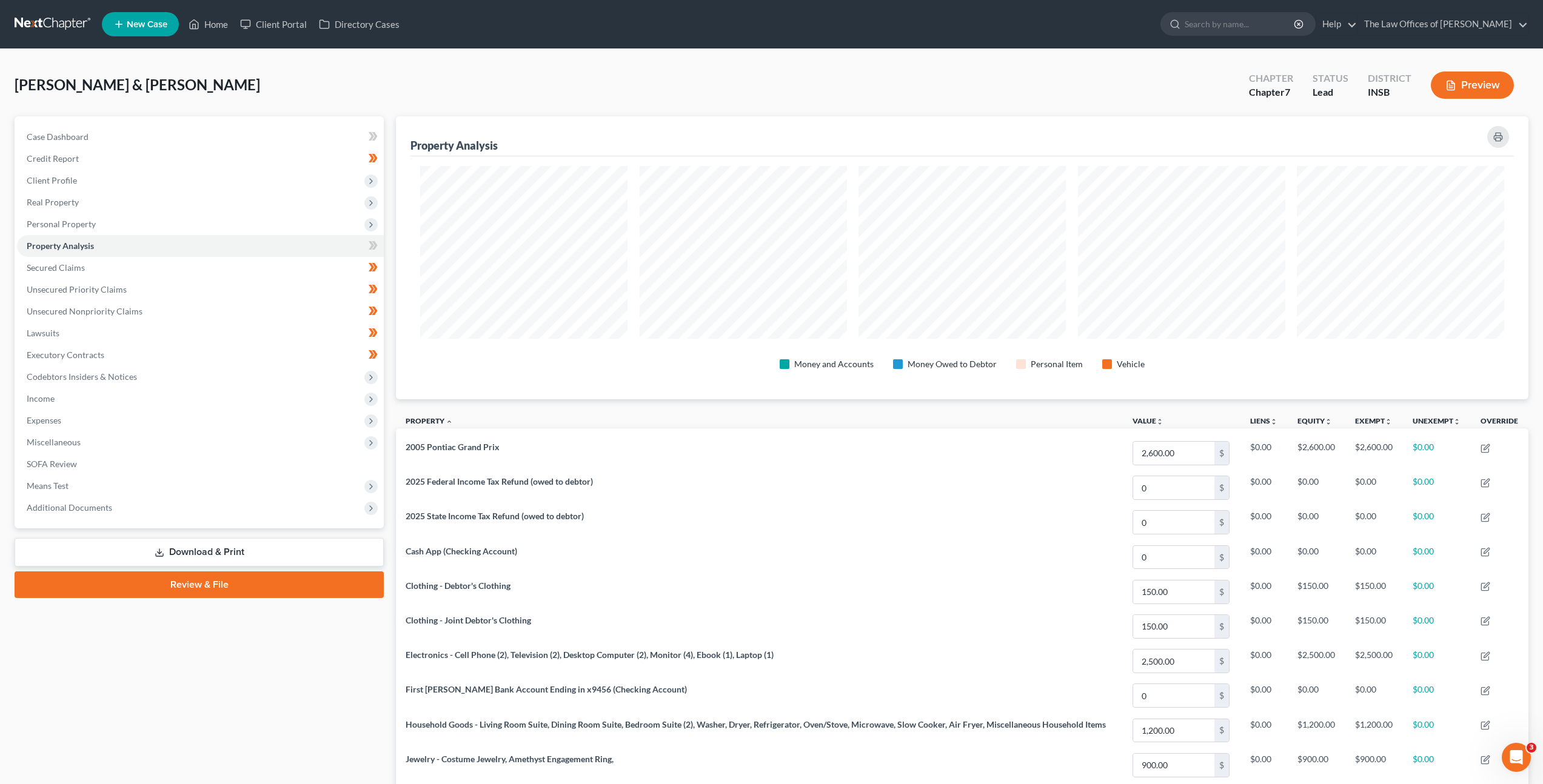
scroll to position [605714, 605170]
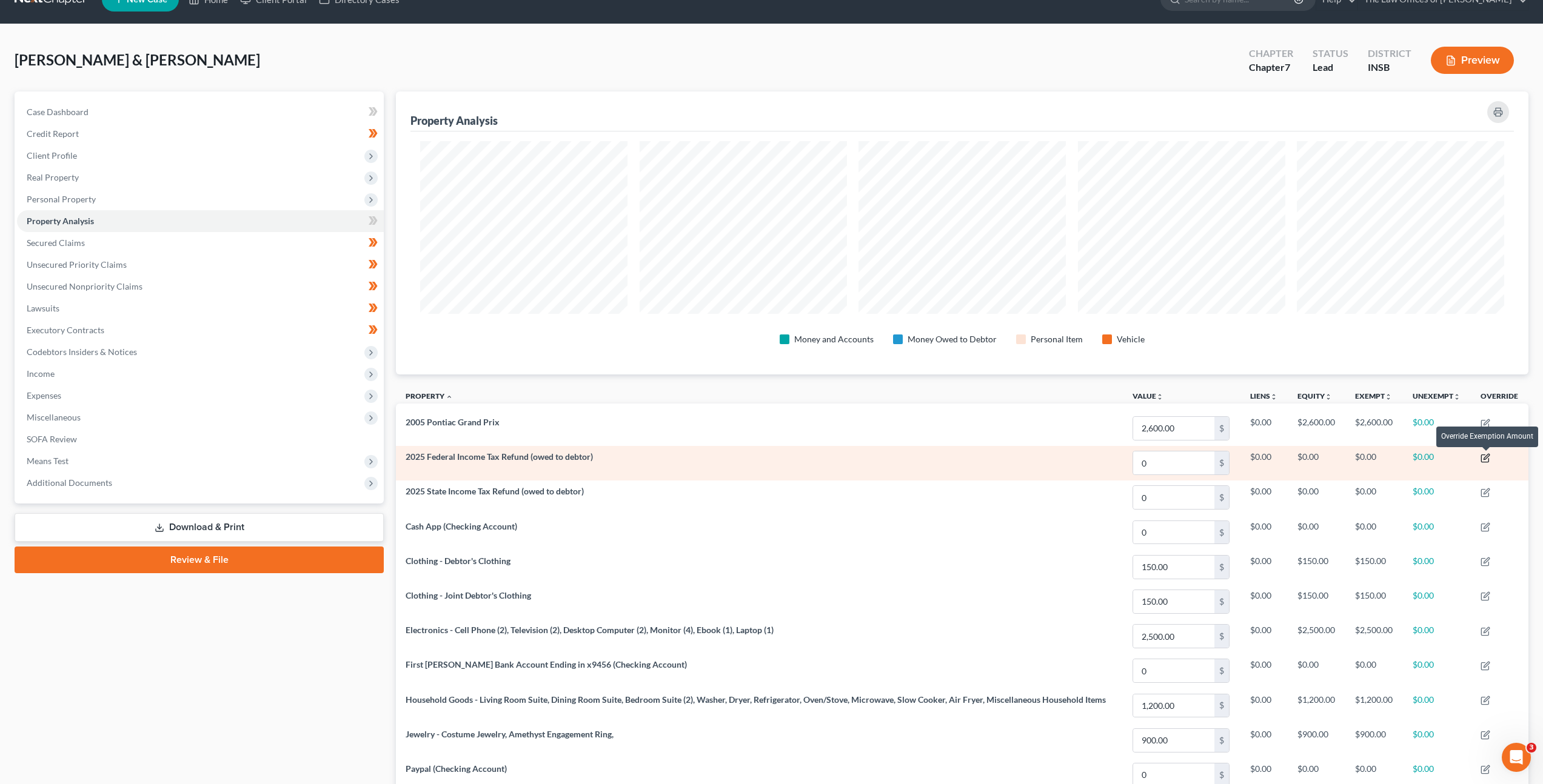
click at [1485, 459] on icon "button" at bounding box center [1486, 456] width 6 height 6
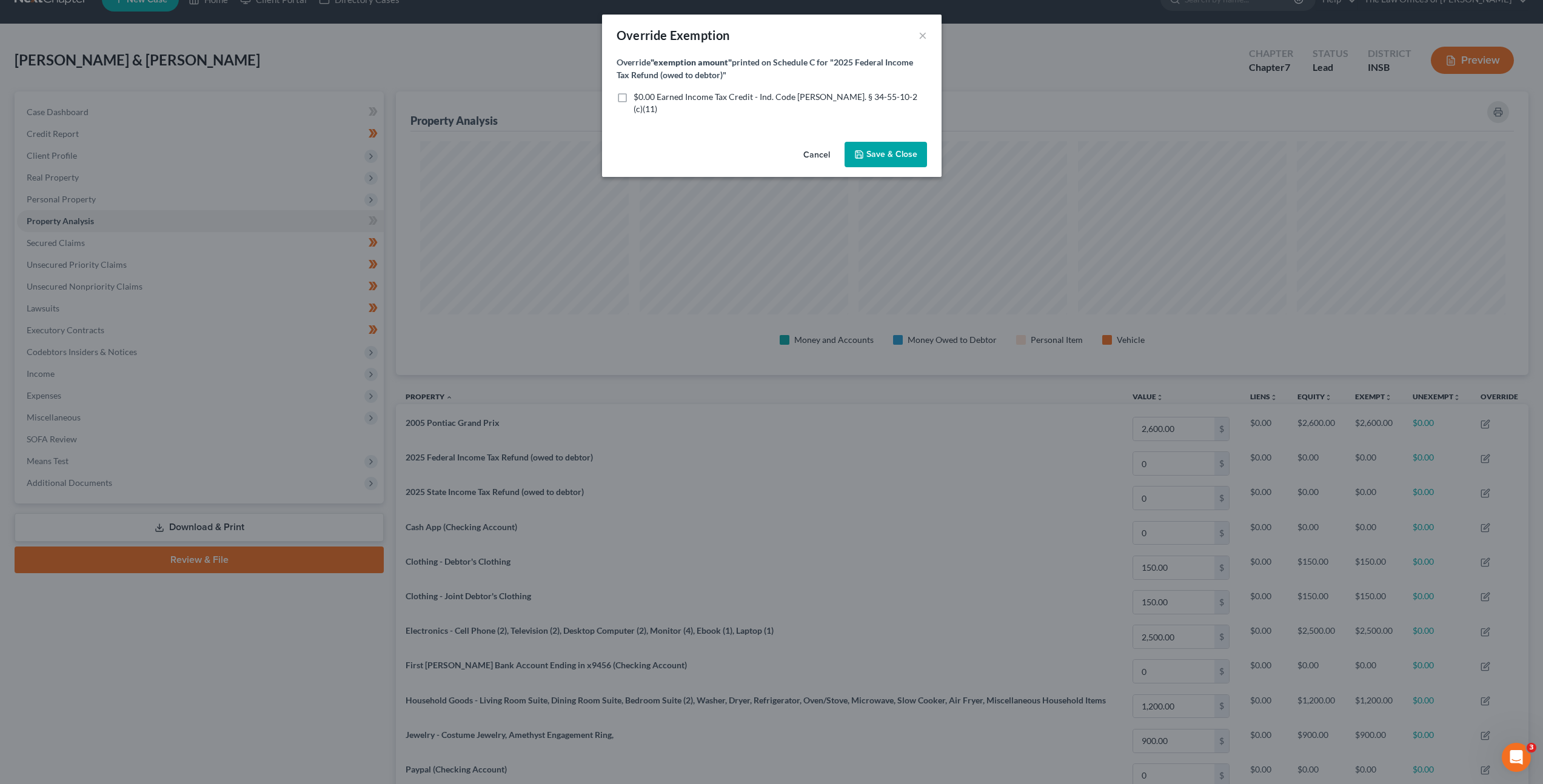
scroll to position [284, 1139]
click at [710, 93] on span "$0.00 Earned Income Tax Credit - Ind. Code Ann. § 34-55-10-2 (c)(11)" at bounding box center [779, 103] width 284 height 23
click at [650, 93] on input "$0.00 Earned Income Tax Credit - Ind. Code Ann. § 34-55-10-2 (c)(11)" at bounding box center [647, 95] width 8 height 8
checkbox input "true"
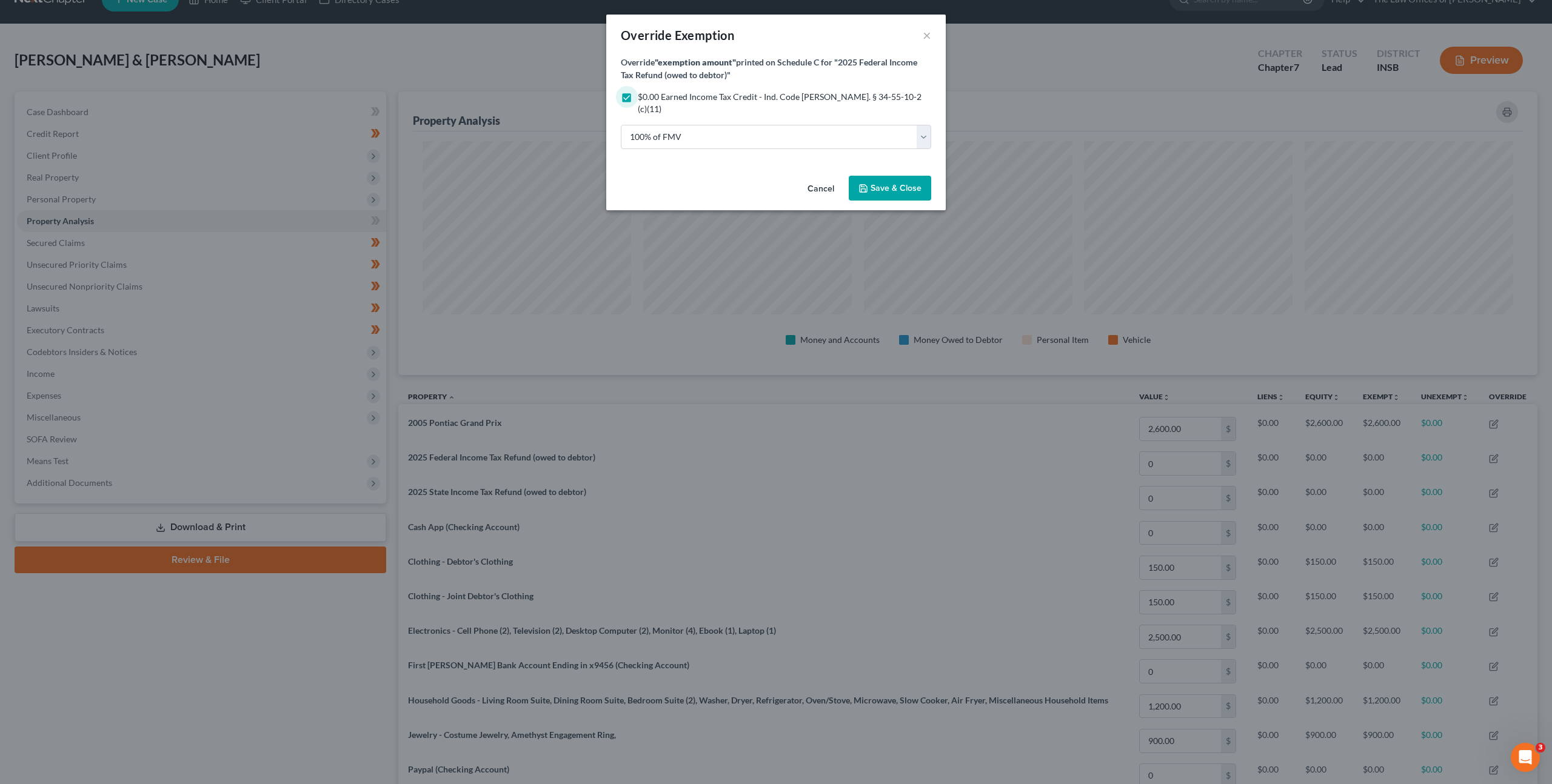
click at [881, 176] on button "Save & Close" at bounding box center [889, 189] width 82 height 25
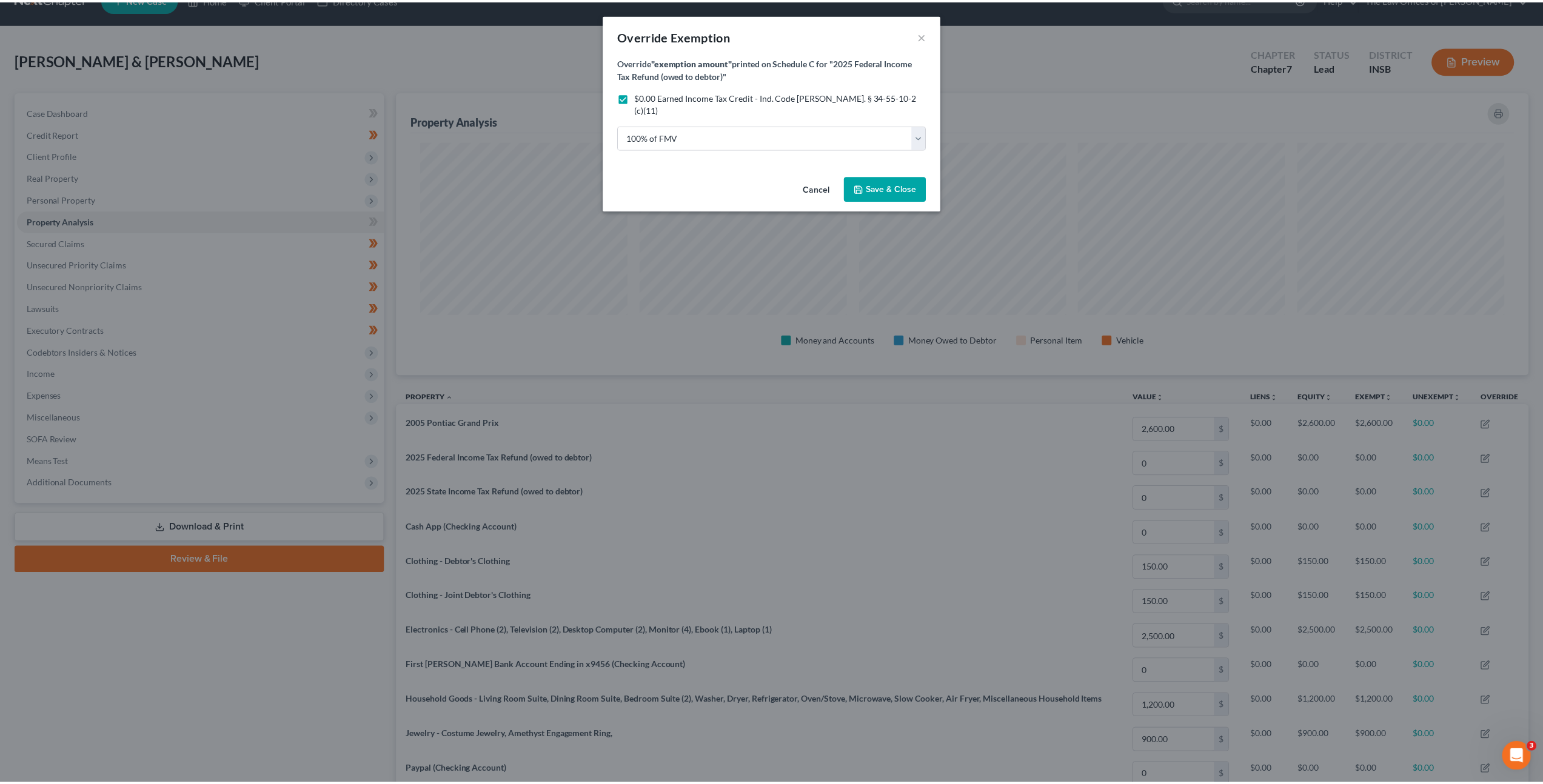
scroll to position [605714, 605170]
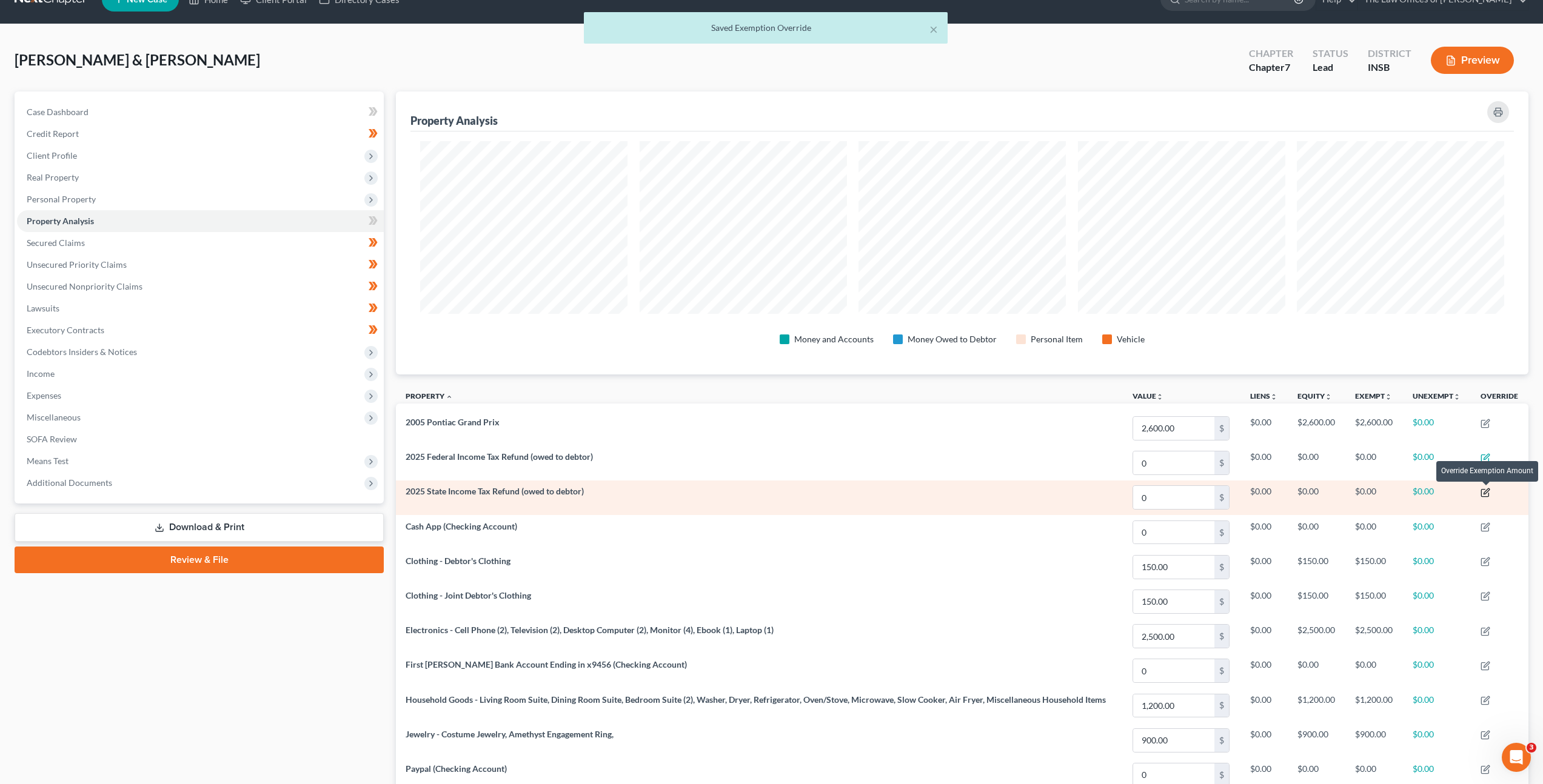
click at [1490, 495] on icon "button" at bounding box center [1485, 492] width 9 height 9
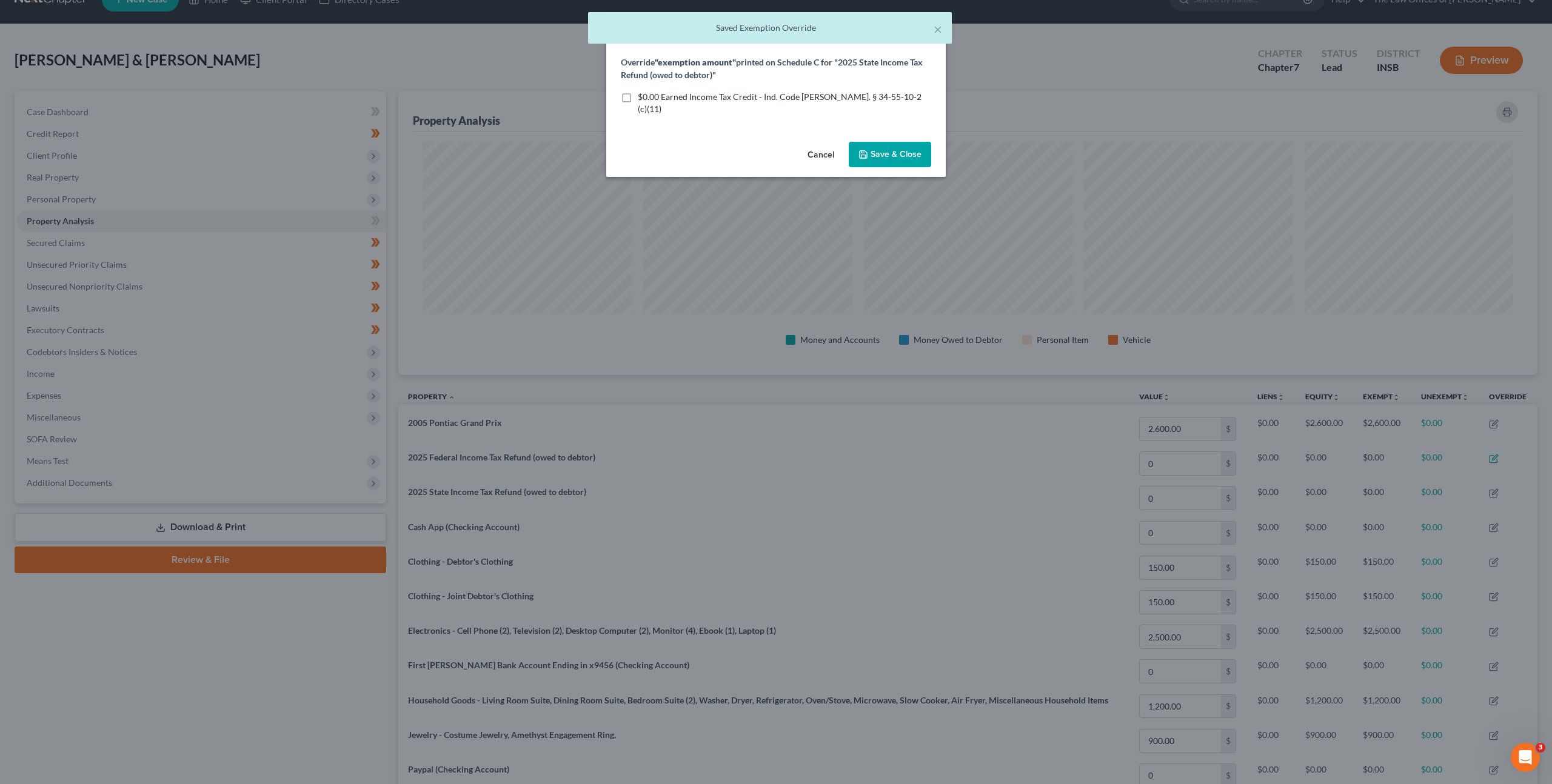
click at [641, 102] on label "$0.00 Earned Income Tax Credit - Ind. Code Ann. § 34-55-10-2 (c)(11)" at bounding box center [784, 103] width 294 height 25
click at [643, 99] on input "$0.00 Earned Income Tax Credit - Ind. Code Ann. § 34-55-10-2 (c)(11)" at bounding box center [646, 95] width 8 height 8
checkbox input "true"
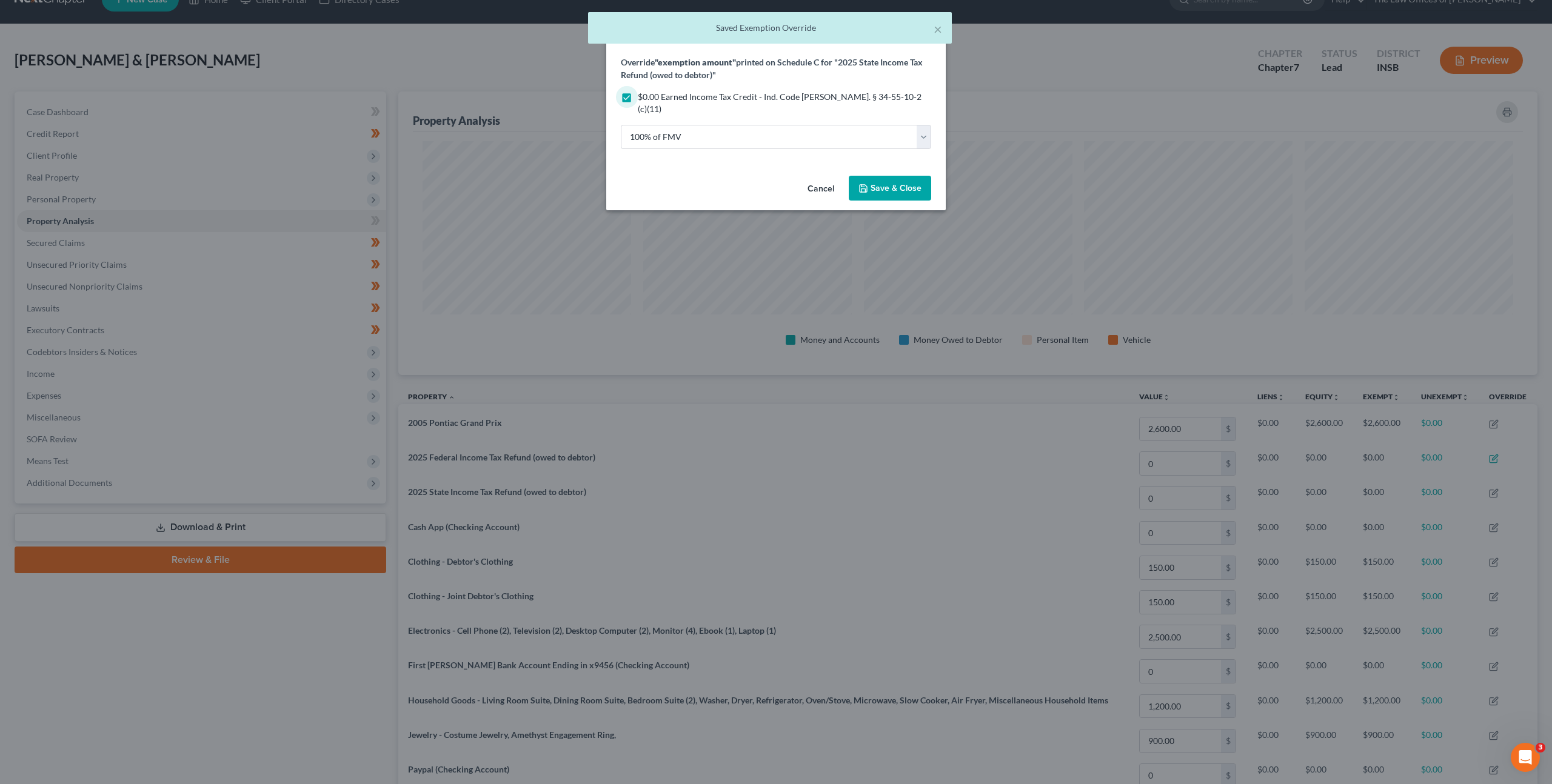
click at [874, 183] on span "Save & Close" at bounding box center [895, 188] width 51 height 10
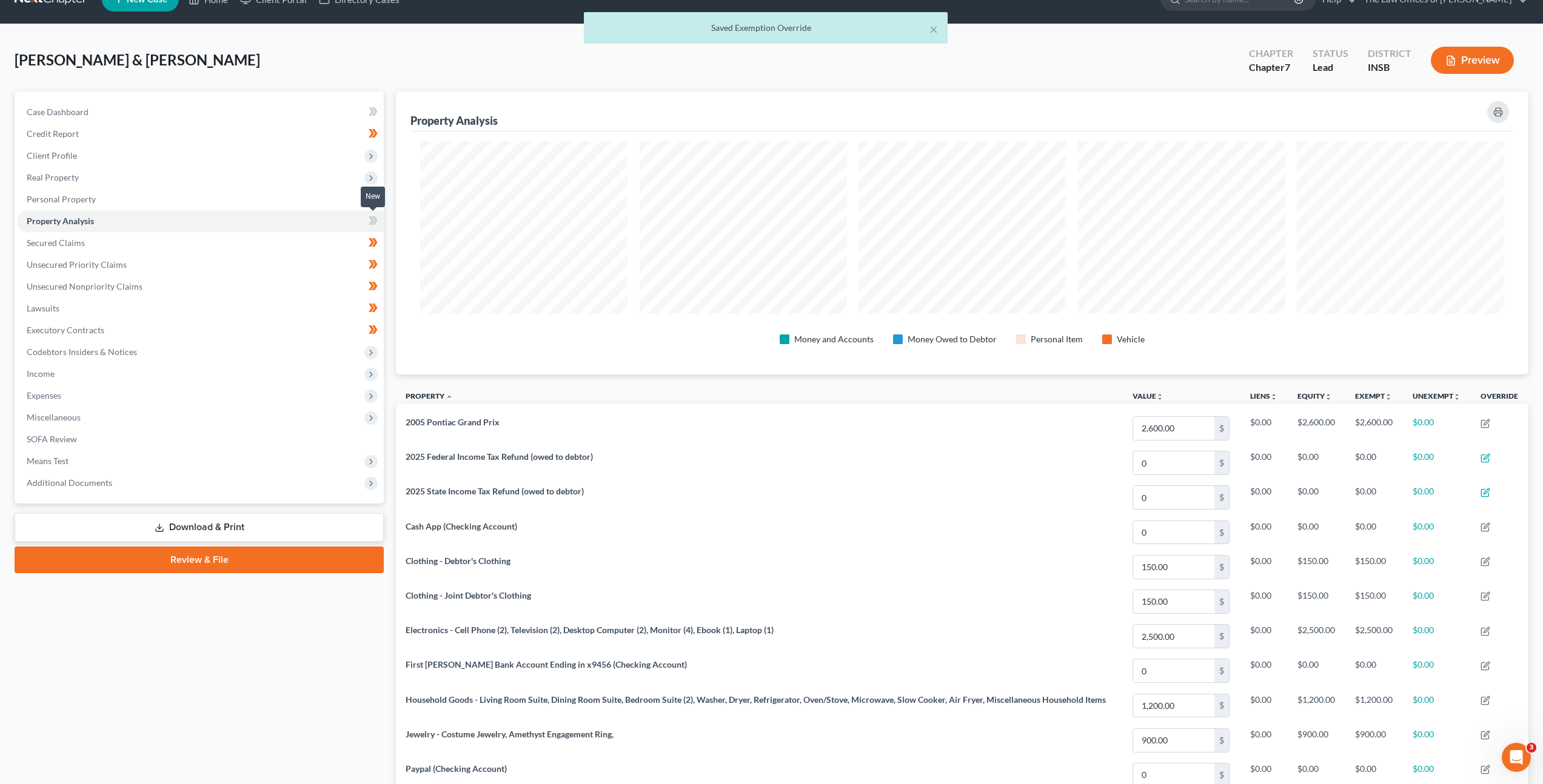
click at [370, 221] on icon at bounding box center [373, 221] width 9 height 15
click at [284, 173] on span "Real Property" at bounding box center [200, 177] width 367 height 22
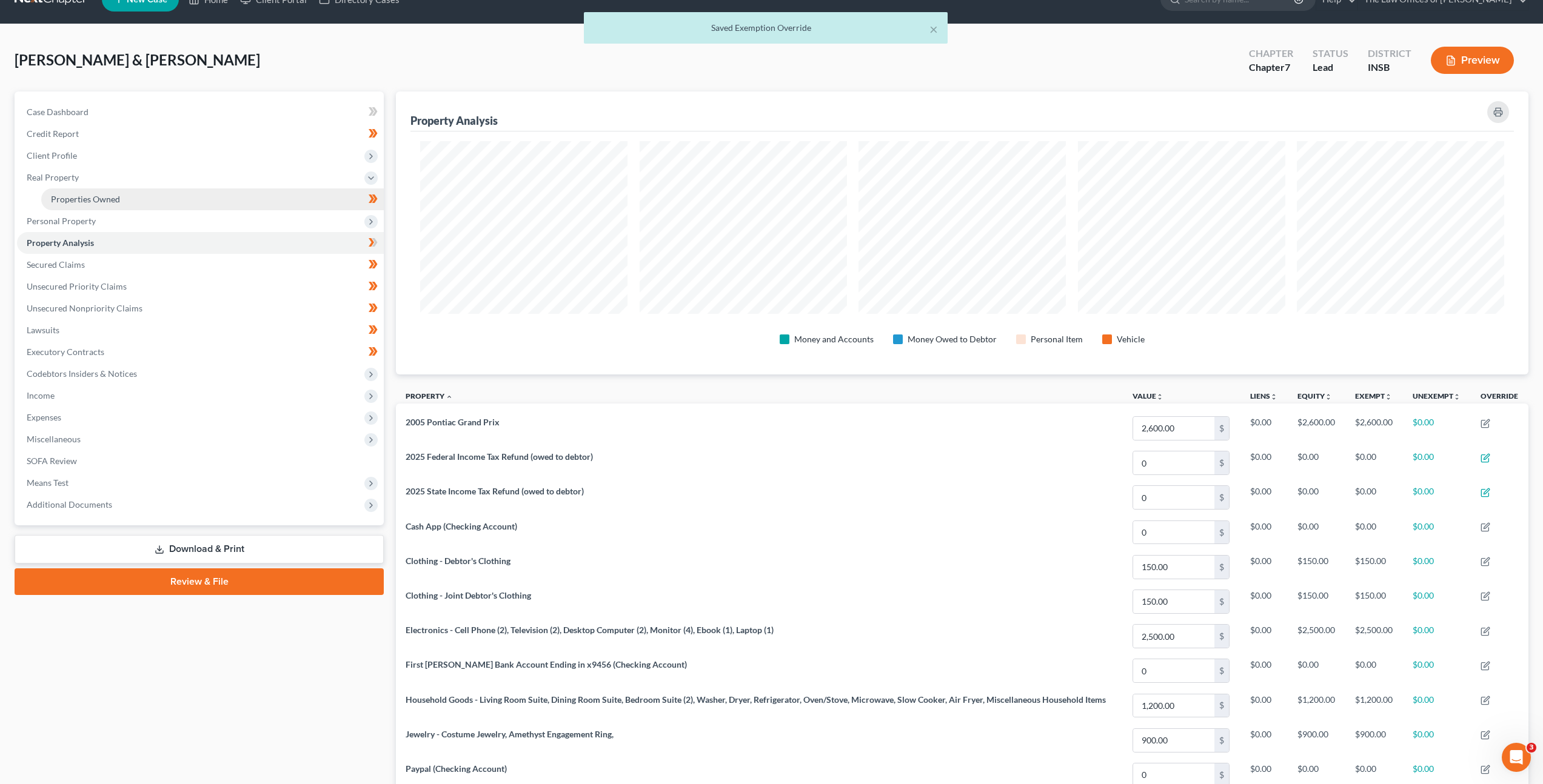
click at [267, 202] on link "Properties Owned" at bounding box center [213, 199] width 343 height 22
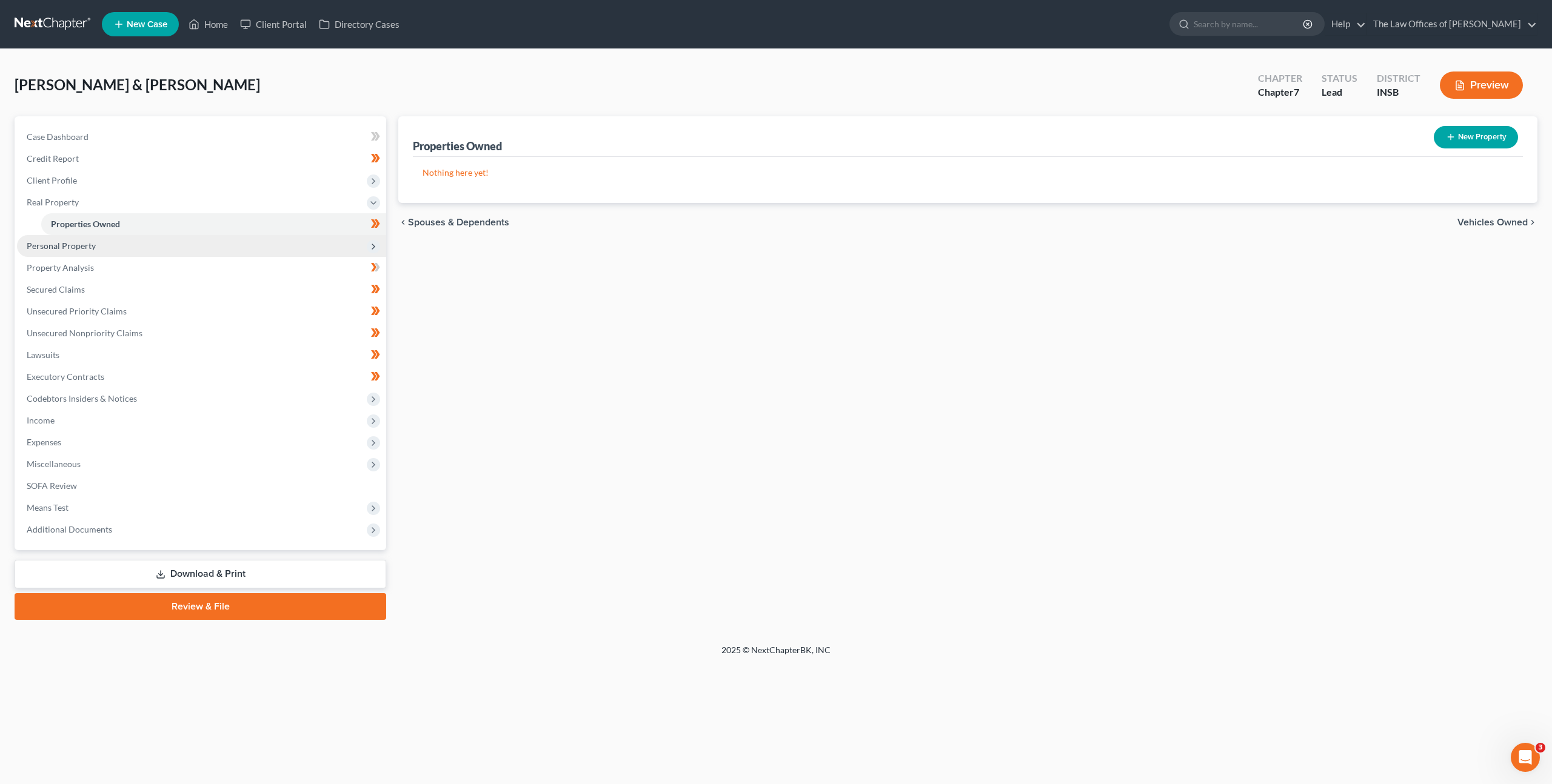
click at [243, 245] on span "Personal Property" at bounding box center [201, 246] width 369 height 22
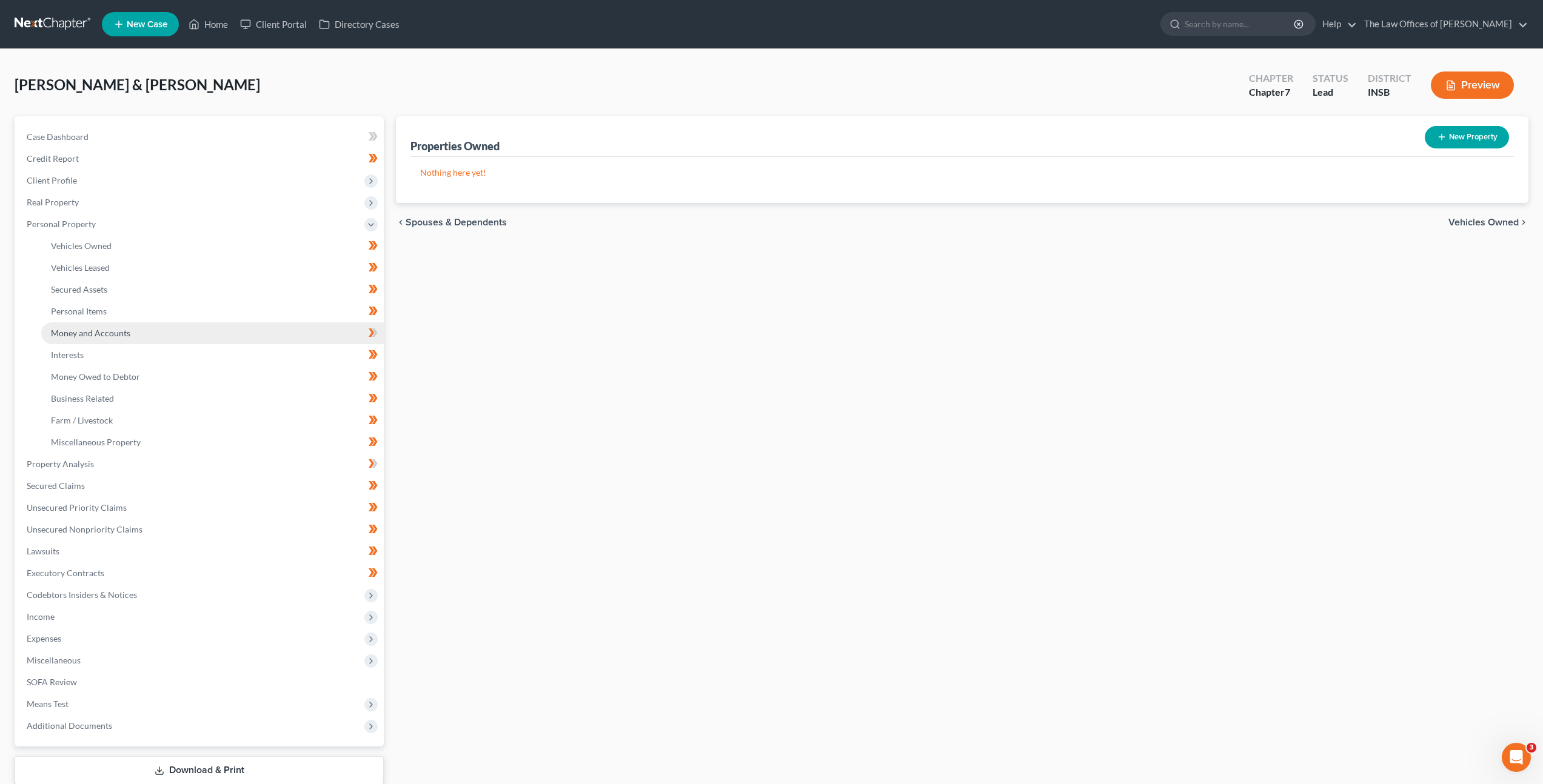
click at [269, 330] on link "Money and Accounts" at bounding box center [213, 333] width 343 height 22
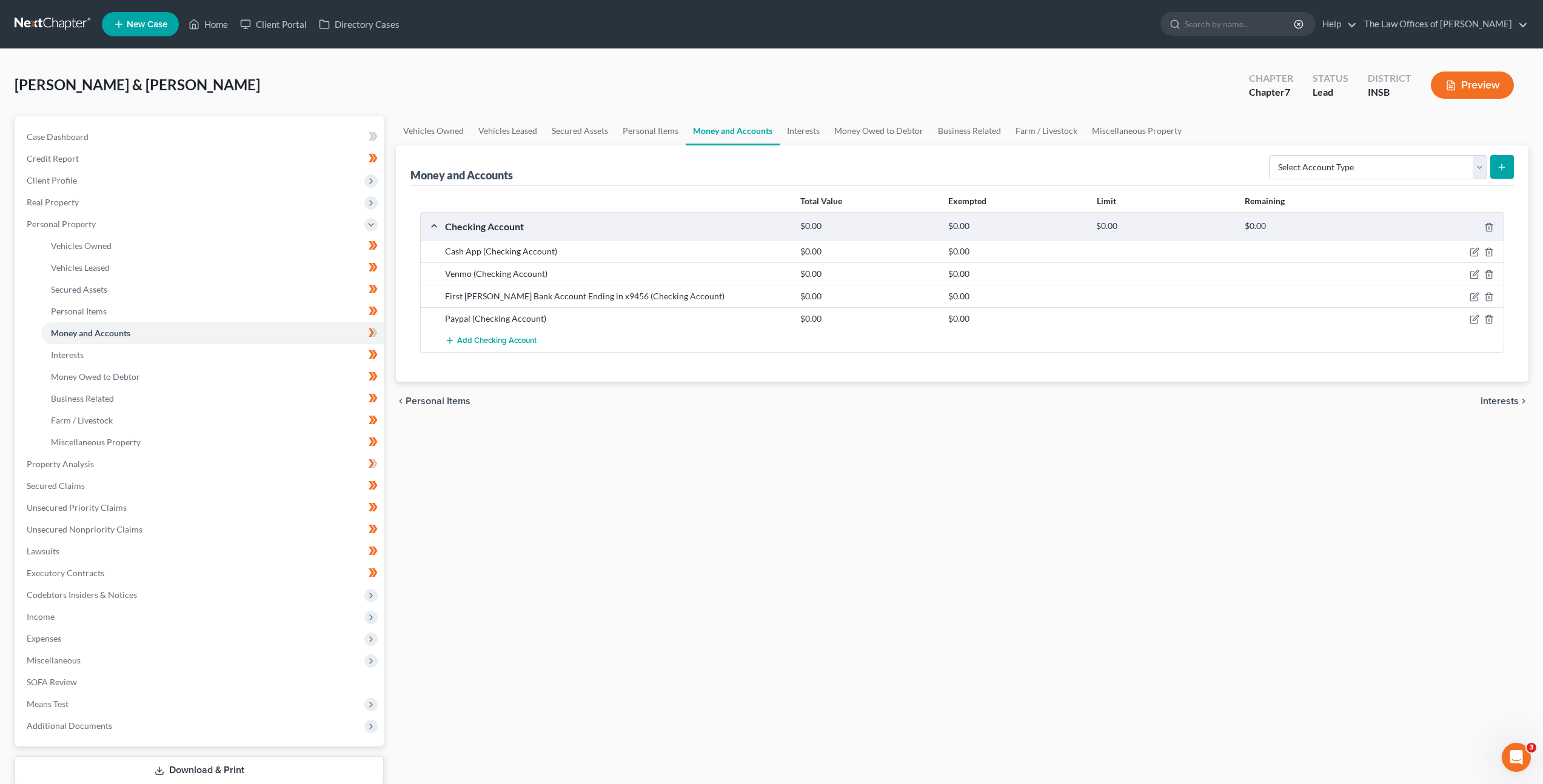
click at [1063, 461] on div "Vehicles Owned Vehicles Leased Secured Assets Personal Items Money and Accounts…" at bounding box center [962, 466] width 1145 height 700
click at [214, 179] on span "Client Profile" at bounding box center [200, 180] width 367 height 22
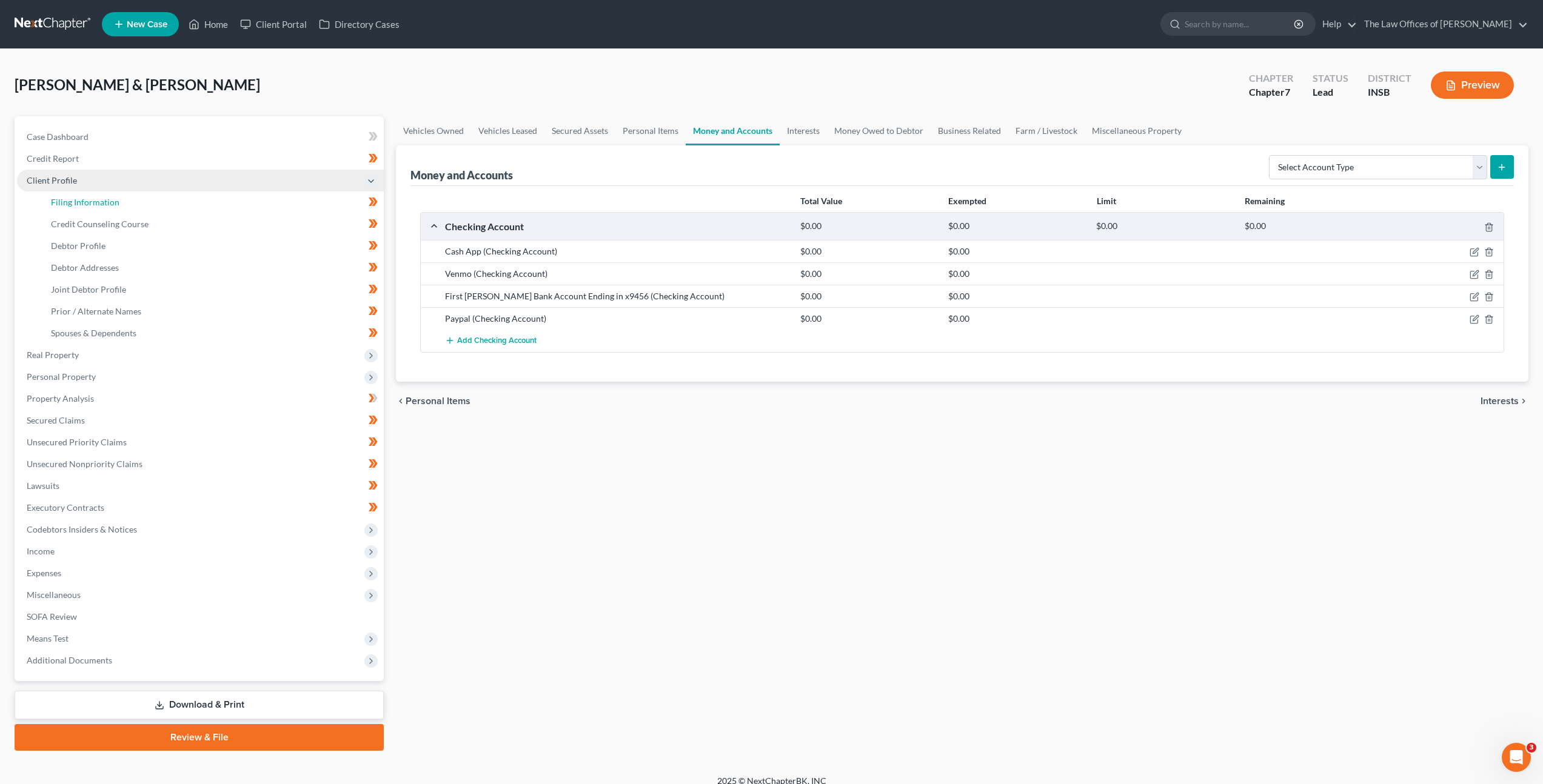
click at [186, 194] on link "Filing Information" at bounding box center [213, 202] width 343 height 22
select select "1"
select select "0"
select select "28"
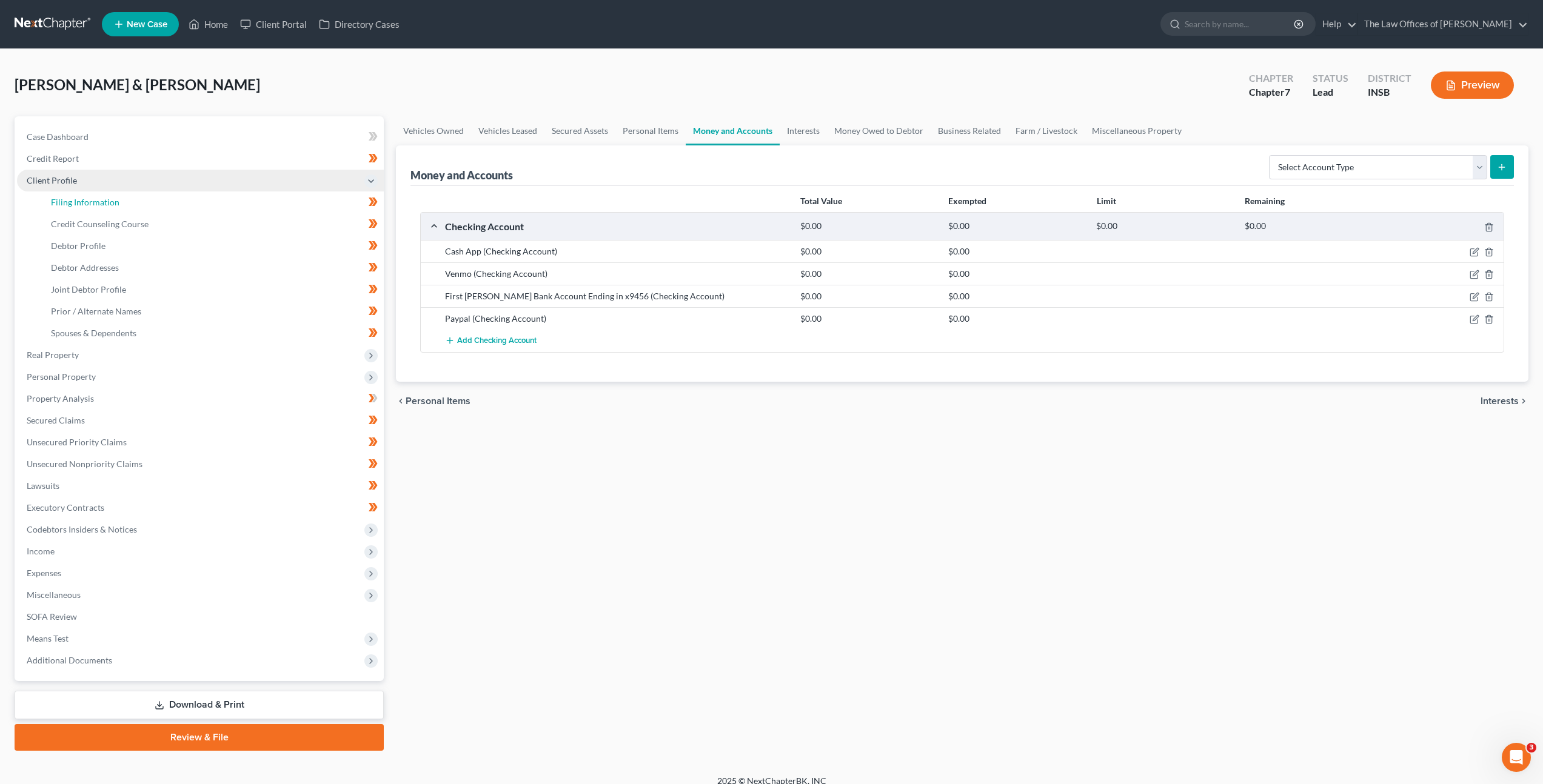
select select "0"
select select "15"
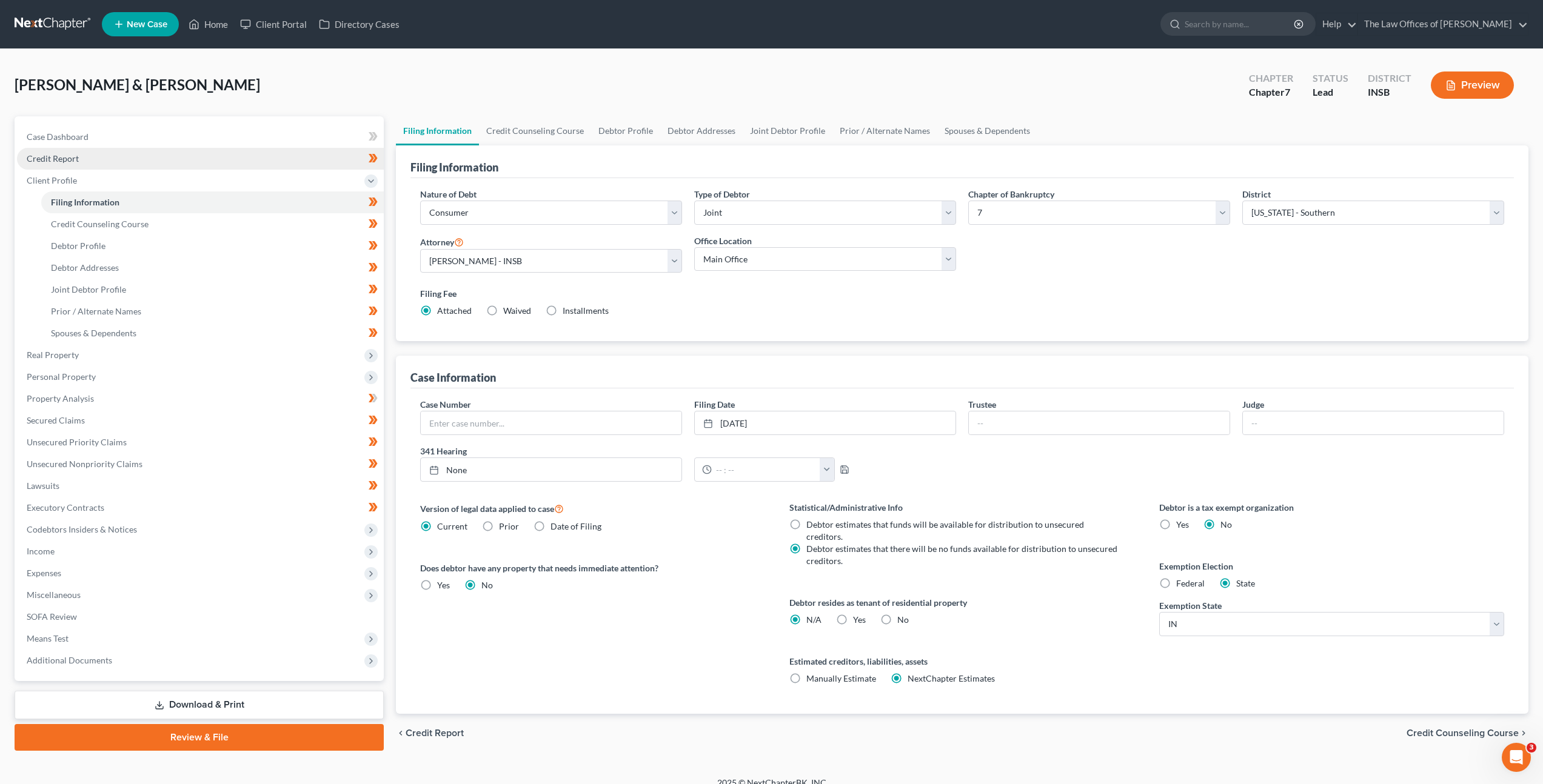
click at [181, 152] on link "Credit Report" at bounding box center [200, 158] width 367 height 22
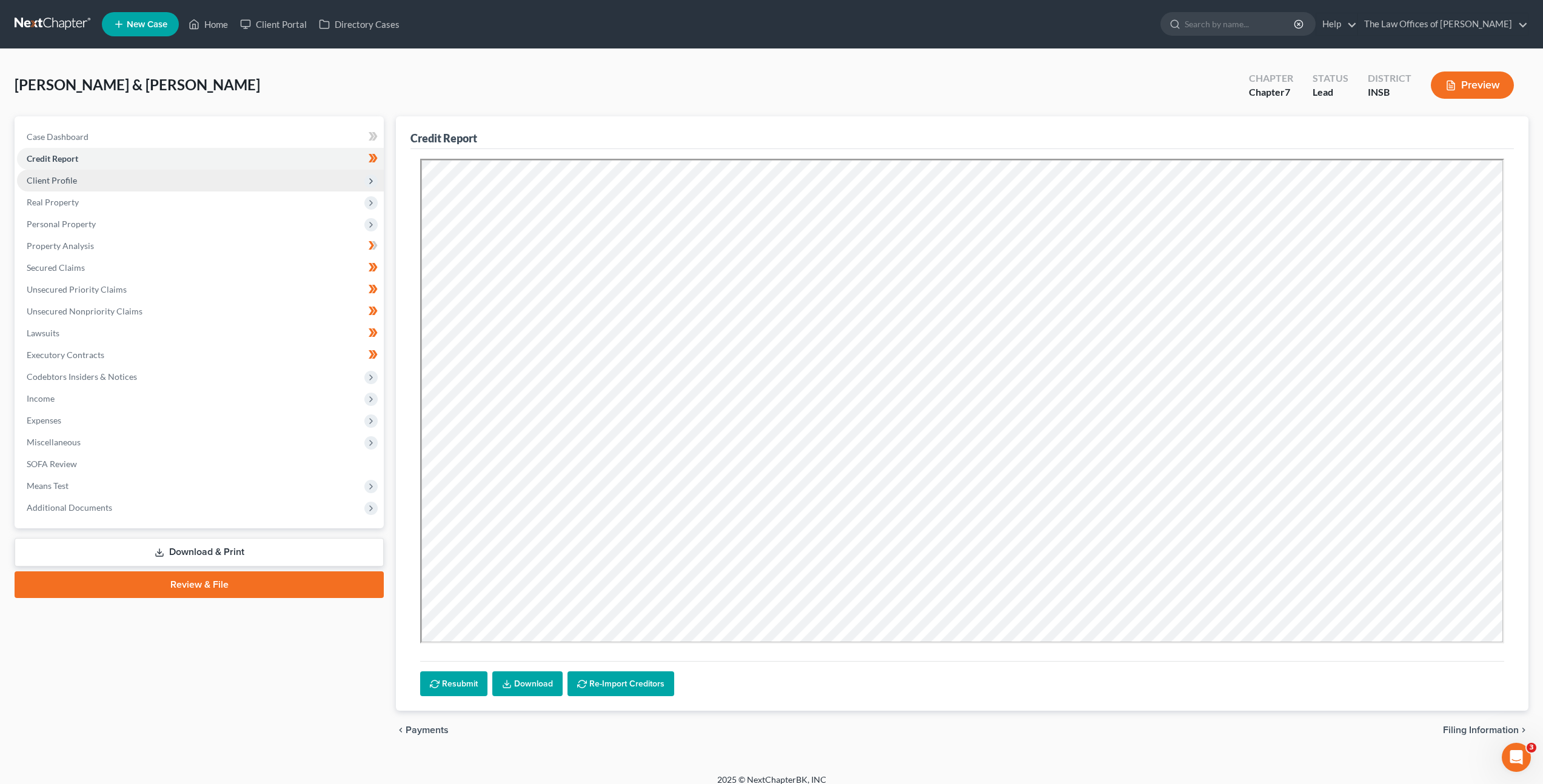
click at [180, 170] on span "Client Profile" at bounding box center [200, 180] width 367 height 22
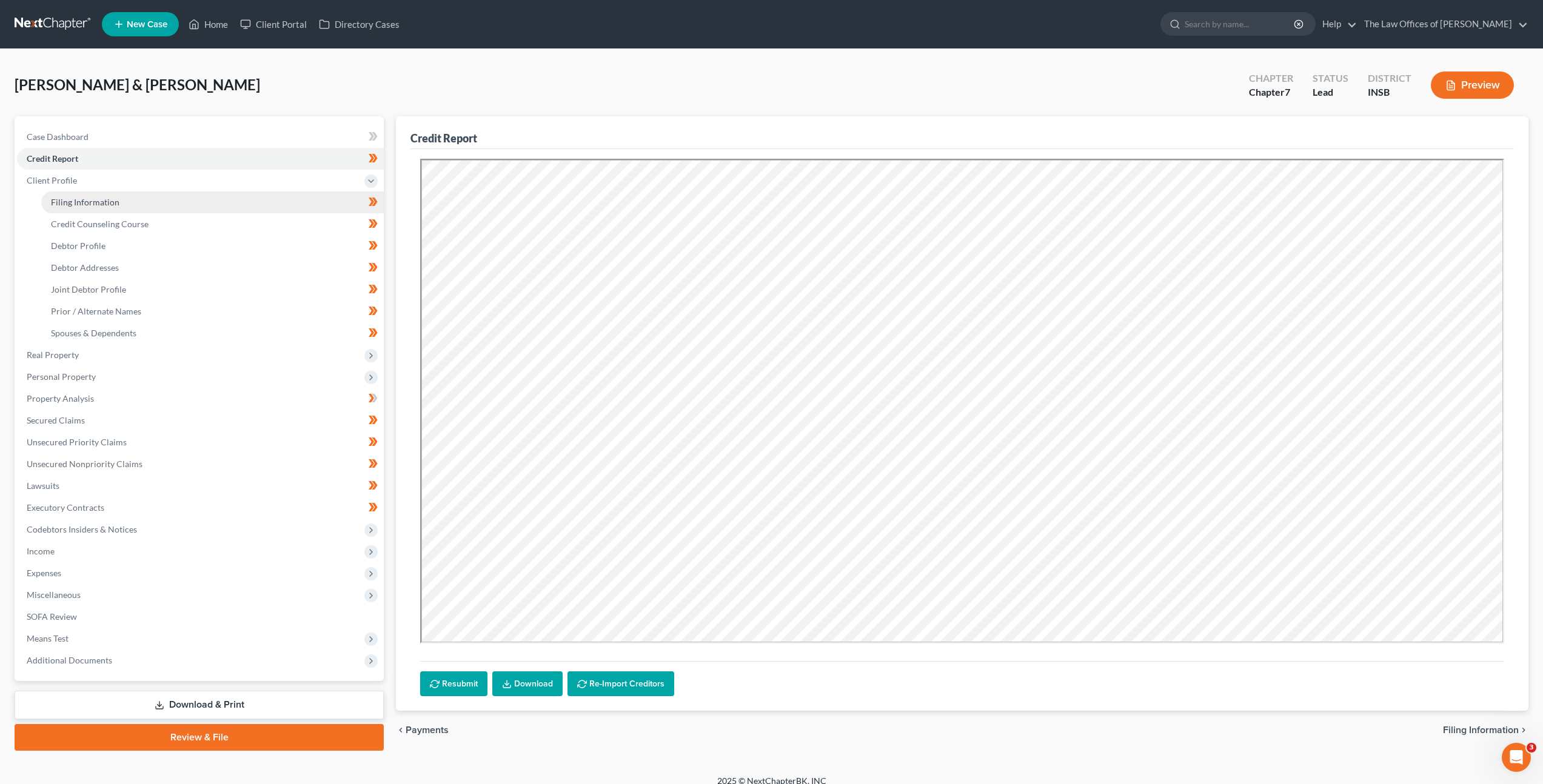
click at [160, 202] on link "Filing Information" at bounding box center [213, 202] width 343 height 22
select select "1"
select select "0"
select select "28"
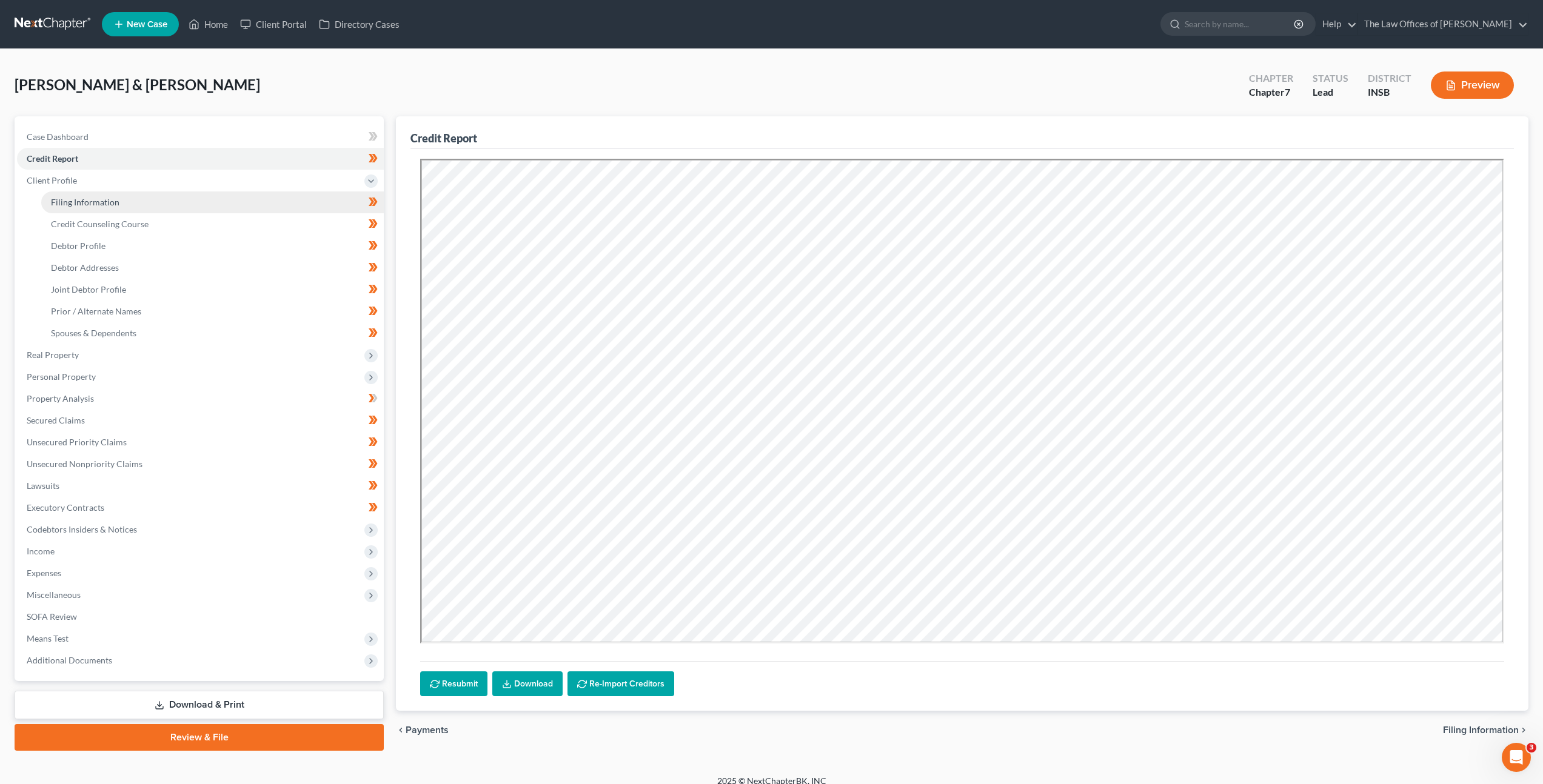
select select "0"
select select "15"
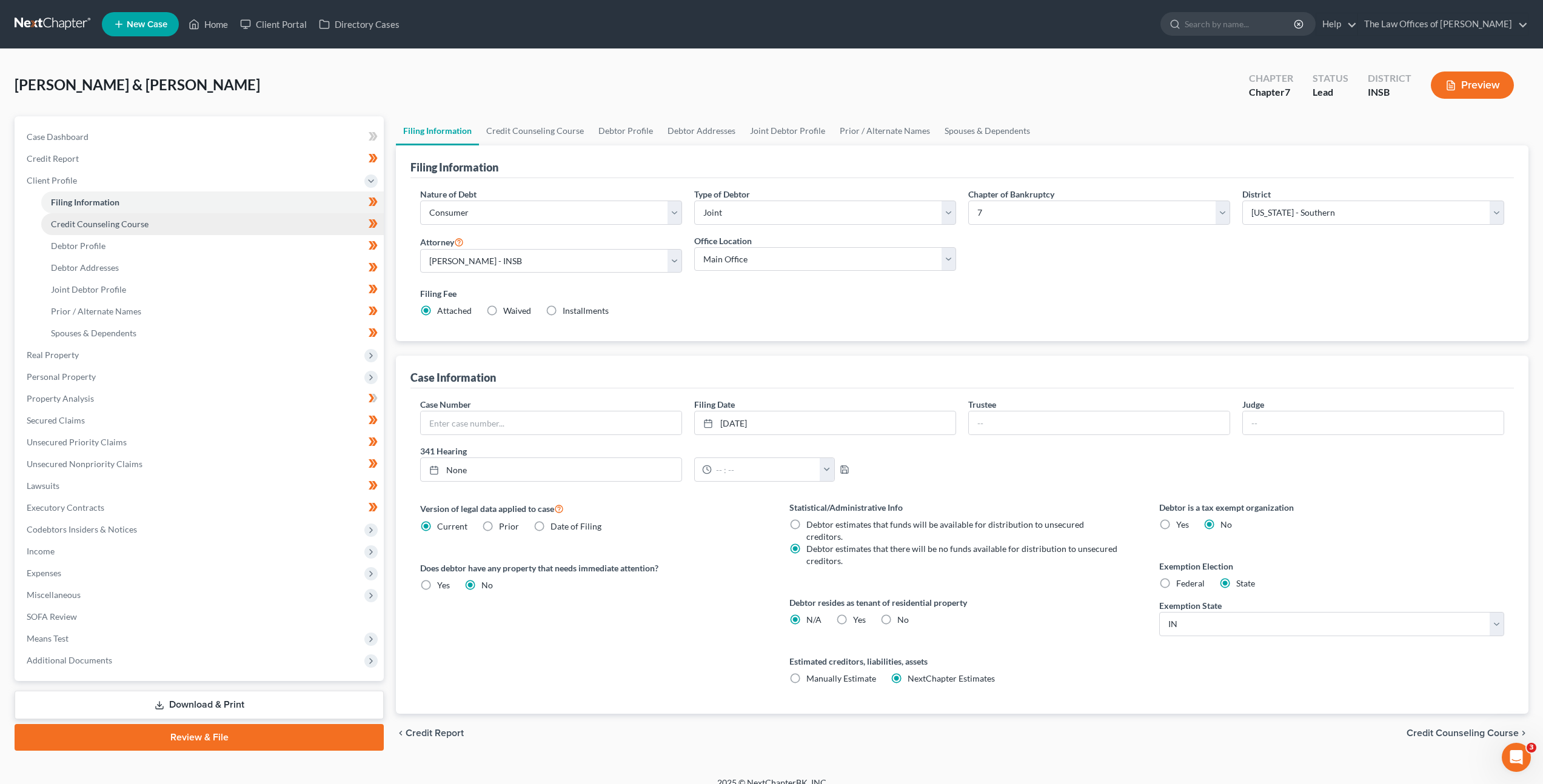
click at [163, 218] on link "Credit Counseling Course" at bounding box center [213, 224] width 343 height 22
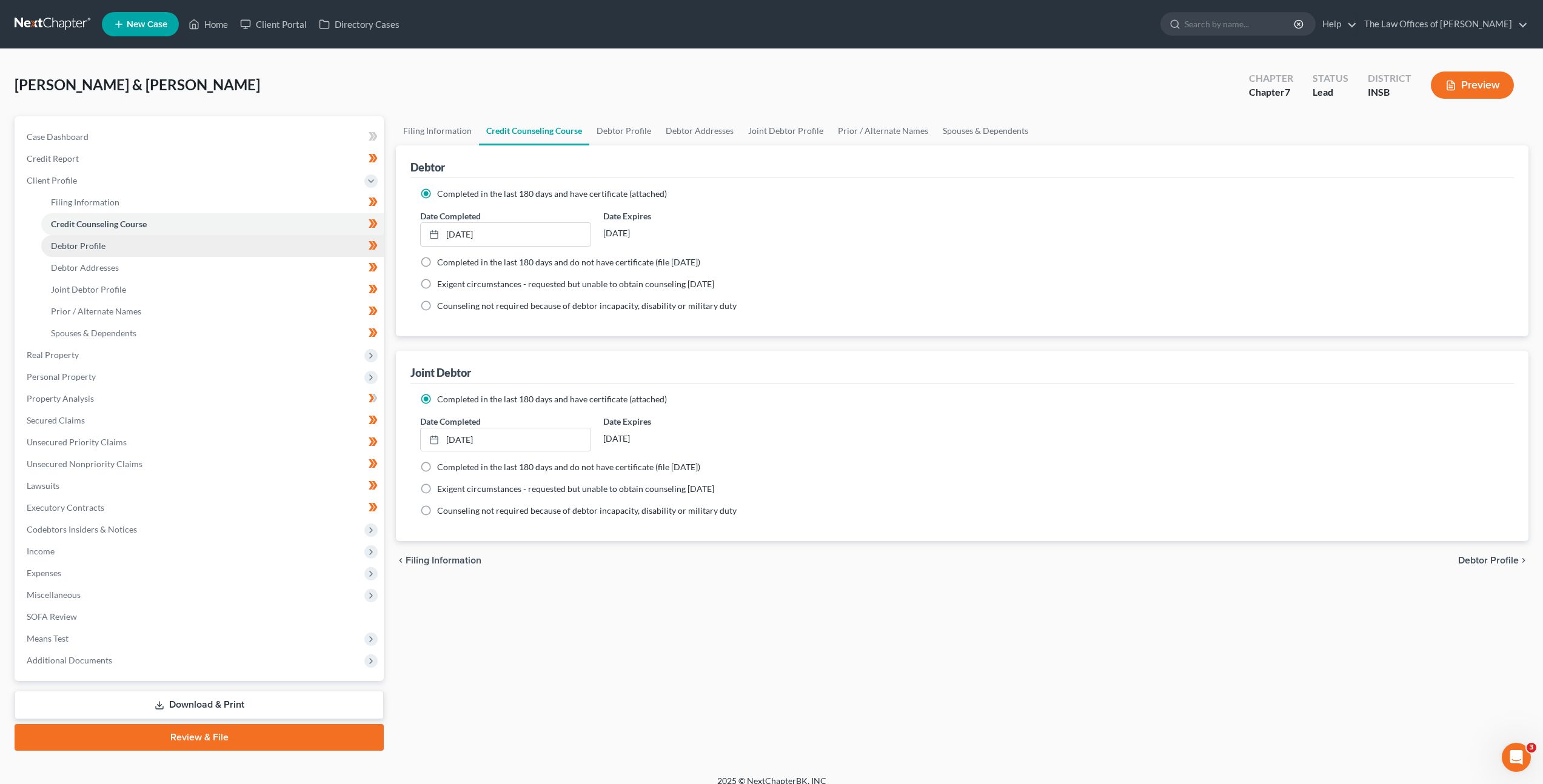
click at [151, 248] on link "Debtor Profile" at bounding box center [213, 246] width 343 height 22
select select "1"
select select "2"
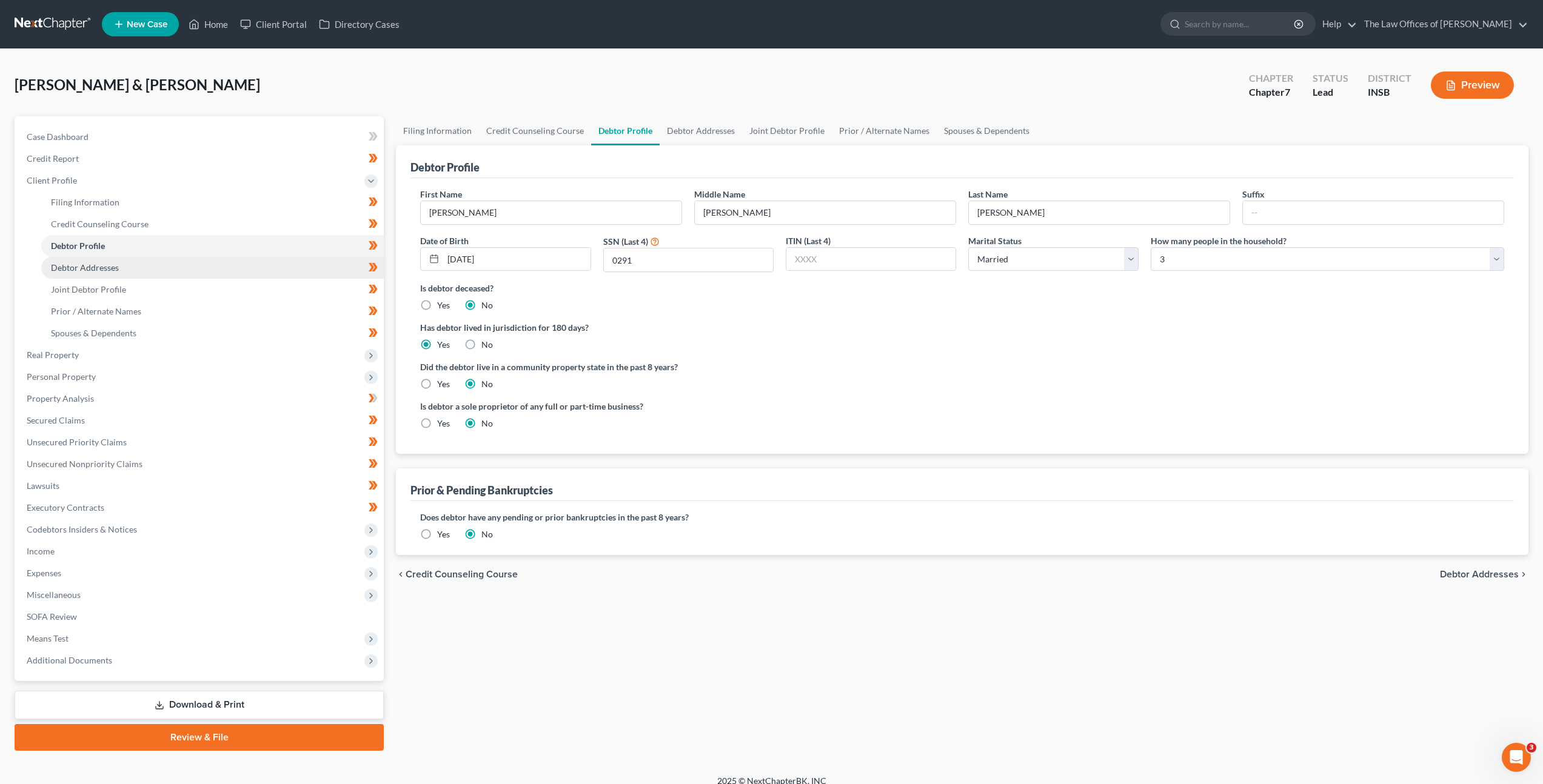
click at [149, 263] on link "Debtor Addresses" at bounding box center [213, 268] width 343 height 22
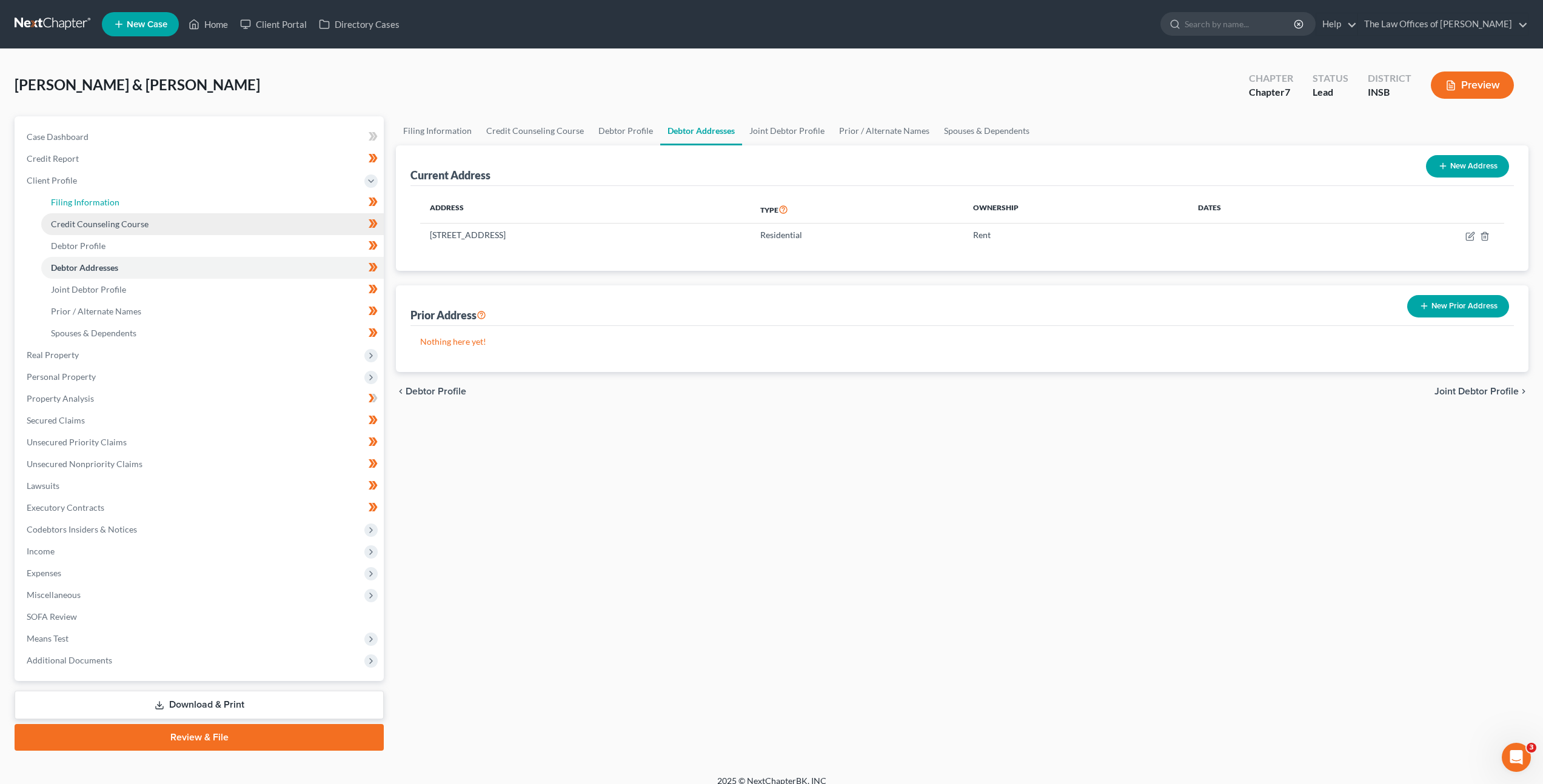
click at [130, 201] on link "Filing Information" at bounding box center [213, 202] width 343 height 22
select select "1"
select select "0"
select select "28"
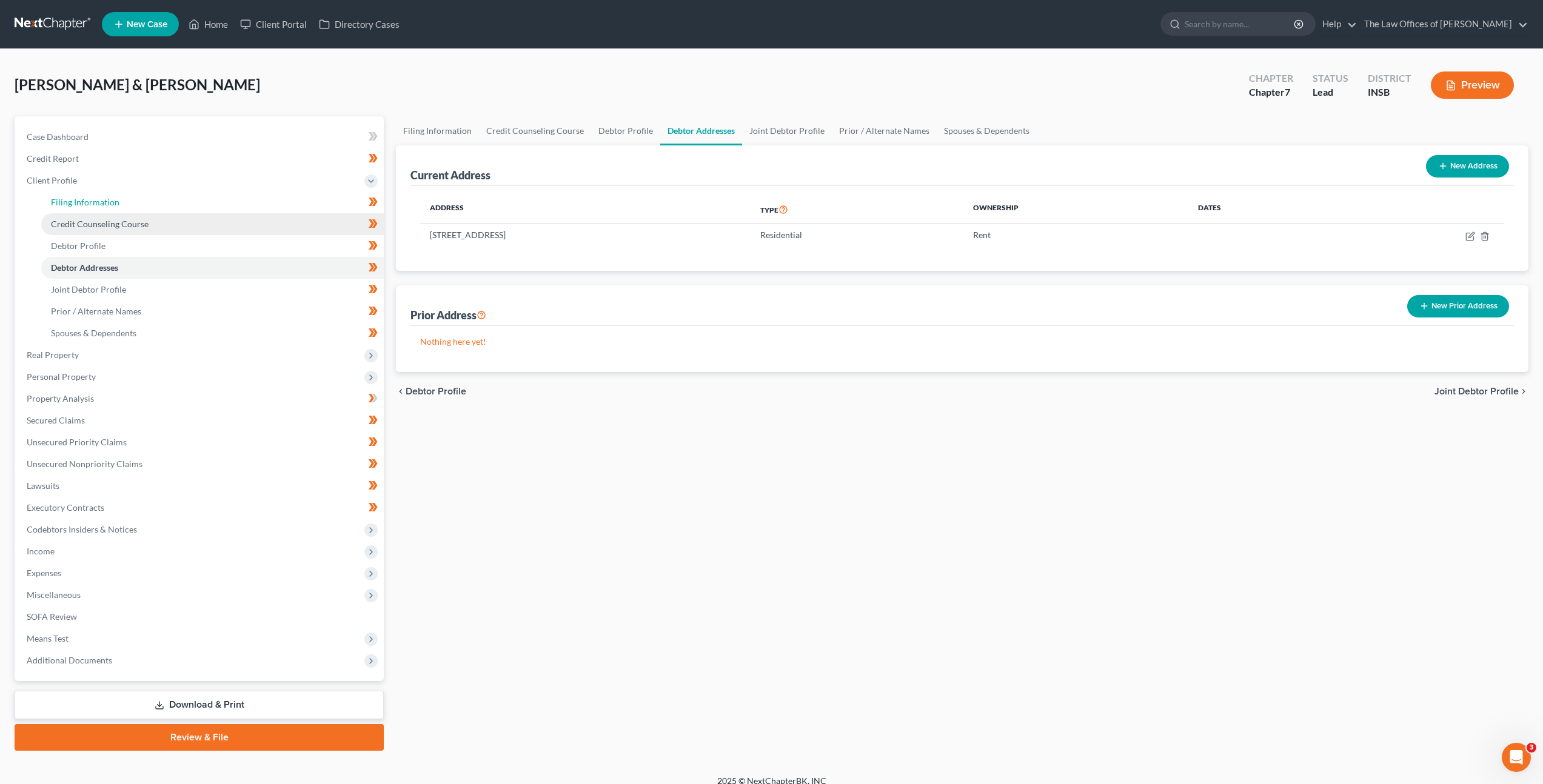
select select "0"
select select "15"
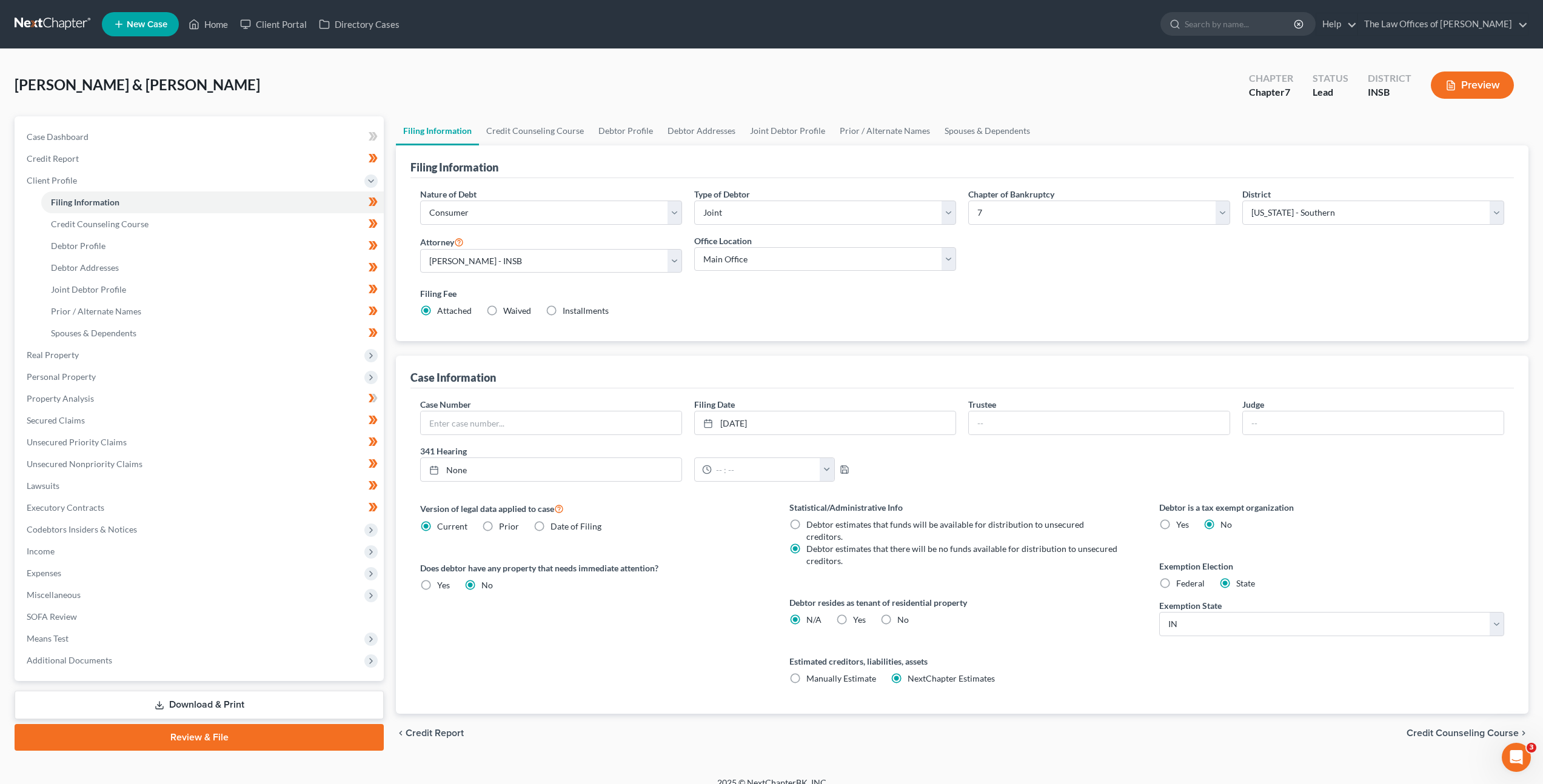
click at [853, 614] on label "Yes Yes" at bounding box center [859, 619] width 13 height 12
click at [858, 614] on input "Yes Yes" at bounding box center [862, 617] width 8 height 8
radio input "true"
radio input "false"
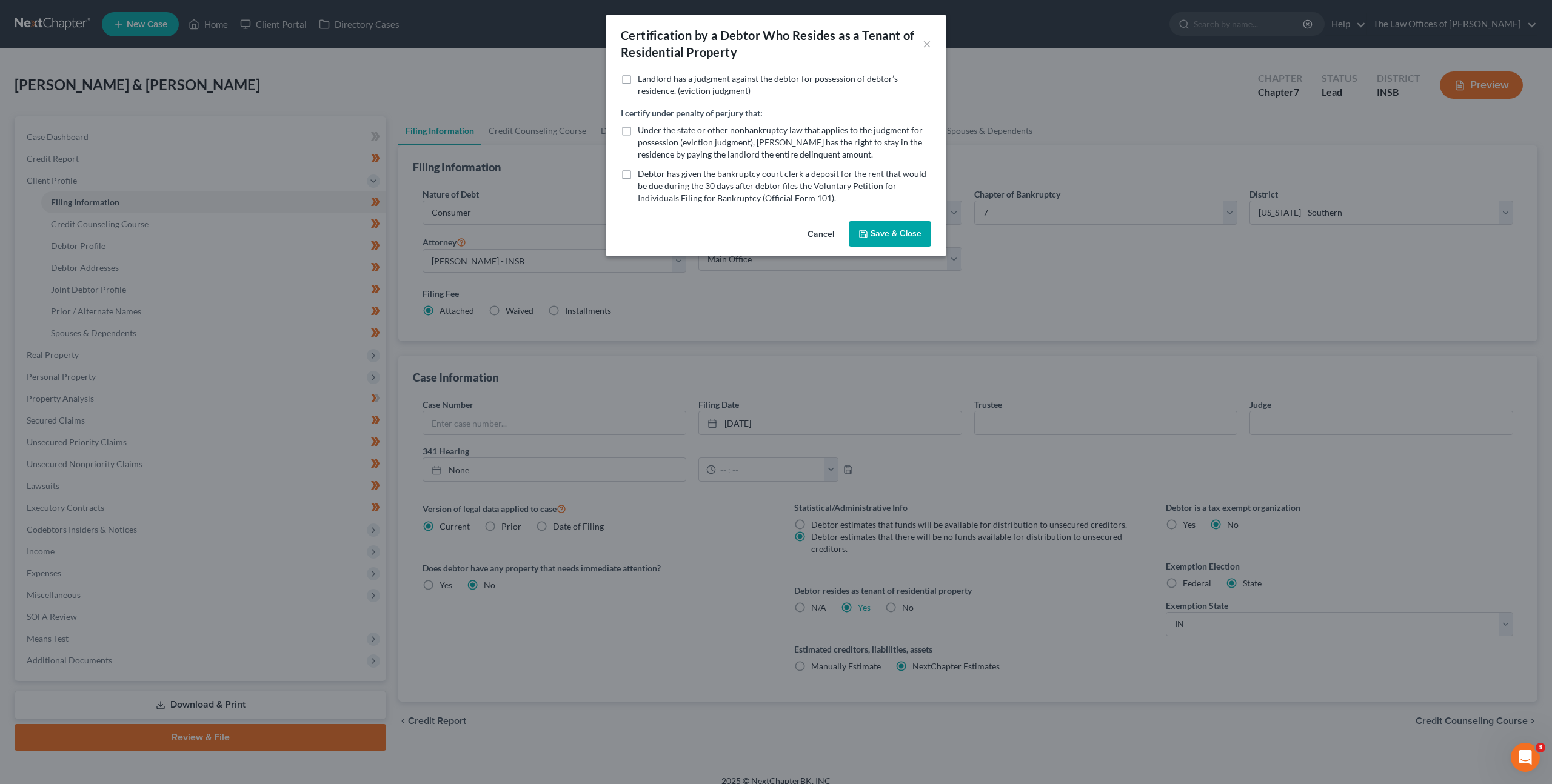
click at [873, 240] on button "Save & Close" at bounding box center [889, 234] width 82 height 25
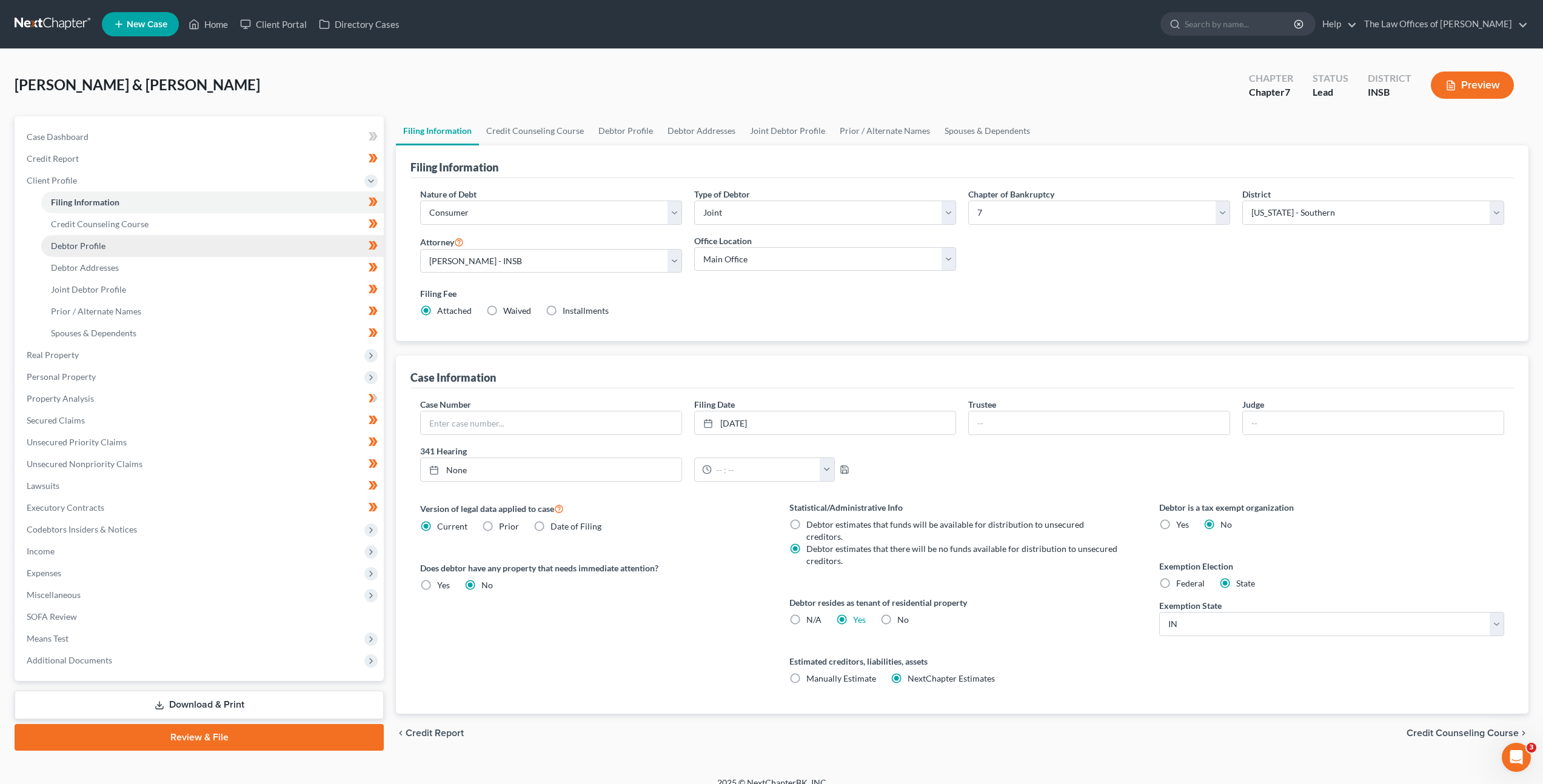
click at [225, 236] on link "Debtor Profile" at bounding box center [213, 246] width 343 height 22
select select "1"
select select "2"
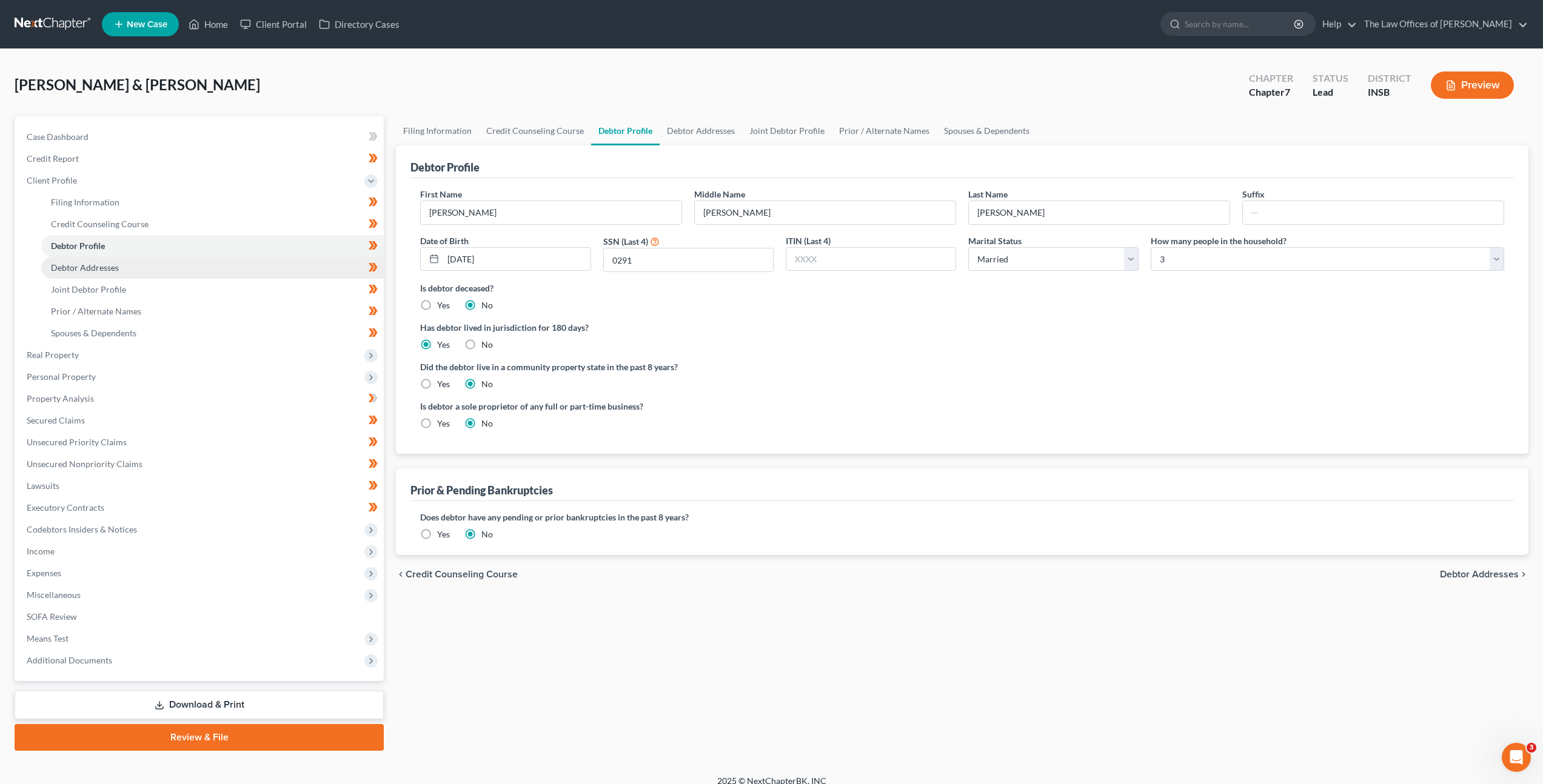
click at [208, 260] on link "Debtor Addresses" at bounding box center [213, 268] width 343 height 22
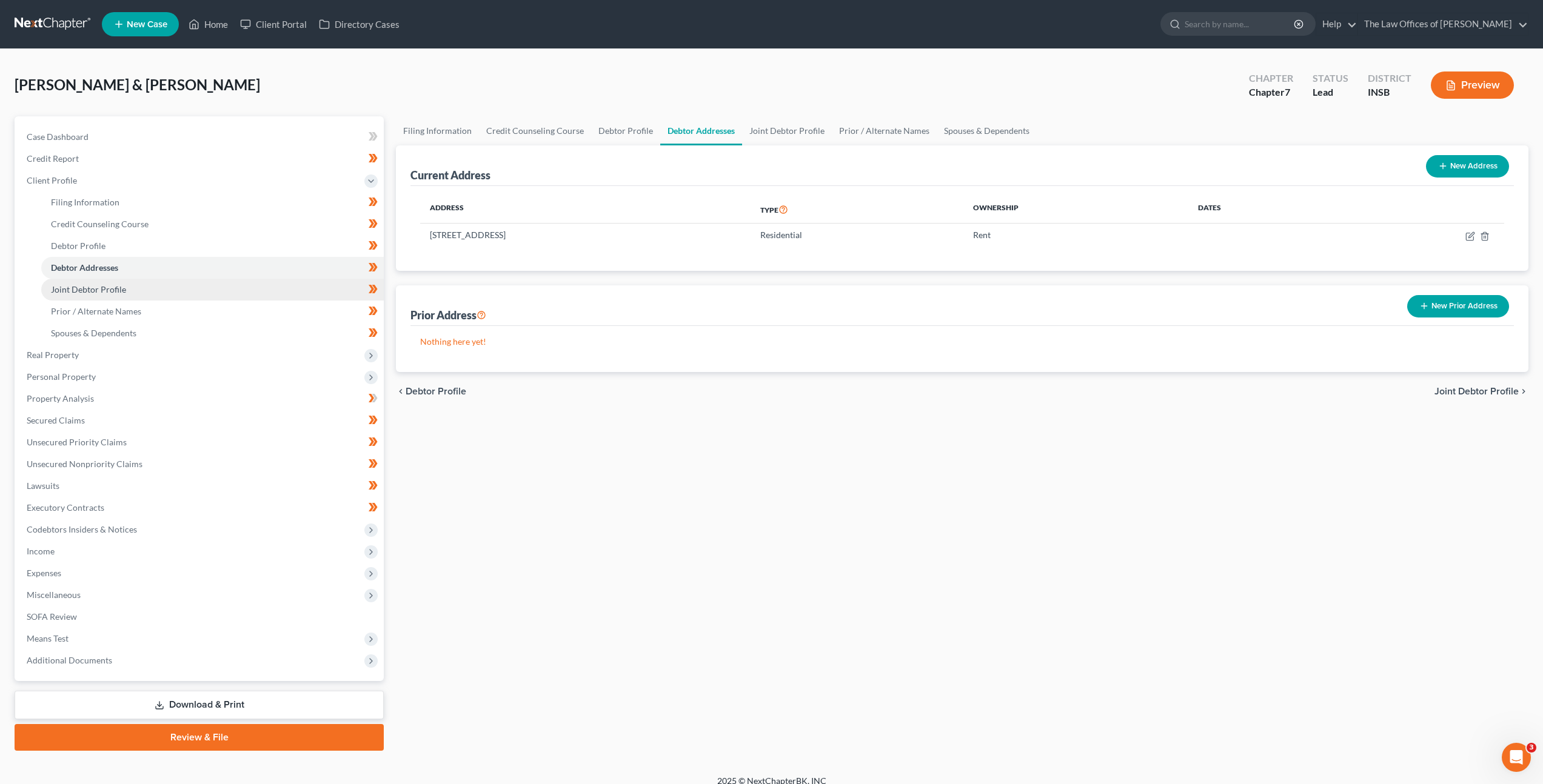
click at [204, 282] on link "Joint Debtor Profile" at bounding box center [213, 289] width 343 height 22
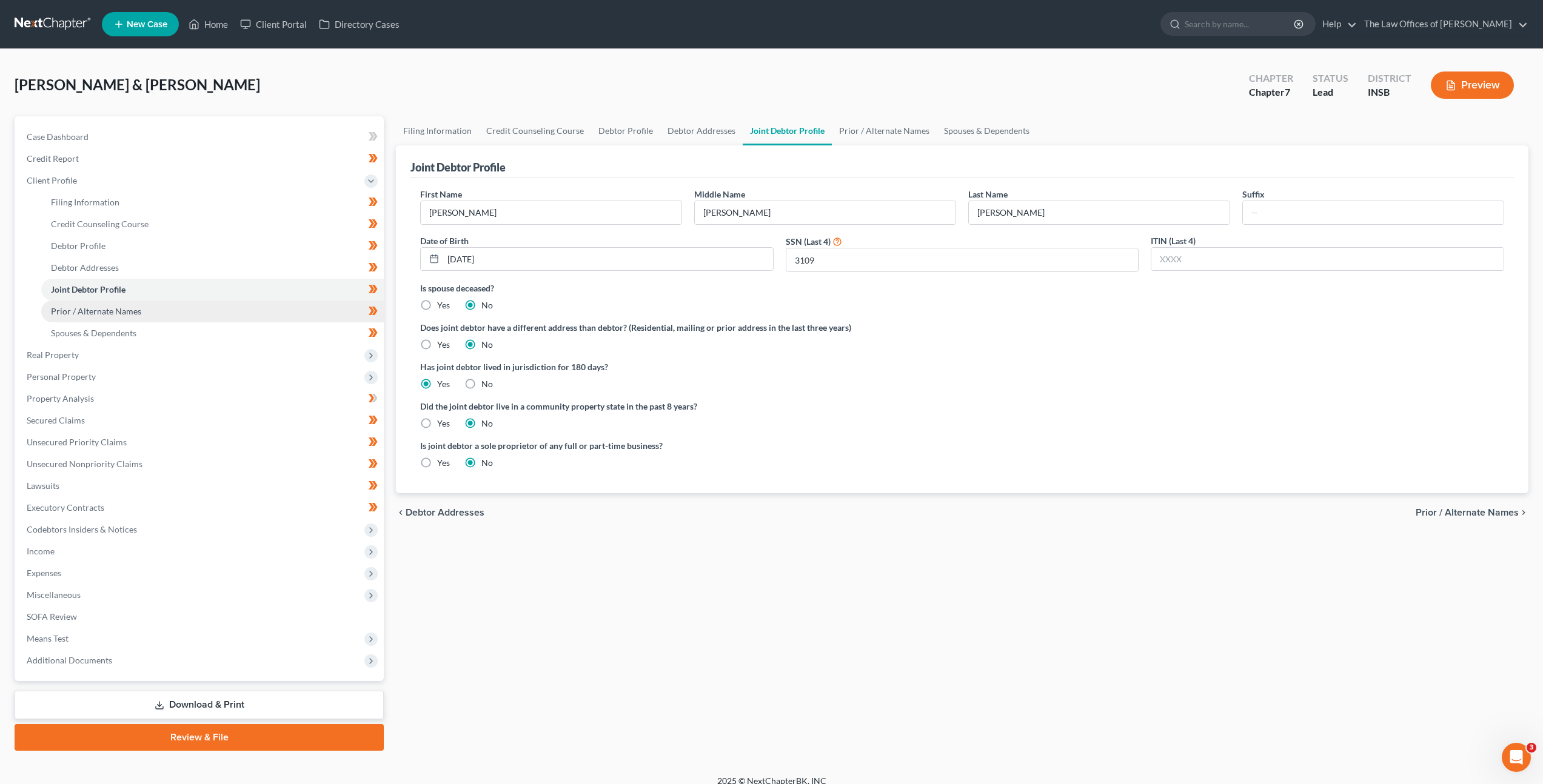
click at [199, 308] on link "Prior / Alternate Names" at bounding box center [213, 311] width 343 height 22
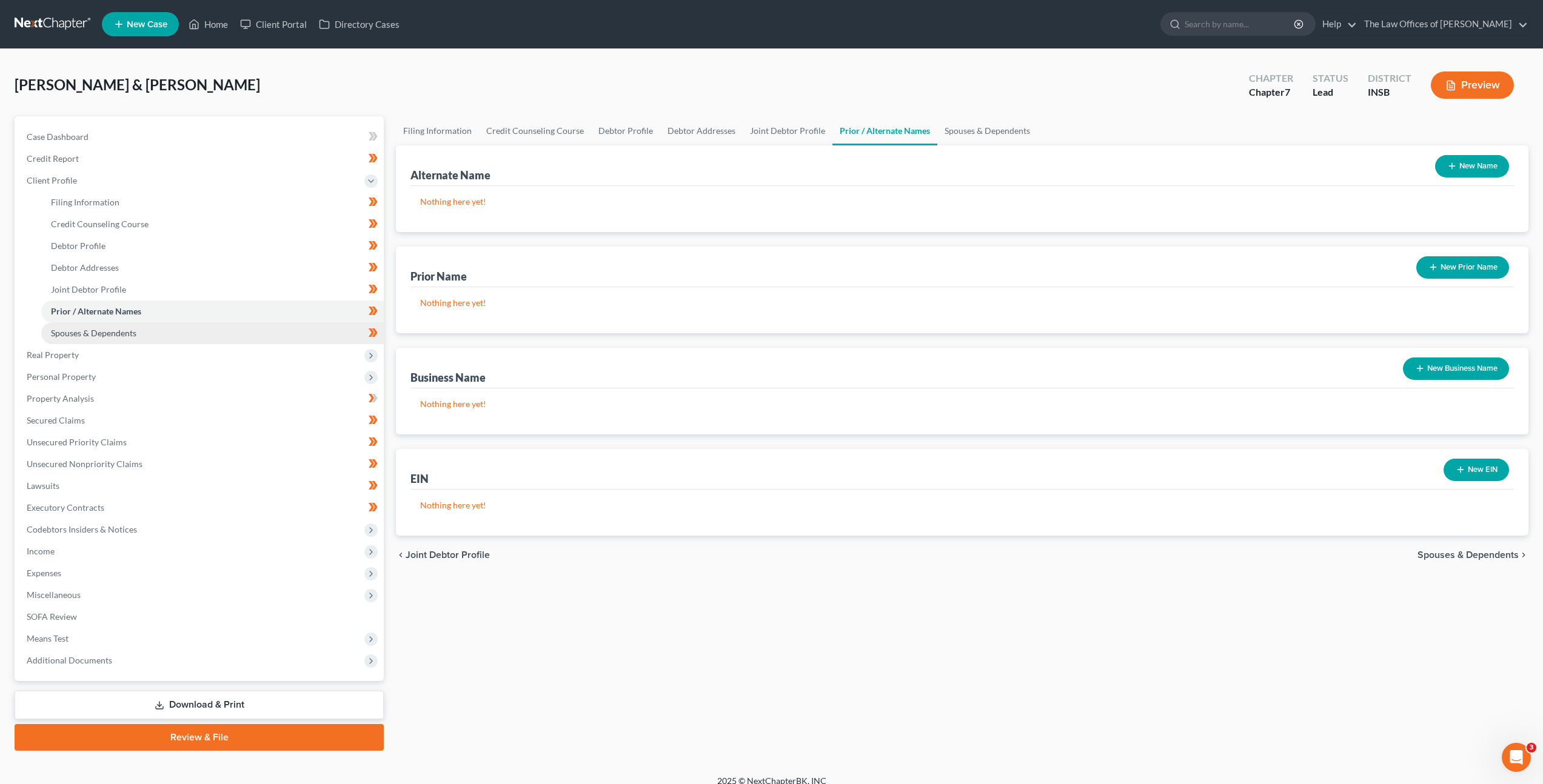
click at [182, 330] on link "Spouses & Dependents" at bounding box center [213, 333] width 343 height 22
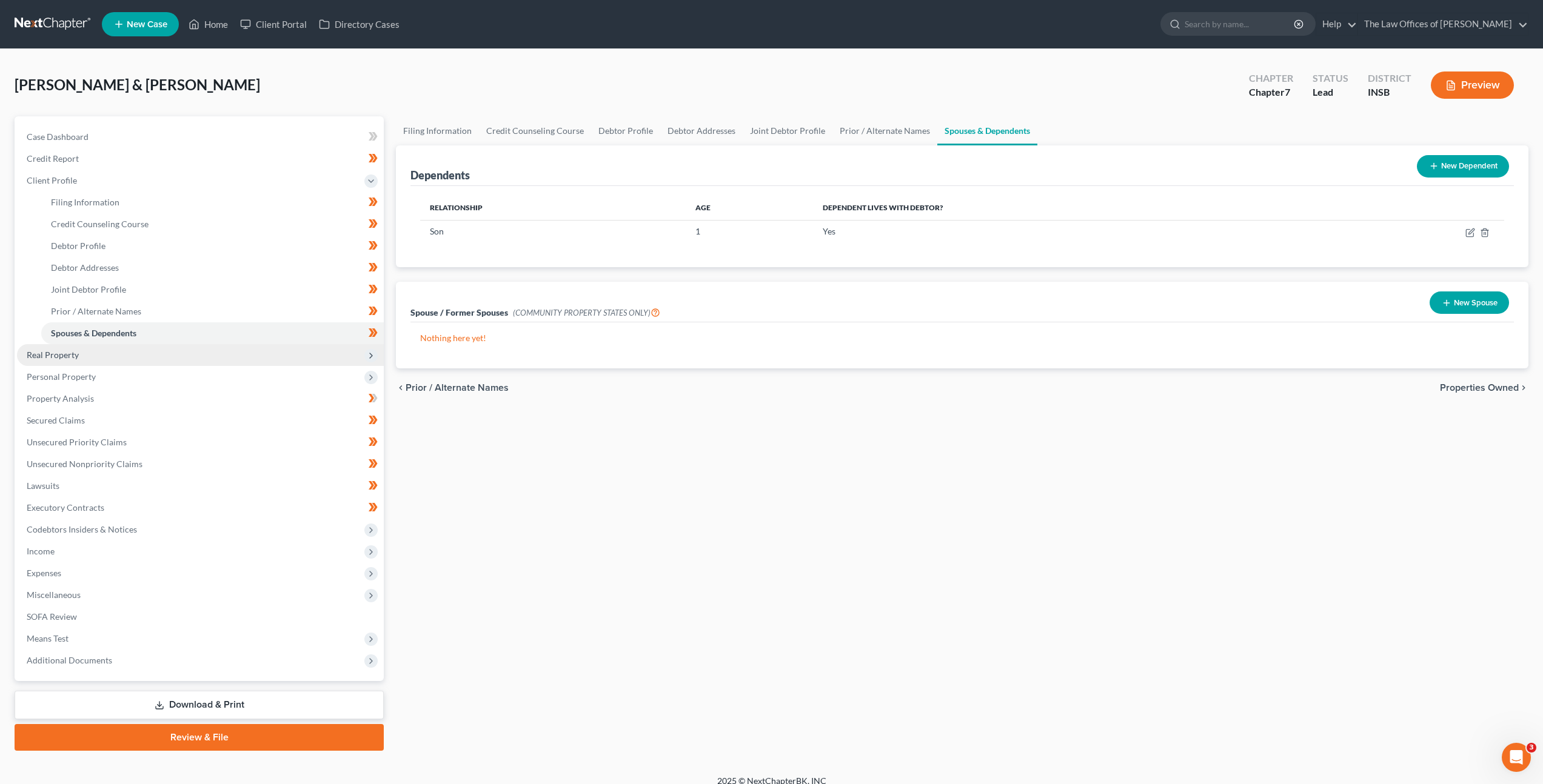
click at [173, 354] on span "Real Property" at bounding box center [200, 355] width 367 height 22
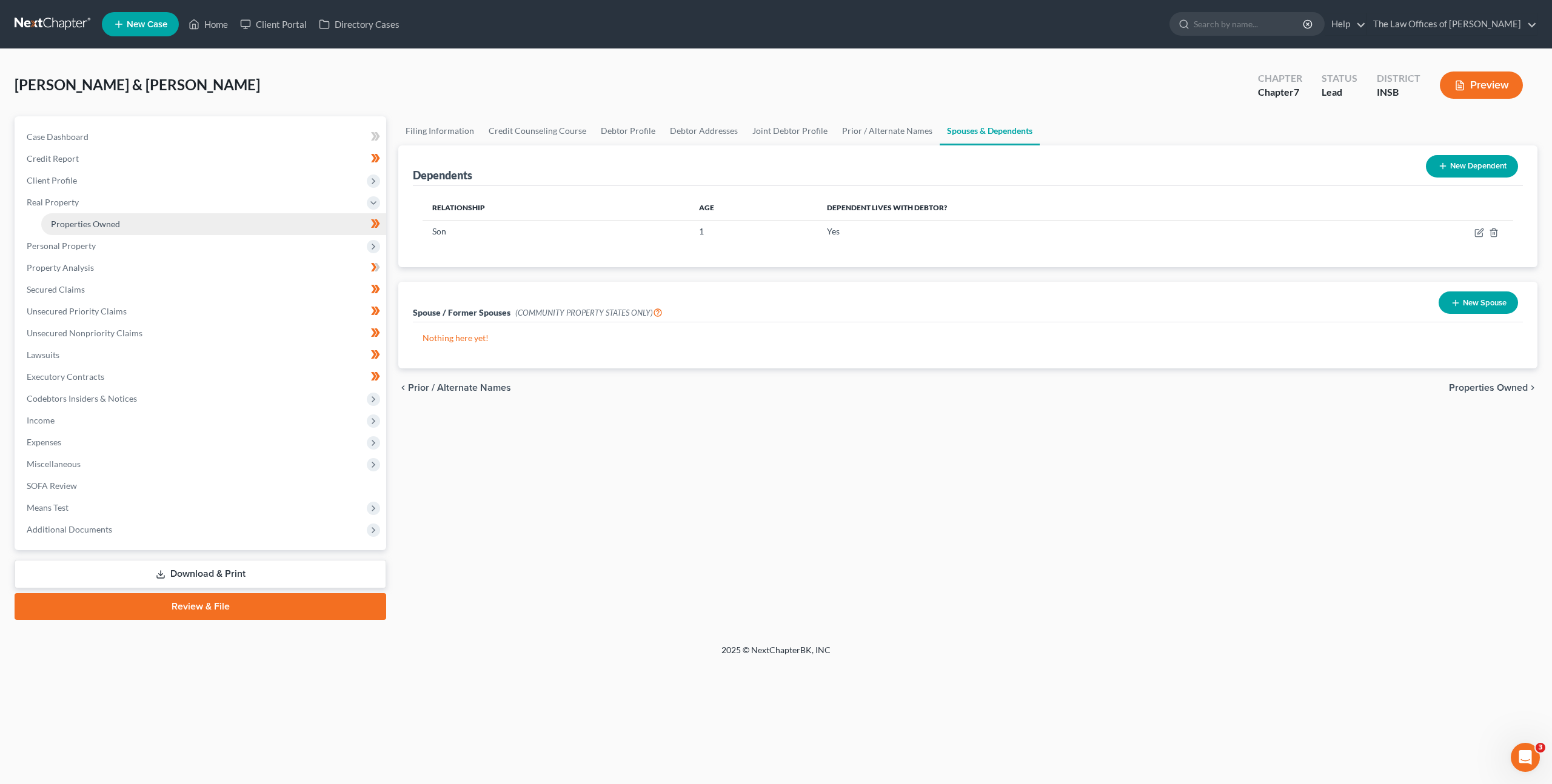
click at [186, 225] on link "Properties Owned" at bounding box center [214, 224] width 345 height 22
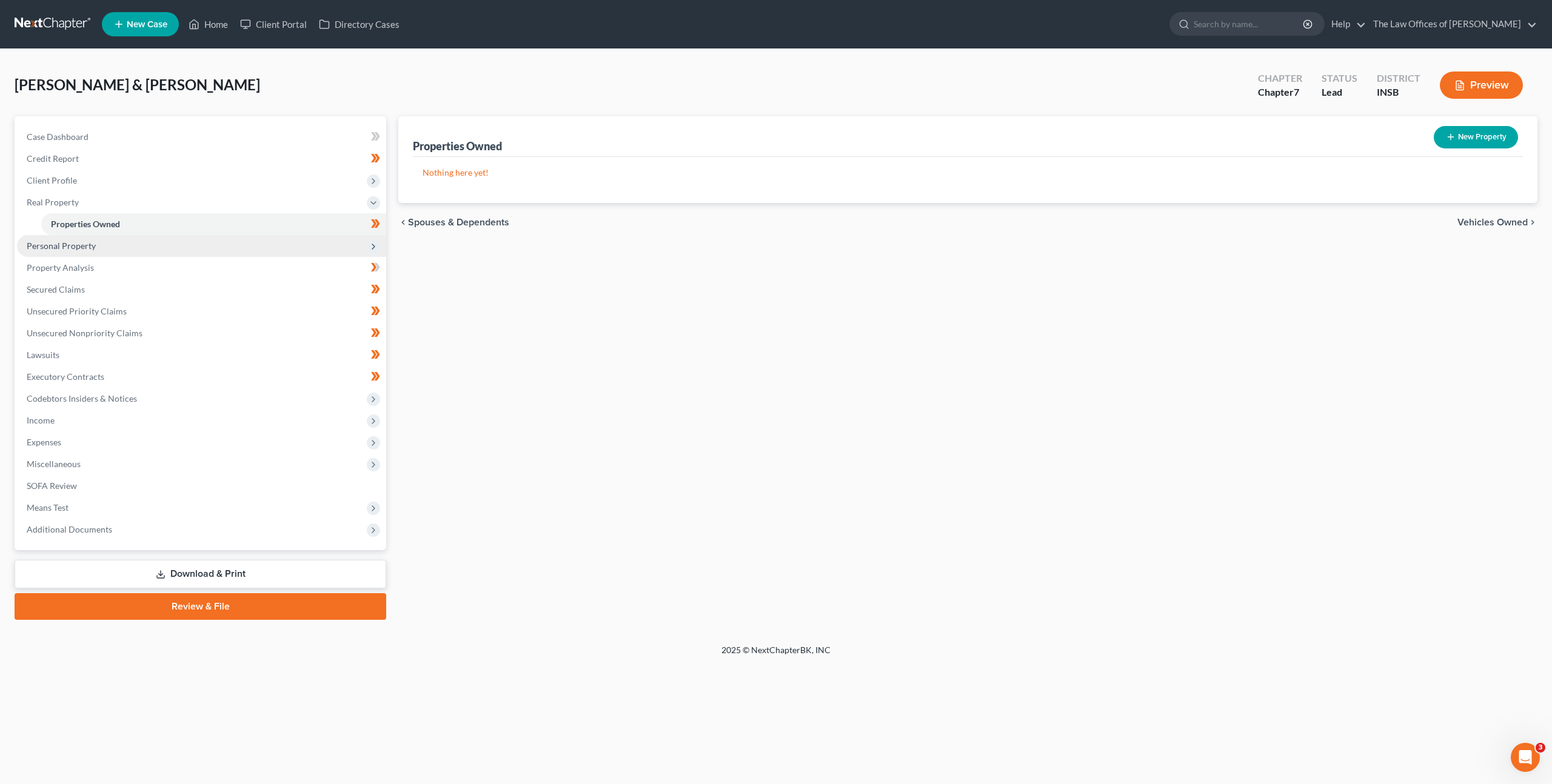
click at [174, 246] on span "Personal Property" at bounding box center [201, 246] width 369 height 22
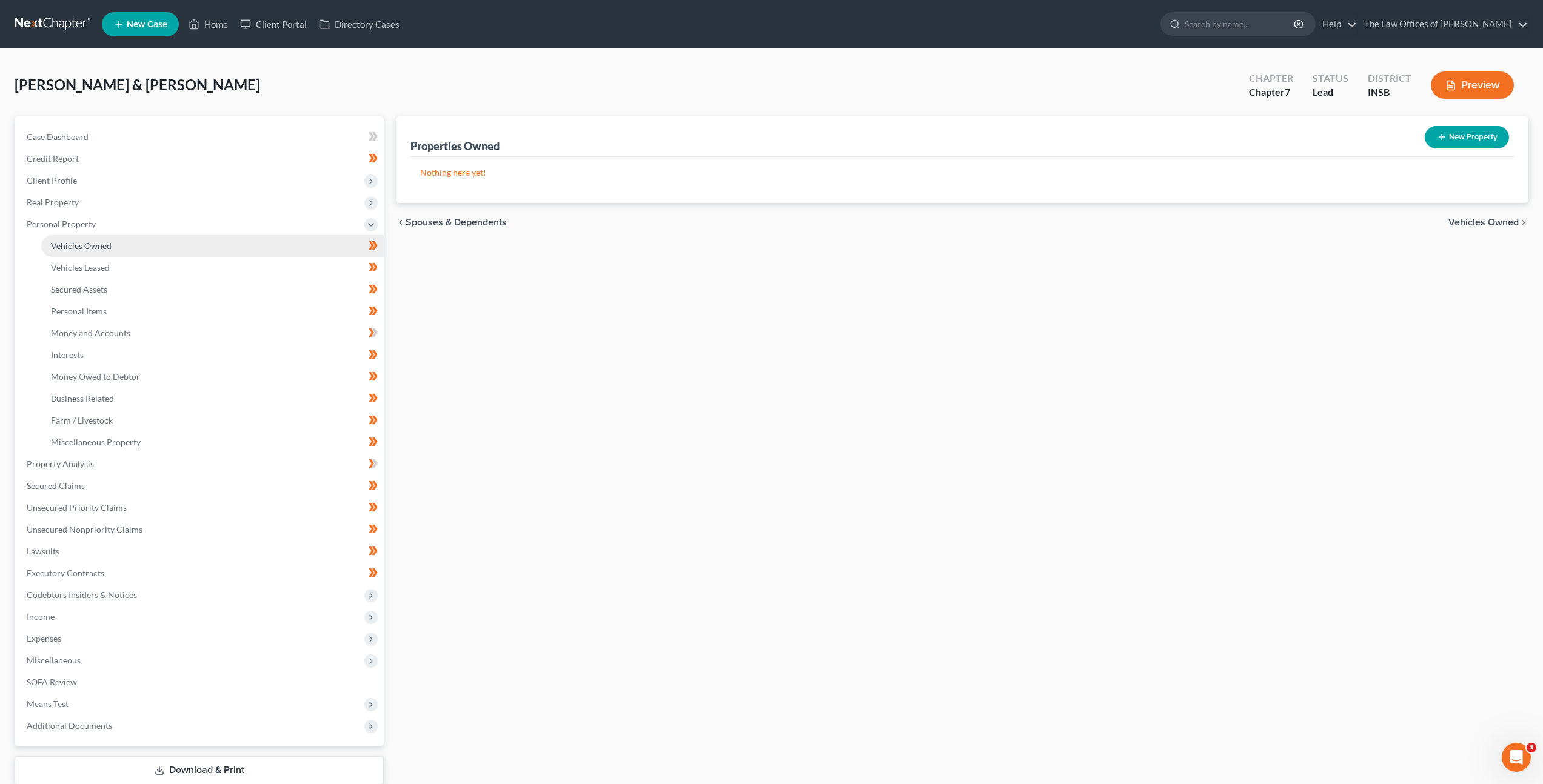
click at [167, 239] on link "Vehicles Owned" at bounding box center [213, 246] width 343 height 22
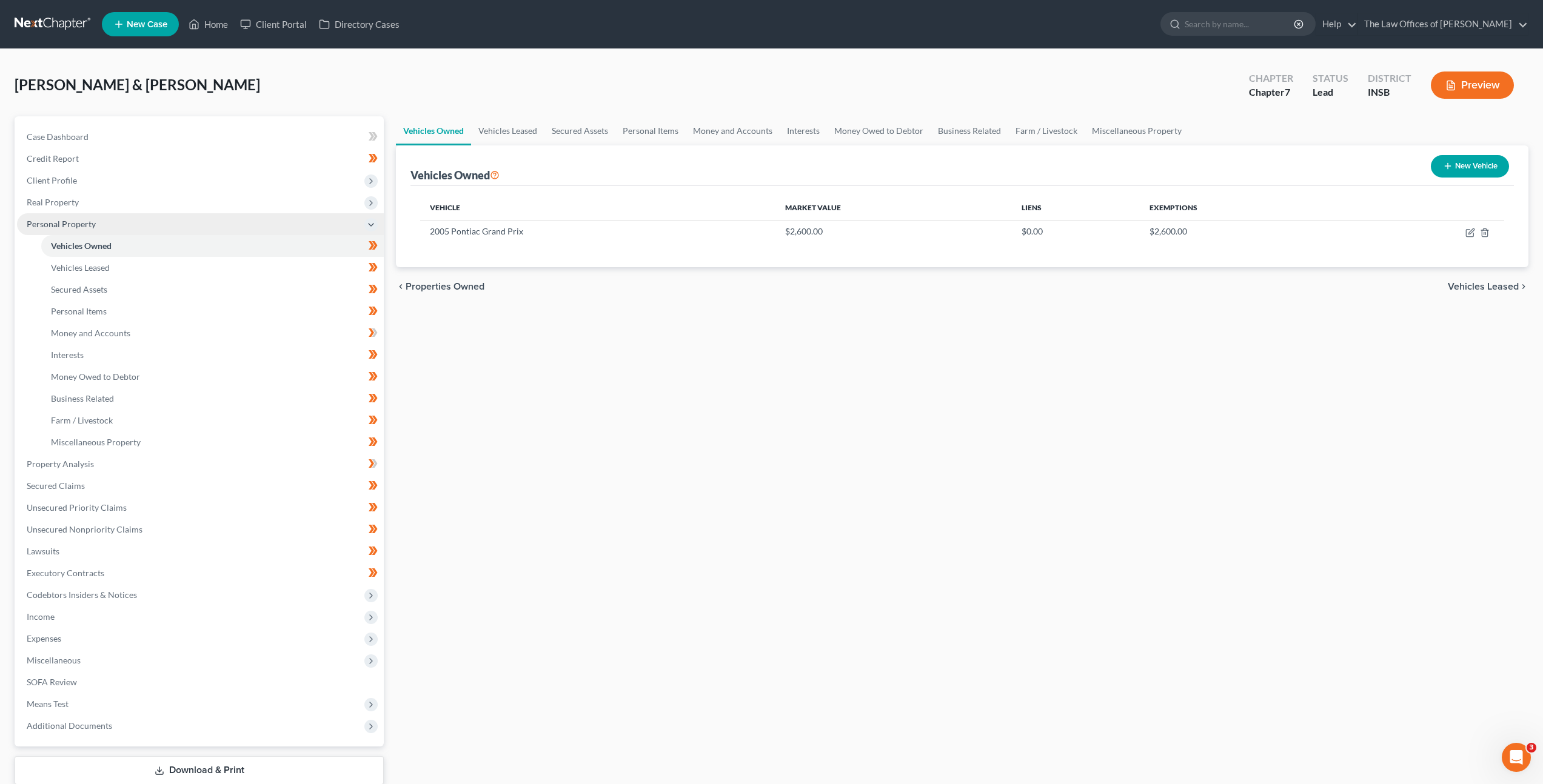
click at [172, 229] on span "Personal Property" at bounding box center [200, 224] width 367 height 22
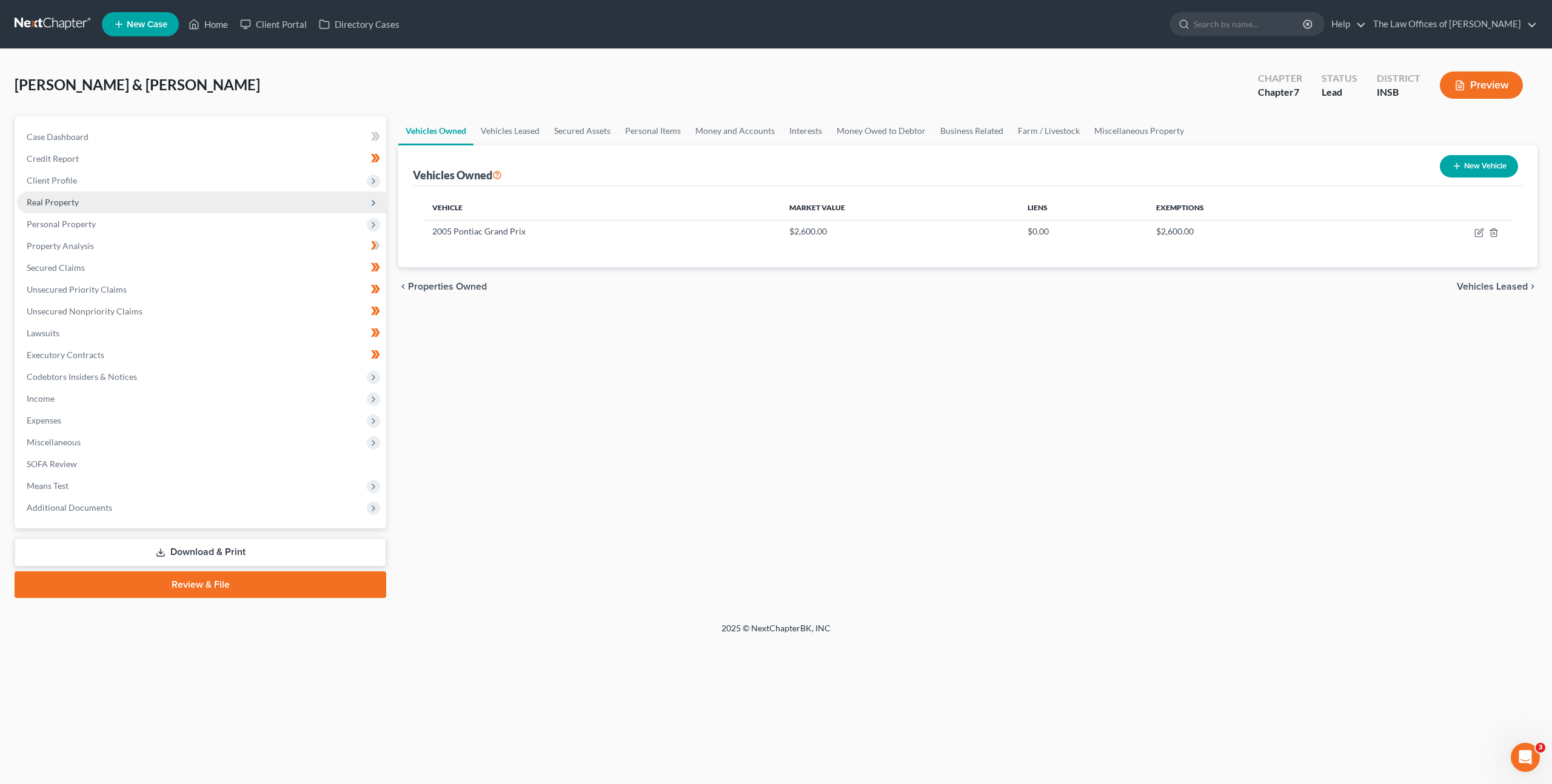
click at [174, 204] on span "Real Property" at bounding box center [201, 202] width 369 height 22
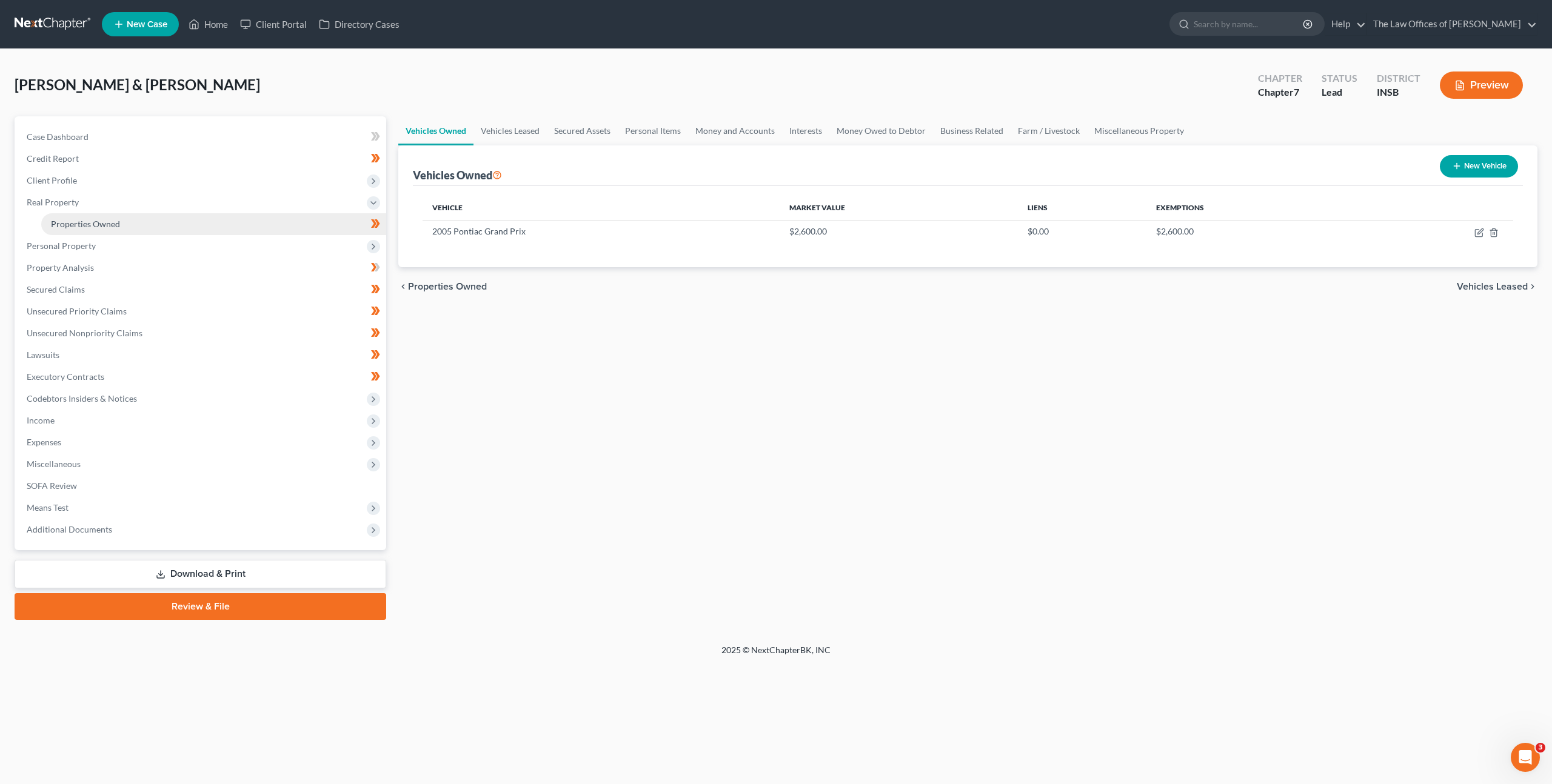
click at [170, 221] on link "Properties Owned" at bounding box center [214, 224] width 345 height 22
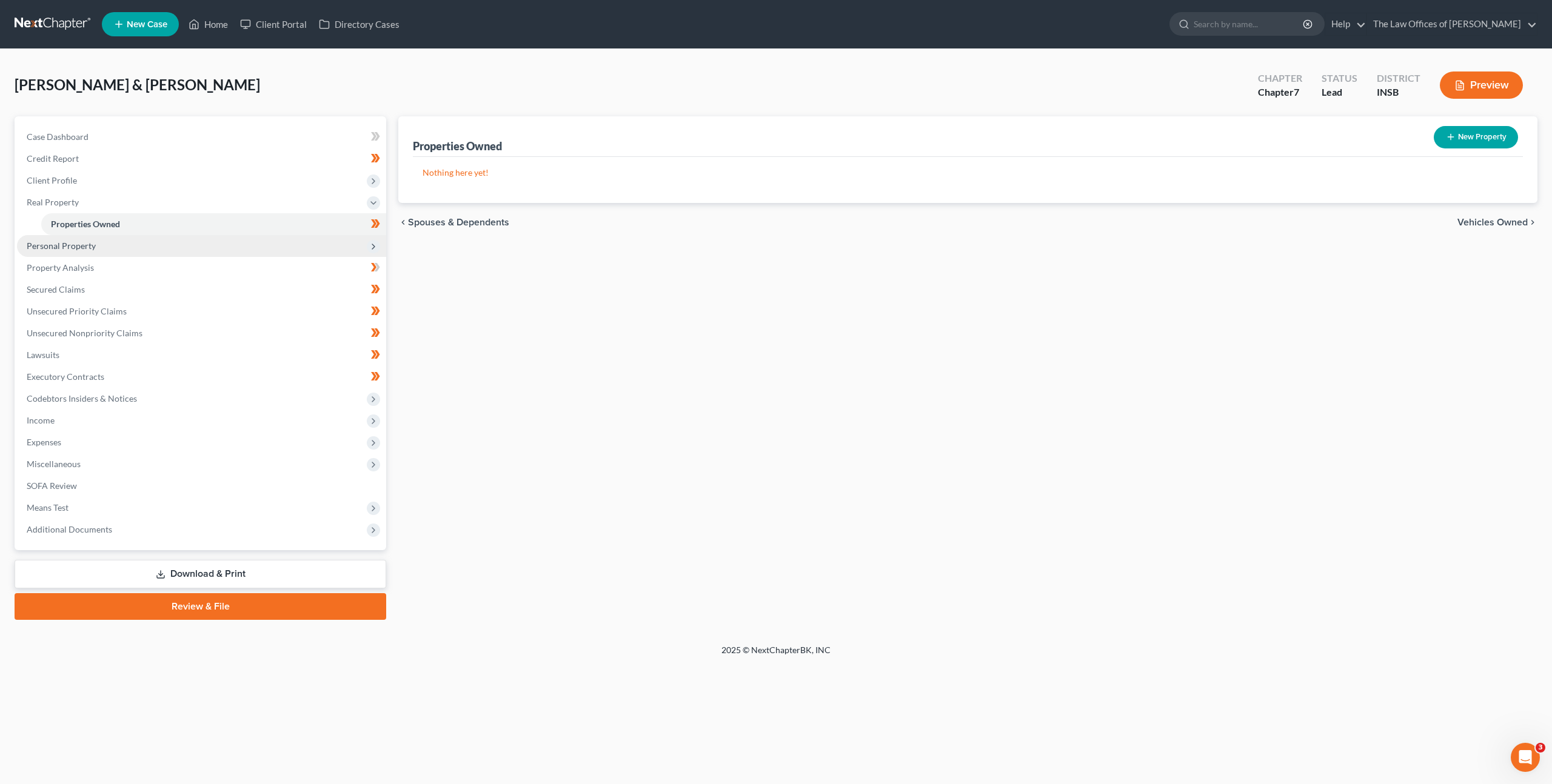
click at [149, 250] on span "Personal Property" at bounding box center [201, 246] width 369 height 22
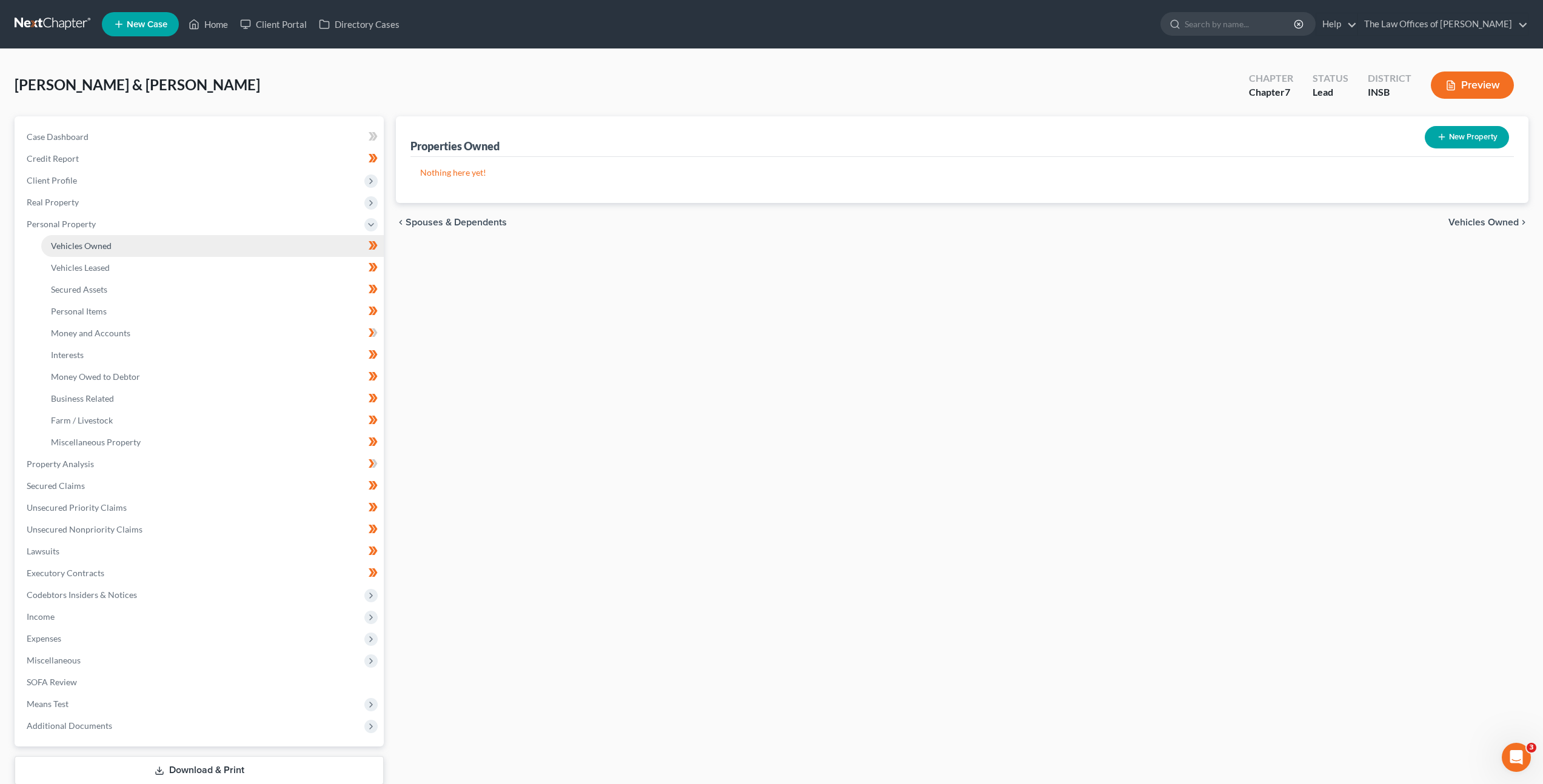
click at [150, 247] on link "Vehicles Owned" at bounding box center [213, 246] width 343 height 22
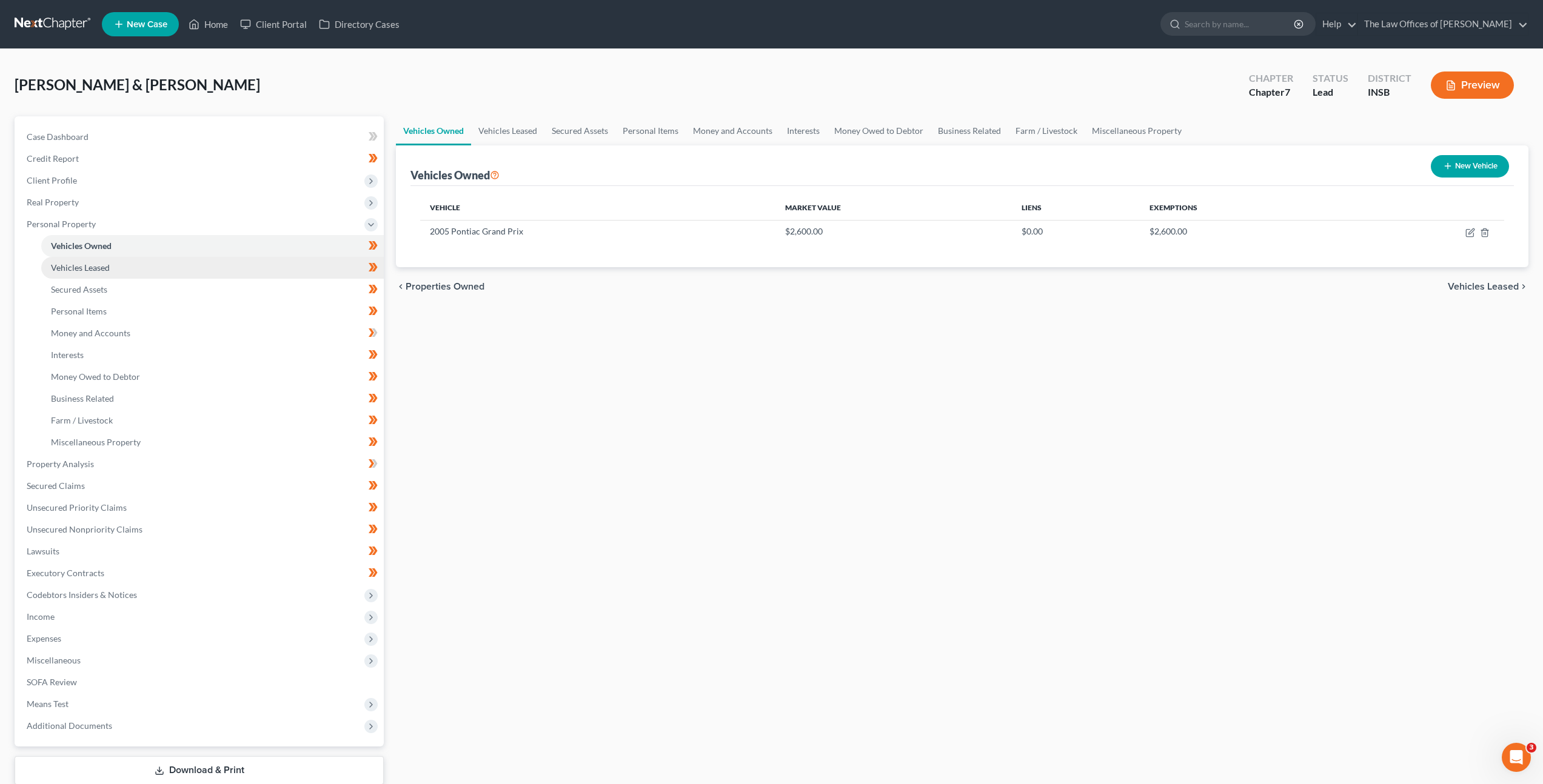
click at [150, 267] on link "Vehicles Leased" at bounding box center [213, 268] width 343 height 22
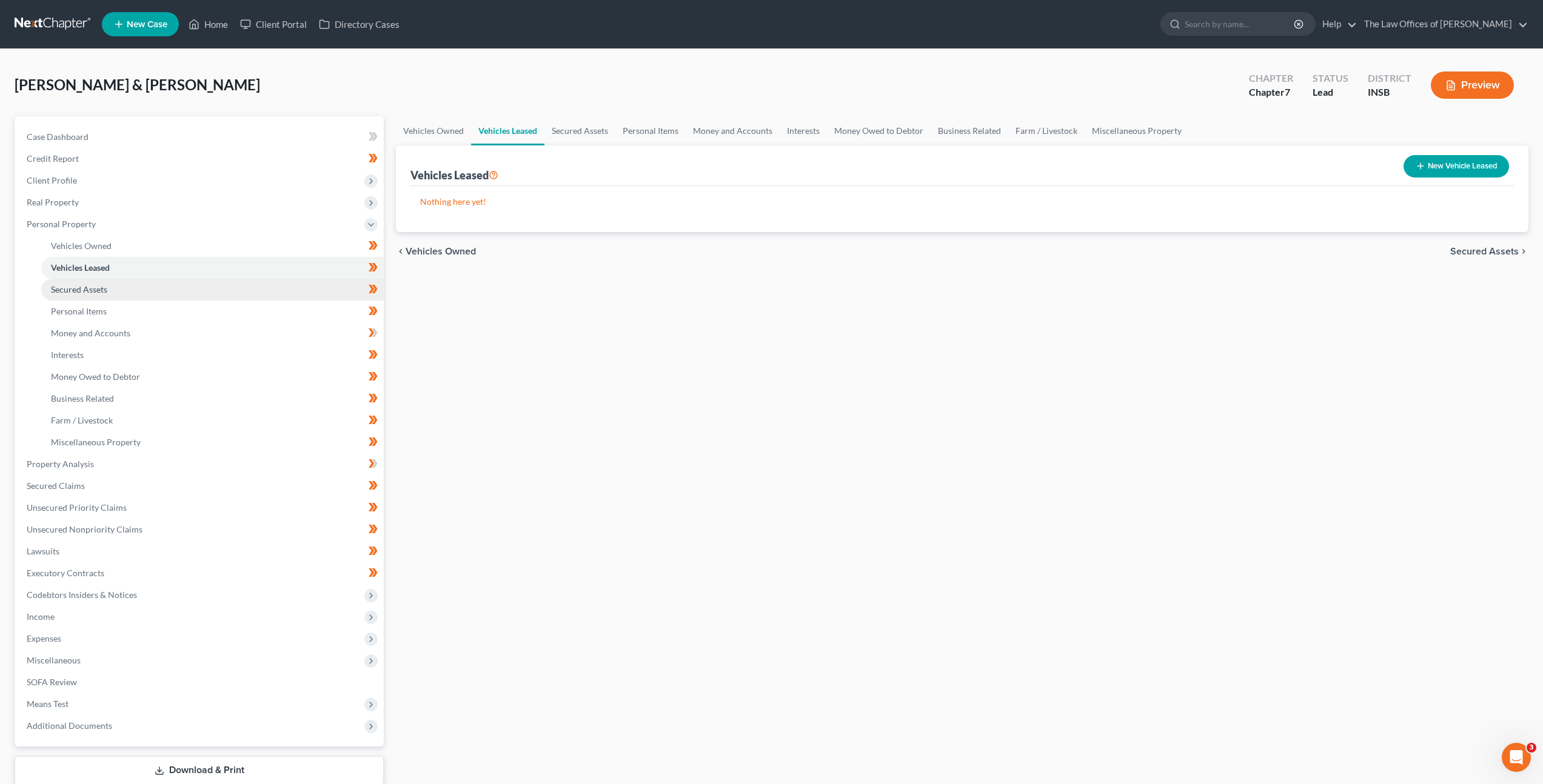
click at [164, 291] on link "Secured Assets" at bounding box center [213, 289] width 343 height 22
click at [151, 306] on link "Personal Items" at bounding box center [213, 311] width 343 height 22
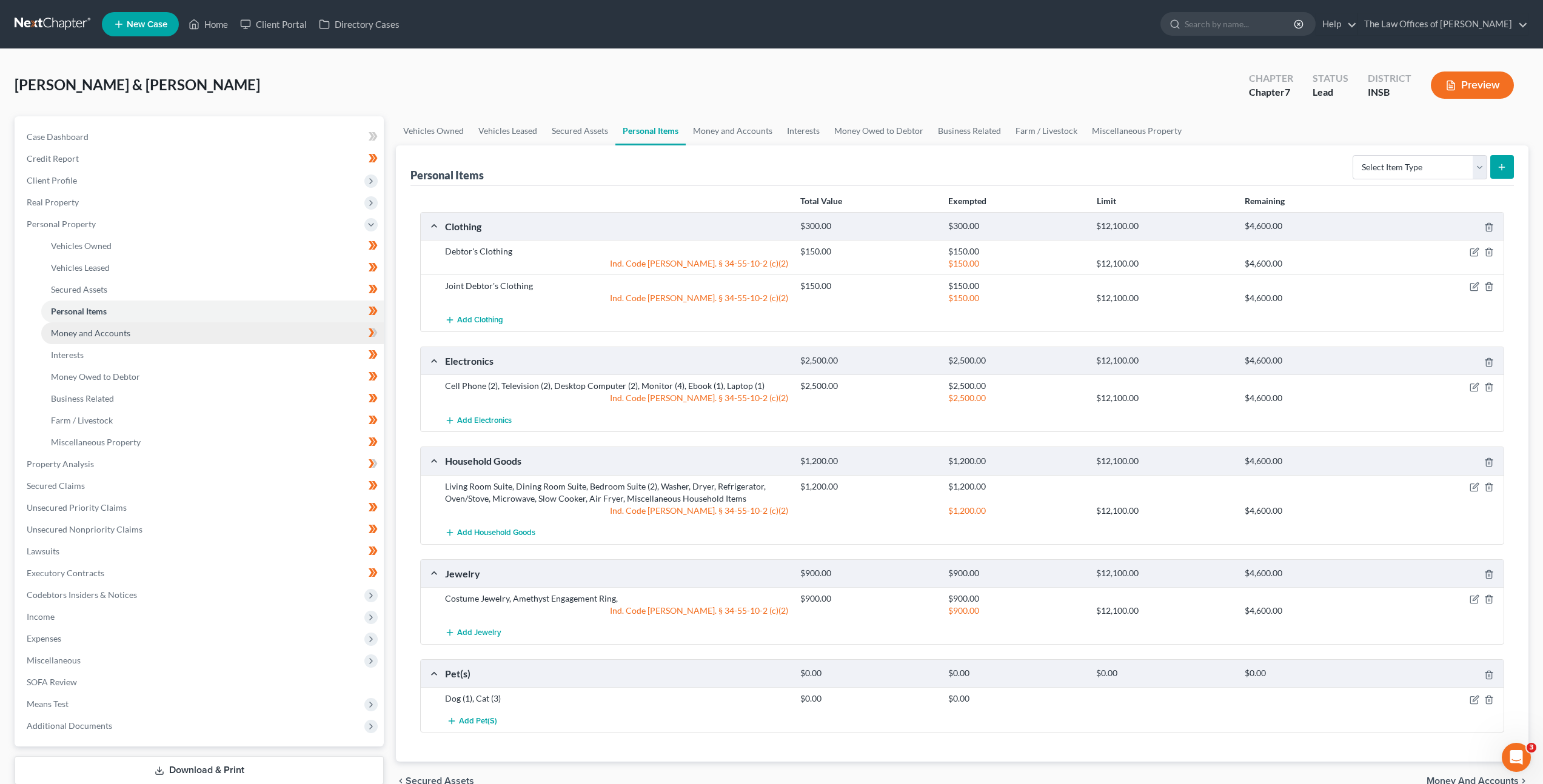
click at [164, 331] on link "Money and Accounts" at bounding box center [213, 333] width 343 height 22
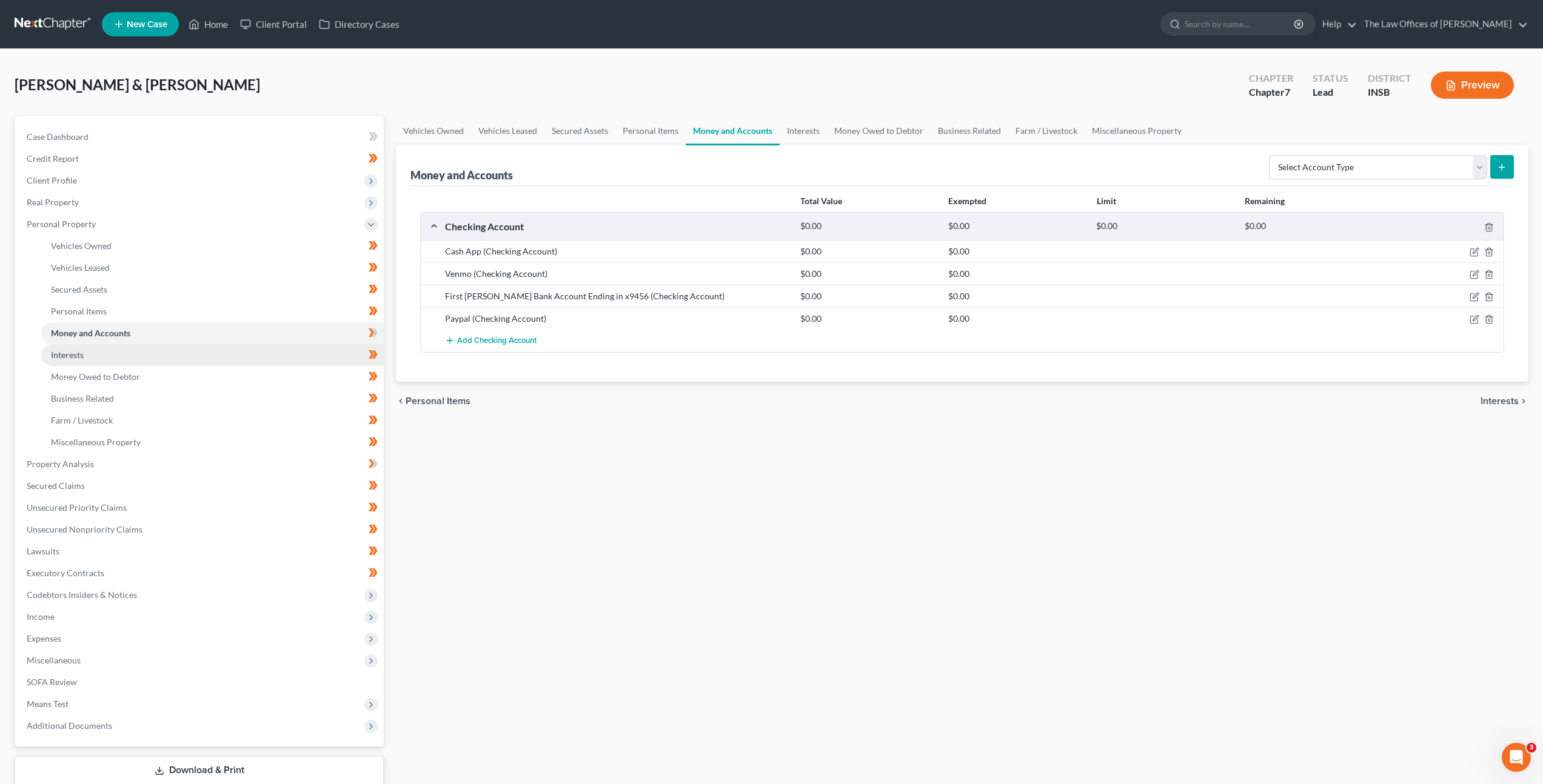
click at [149, 355] on link "Interests" at bounding box center [213, 355] width 343 height 22
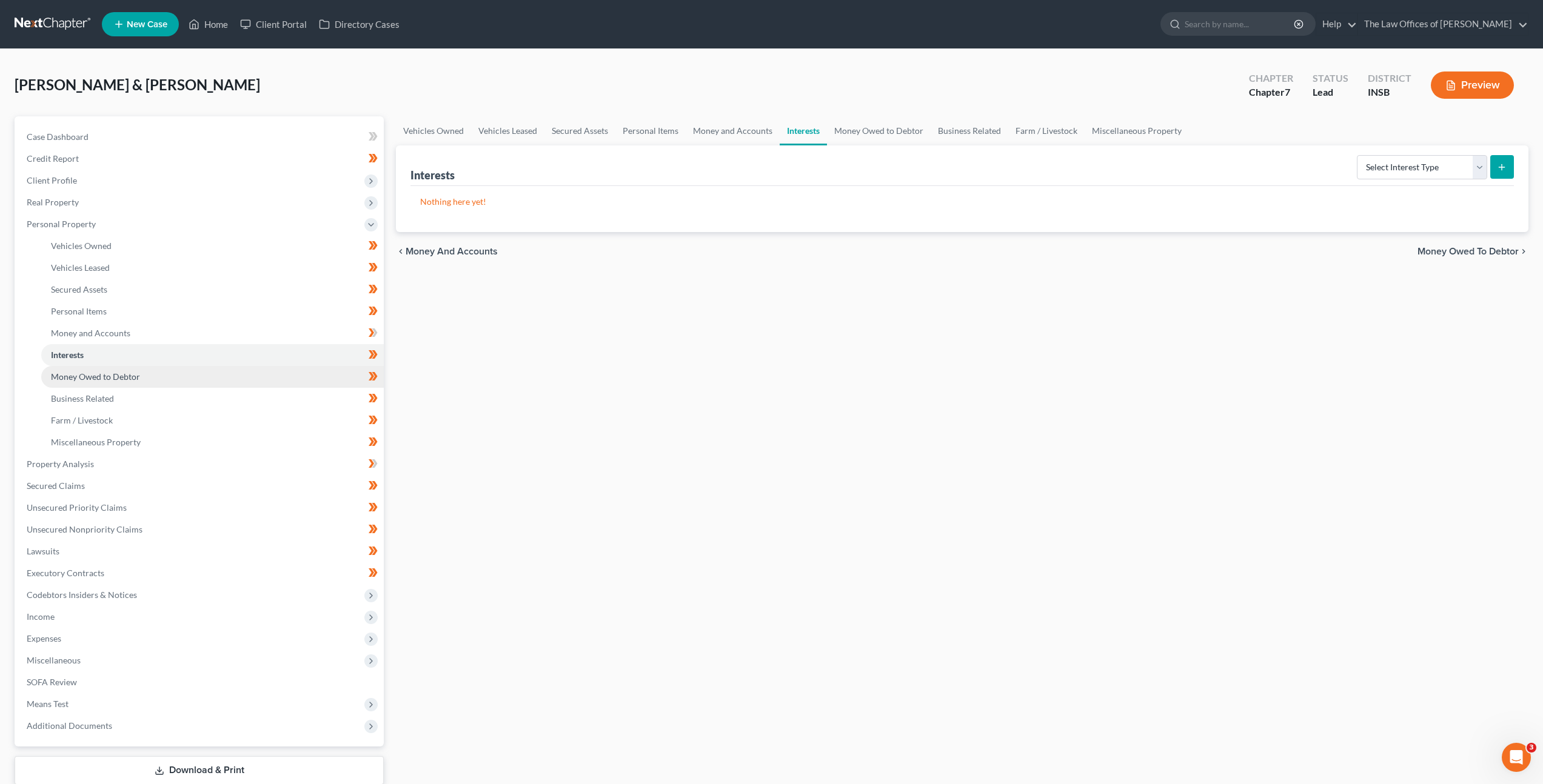
click at [194, 378] on link "Money Owed to Debtor" at bounding box center [213, 377] width 343 height 22
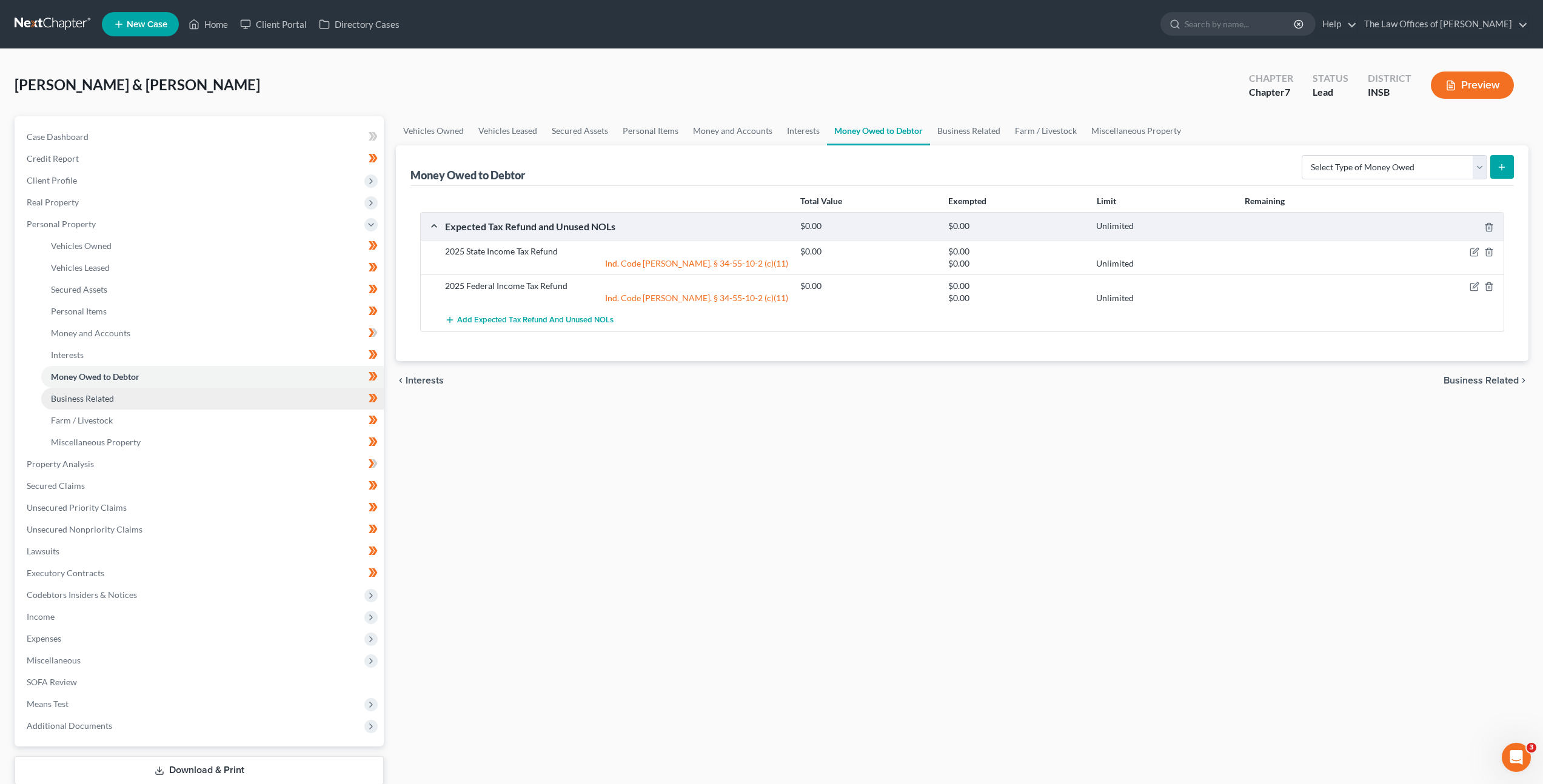
click at [186, 396] on link "Business Related" at bounding box center [213, 399] width 343 height 22
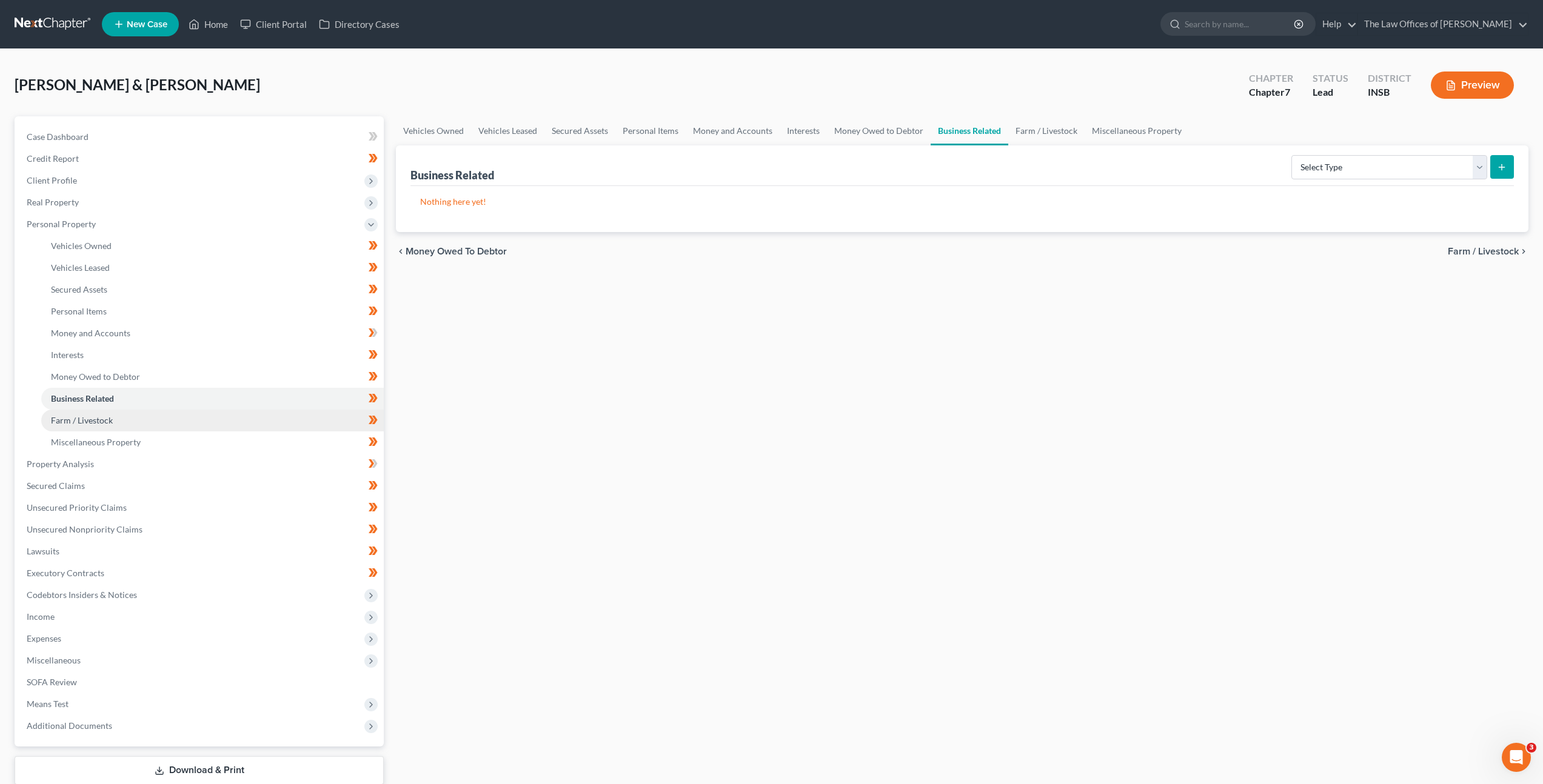
click at [177, 420] on link "Farm / Livestock" at bounding box center [213, 421] width 343 height 22
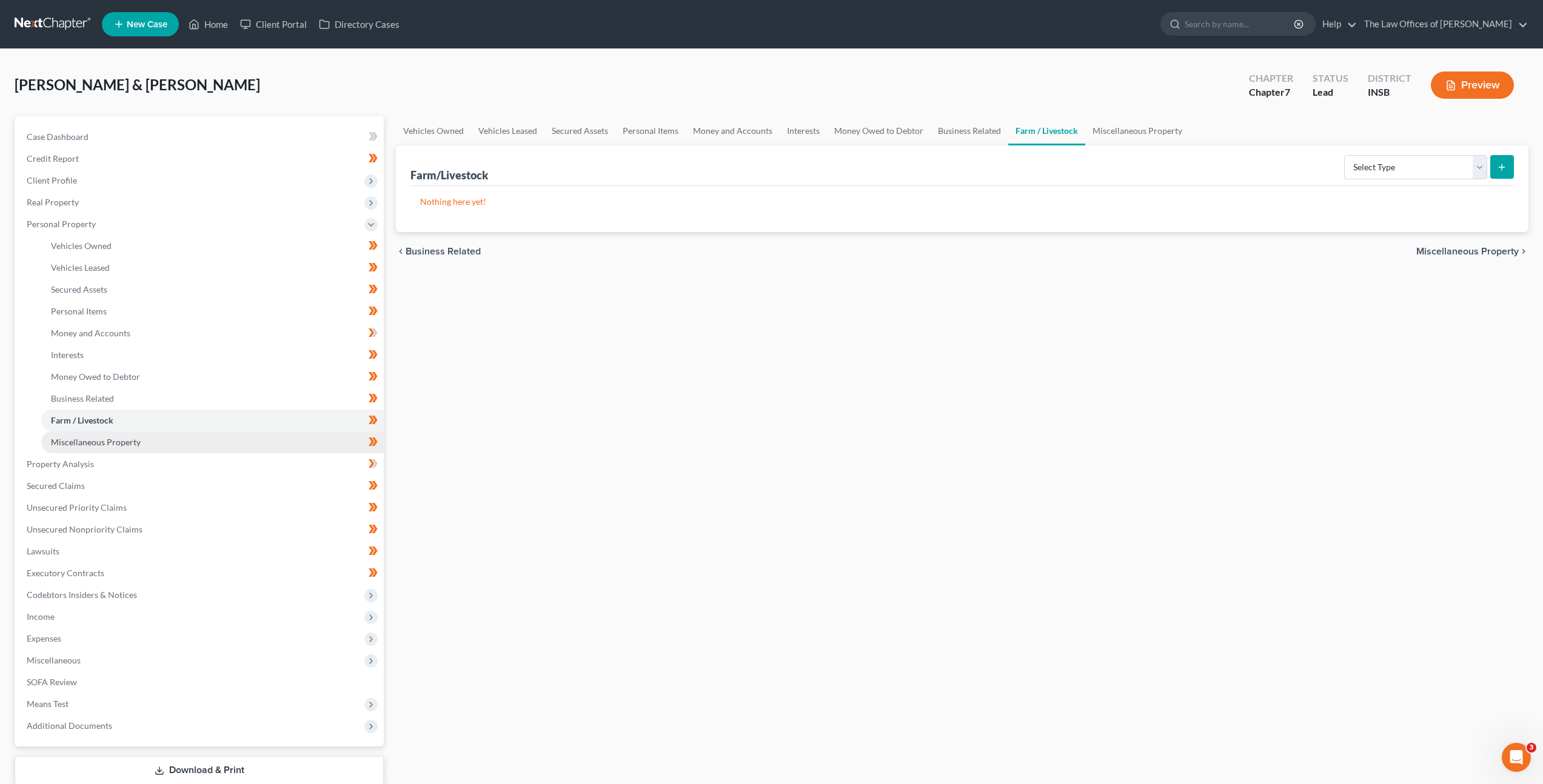
click at [187, 442] on link "Miscellaneous Property" at bounding box center [213, 442] width 343 height 22
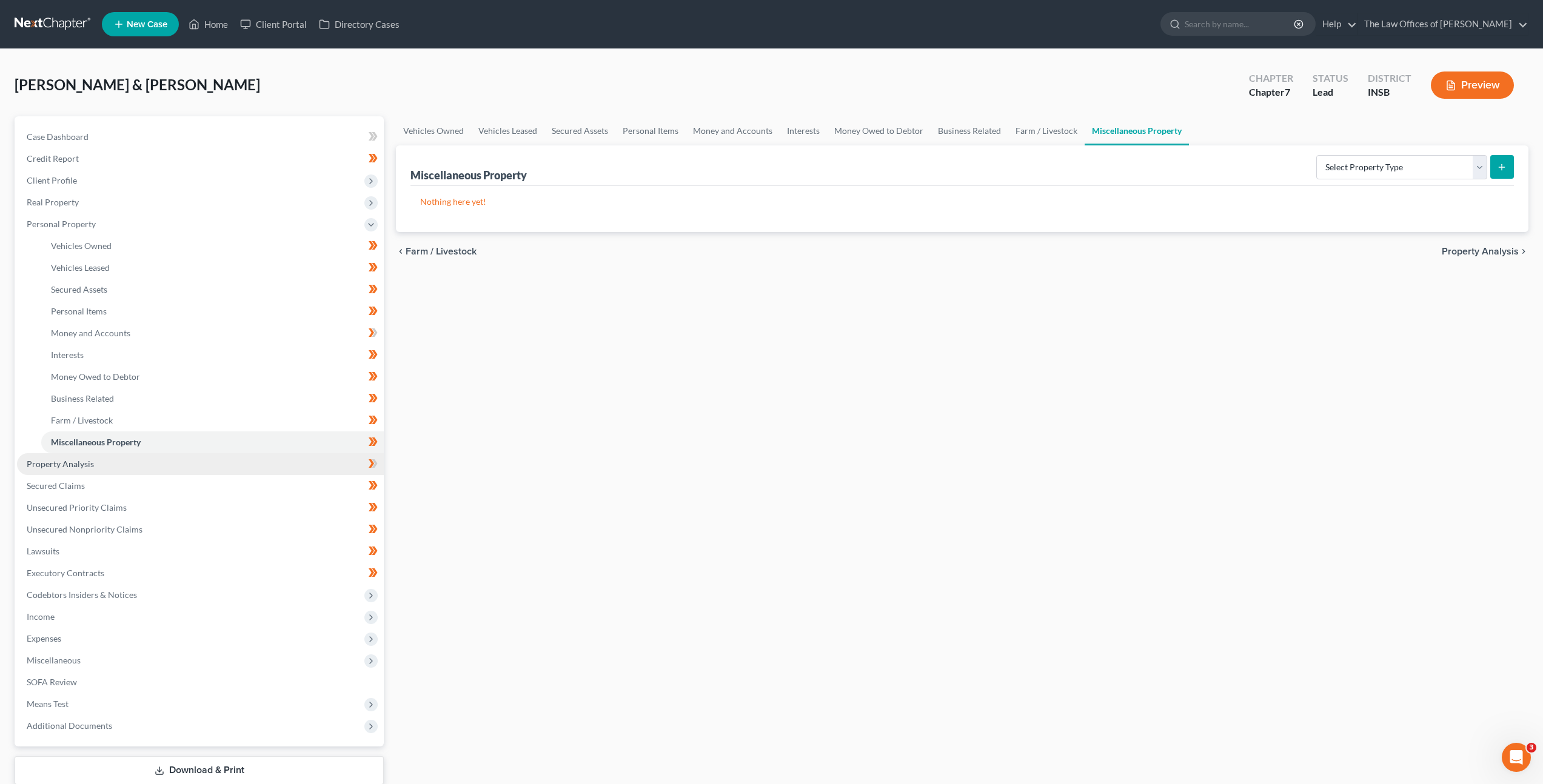
click at [193, 457] on link "Property Analysis" at bounding box center [200, 464] width 367 height 22
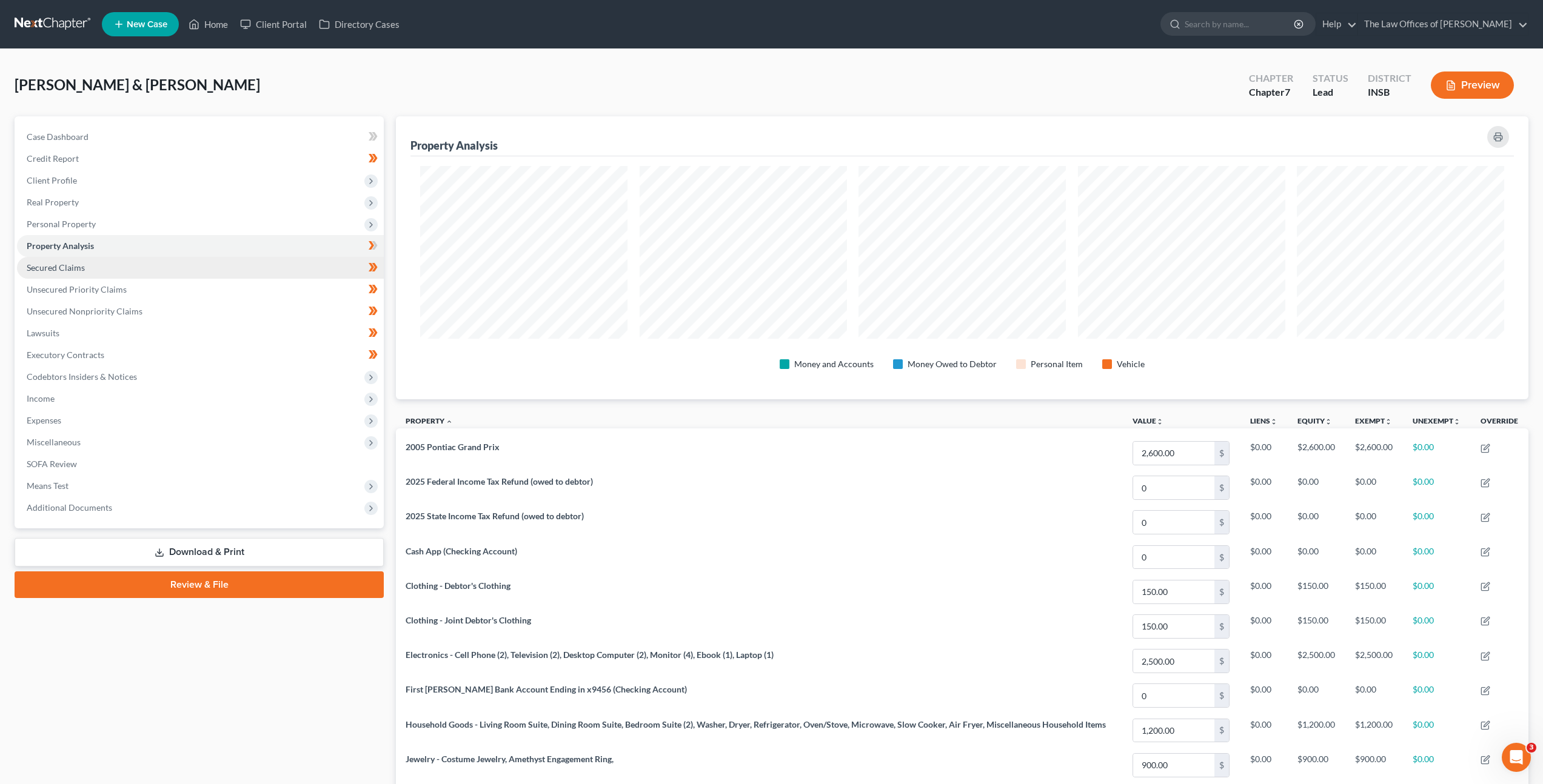
scroll to position [283, 1133]
click at [176, 272] on link "Secured Claims" at bounding box center [200, 268] width 367 height 22
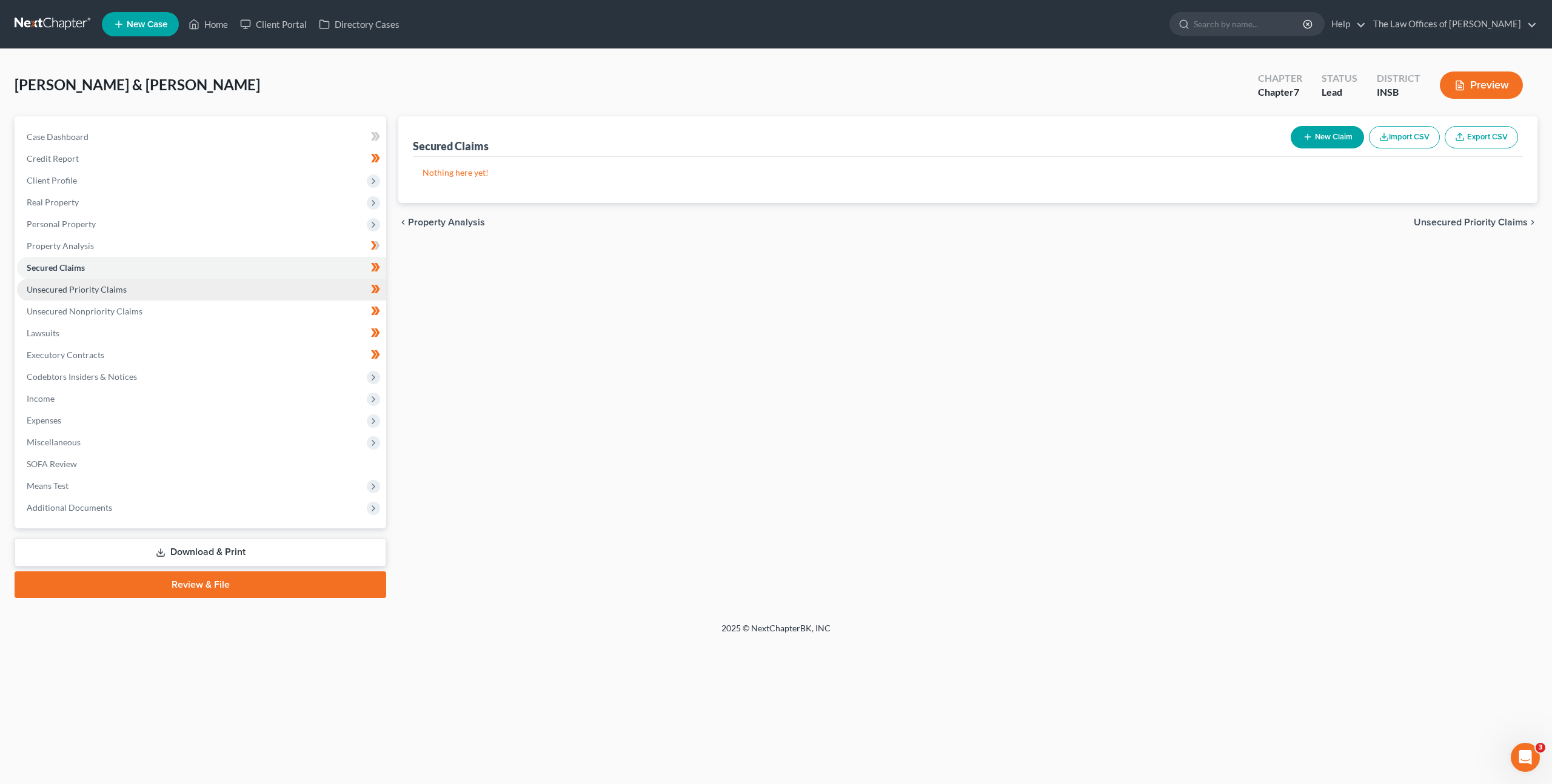
click at [165, 291] on link "Unsecured Priority Claims" at bounding box center [201, 289] width 369 height 22
click at [178, 305] on link "Unsecured Nonpriority Claims" at bounding box center [201, 311] width 369 height 22
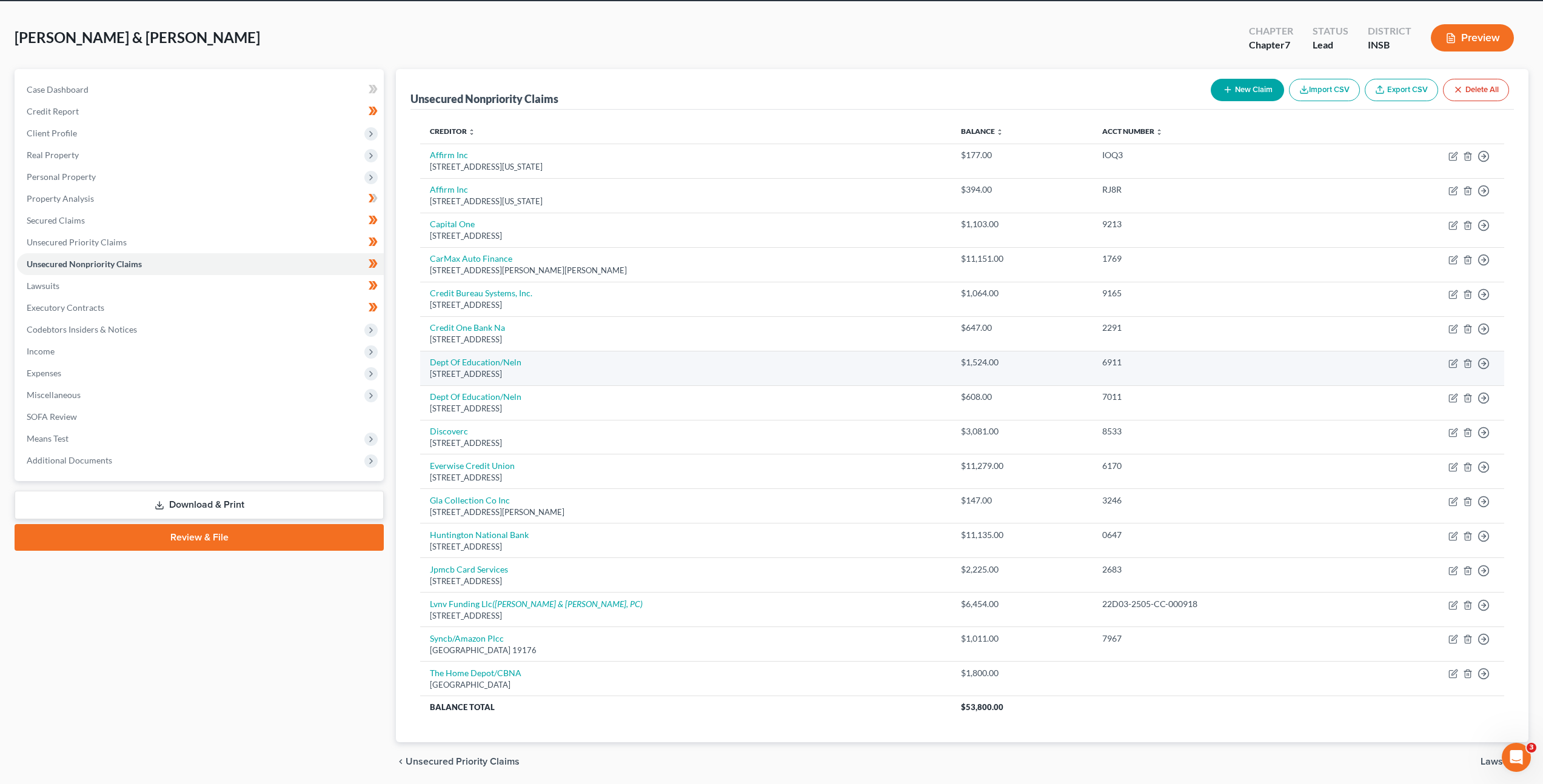
scroll to position [91, 0]
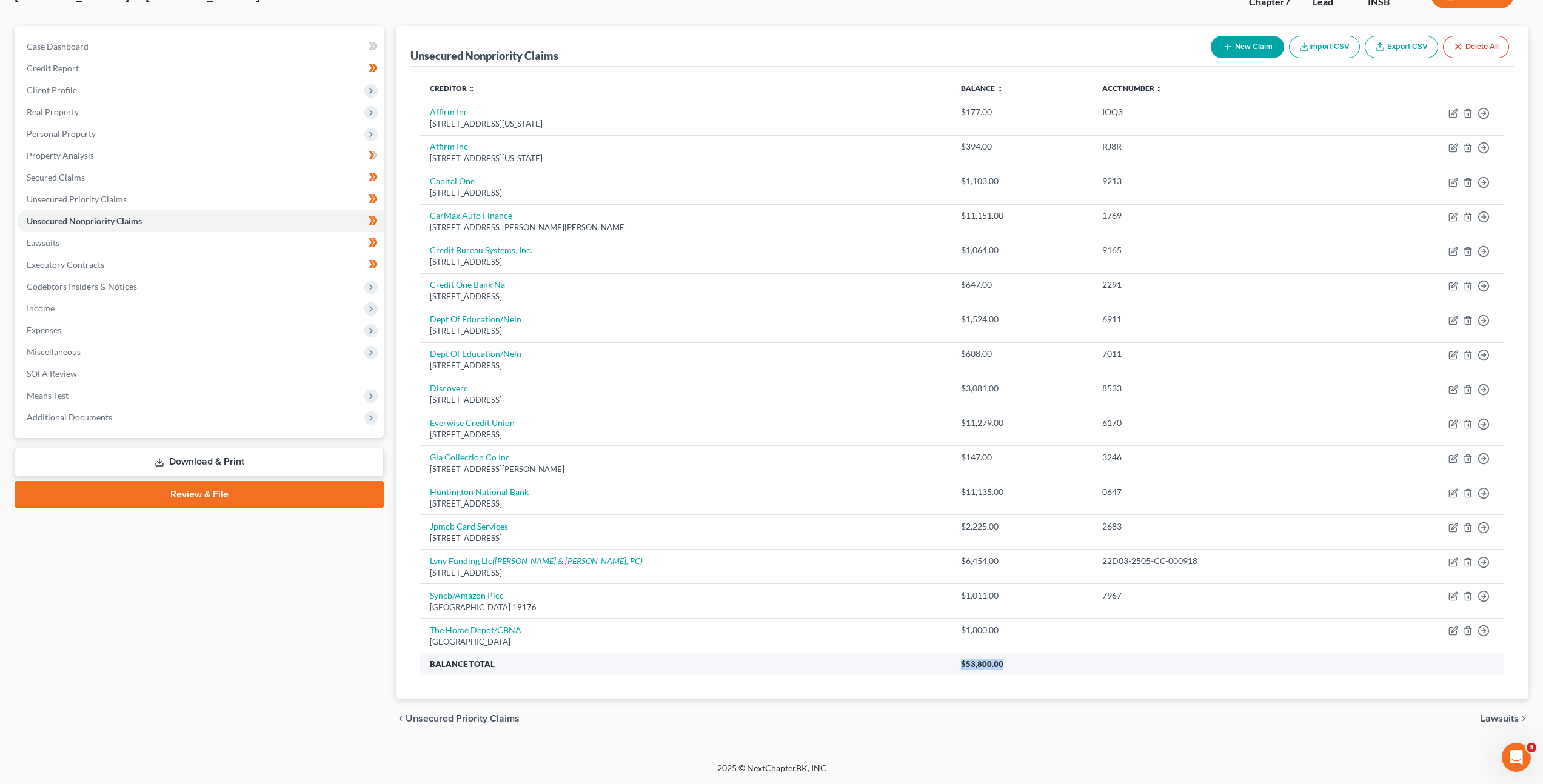
drag, startPoint x: 964, startPoint y: 659, endPoint x: 905, endPoint y: 661, distance: 59.0
click at [905, 661] on tr "Balance Total $53,800.00" at bounding box center [962, 664] width 1084 height 22
copy tr "$53,800.00"
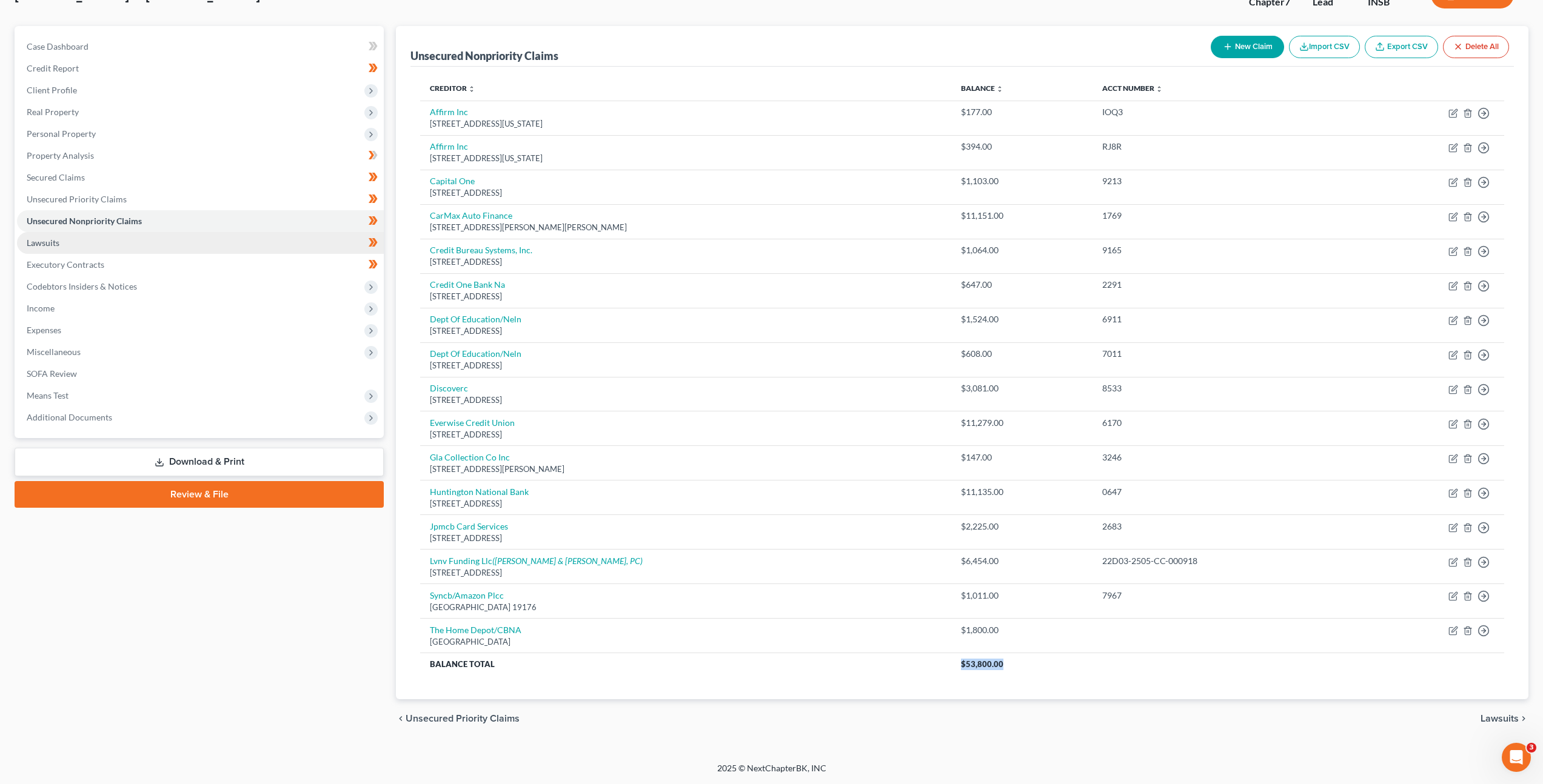
drag, startPoint x: 87, startPoint y: 240, endPoint x: 159, endPoint y: 232, distance: 72.4
click at [87, 240] on link "Lawsuits" at bounding box center [200, 243] width 367 height 22
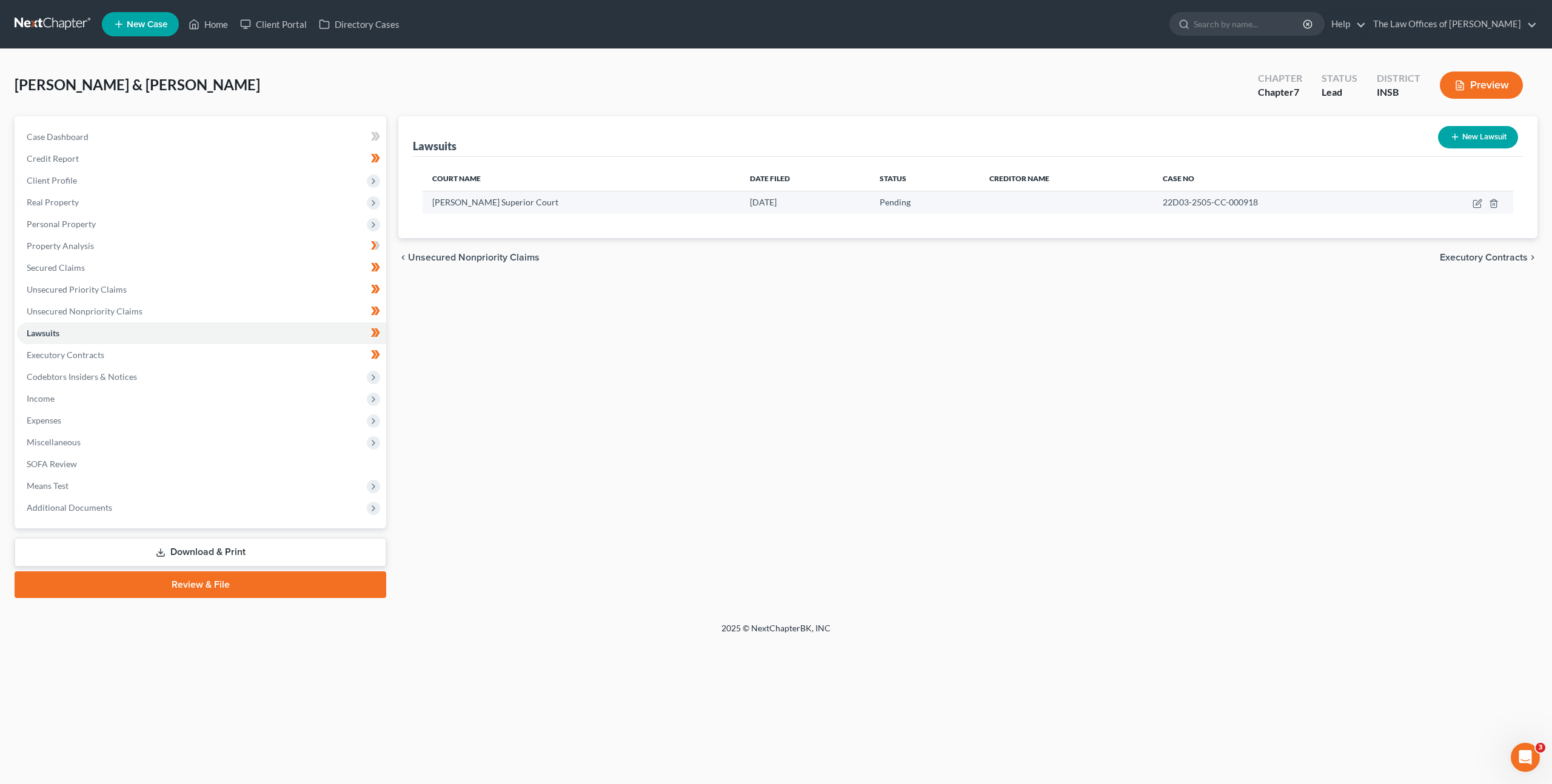
drag, startPoint x: 1256, startPoint y: 214, endPoint x: 1216, endPoint y: 195, distance: 44.3
click at [1255, 213] on div "Court Name Date Filed Status Creditor Name Case No Floyd Superior Court 05/30/2…" at bounding box center [967, 197] width 1110 height 81
drag, startPoint x: 1166, startPoint y: 201, endPoint x: 1095, endPoint y: 198, distance: 71.1
click at [1095, 198] on tr "Floyd Superior Court 05/30/2025 Pending 22D03-2505-CC-000918" at bounding box center [968, 202] width 1090 height 23
copy span "22D03-2505-CC-000918"
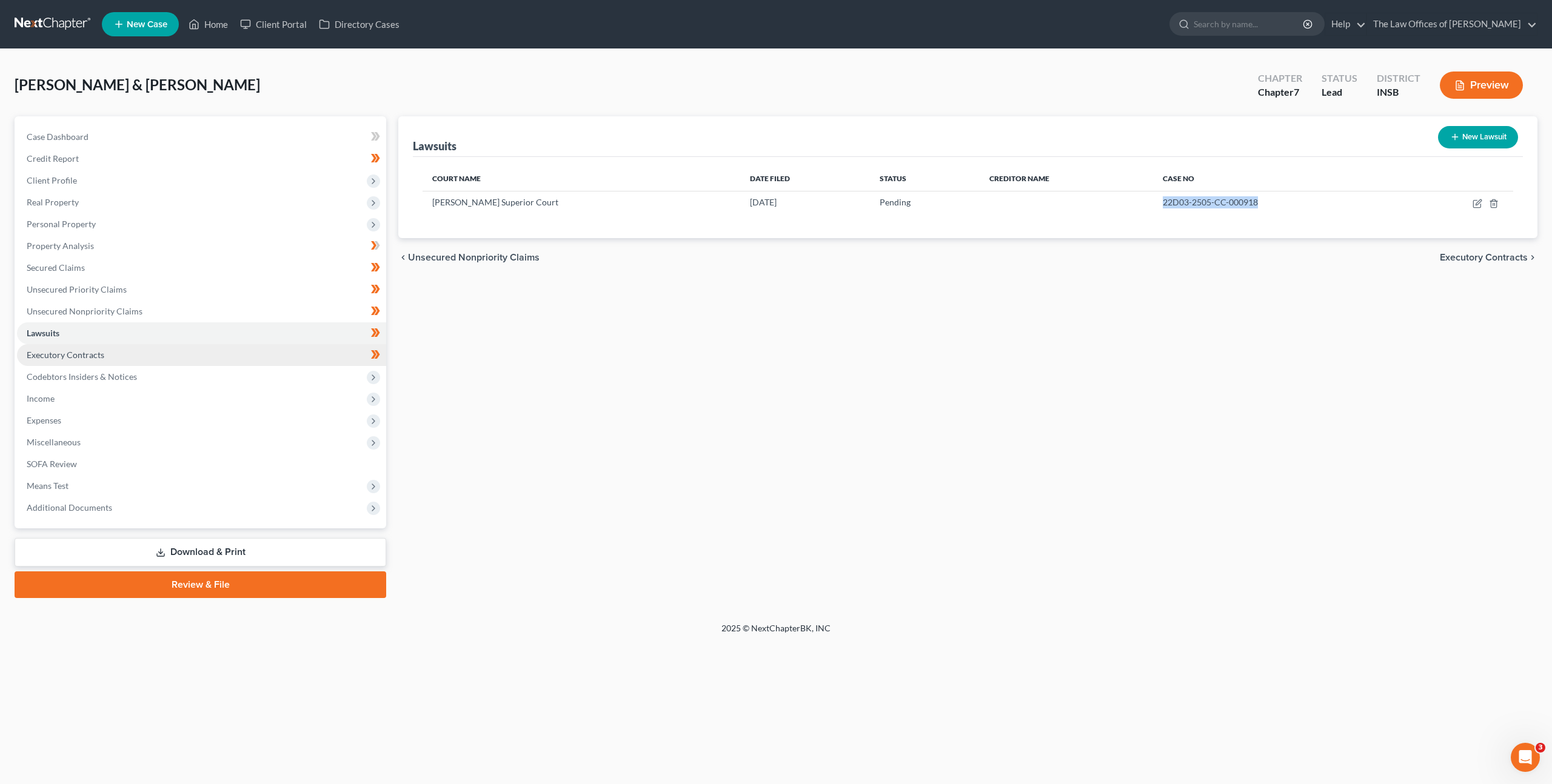
click at [125, 355] on link "Executory Contracts" at bounding box center [201, 355] width 369 height 22
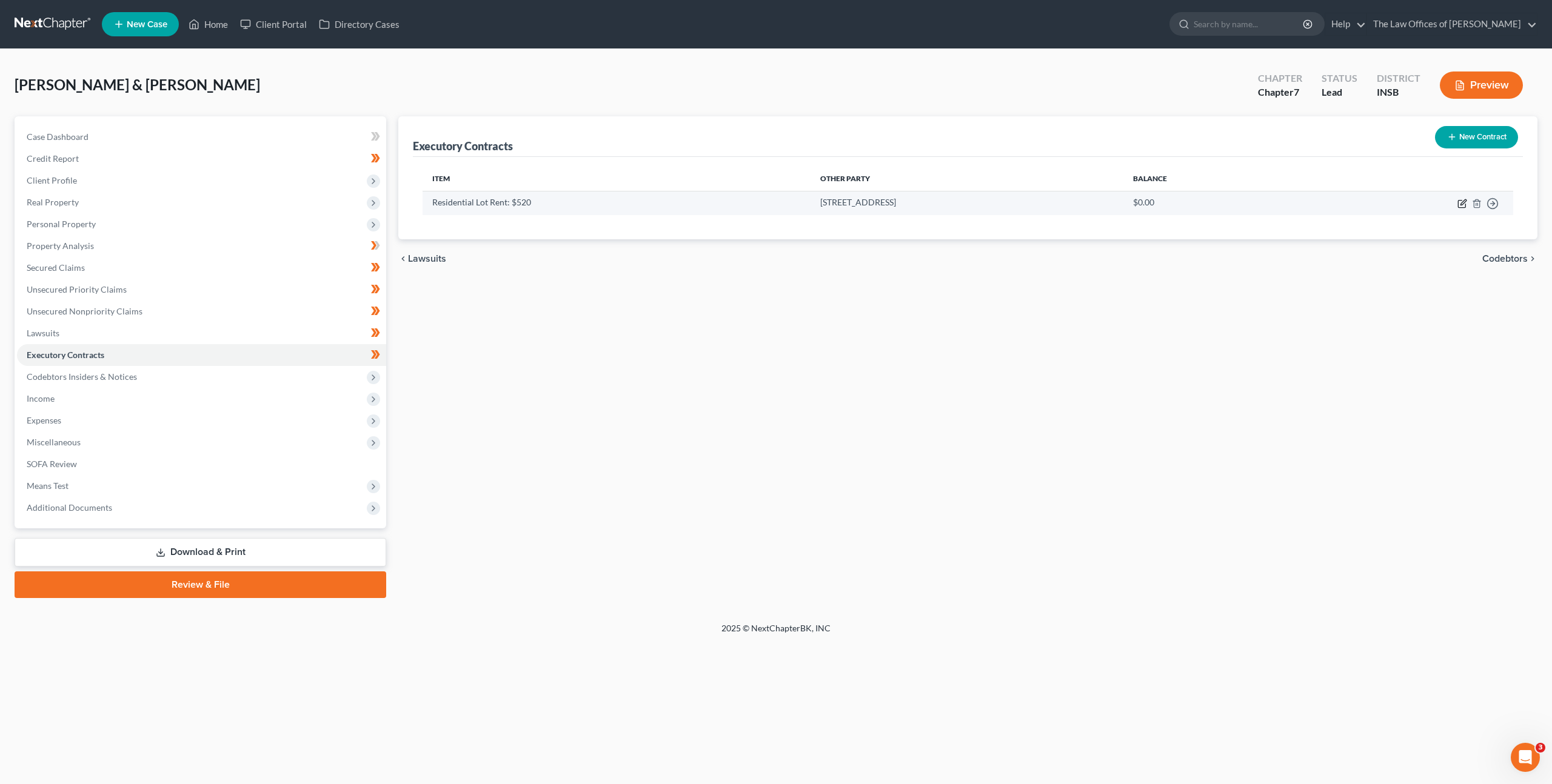
click at [1462, 202] on icon "button" at bounding box center [1463, 202] width 6 height 6
select select "3"
select select "2"
select select "0"
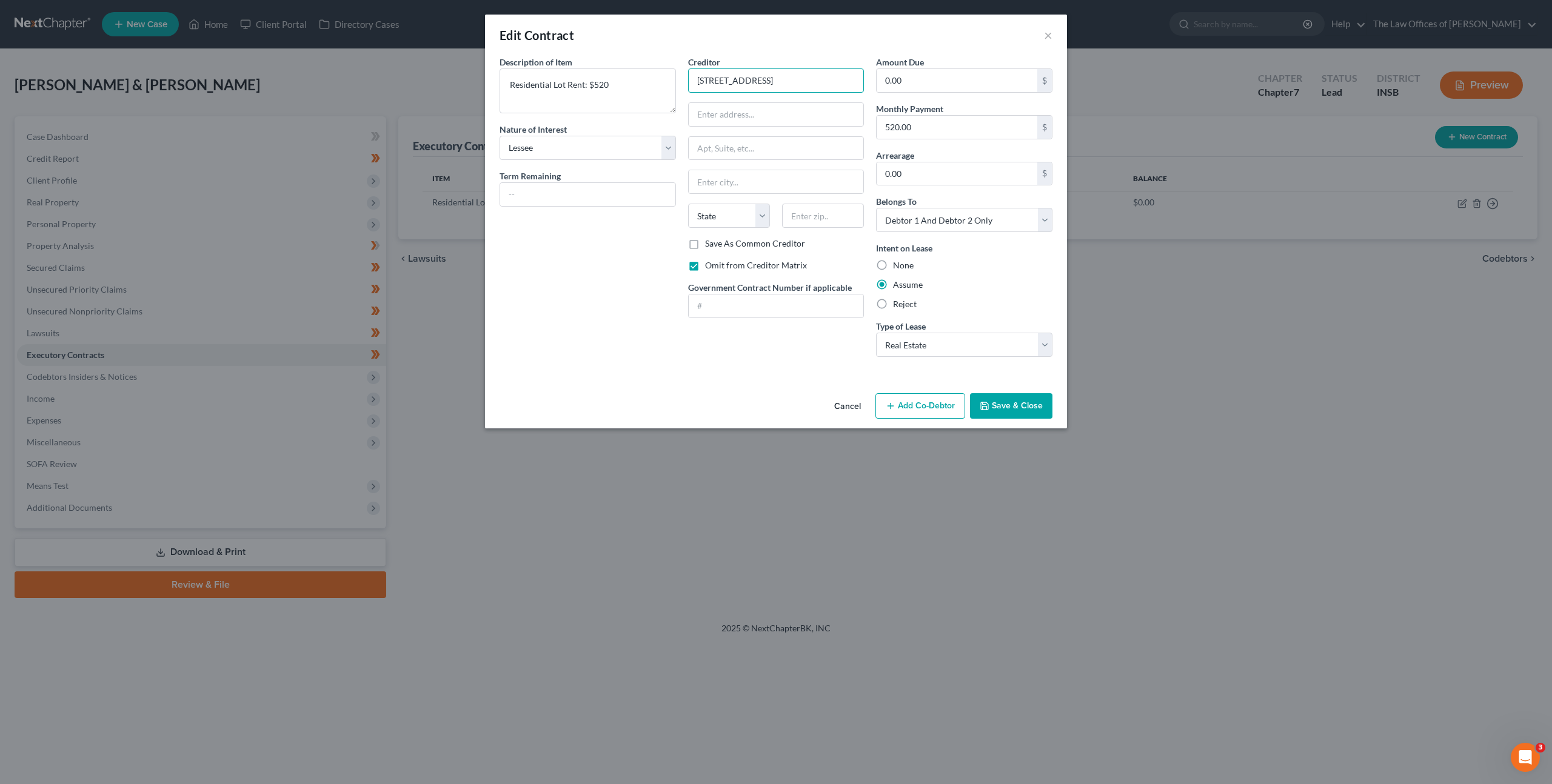
click at [684, 75] on div "Creditor * 100 White Pine Blvd State AL AK AR AZ CA CO CT DE DC FL GA GU HI ID …" at bounding box center [776, 211] width 189 height 311
drag, startPoint x: 803, startPoint y: 83, endPoint x: 708, endPoint y: 75, distance: 95.3
click at [709, 75] on input "100 White Pine Blvd" at bounding box center [776, 80] width 176 height 25
drag, startPoint x: 760, startPoint y: 75, endPoint x: 776, endPoint y: 77, distance: 16.1
click at [760, 75] on input "100 White Pine Blvd" at bounding box center [776, 80] width 176 height 25
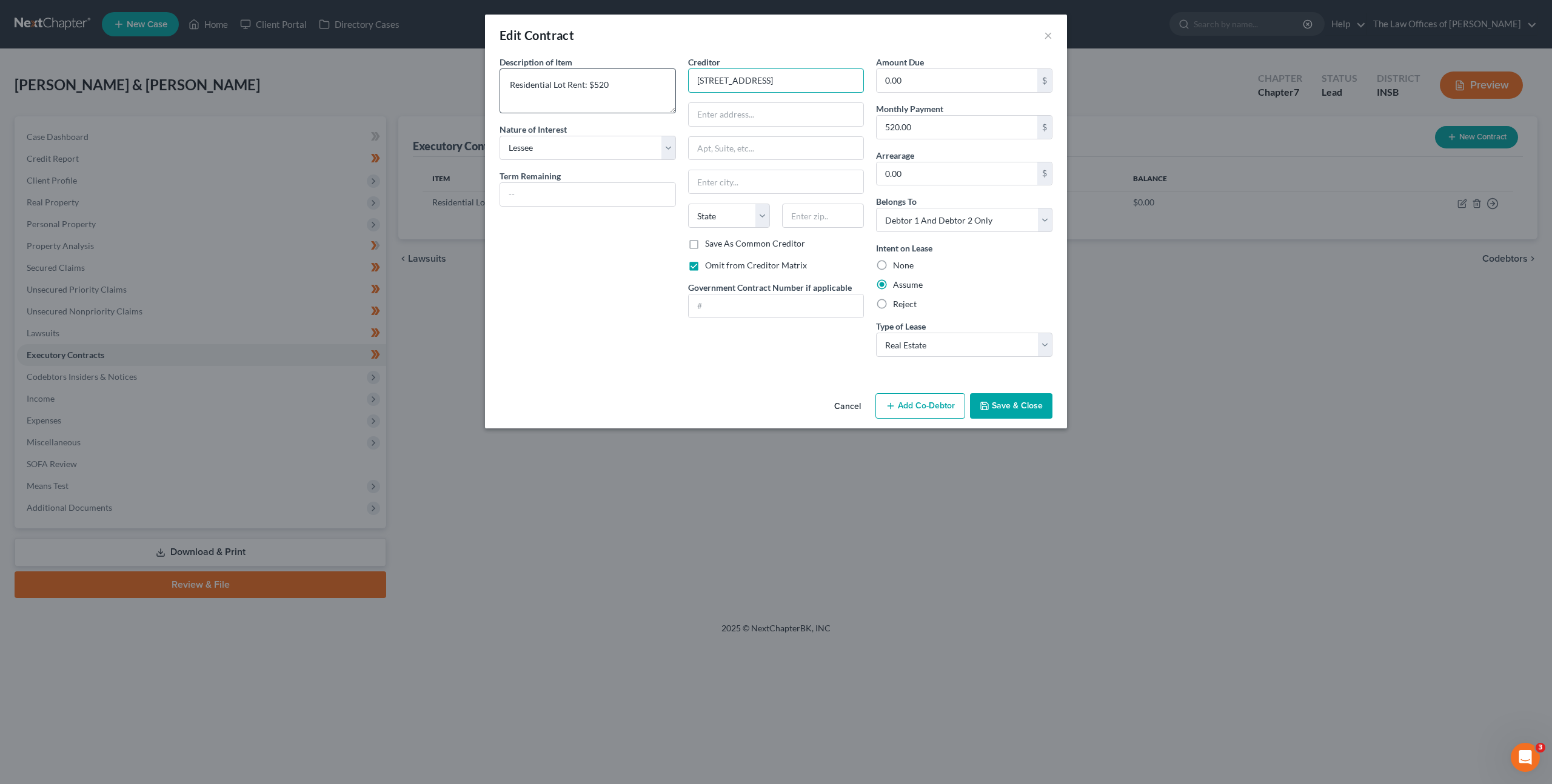
drag, startPoint x: 780, startPoint y: 77, endPoint x: 663, endPoint y: 79, distance: 117.0
click at [660, 77] on div "Description of non-residential real property * Description of Item * Residentia…" at bounding box center [776, 211] width 565 height 311
click at [726, 115] on input "text" at bounding box center [776, 114] width 175 height 23
paste input "100 White Pine Blvd"
type input "100 White Pine Blvd"
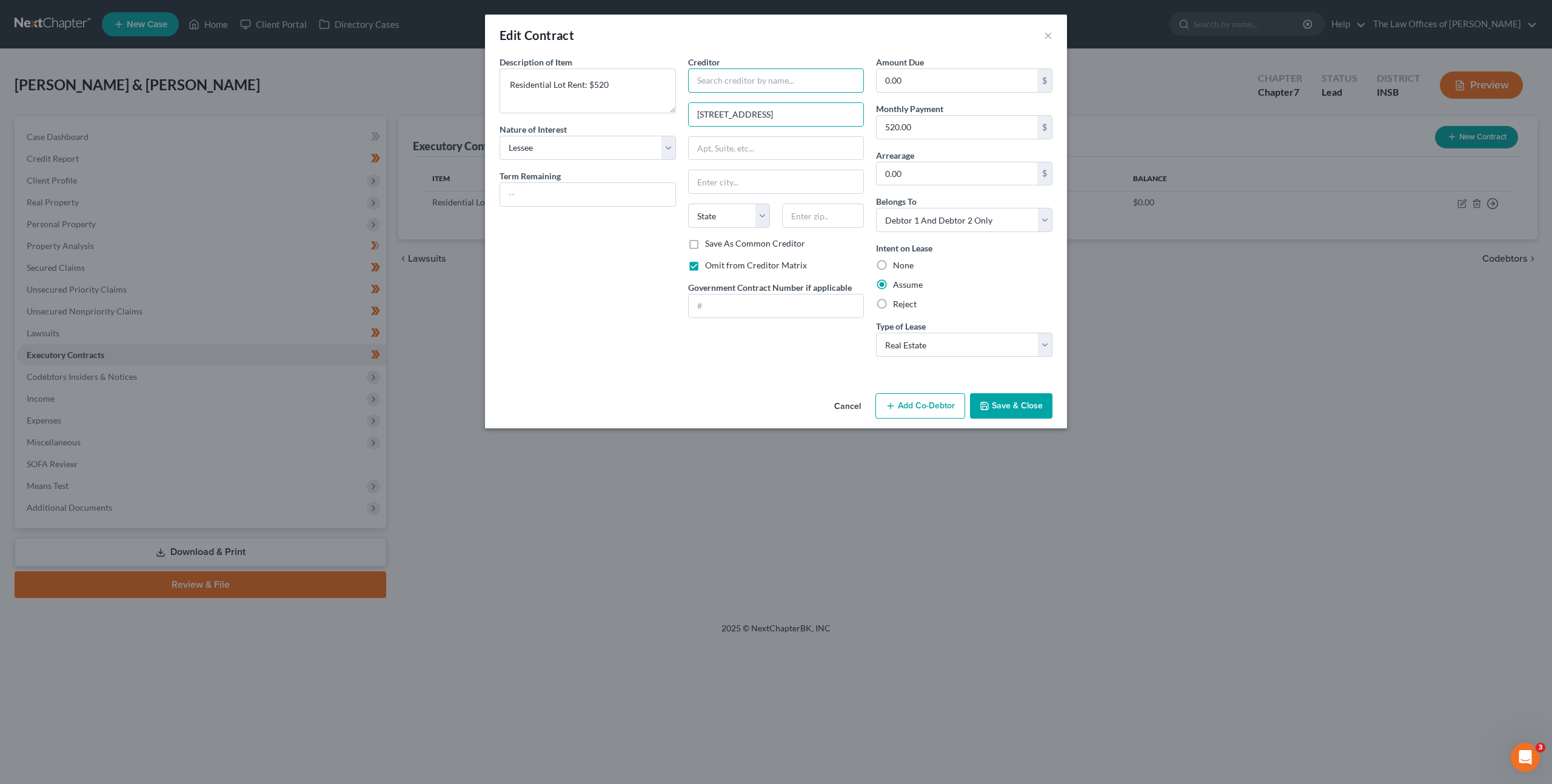
drag, startPoint x: 724, startPoint y: 80, endPoint x: 785, endPoint y: 74, distance: 61.3
click at [728, 80] on input "text" at bounding box center [776, 80] width 176 height 25
type input "The Pines"
click at [597, 292] on div "Description of non-residential real property * Description of Item * Residentia…" at bounding box center [588, 211] width 189 height 311
click at [1000, 407] on button "Save & Close" at bounding box center [1011, 406] width 82 height 25
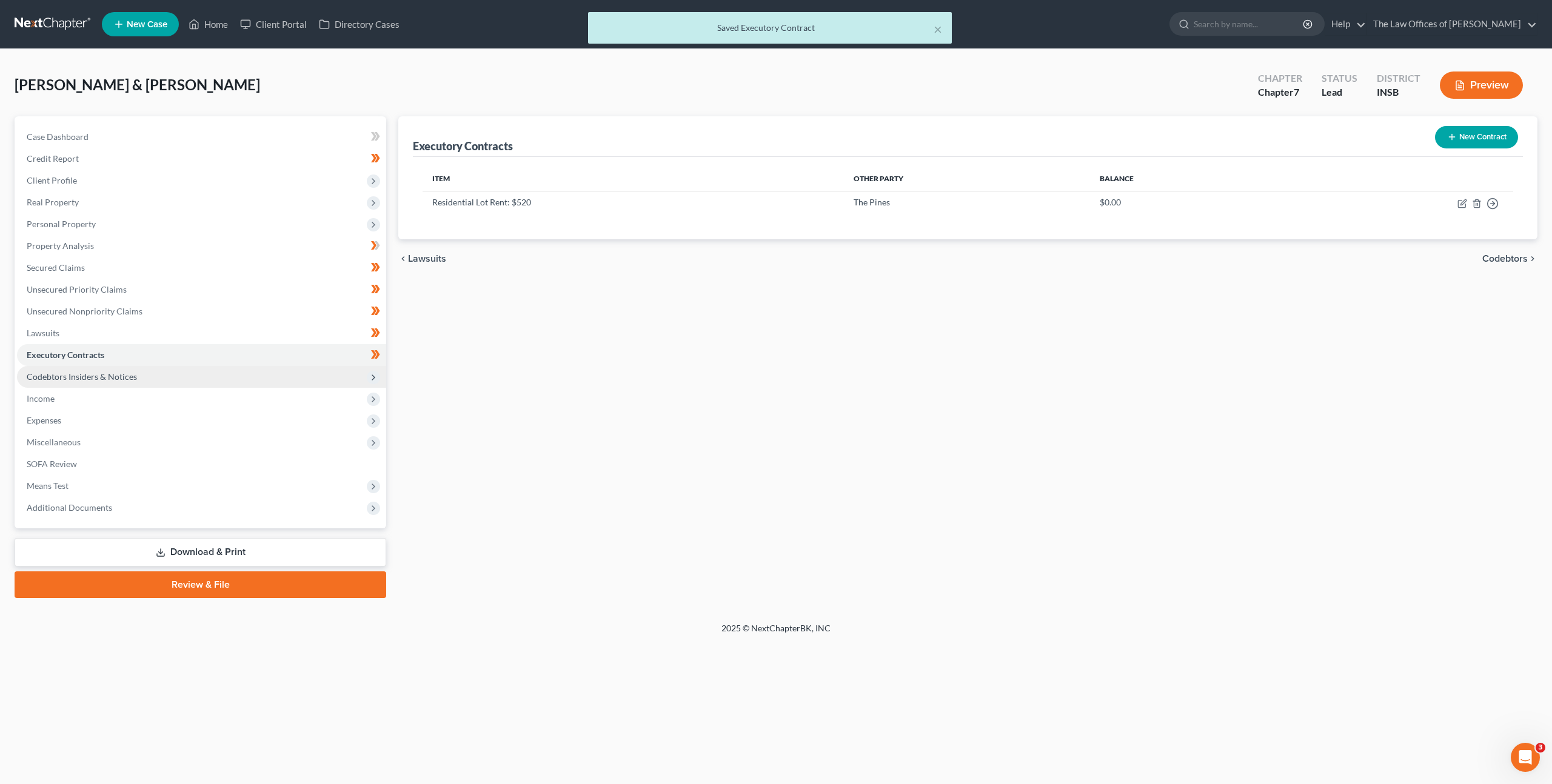
click at [284, 374] on span "Codebtors Insiders & Notices" at bounding box center [201, 377] width 369 height 22
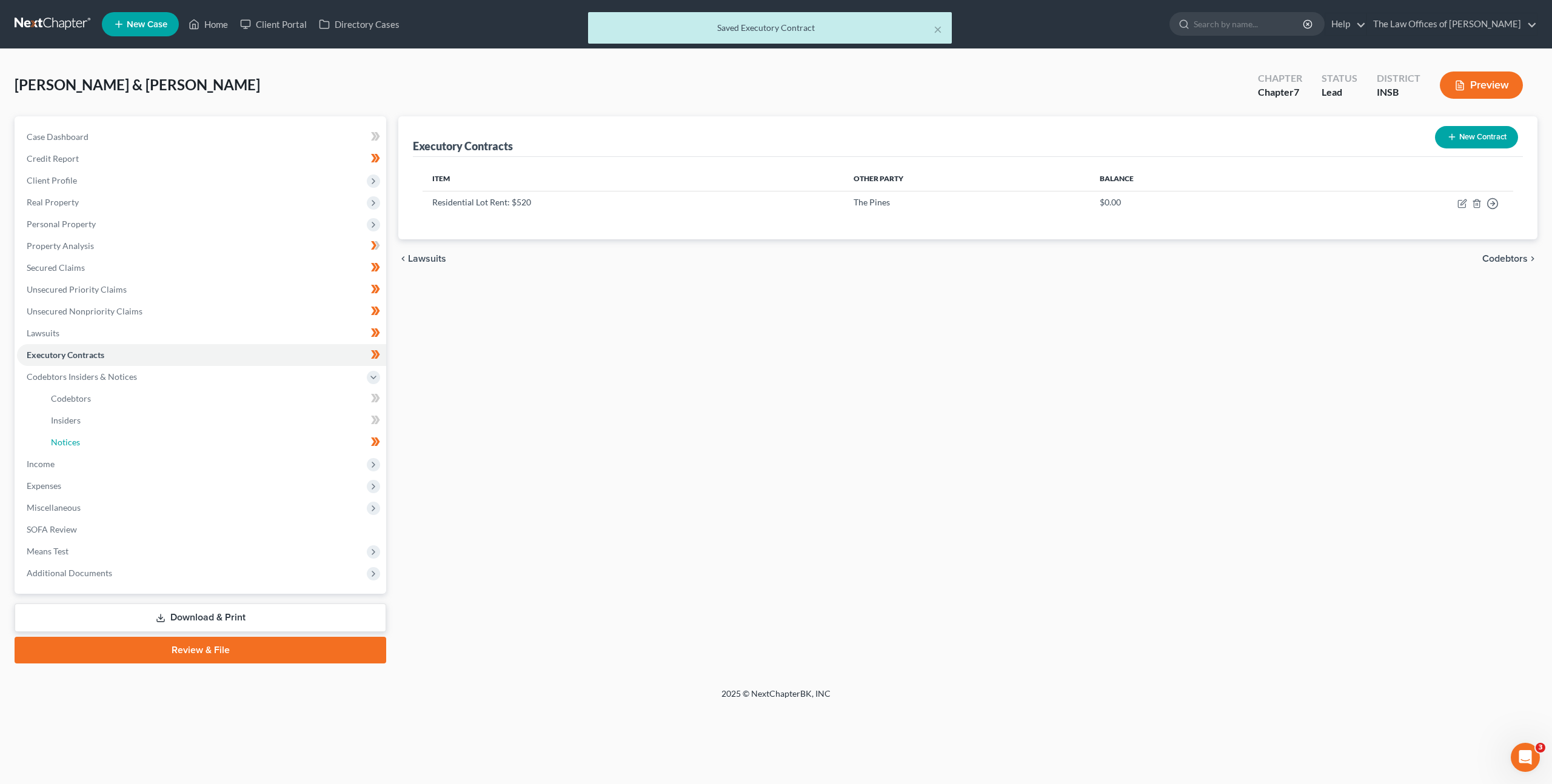
drag, startPoint x: 250, startPoint y: 438, endPoint x: 467, endPoint y: 333, distance: 241.1
click at [250, 438] on link "Notices" at bounding box center [214, 442] width 345 height 22
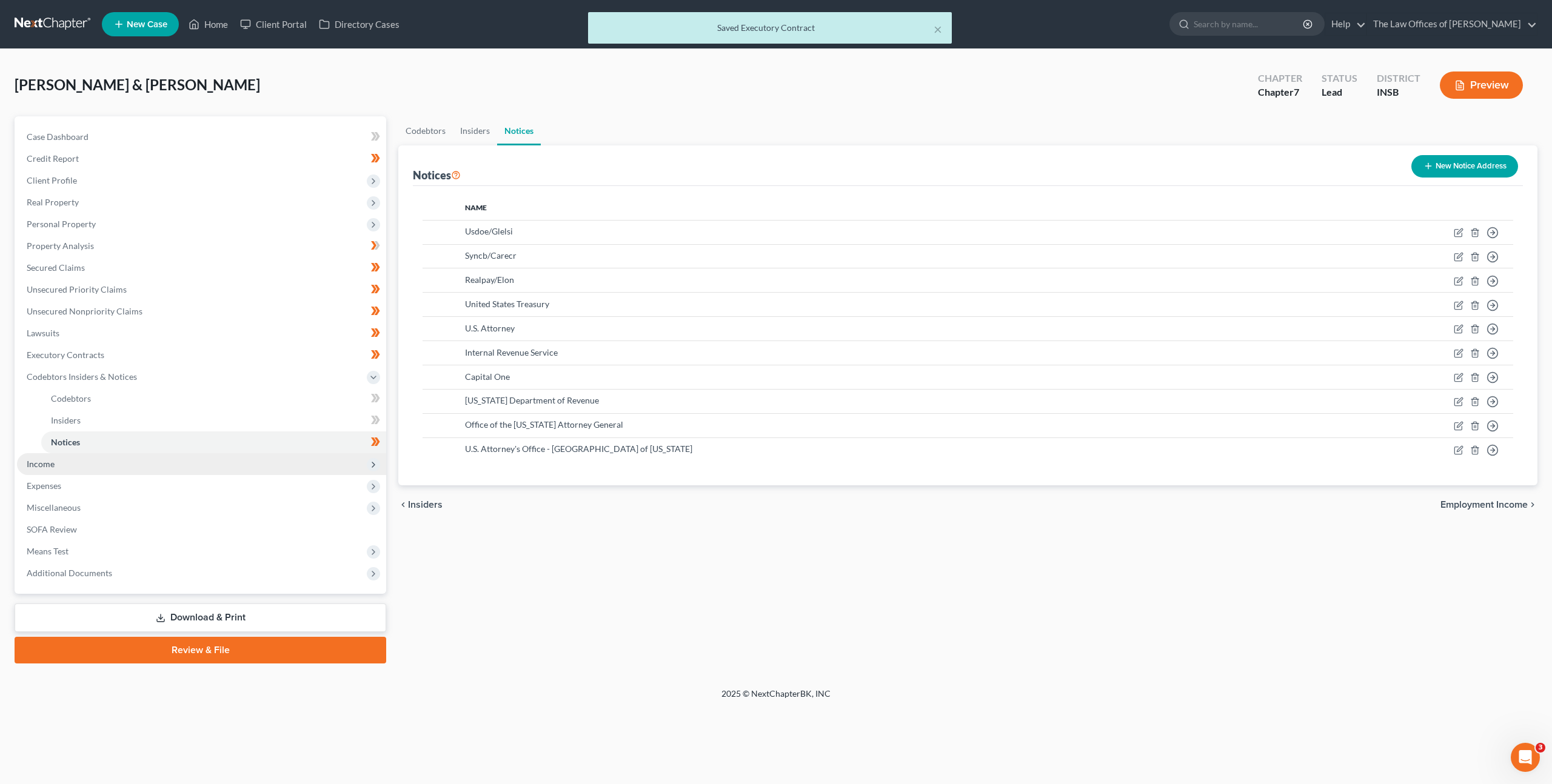
drag, startPoint x: 166, startPoint y: 463, endPoint x: 184, endPoint y: 462, distance: 18.0
click at [166, 463] on span "Income" at bounding box center [201, 464] width 369 height 22
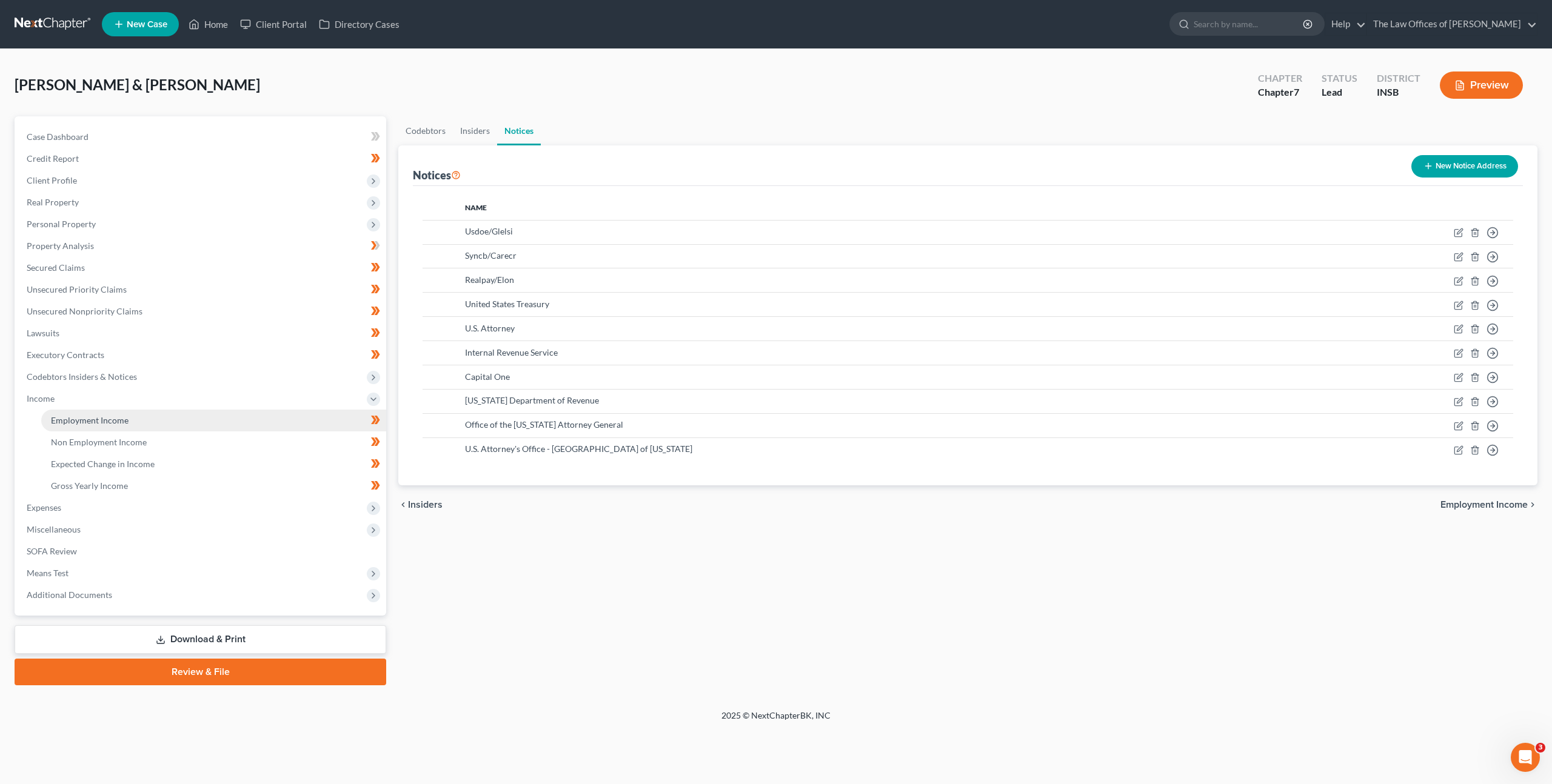
click at [224, 428] on link "Employment Income" at bounding box center [214, 421] width 345 height 22
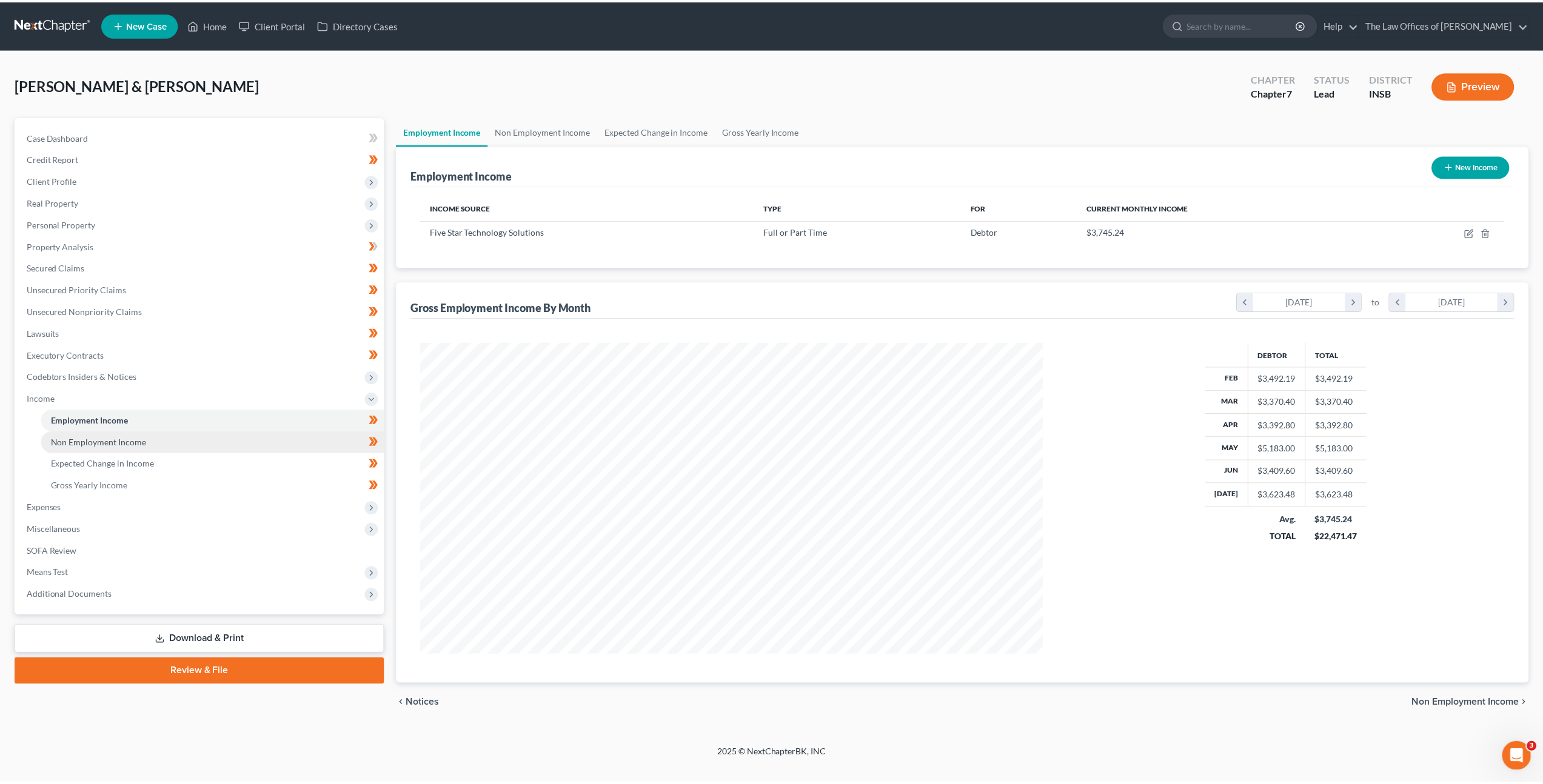
scroll to position [312, 650]
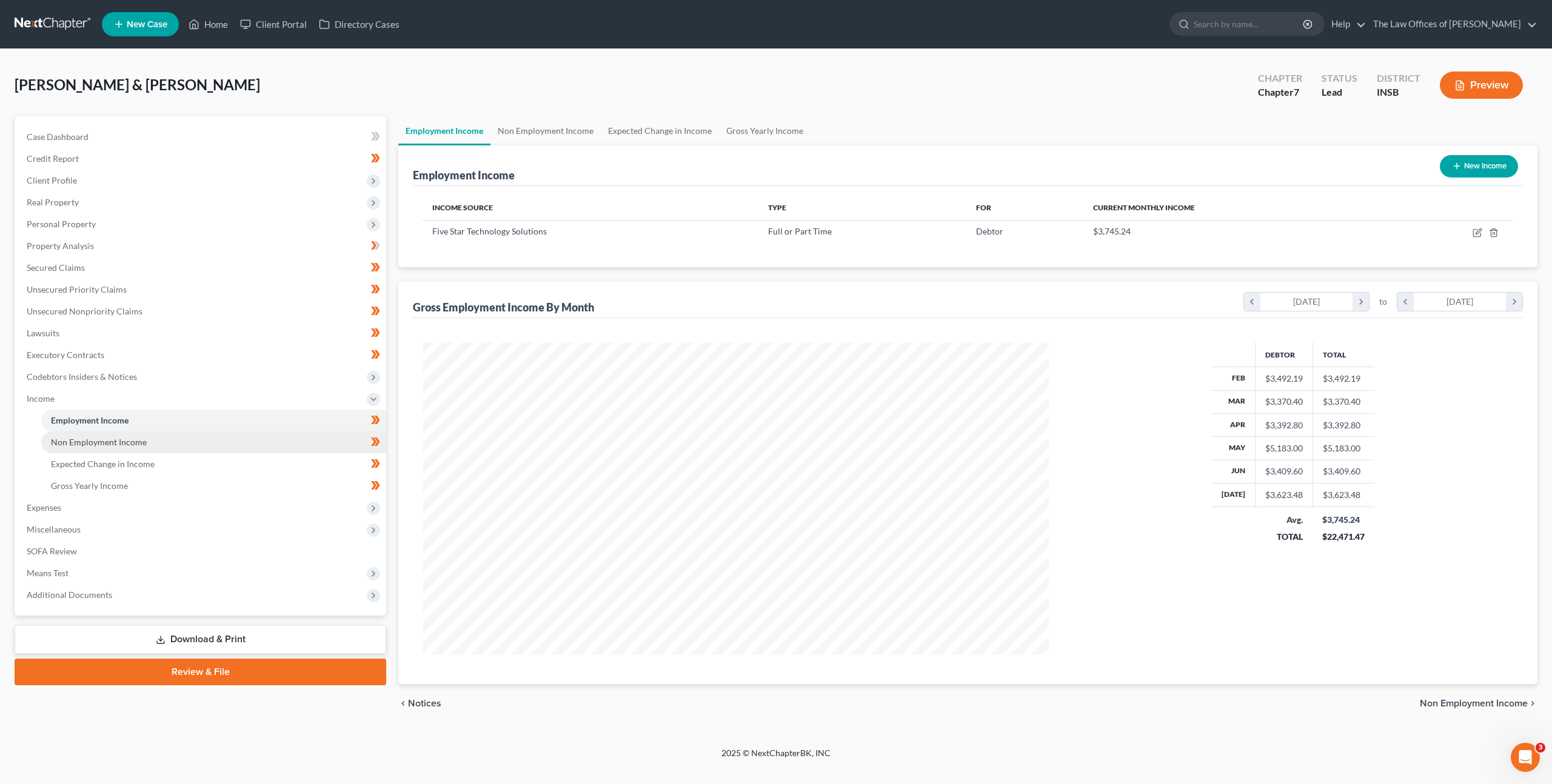
click at [237, 436] on link "Non Employment Income" at bounding box center [214, 442] width 345 height 22
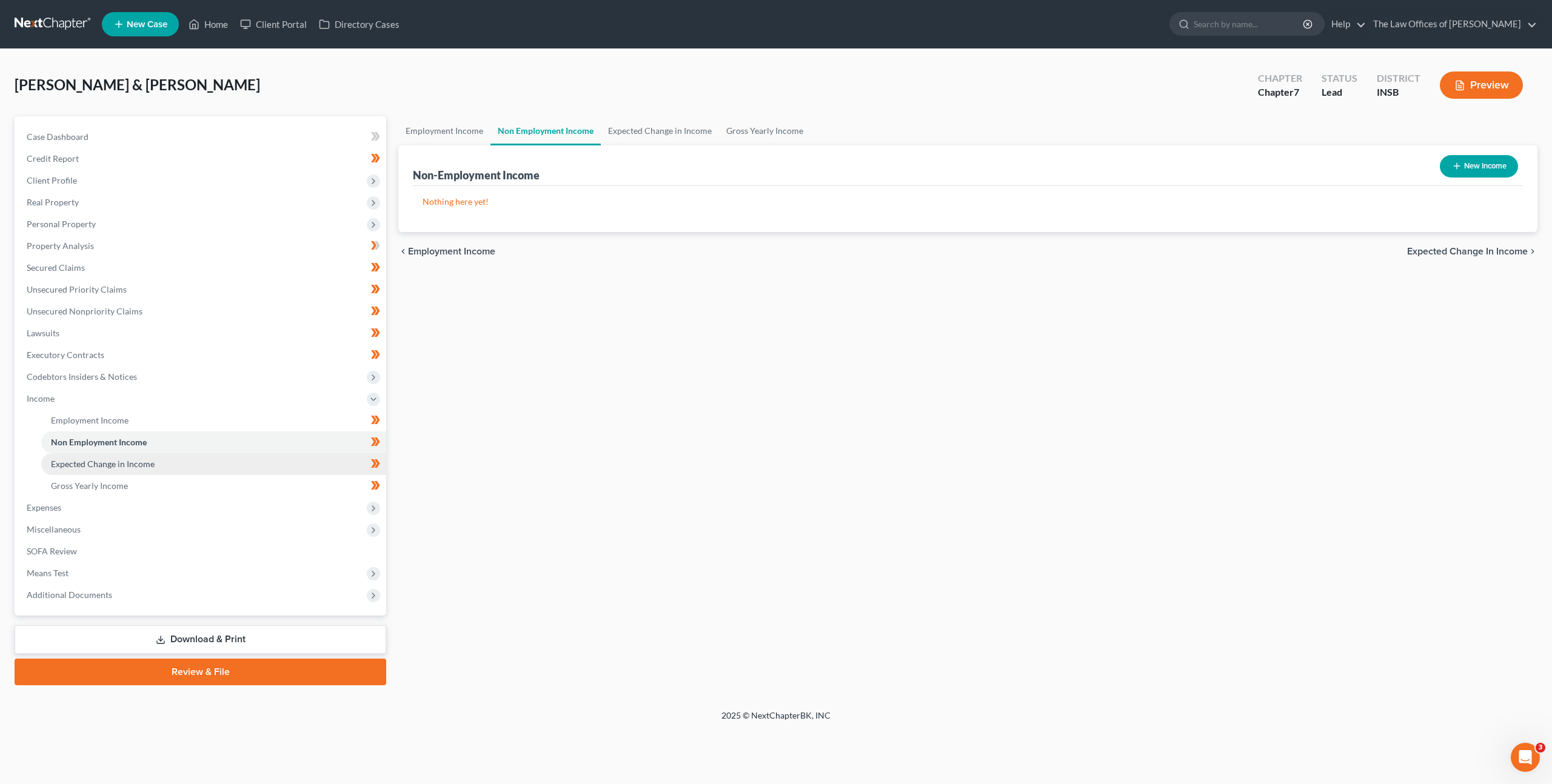
click at [210, 456] on link "Expected Change in Income" at bounding box center [214, 464] width 345 height 22
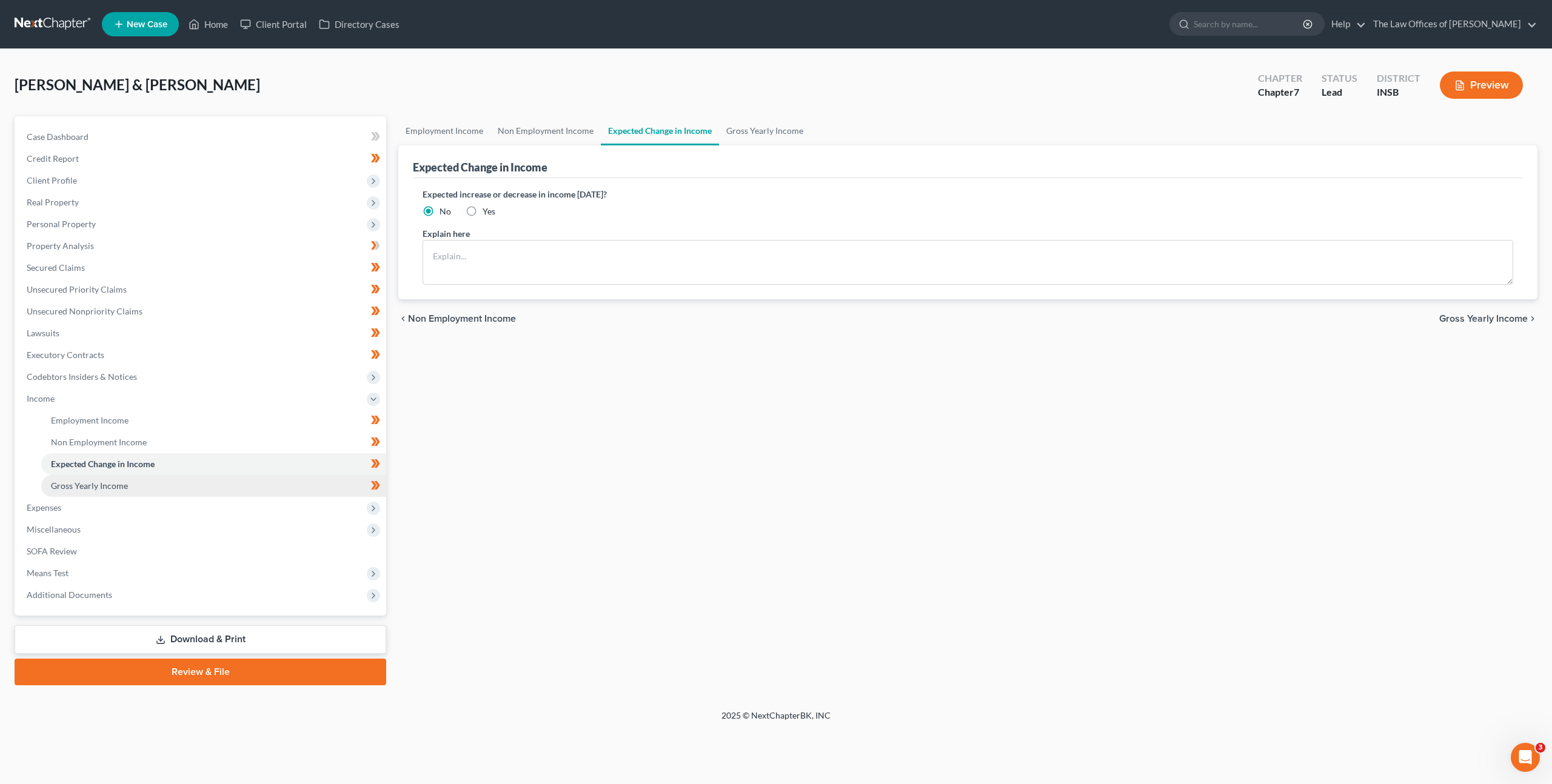
click at [215, 484] on link "Gross Yearly Income" at bounding box center [214, 486] width 345 height 22
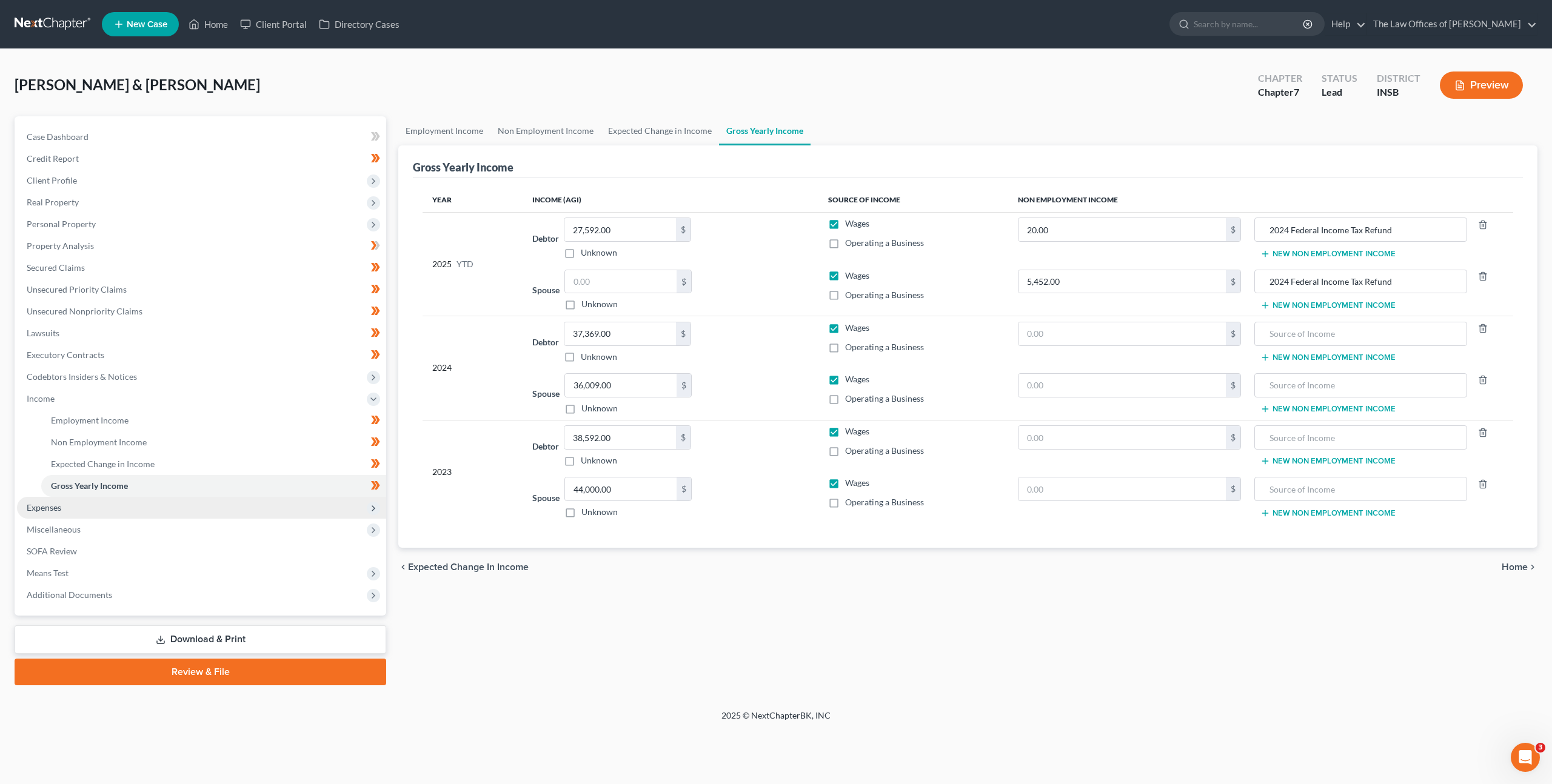
click at [193, 500] on span "Expenses" at bounding box center [201, 507] width 369 height 22
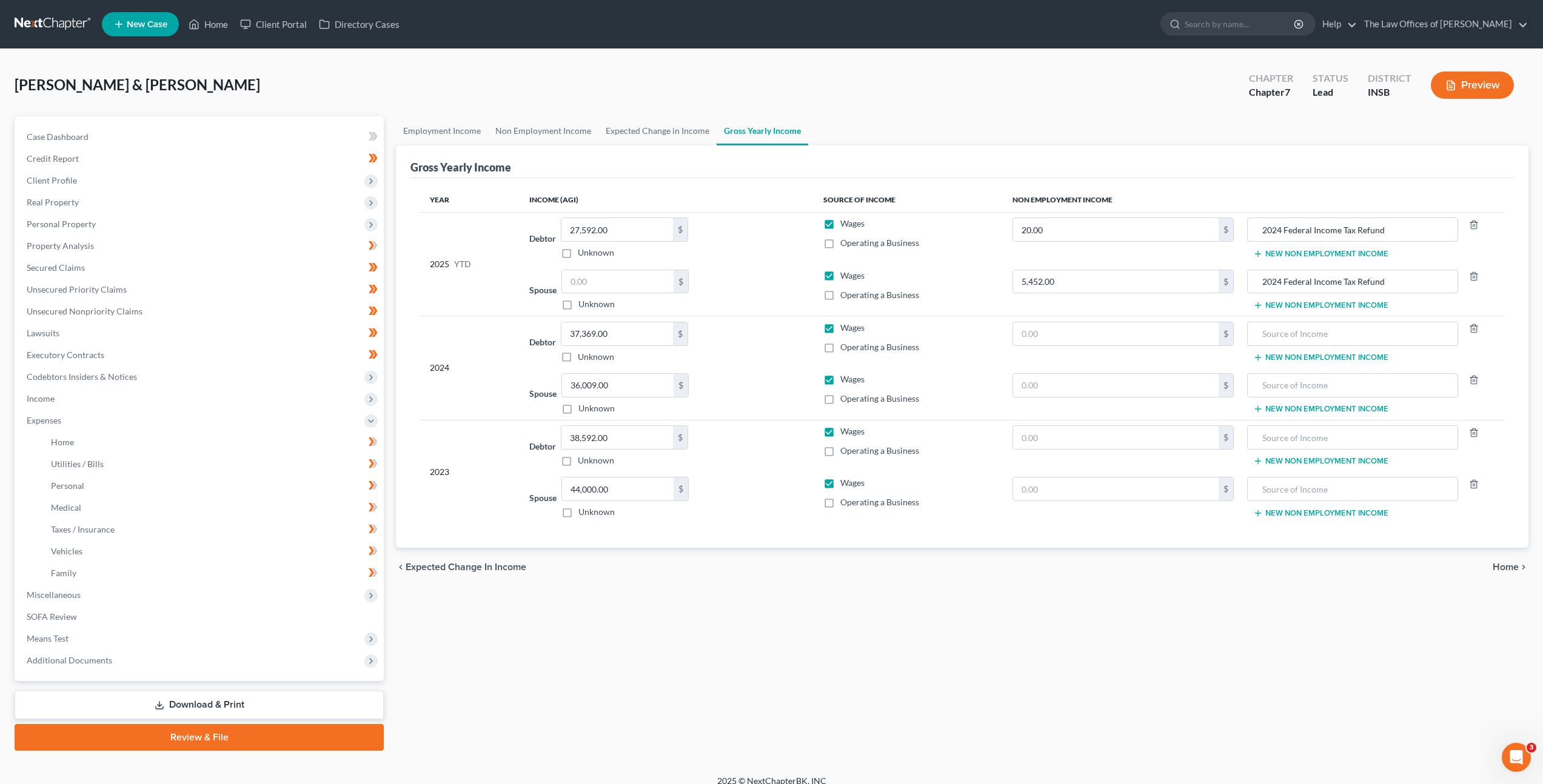
click at [208, 453] on li "Utilities / Bills" at bounding box center [213, 464] width 343 height 22
click at [202, 443] on link "Home" at bounding box center [213, 442] width 343 height 22
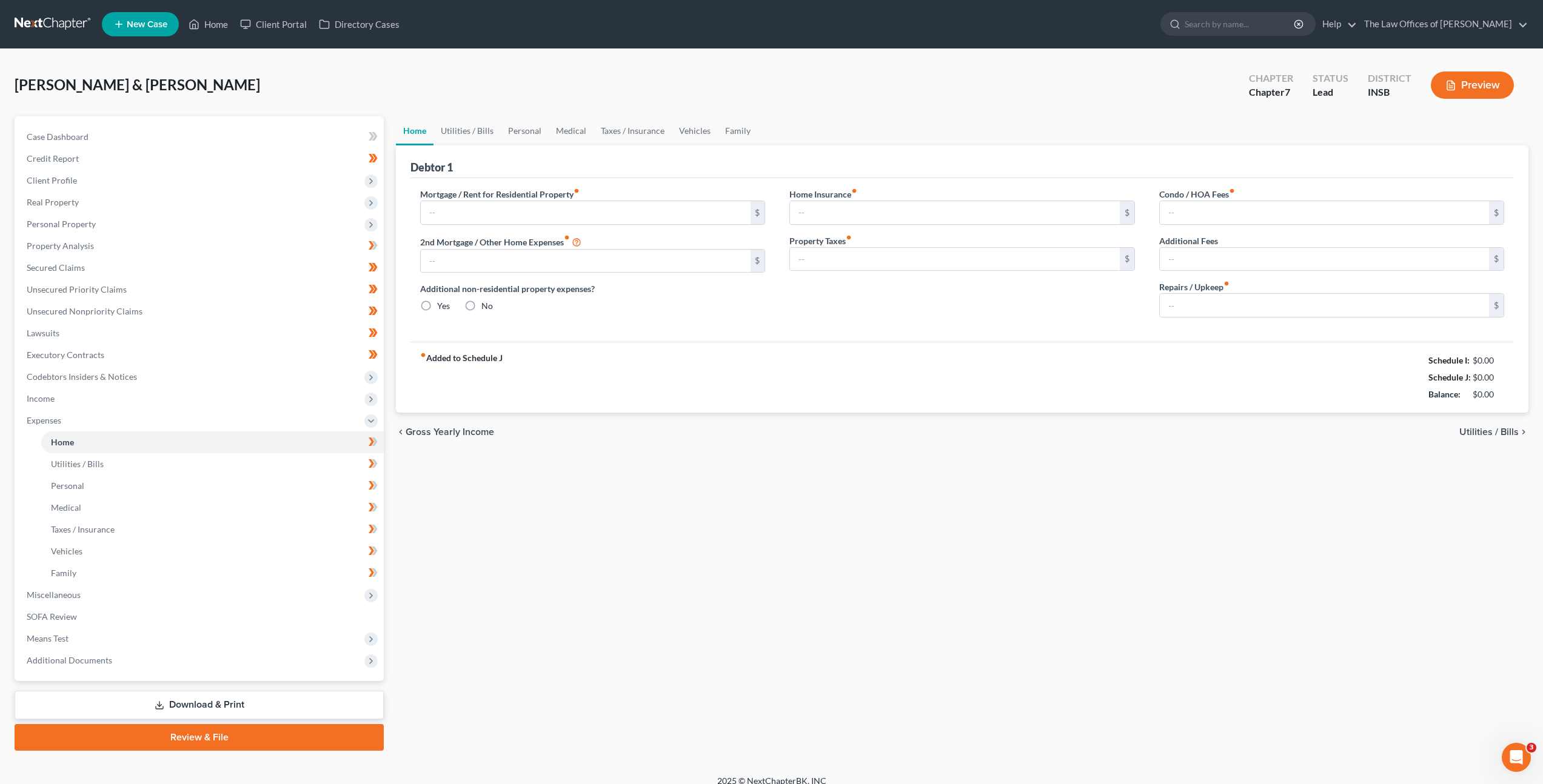
type input "520.00"
type input "0.00"
radio input "true"
type input "0.00"
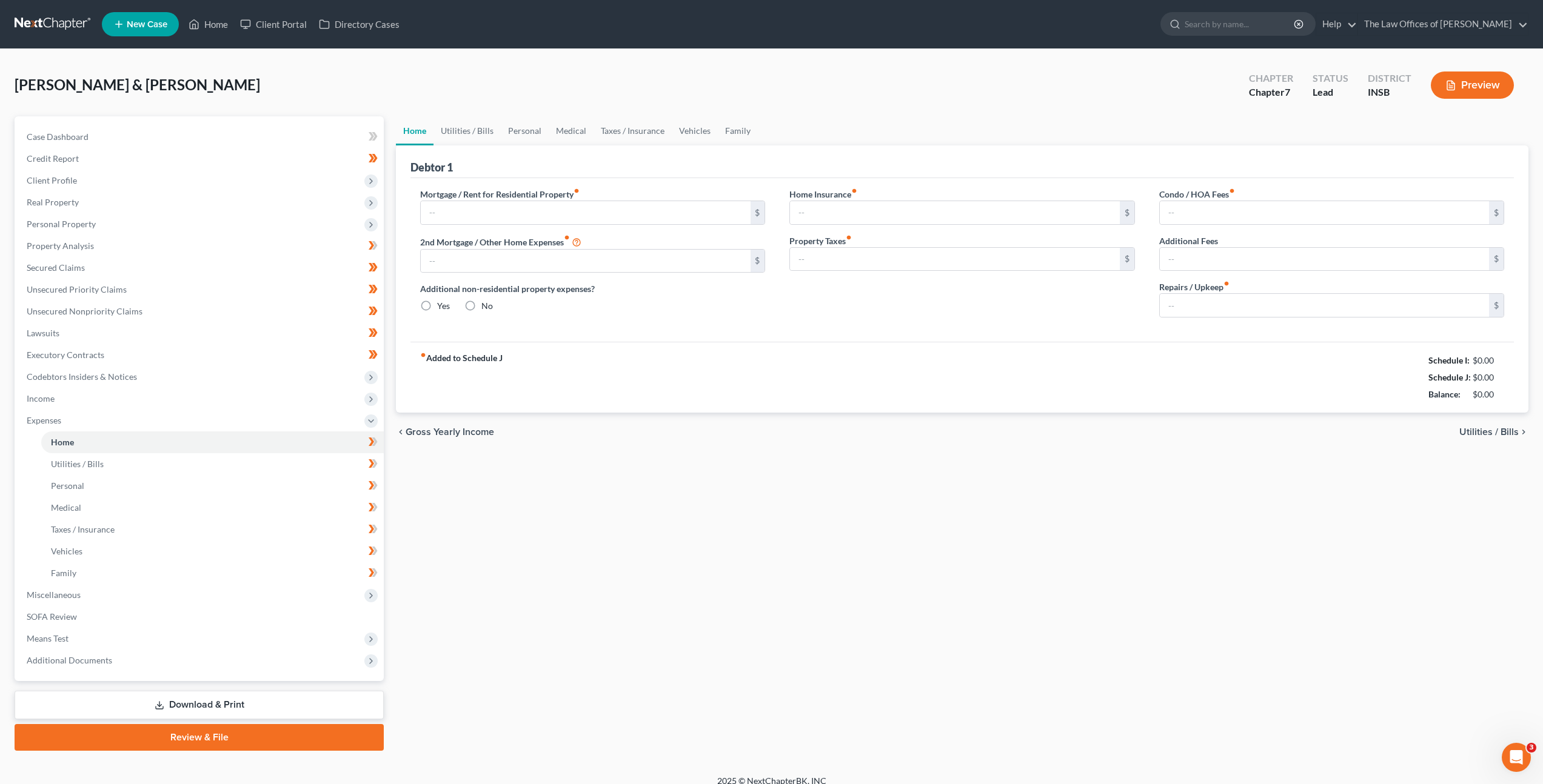
type input "0.00"
type input "10.00"
drag, startPoint x: 1483, startPoint y: 397, endPoint x: 1423, endPoint y: 374, distance: 64.3
click at [1423, 374] on div "Schedule I: $2,619.09 Schedule J: $2,610.00 Balance: $9.09" at bounding box center [1458, 377] width 92 height 51
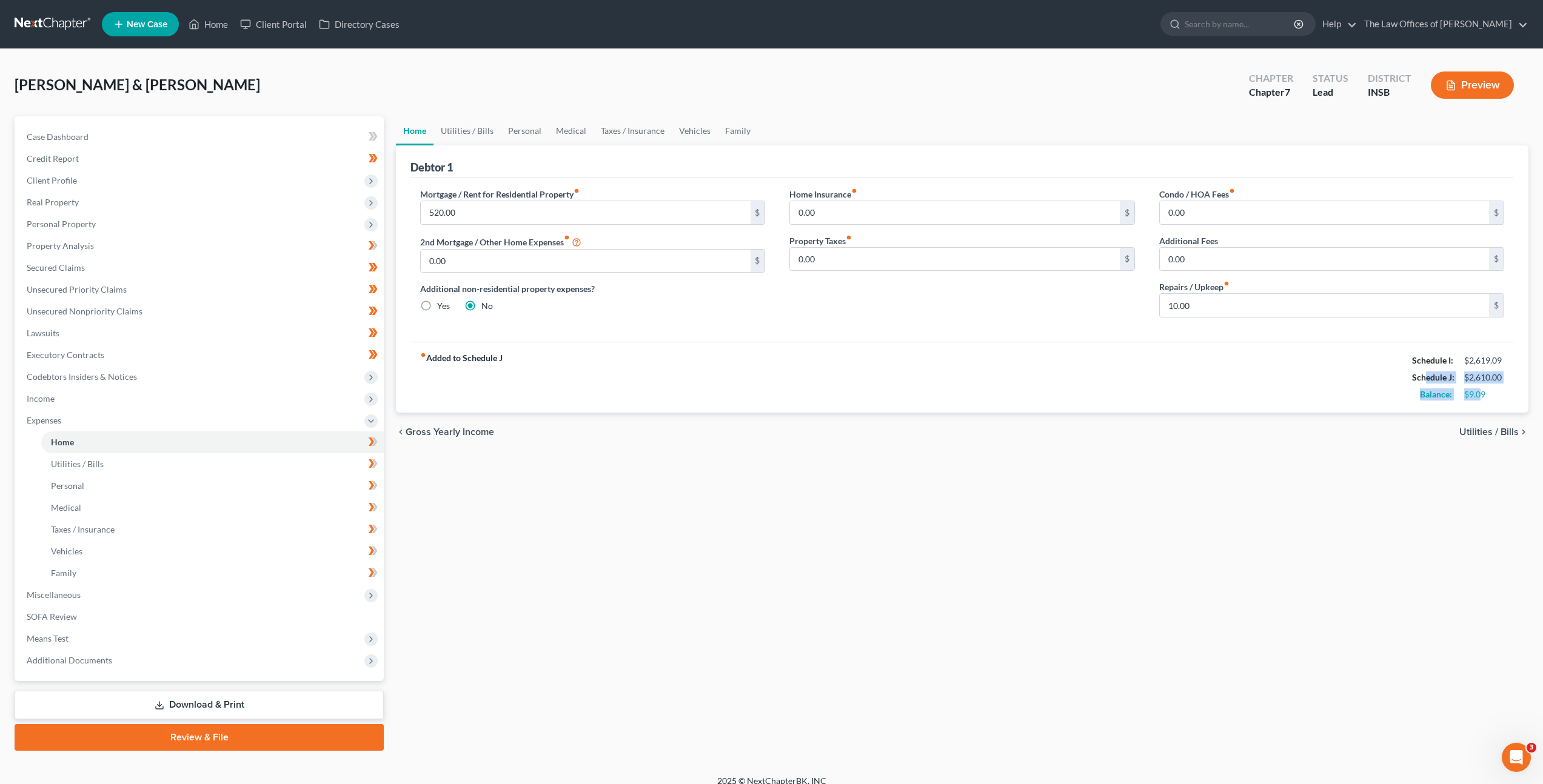
click at [1483, 390] on div "$9.09" at bounding box center [1485, 394] width 40 height 12
drag, startPoint x: 1489, startPoint y: 394, endPoint x: 1401, endPoint y: 364, distance: 93.0
click at [1401, 364] on div "fiber_manual_record Added to Schedule J Schedule I: $2,619.09 Schedule J: $2,61…" at bounding box center [962, 377] width 1103 height 71
copy div "Schedule I: $2,619.09 Schedule J: $2,610.00 Balance: $9.09"
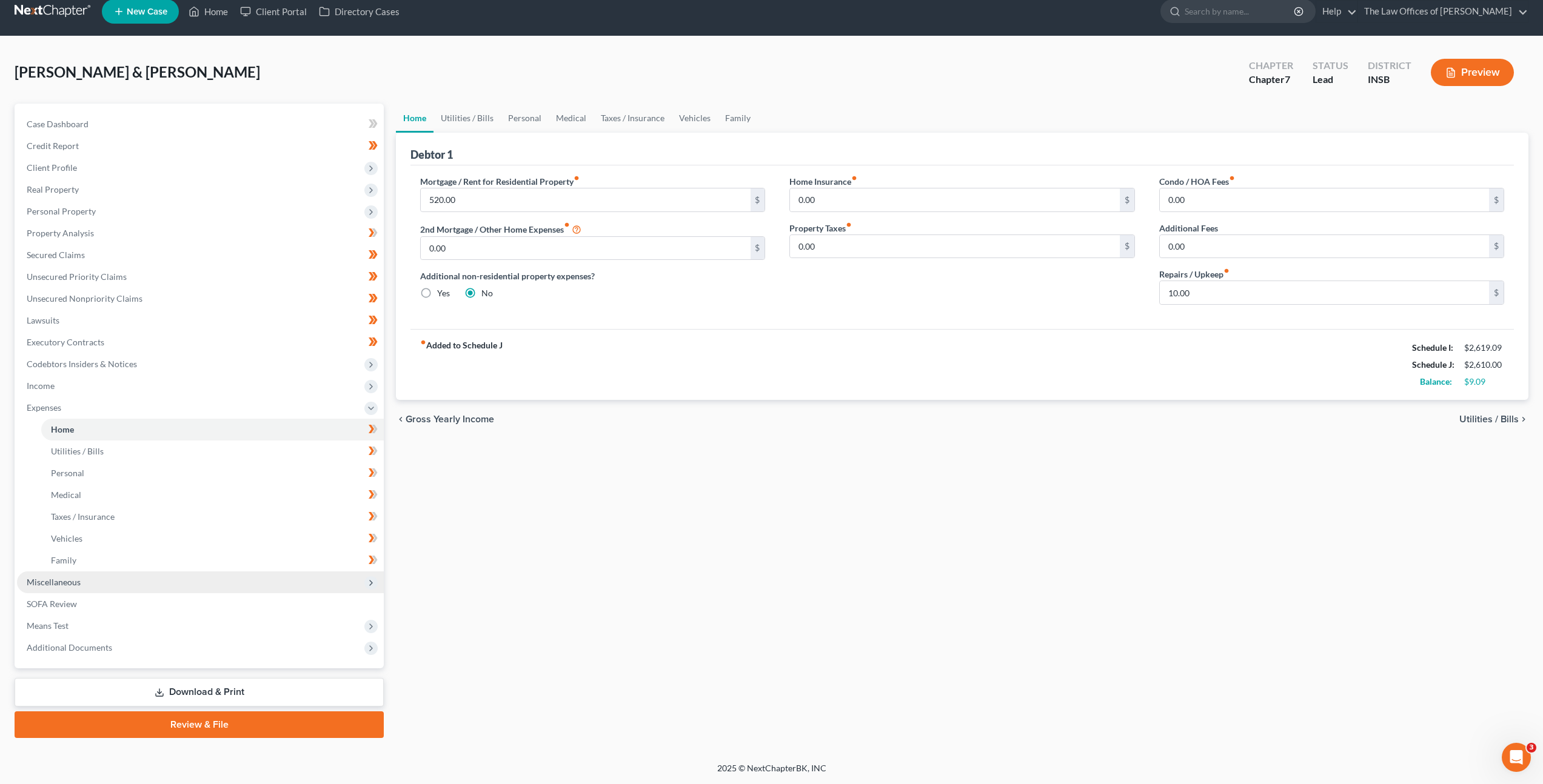
drag, startPoint x: 134, startPoint y: 583, endPoint x: 164, endPoint y: 571, distance: 32.3
click at [133, 583] on span "Miscellaneous" at bounding box center [200, 582] width 367 height 22
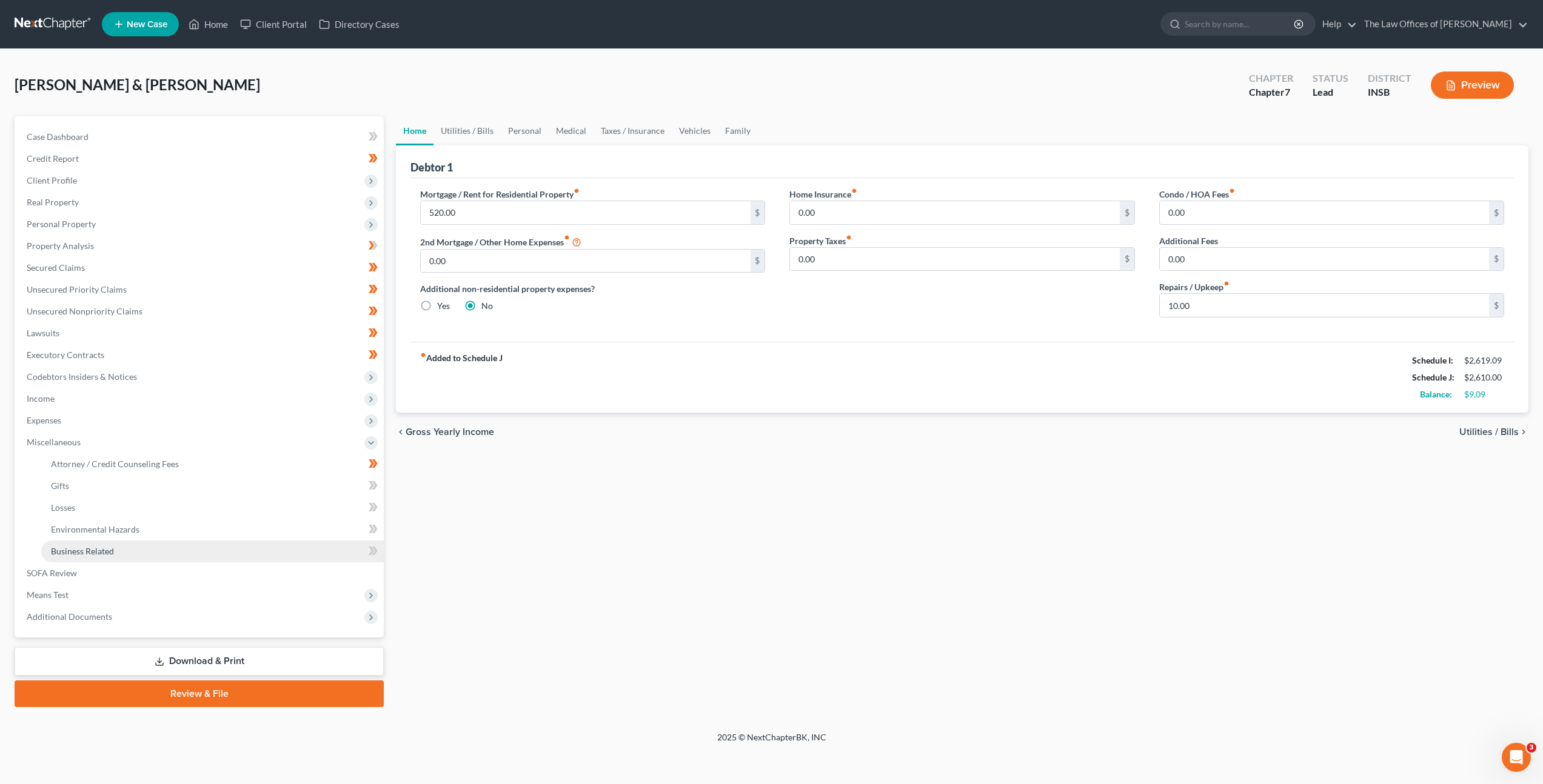
scroll to position [0, 0]
click at [182, 462] on link "Attorney / Credit Counseling Fees" at bounding box center [214, 464] width 345 height 22
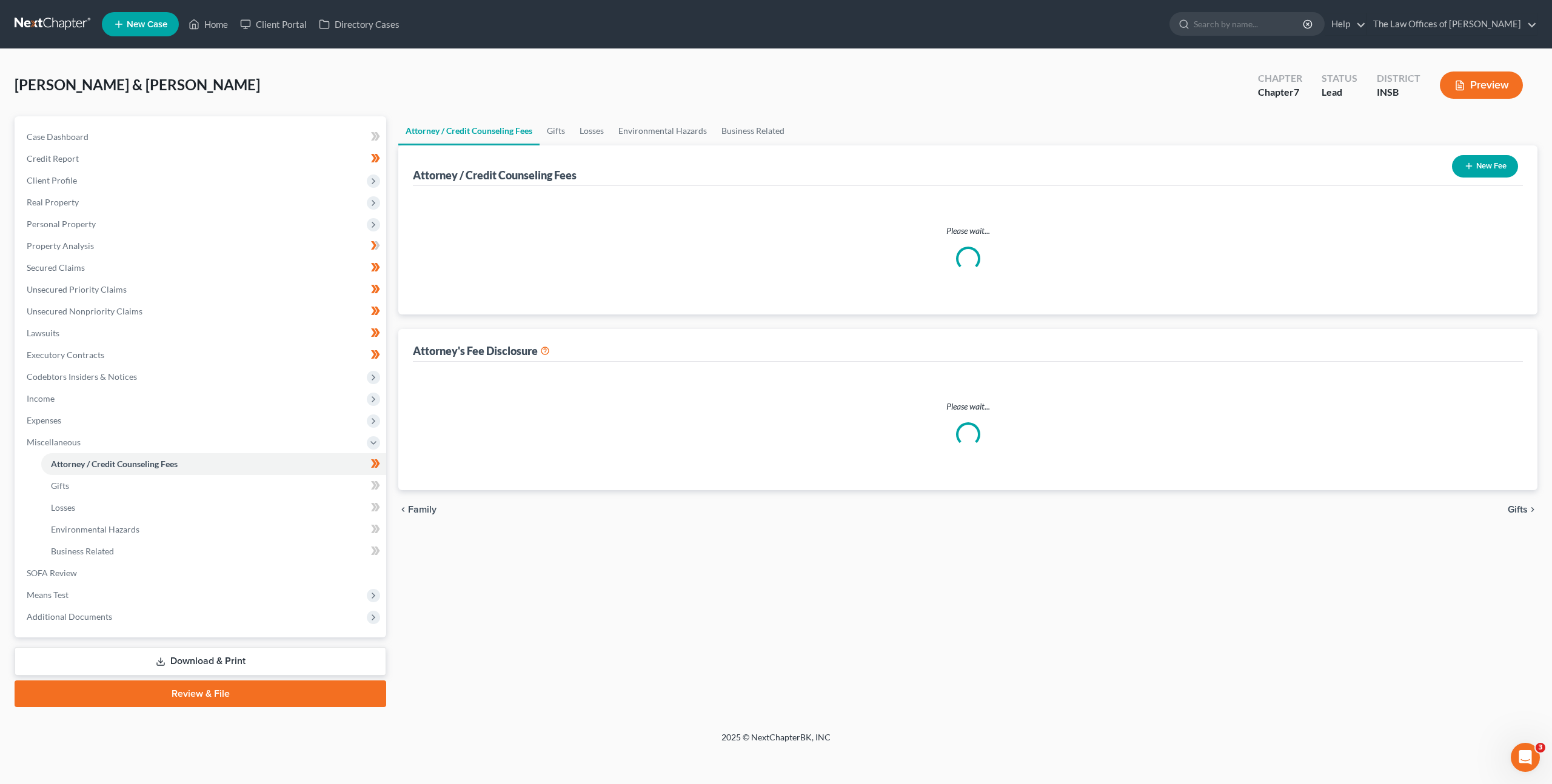
select select "16"
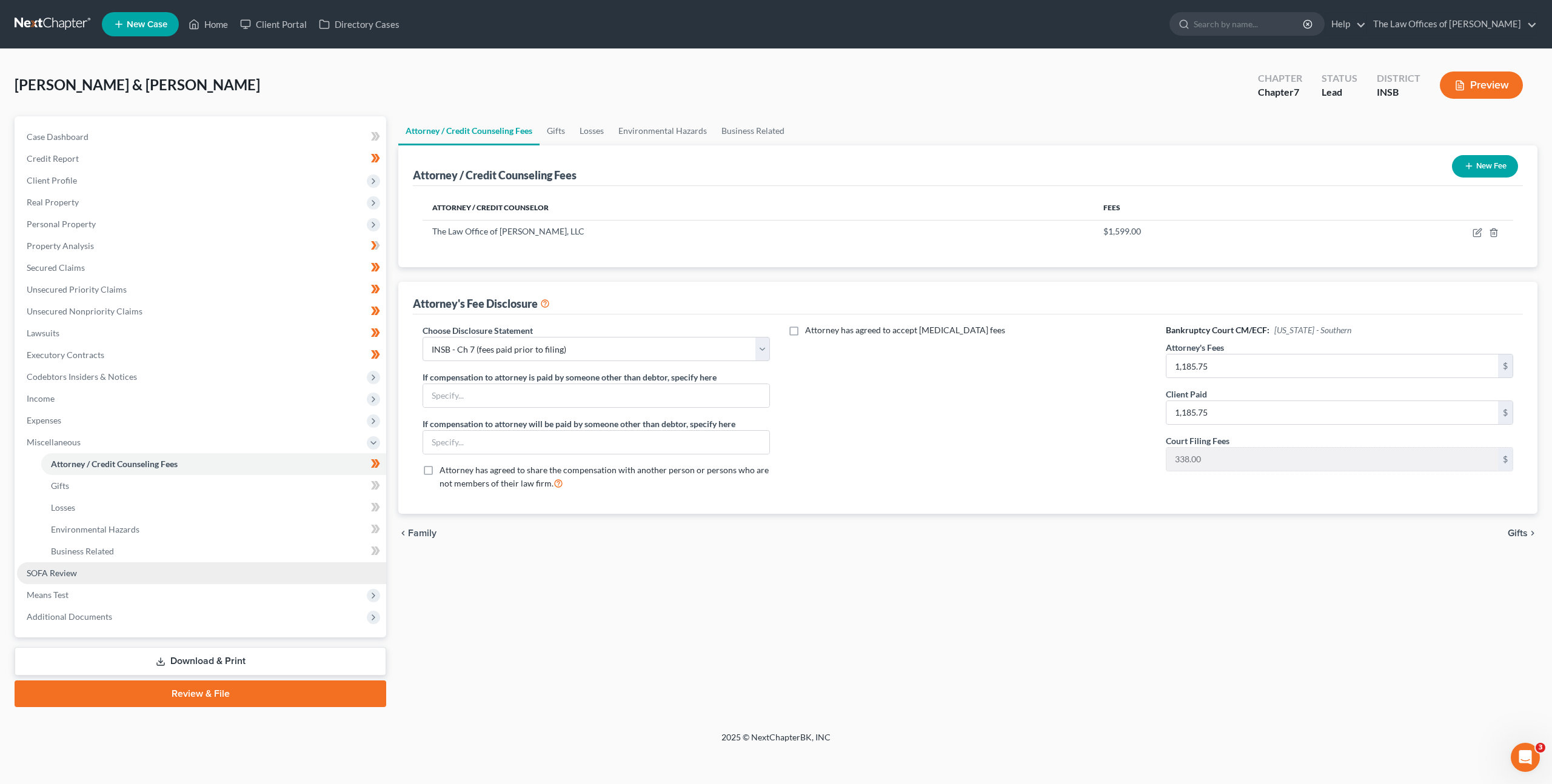
click at [121, 563] on link "SOFA Review" at bounding box center [201, 573] width 369 height 22
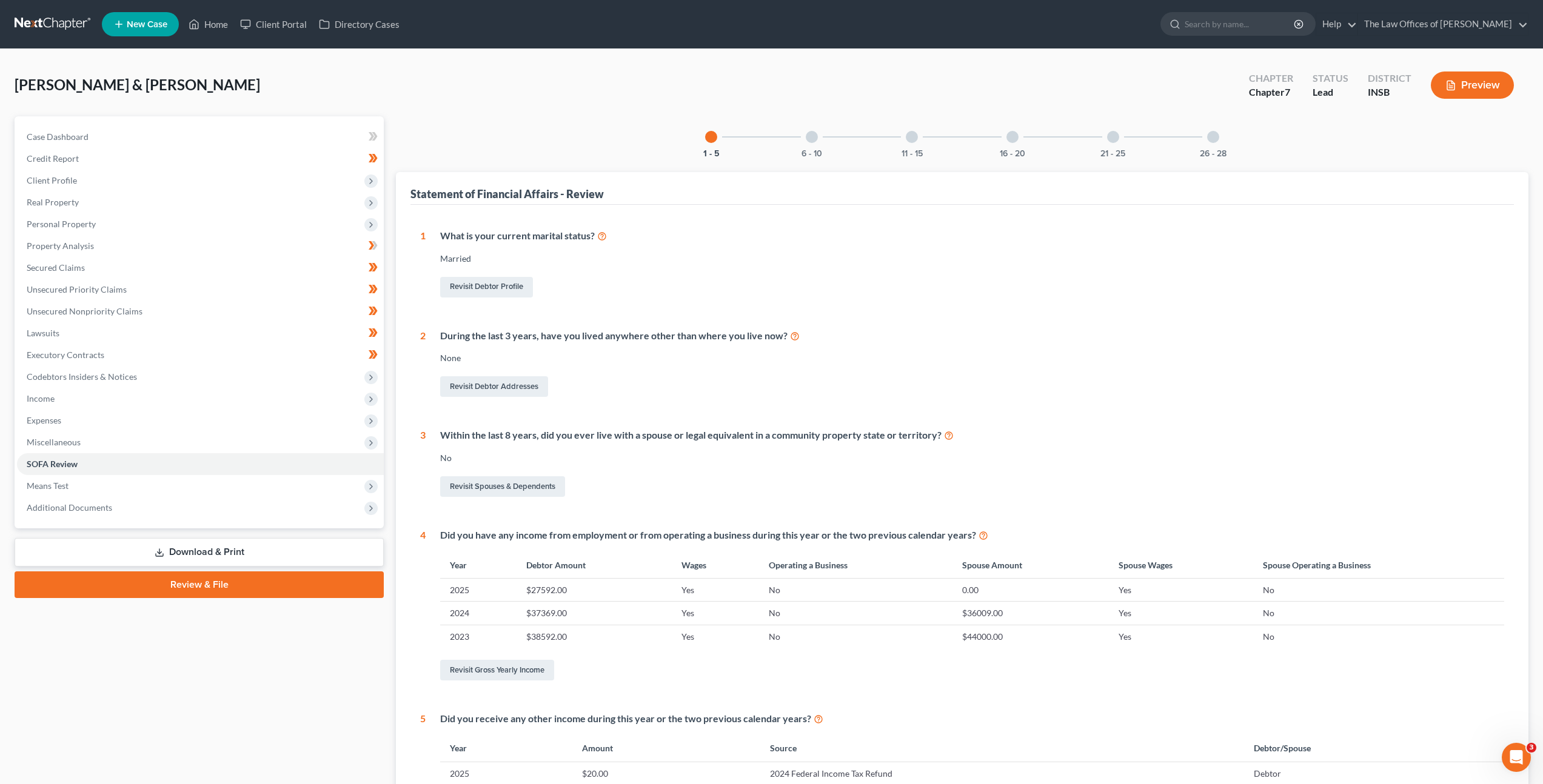
click at [816, 133] on div at bounding box center [811, 136] width 12 height 12
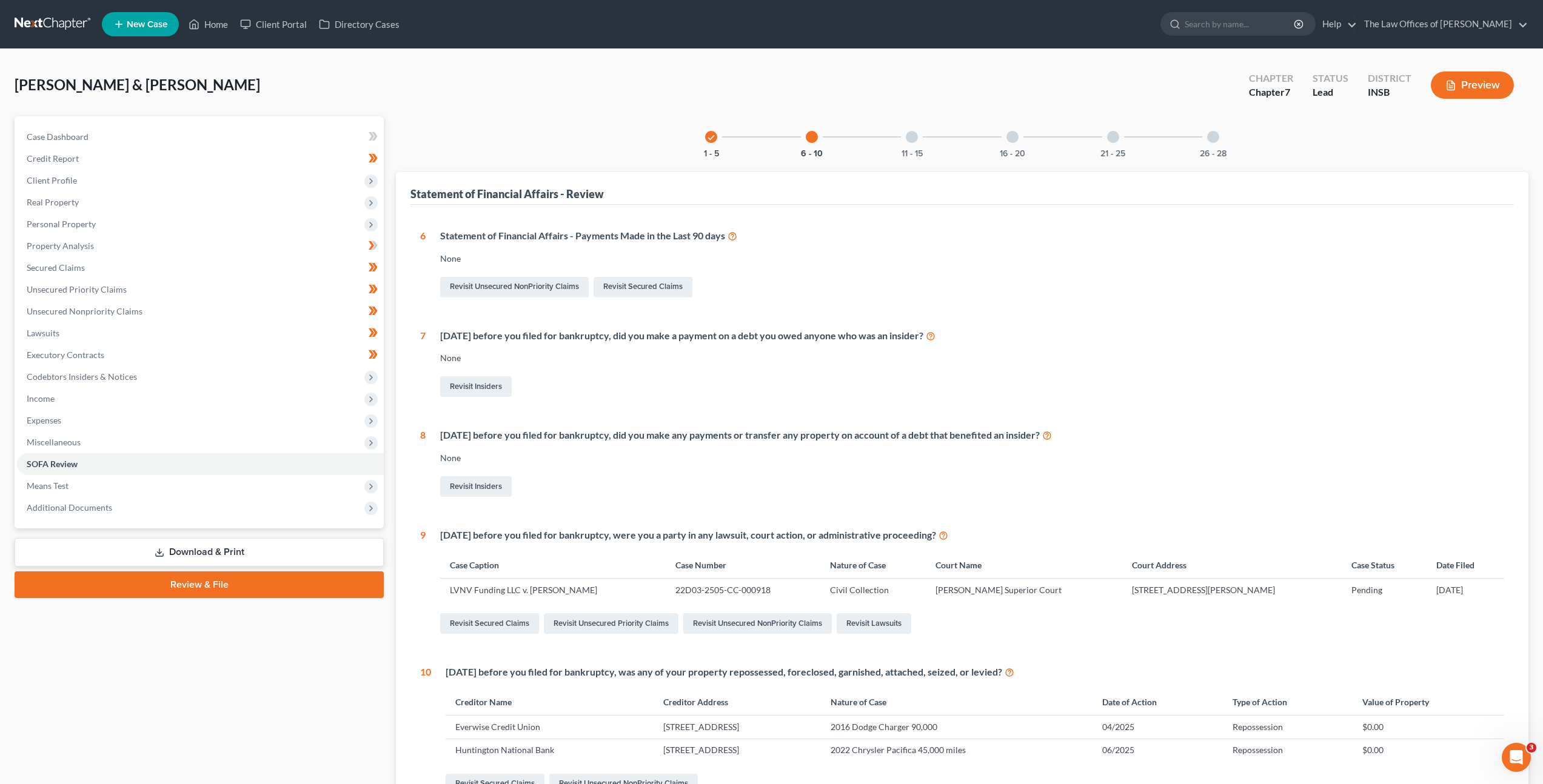
click at [902, 136] on div "11 - 15" at bounding box center [912, 137] width 42 height 41
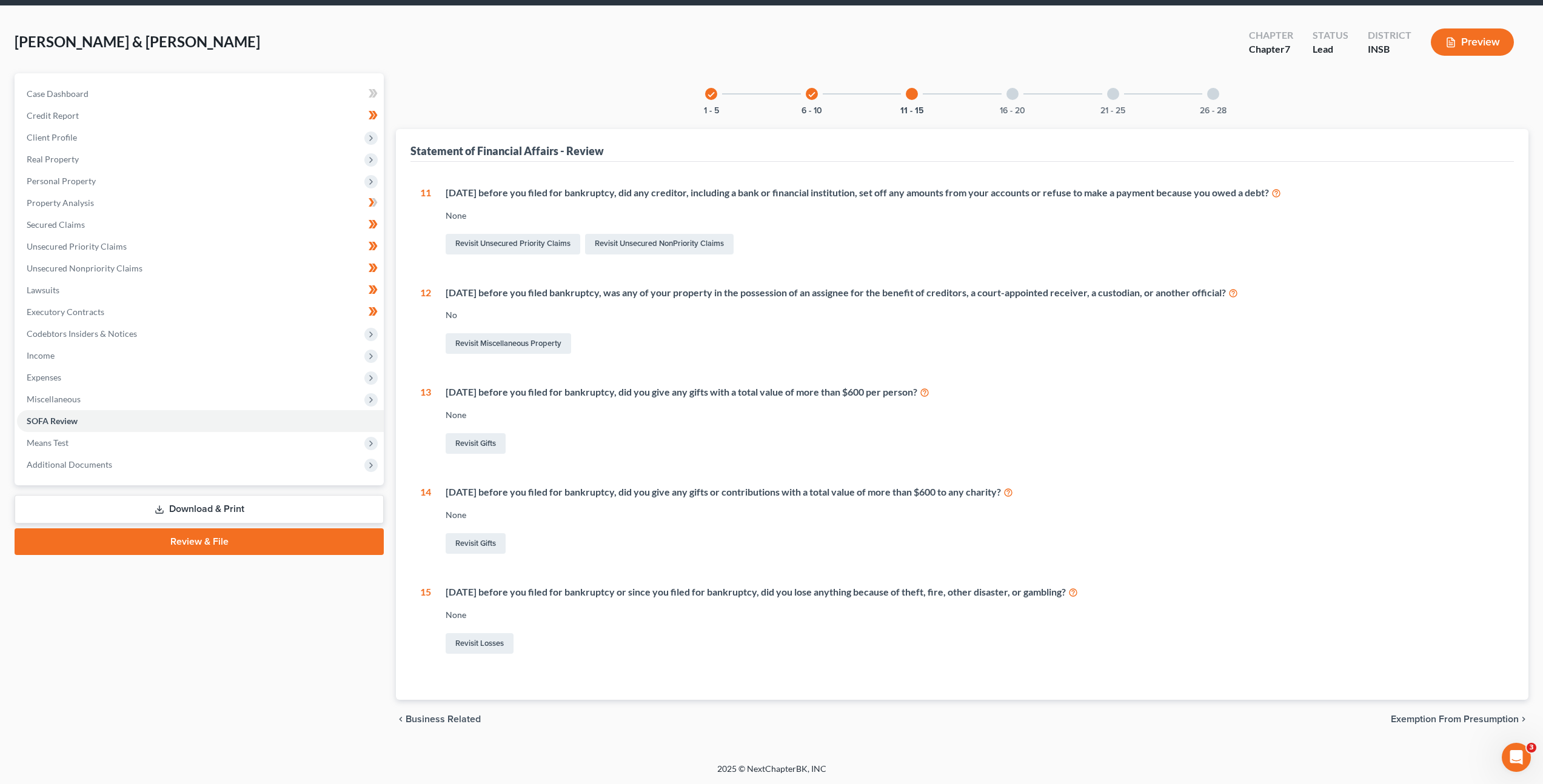
scroll to position [43, 0]
click at [1012, 97] on div at bounding box center [1012, 93] width 12 height 12
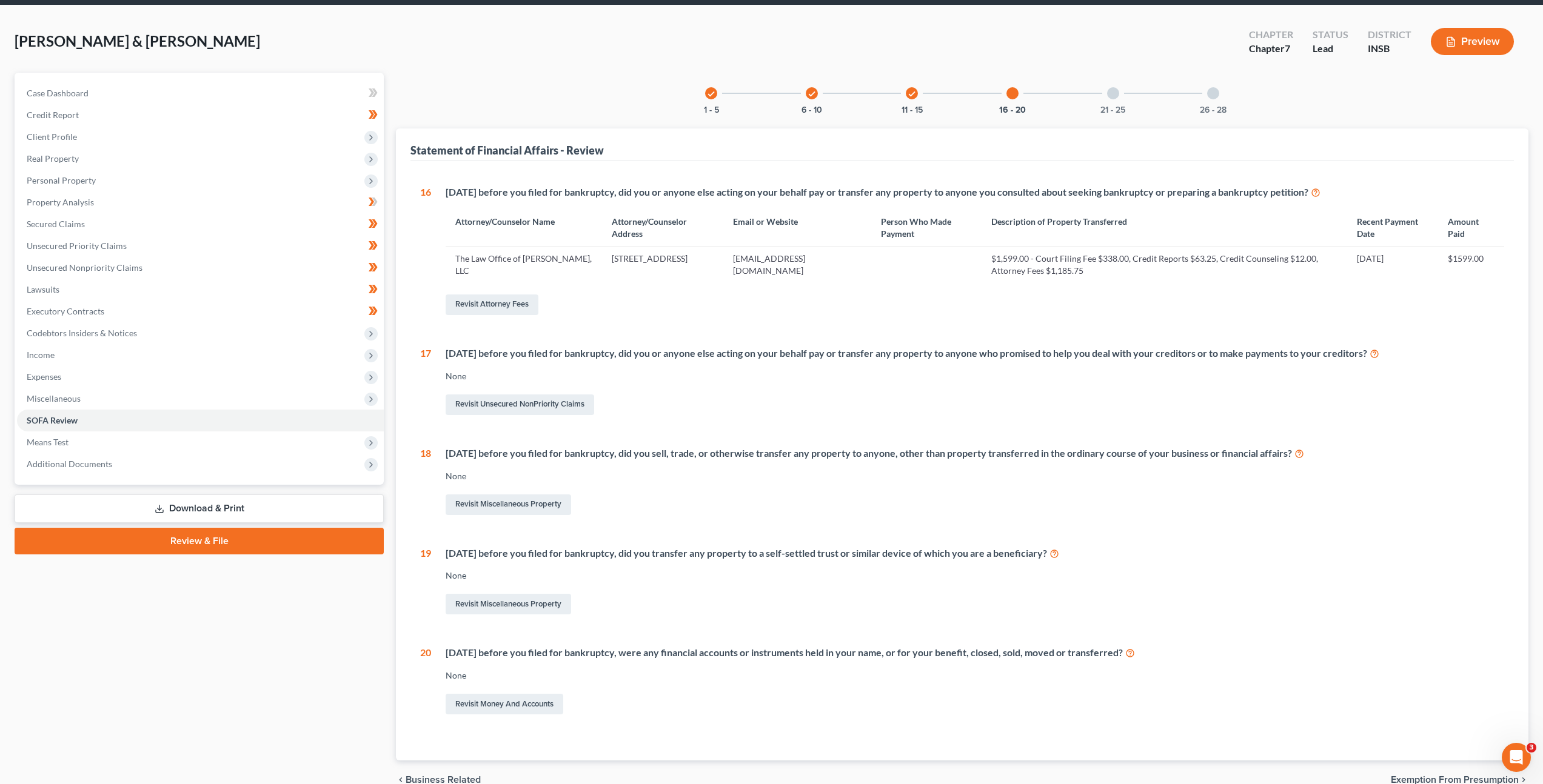
click at [1109, 94] on div at bounding box center [1113, 93] width 12 height 12
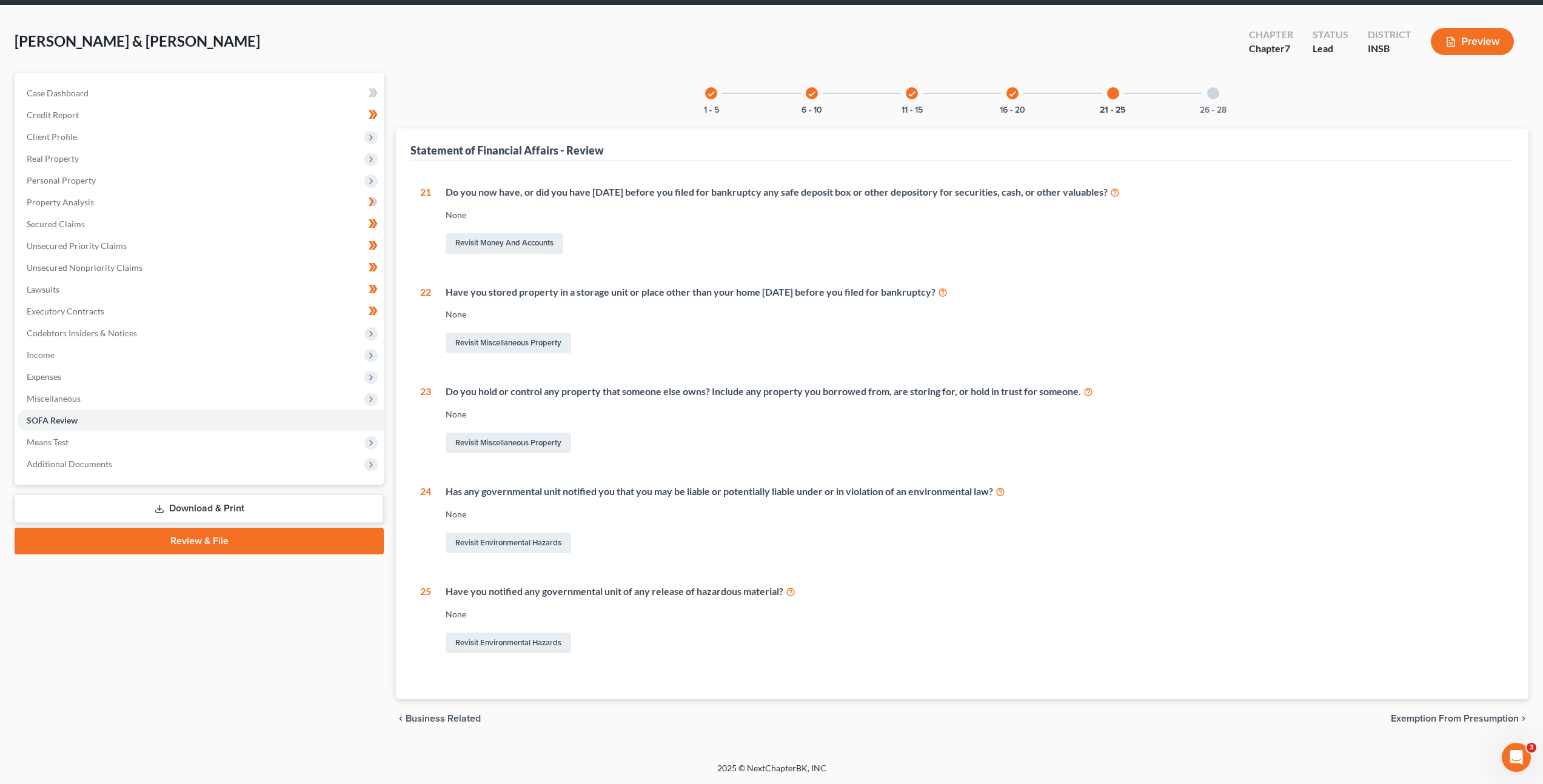
click at [1230, 98] on div "26 - 28" at bounding box center [1213, 94] width 42 height 41
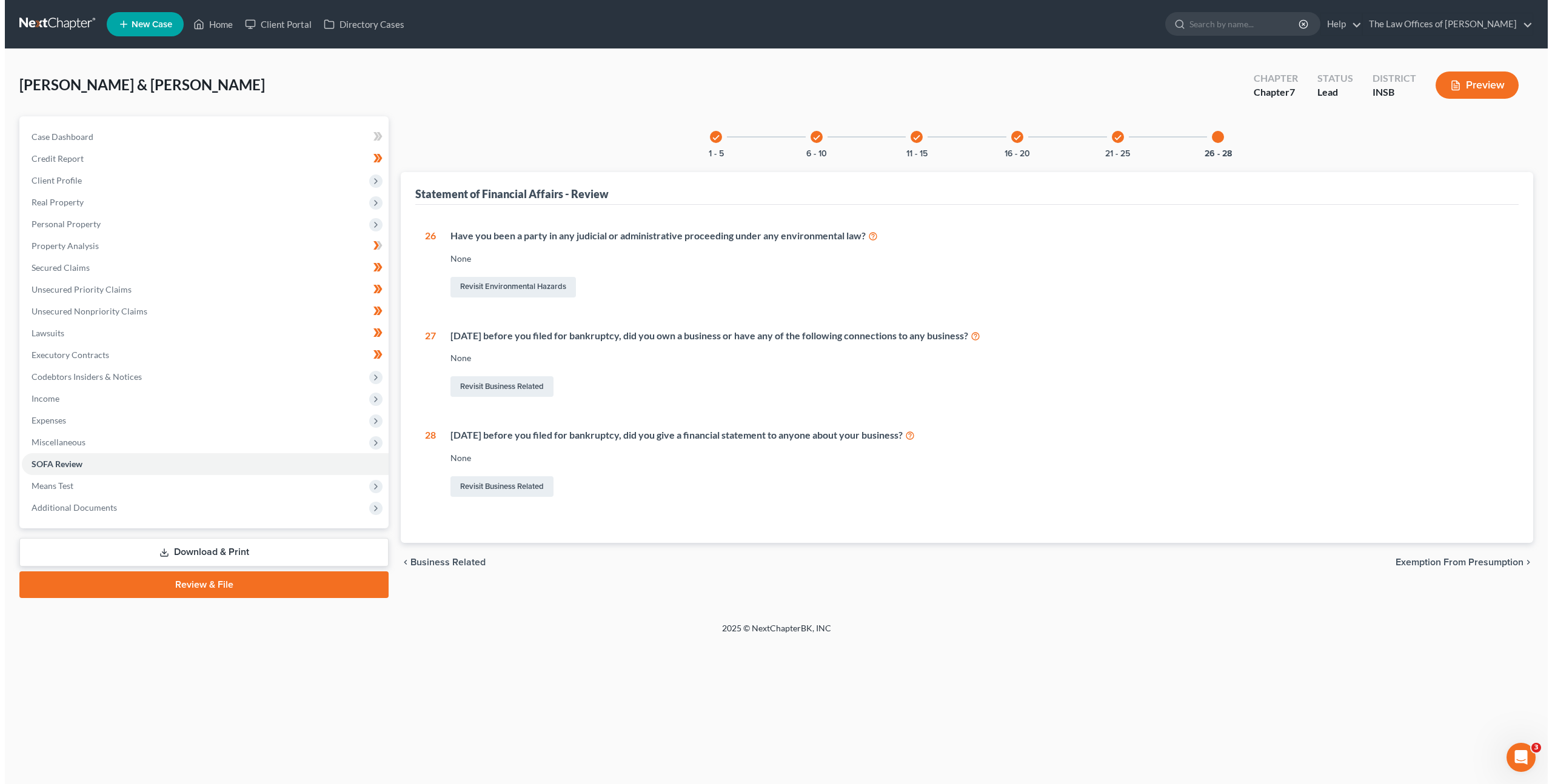
scroll to position [0, 0]
click at [52, 14] on link at bounding box center [53, 24] width 77 height 22
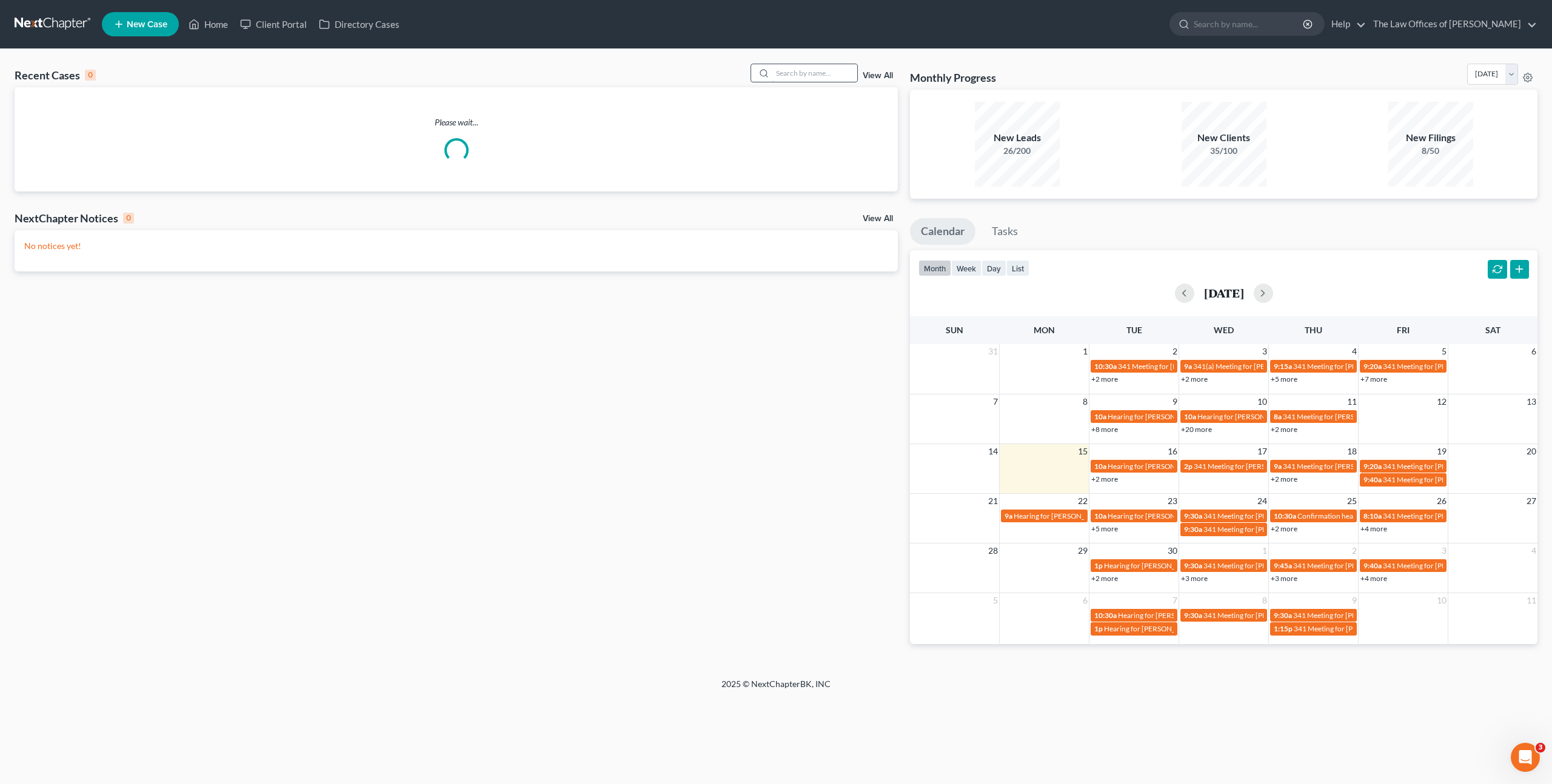
click at [797, 70] on input "search" at bounding box center [814, 73] width 85 height 18
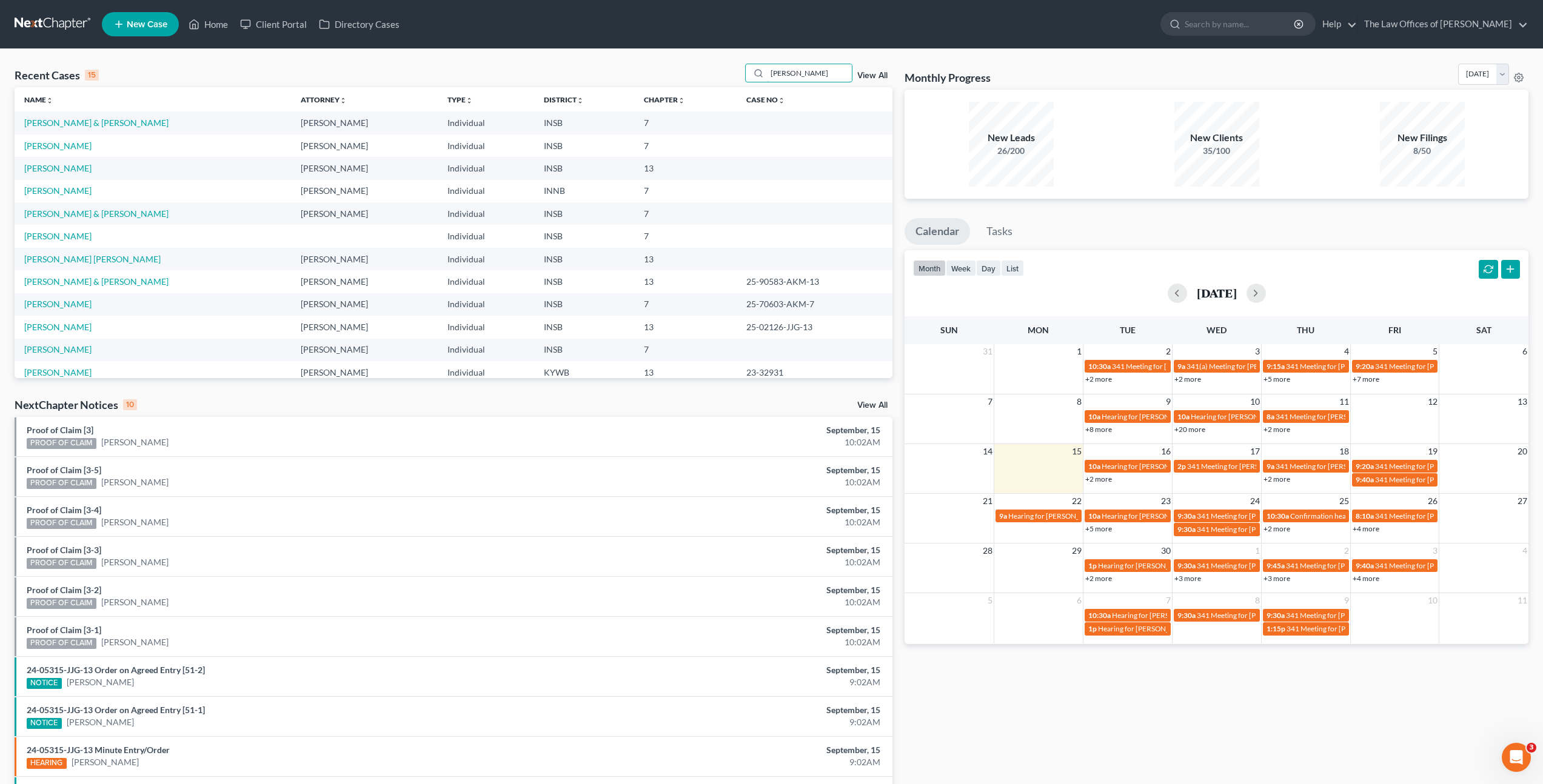
type input "jody"
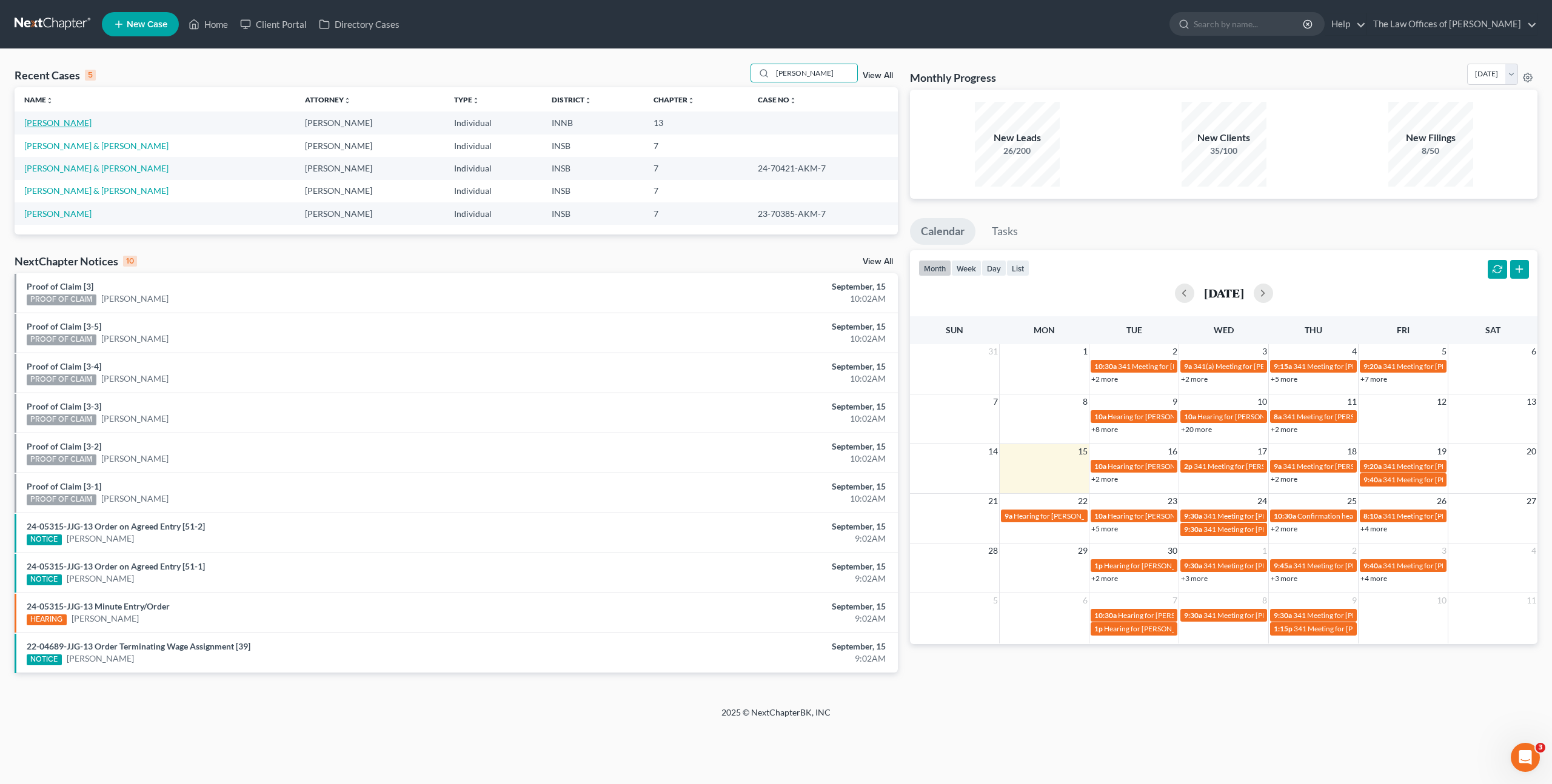
click at [47, 126] on link "Wright, Jody" at bounding box center [58, 123] width 67 height 10
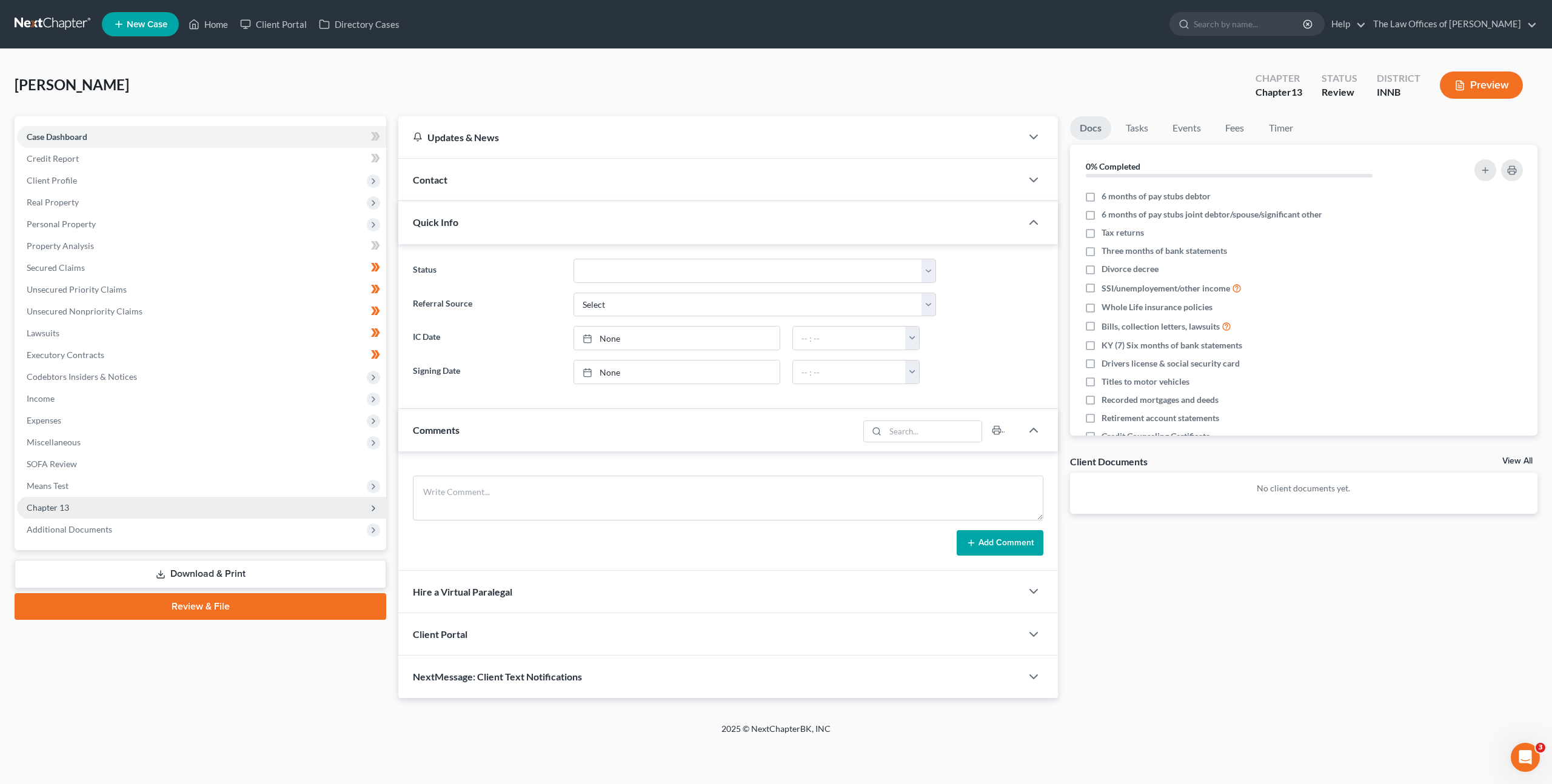
click at [179, 505] on span "Chapter 13" at bounding box center [201, 507] width 369 height 22
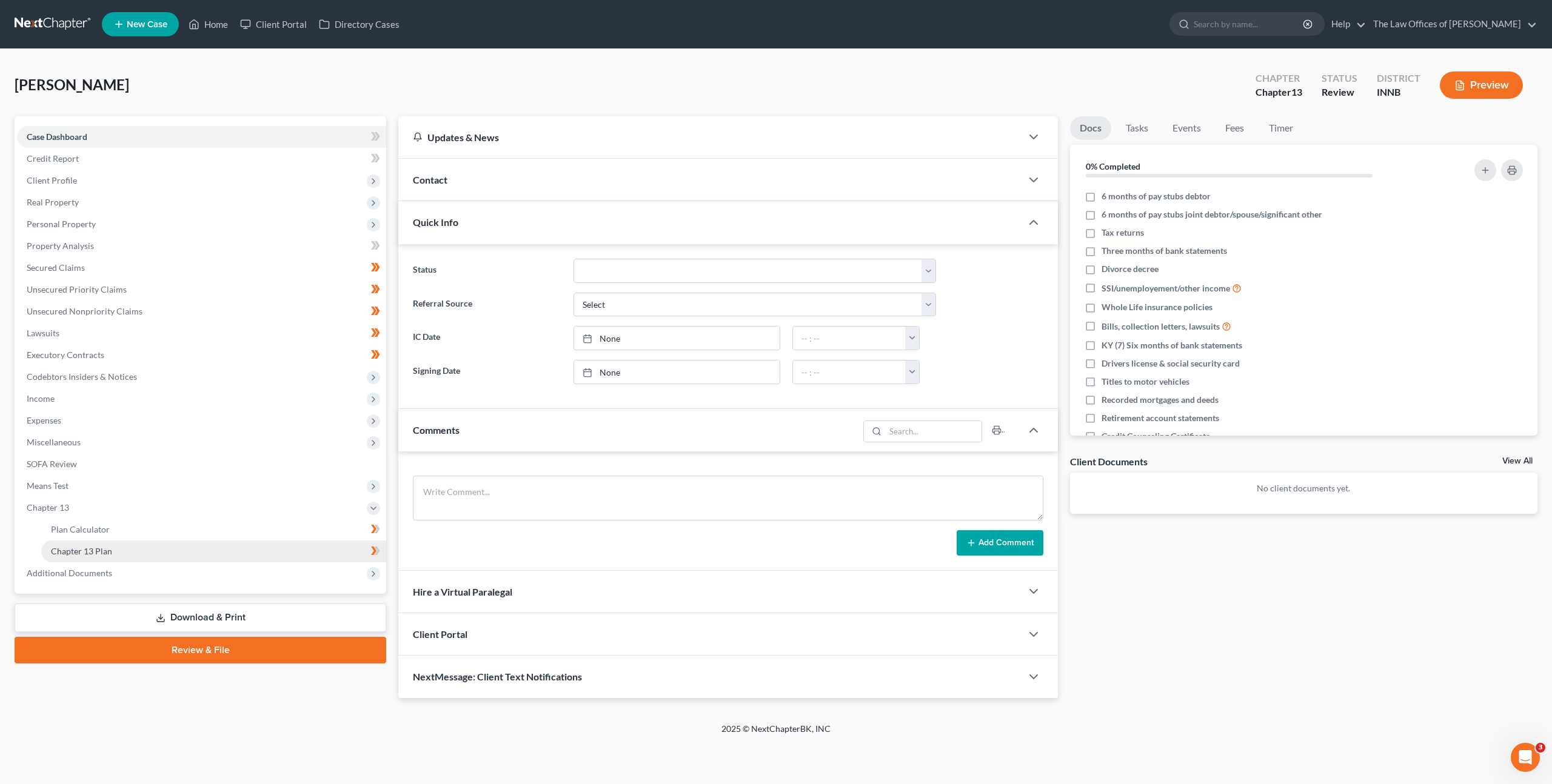
click at [174, 548] on link "Chapter 13 Plan" at bounding box center [214, 551] width 345 height 22
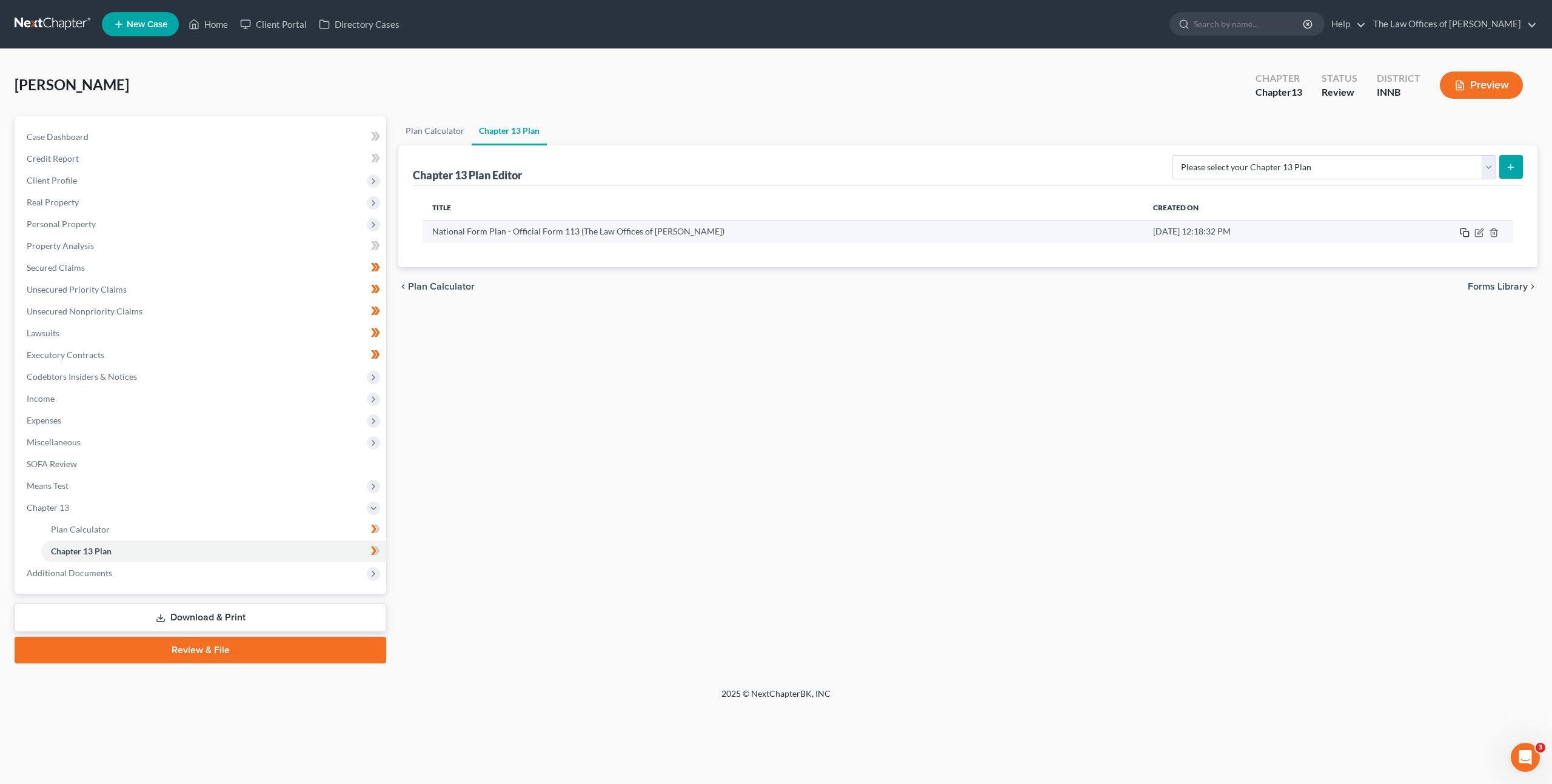
click at [1460, 232] on icon "button" at bounding box center [1464, 232] width 9 height 9
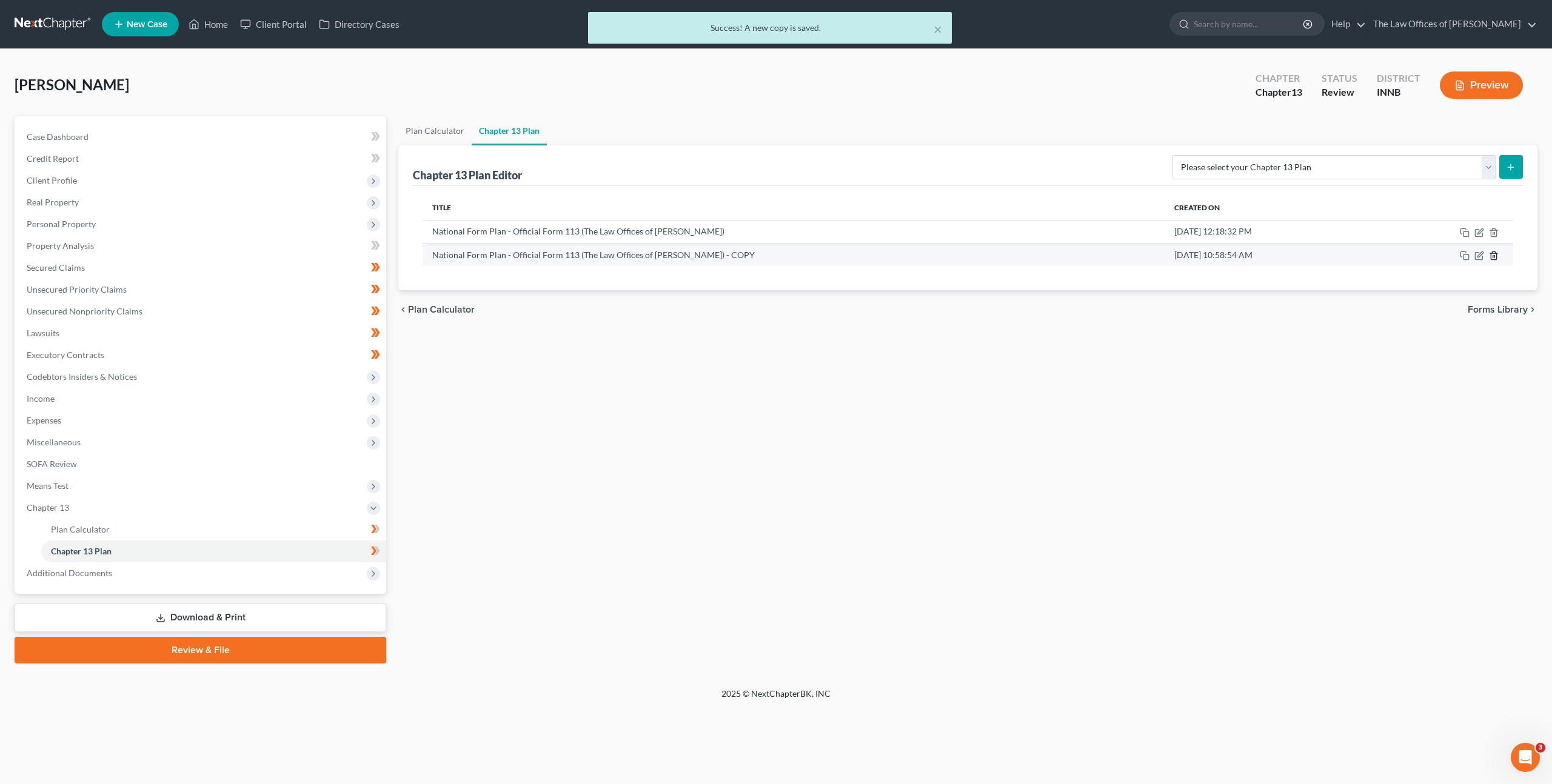
click at [1497, 259] on icon "button" at bounding box center [1493, 255] width 9 height 9
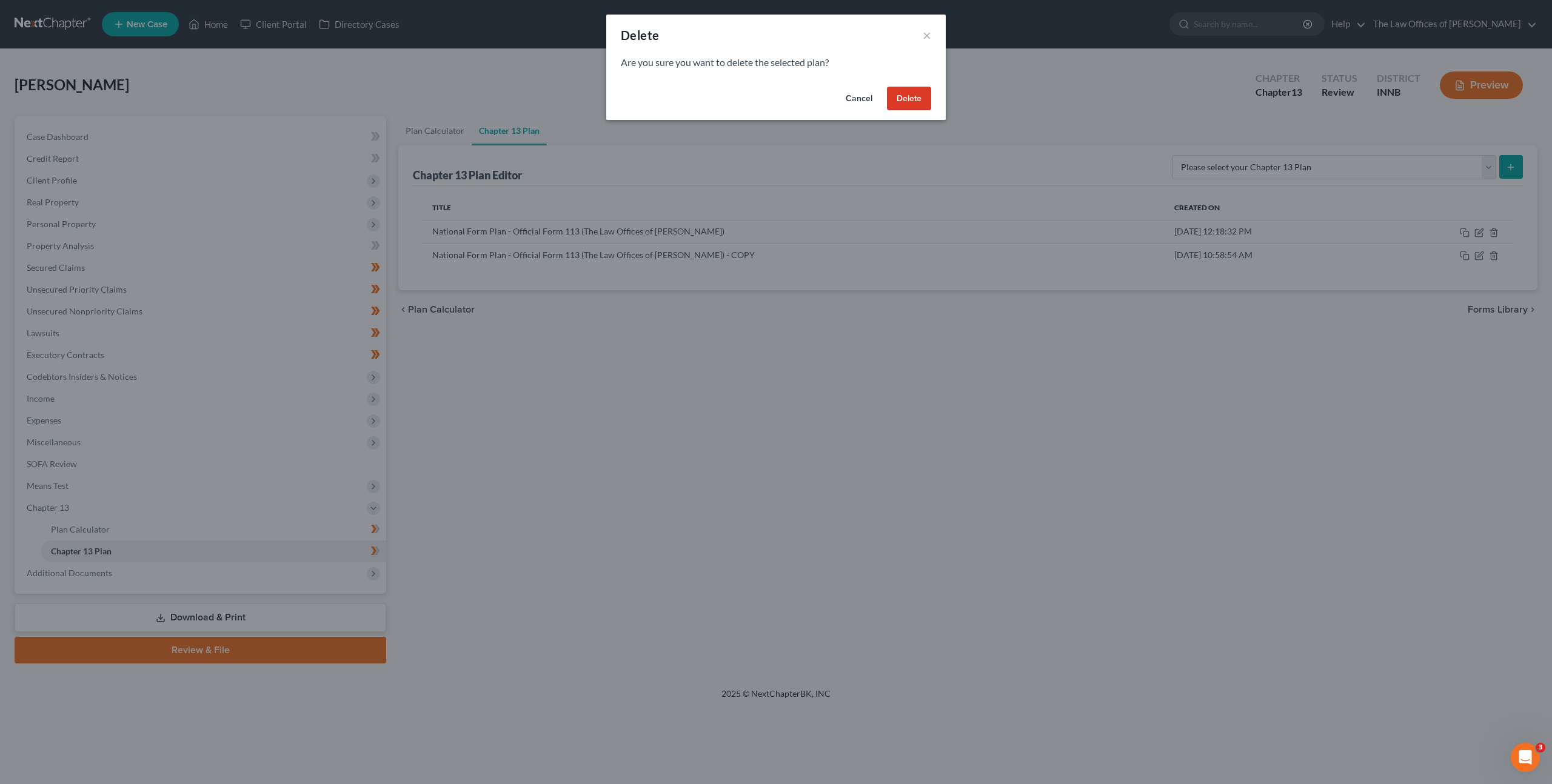
click at [902, 94] on button "Delete" at bounding box center [909, 99] width 44 height 25
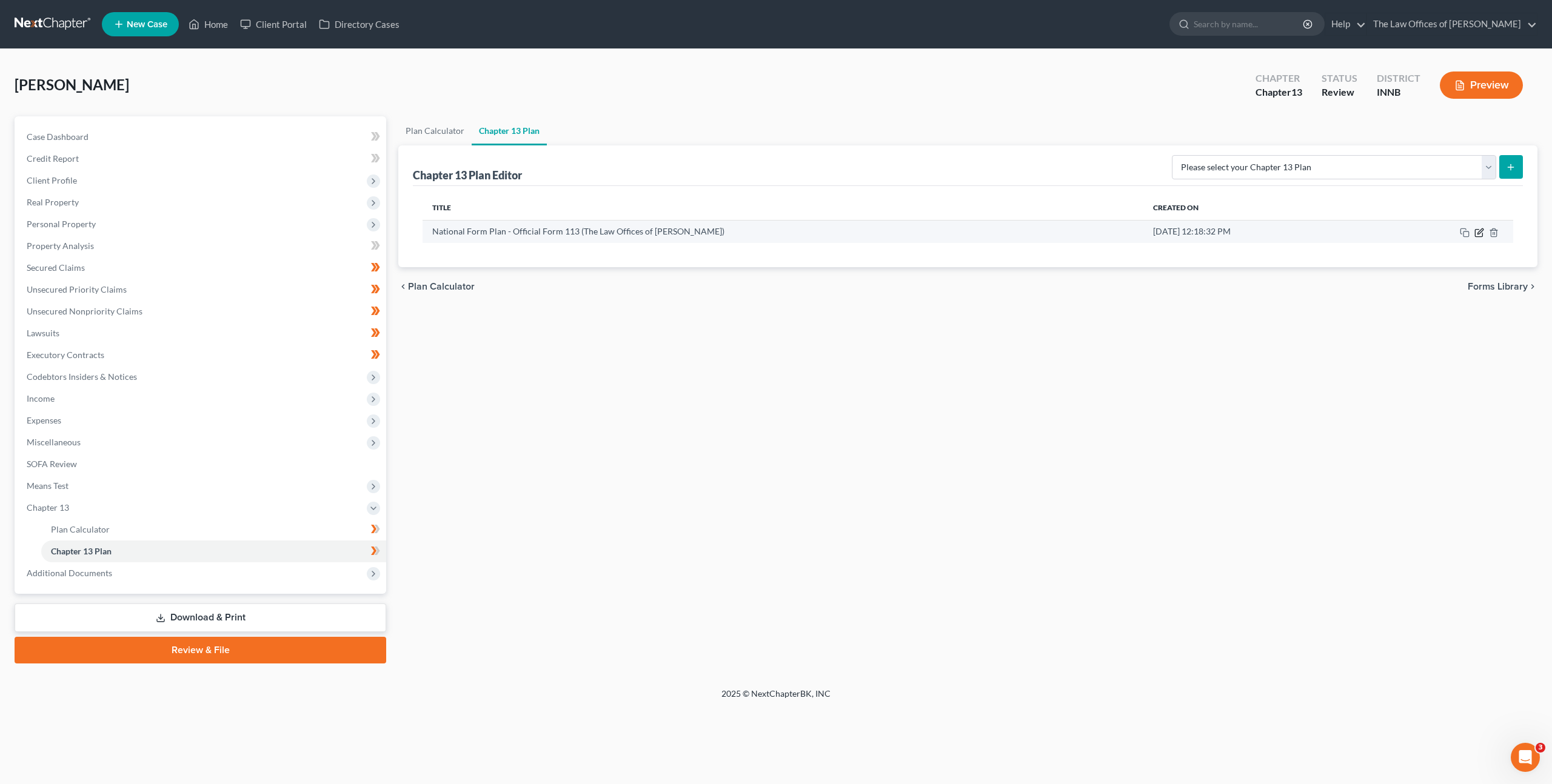
click at [1476, 232] on icon "button" at bounding box center [1478, 232] width 9 height 9
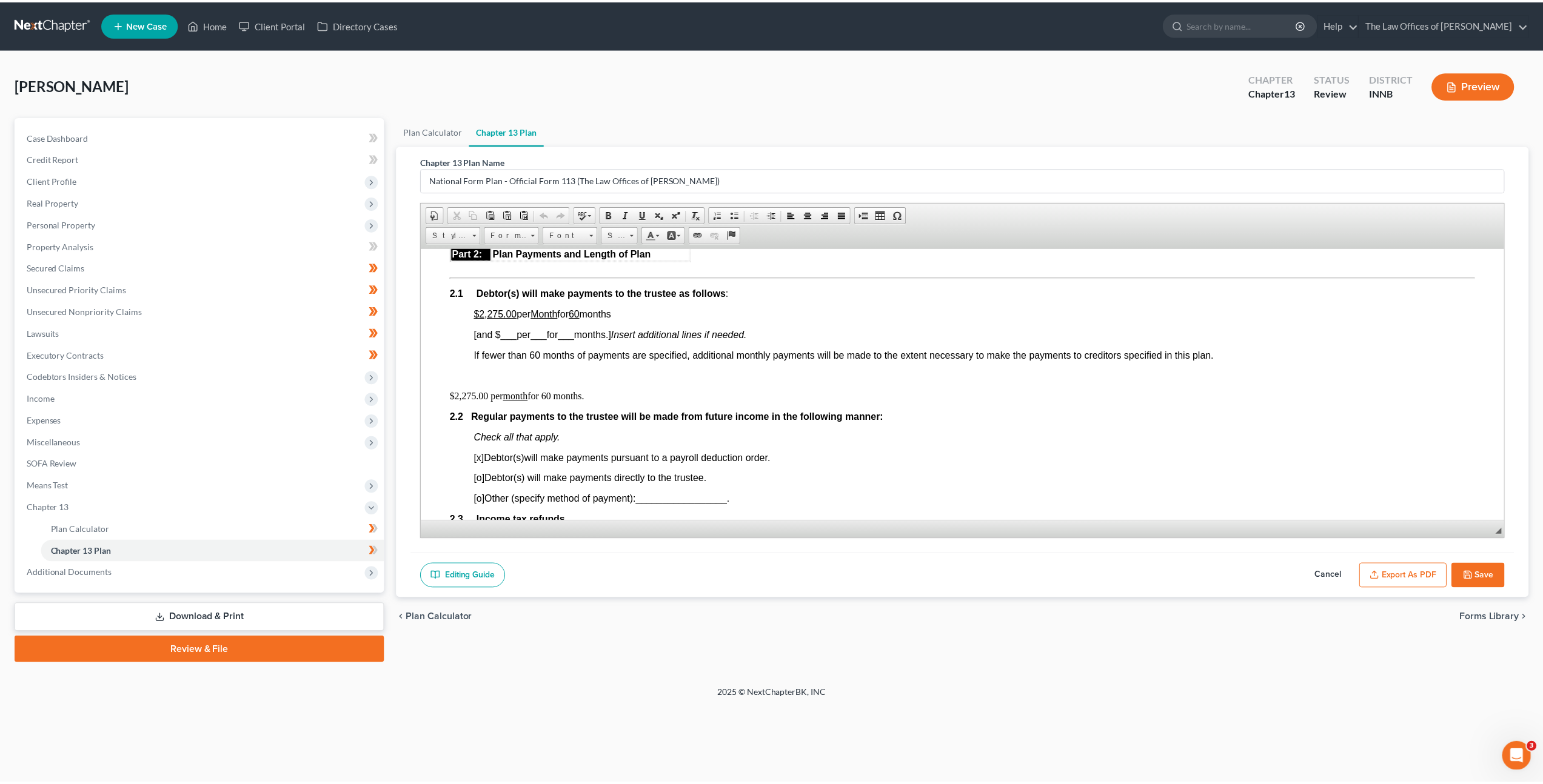
scroll to position [654, 0]
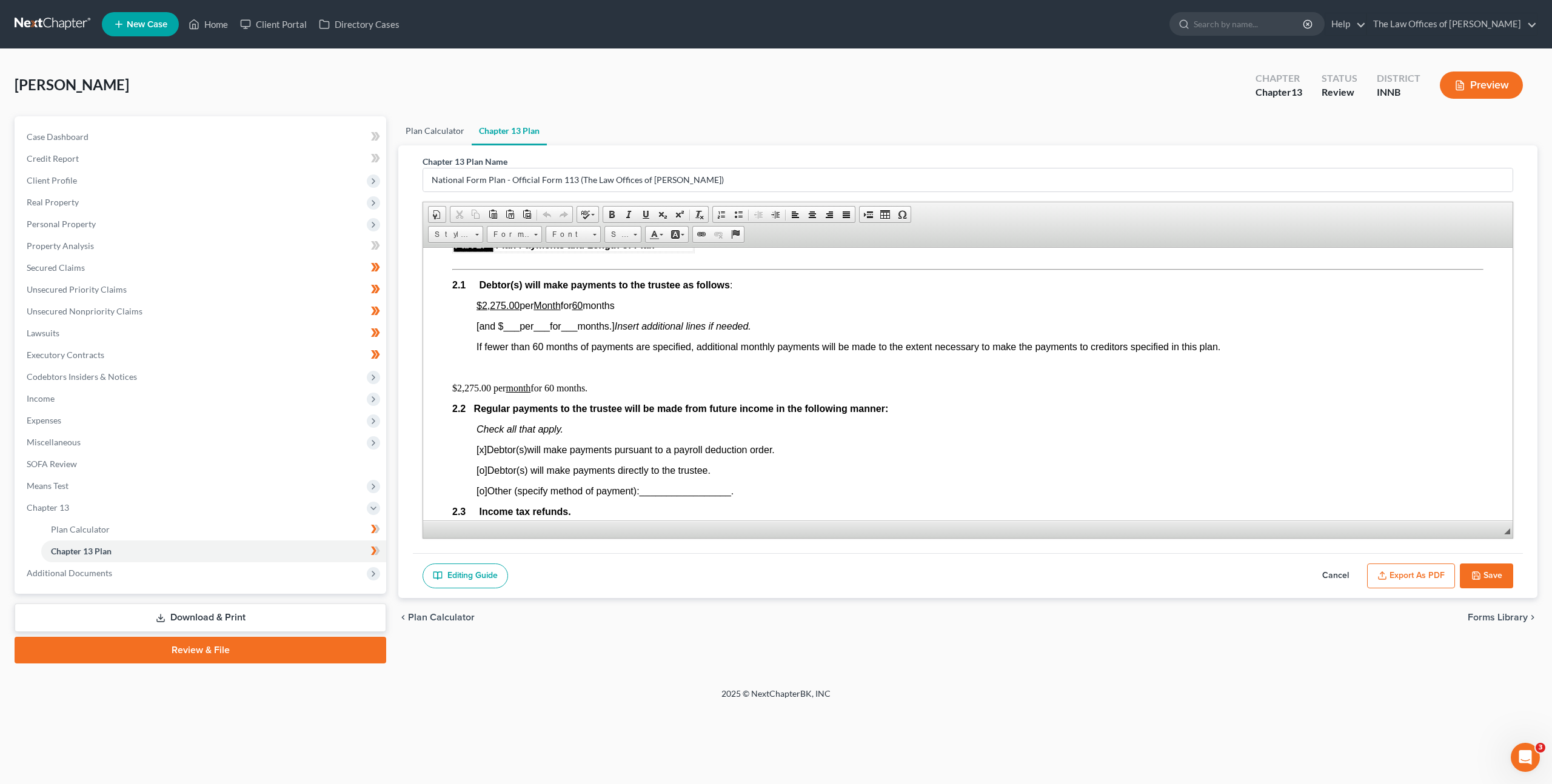
click at [420, 123] on link "Plan Calculator" at bounding box center [435, 131] width 74 height 29
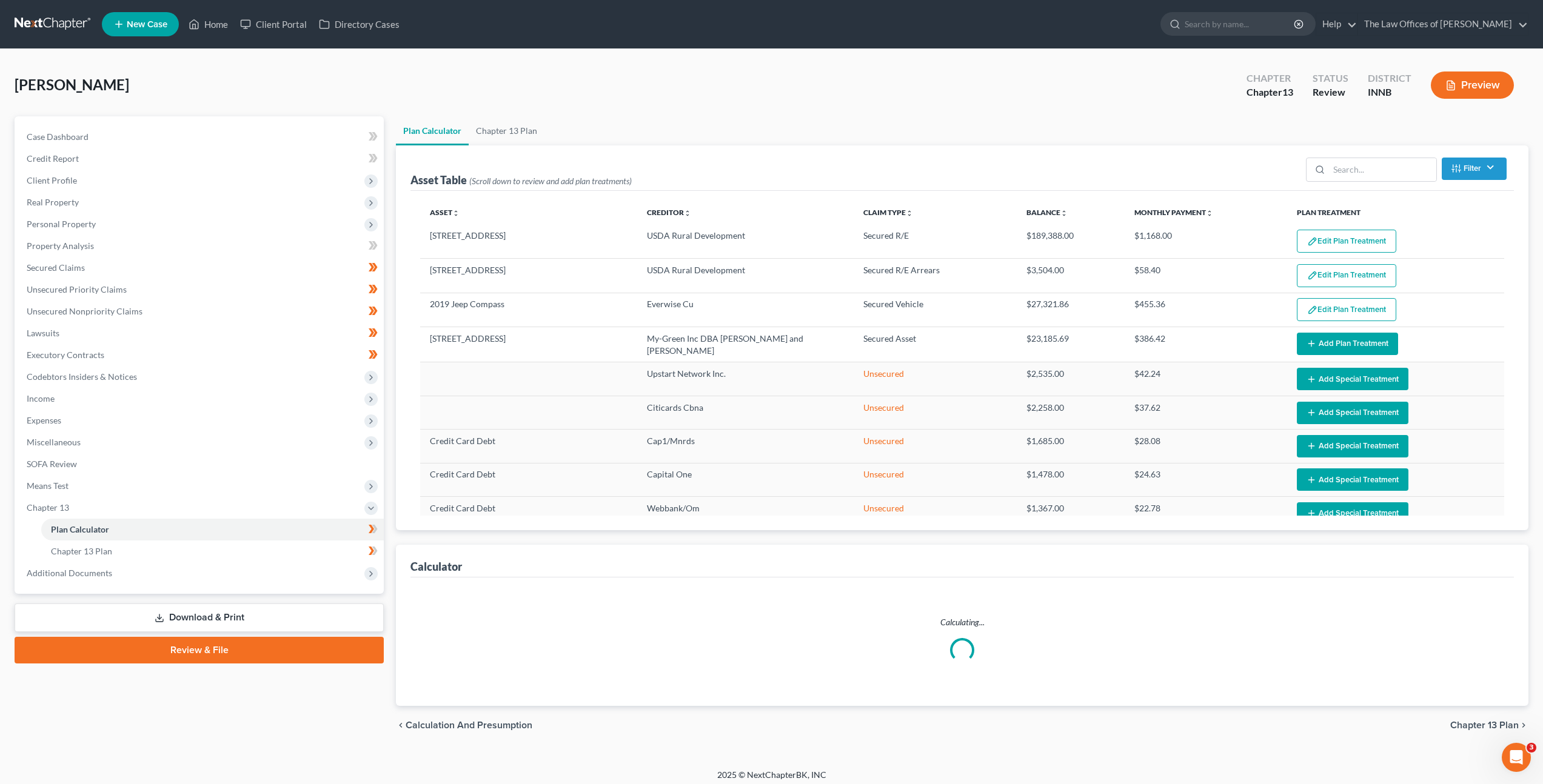
select select "59"
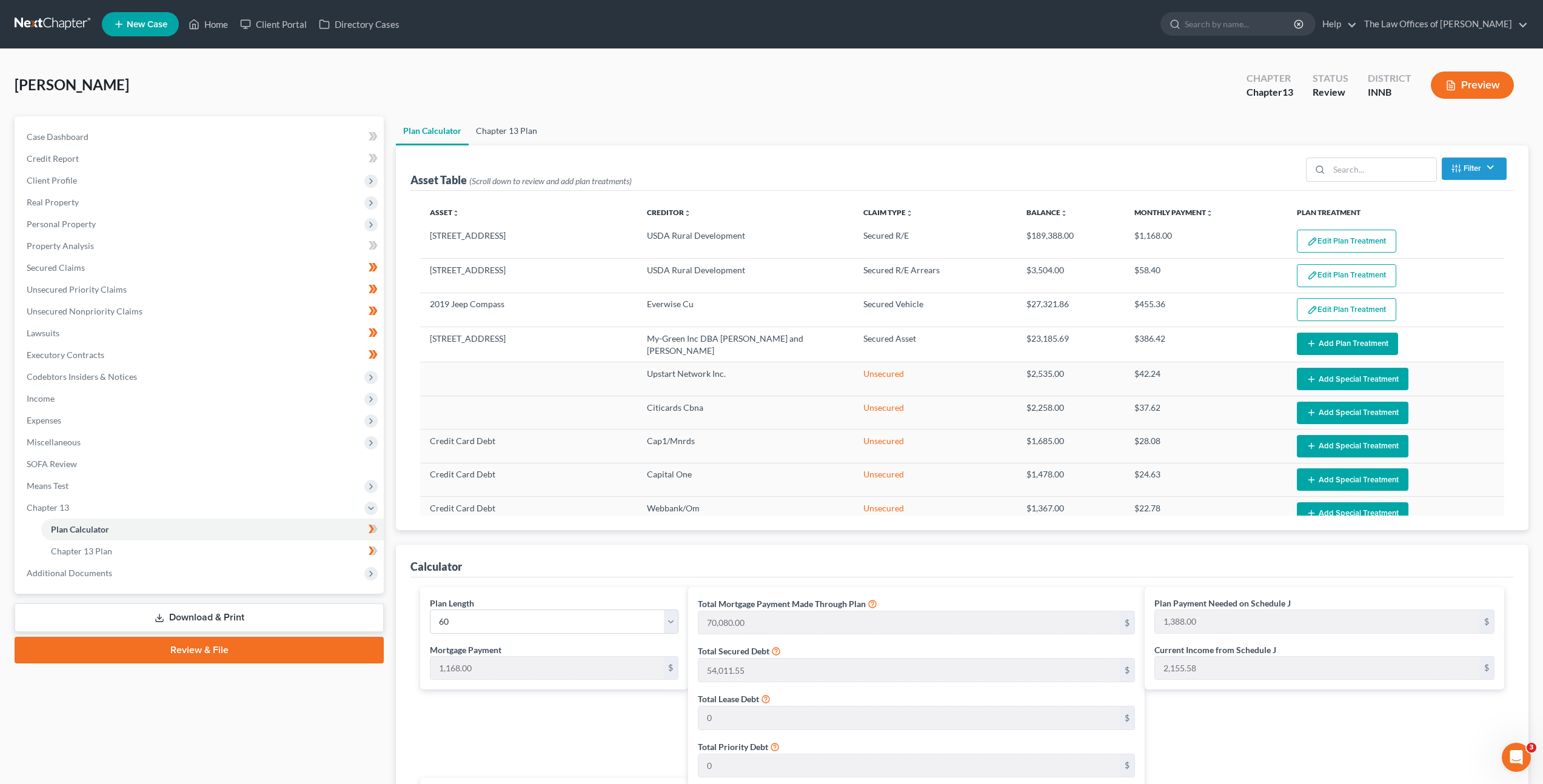
click at [508, 131] on link "Chapter 13 Plan" at bounding box center [506, 131] width 75 height 29
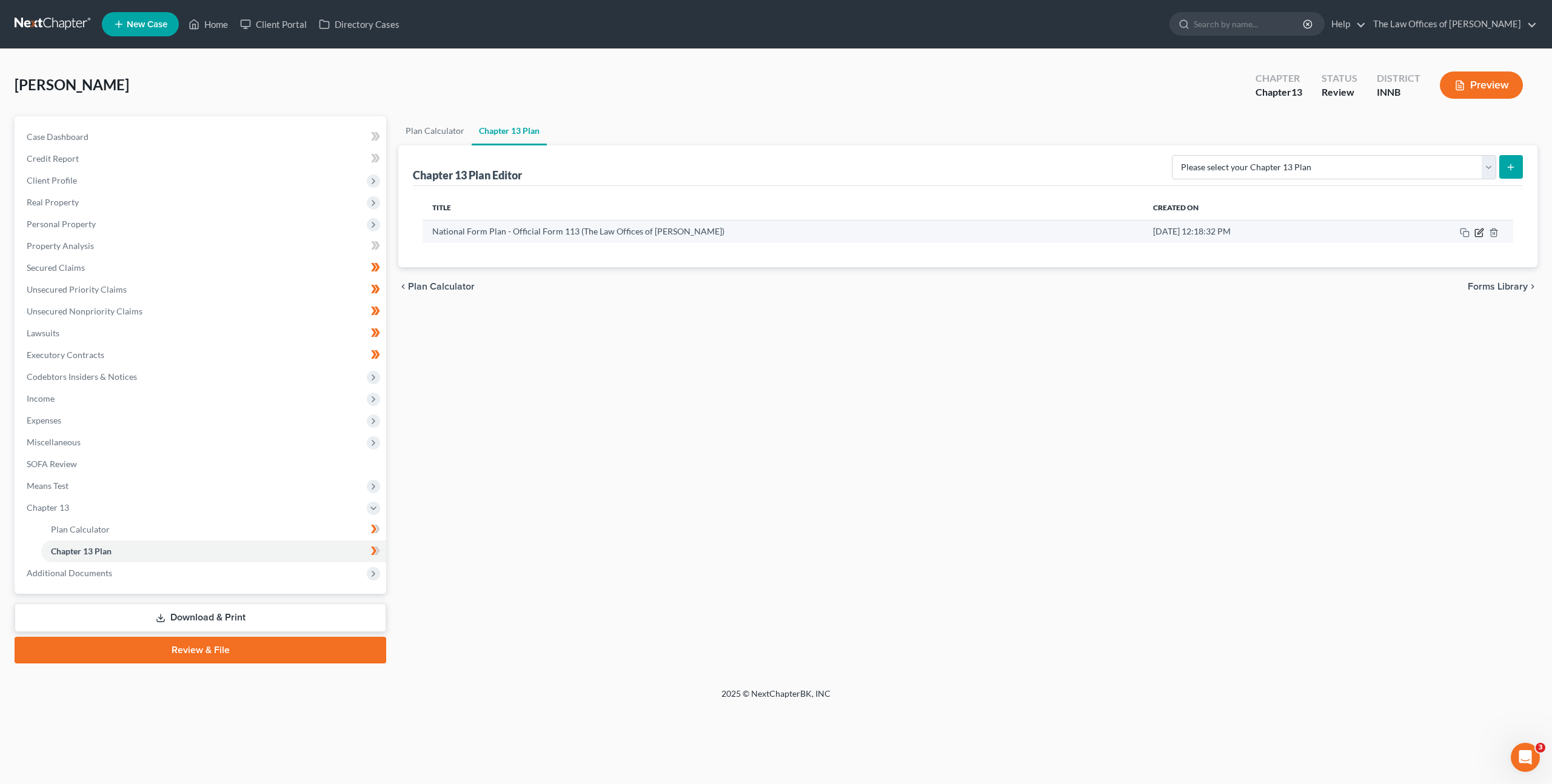
click at [1480, 231] on icon "button" at bounding box center [1478, 232] width 9 height 9
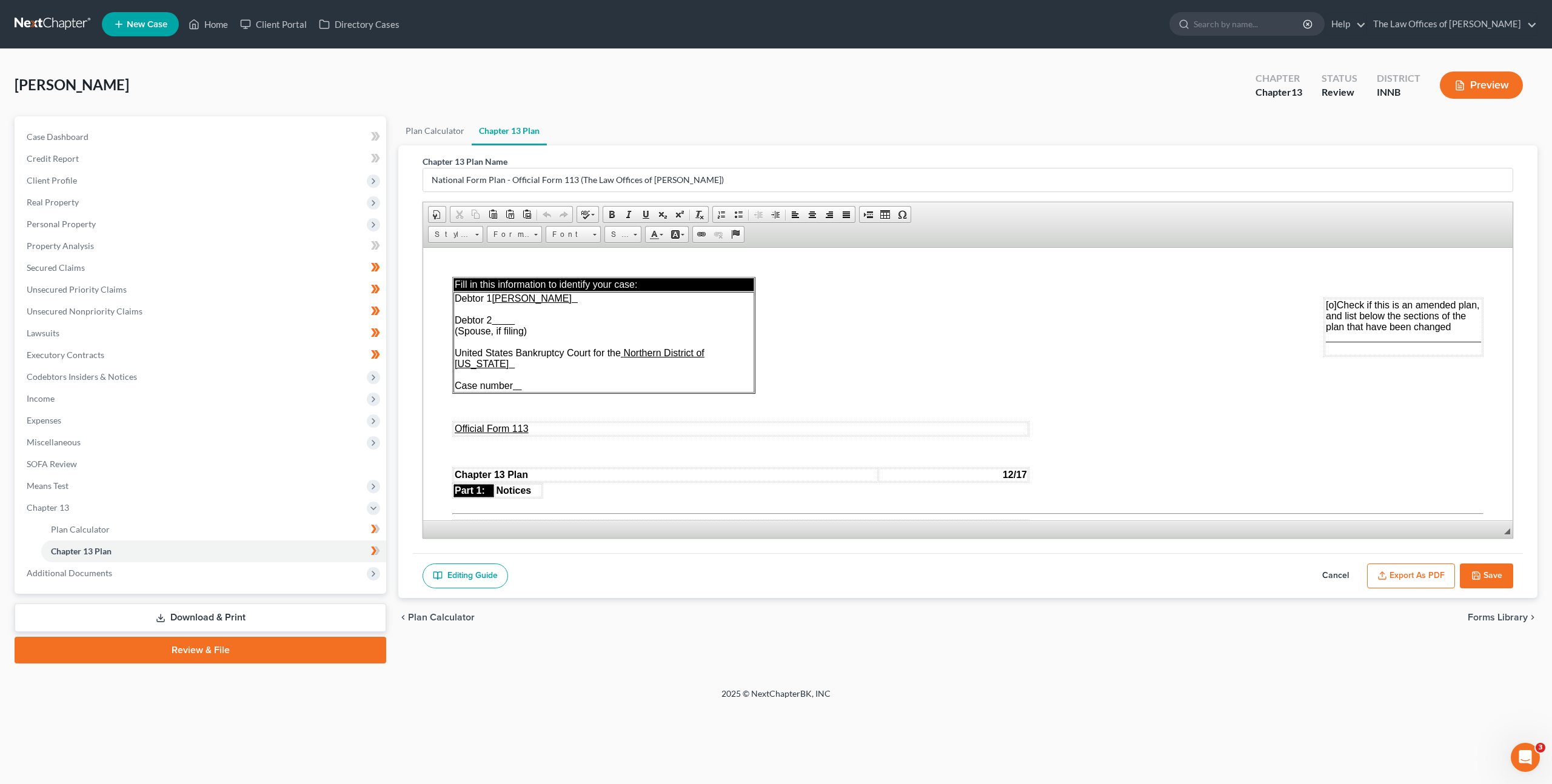
drag, startPoint x: 1391, startPoint y: 570, endPoint x: 1410, endPoint y: 520, distance: 53.5
click at [1391, 570] on button "Export as PDF" at bounding box center [1411, 576] width 88 height 25
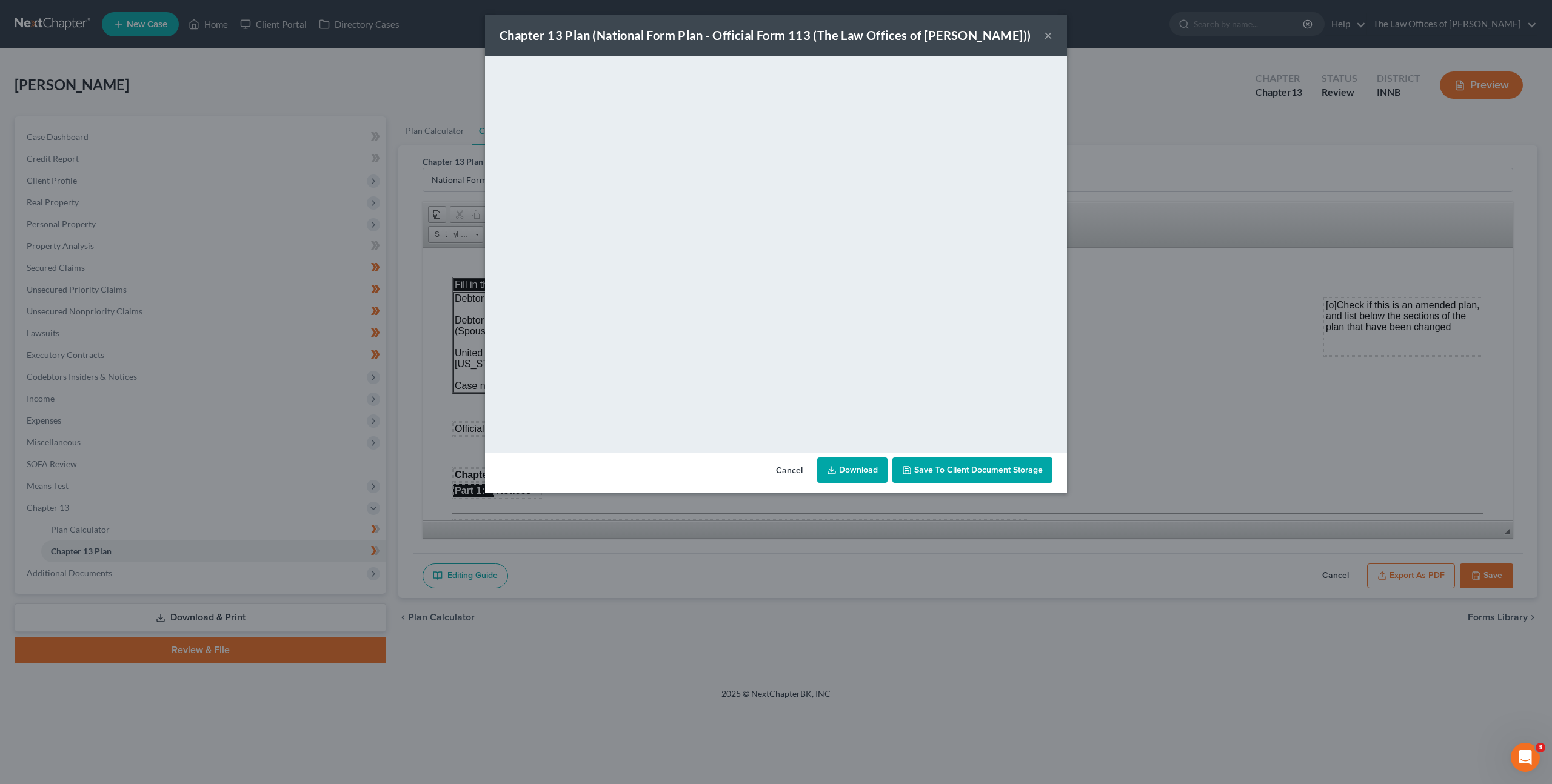
click at [841, 462] on link "Download" at bounding box center [852, 470] width 70 height 25
click at [795, 474] on button "Cancel" at bounding box center [789, 471] width 46 height 25
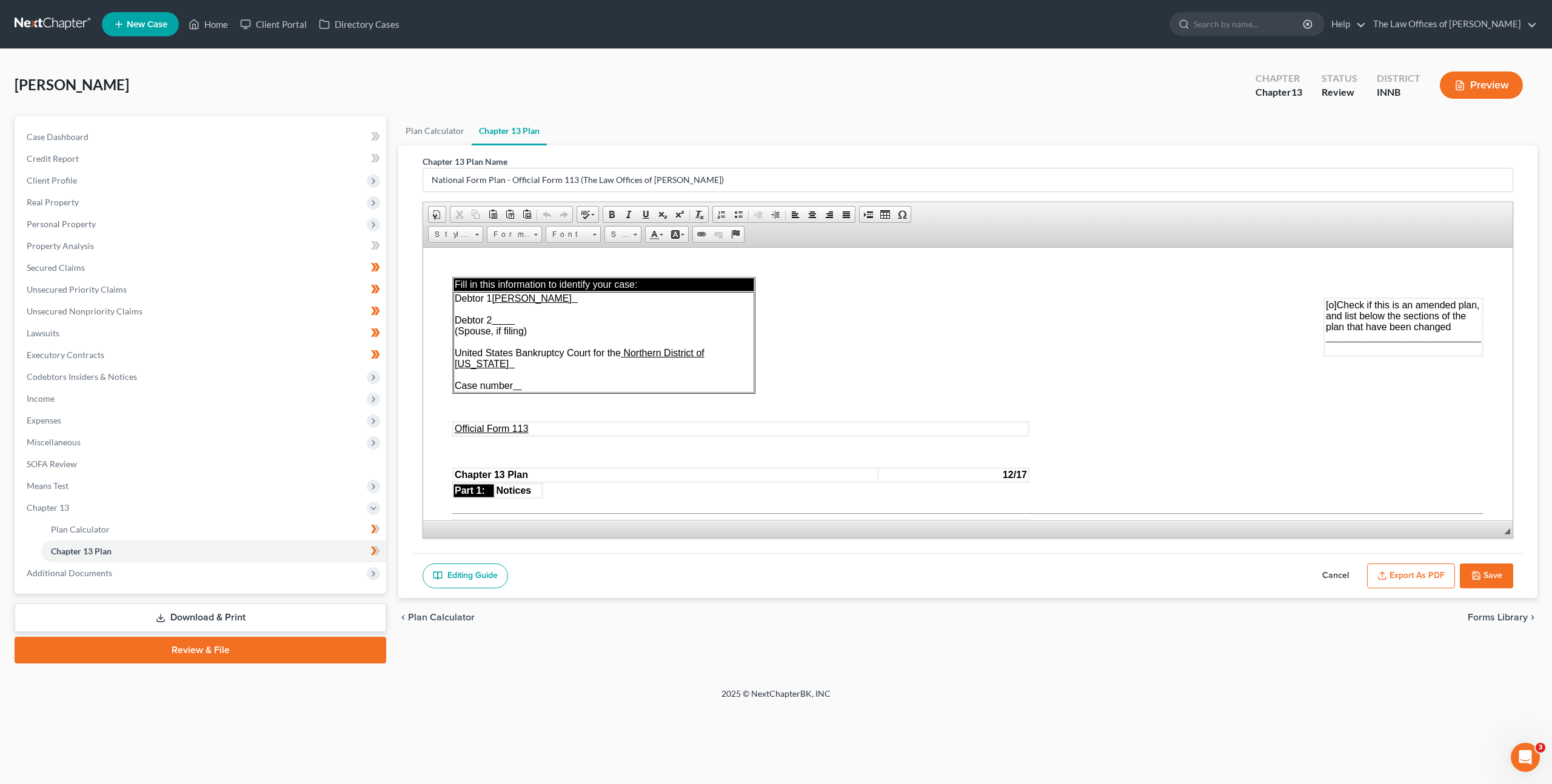
click at [251, 610] on link "Download & Print" at bounding box center [200, 617] width 372 height 28
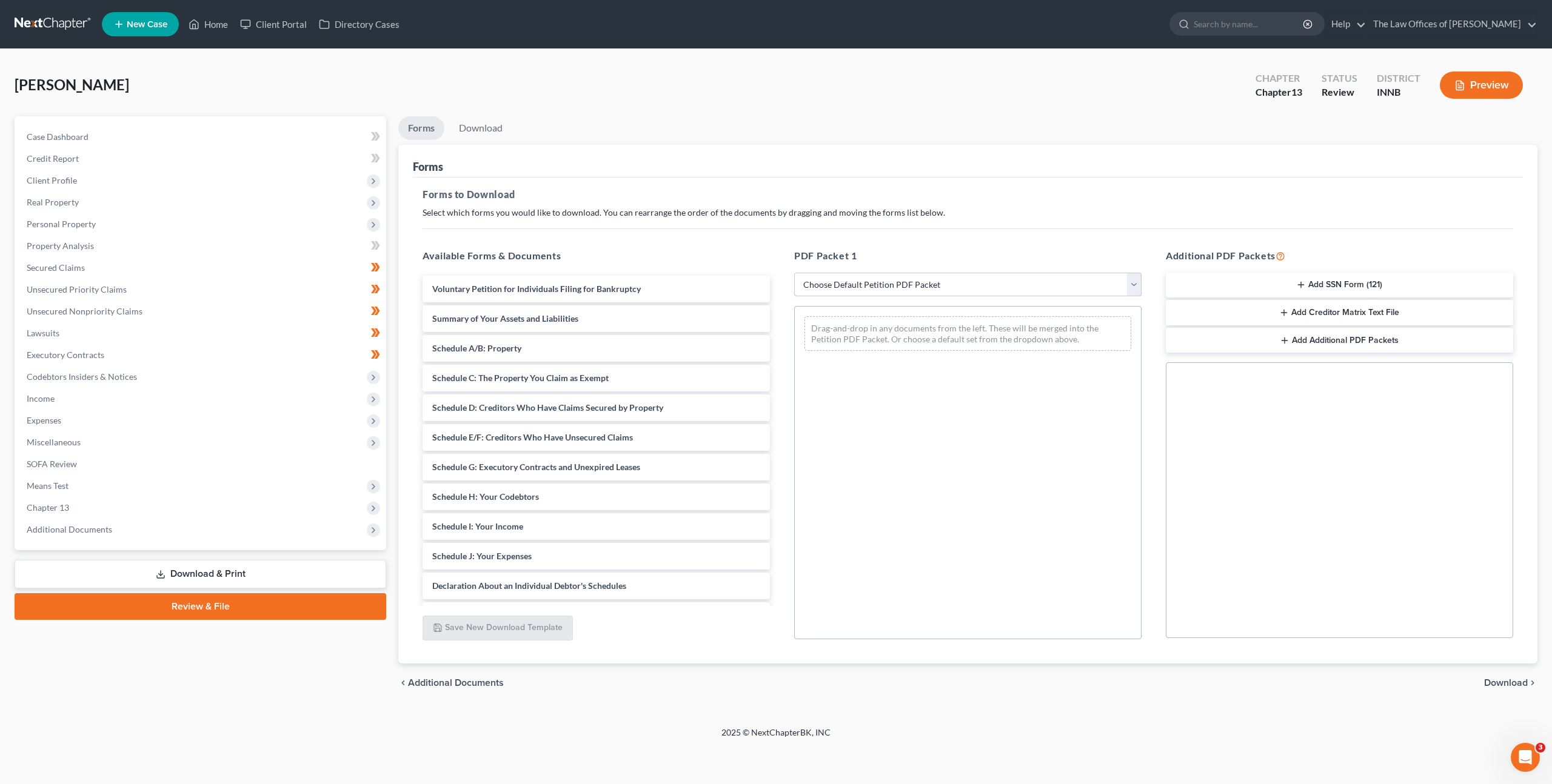
click at [885, 290] on select "Choose Default Petition PDF Packet Complete Bankruptcy Petition (all forms and …" at bounding box center [968, 285] width 347 height 25
select select "0"
click at [794, 273] on select "Choose Default Petition PDF Packet Complete Bankruptcy Petition (all forms and …" at bounding box center [968, 285] width 347 height 25
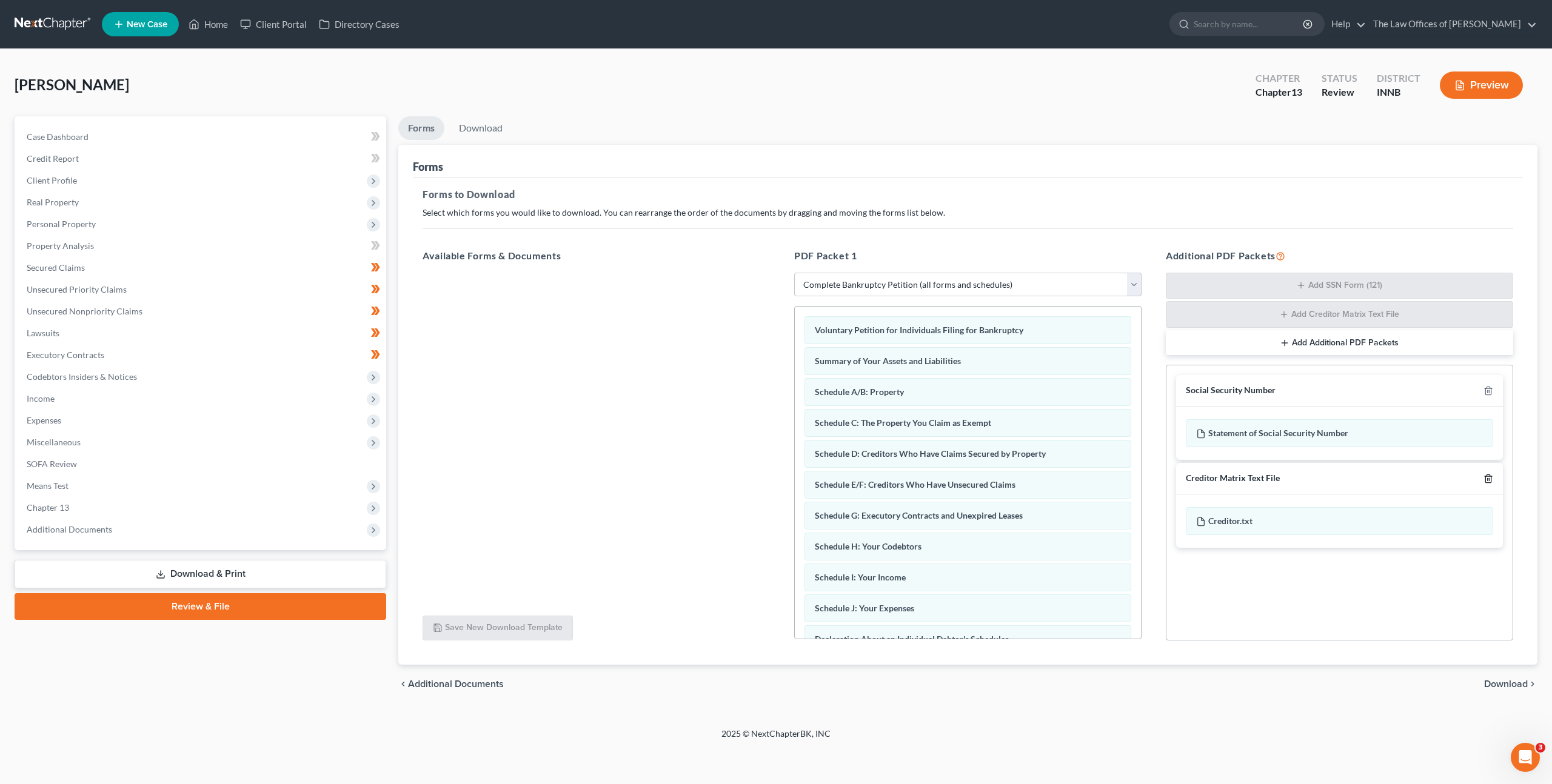
click at [1485, 478] on icon "button" at bounding box center [1487, 478] width 6 height 8
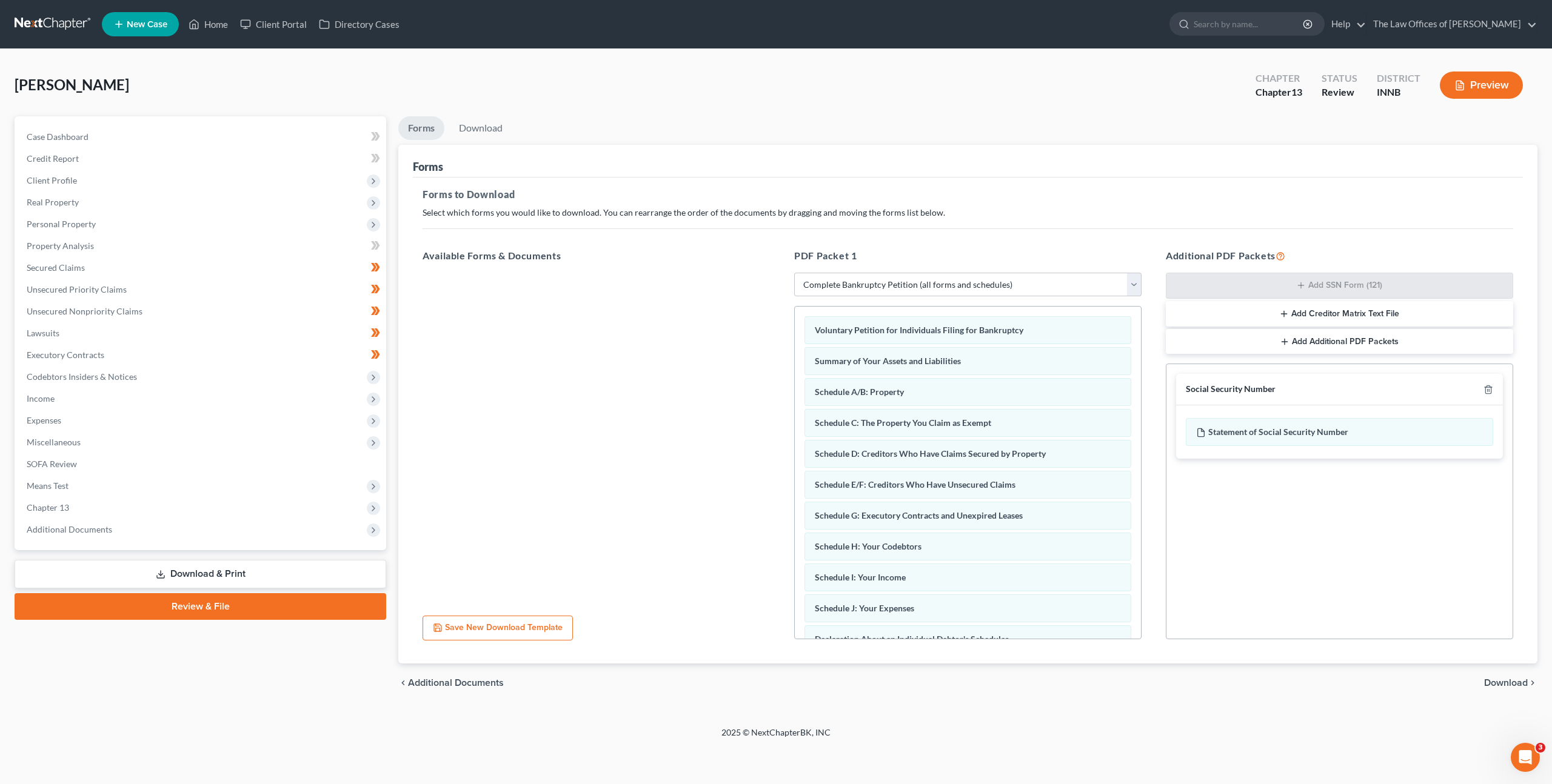
click at [1497, 681] on span "Download" at bounding box center [1505, 683] width 43 height 9
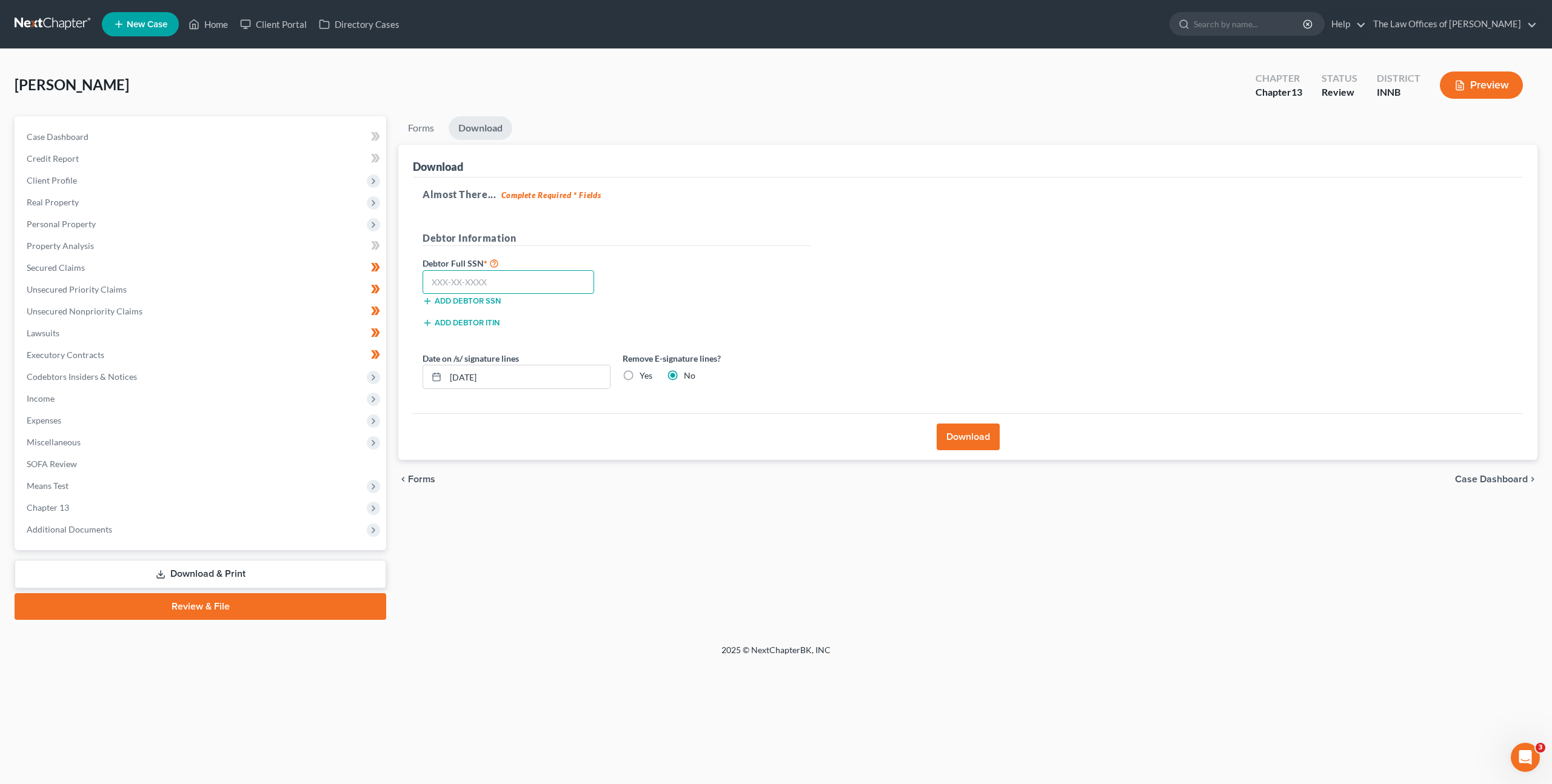
click at [495, 281] on input "text" at bounding box center [508, 282] width 172 height 25
click at [570, 278] on input "text" at bounding box center [508, 282] width 172 height 25
paste input "307-86-0710"
type input "307-86-0710"
click at [712, 294] on div "Debtor Full SSN * 307-86-0710 Add debtor SSN" at bounding box center [616, 286] width 400 height 60
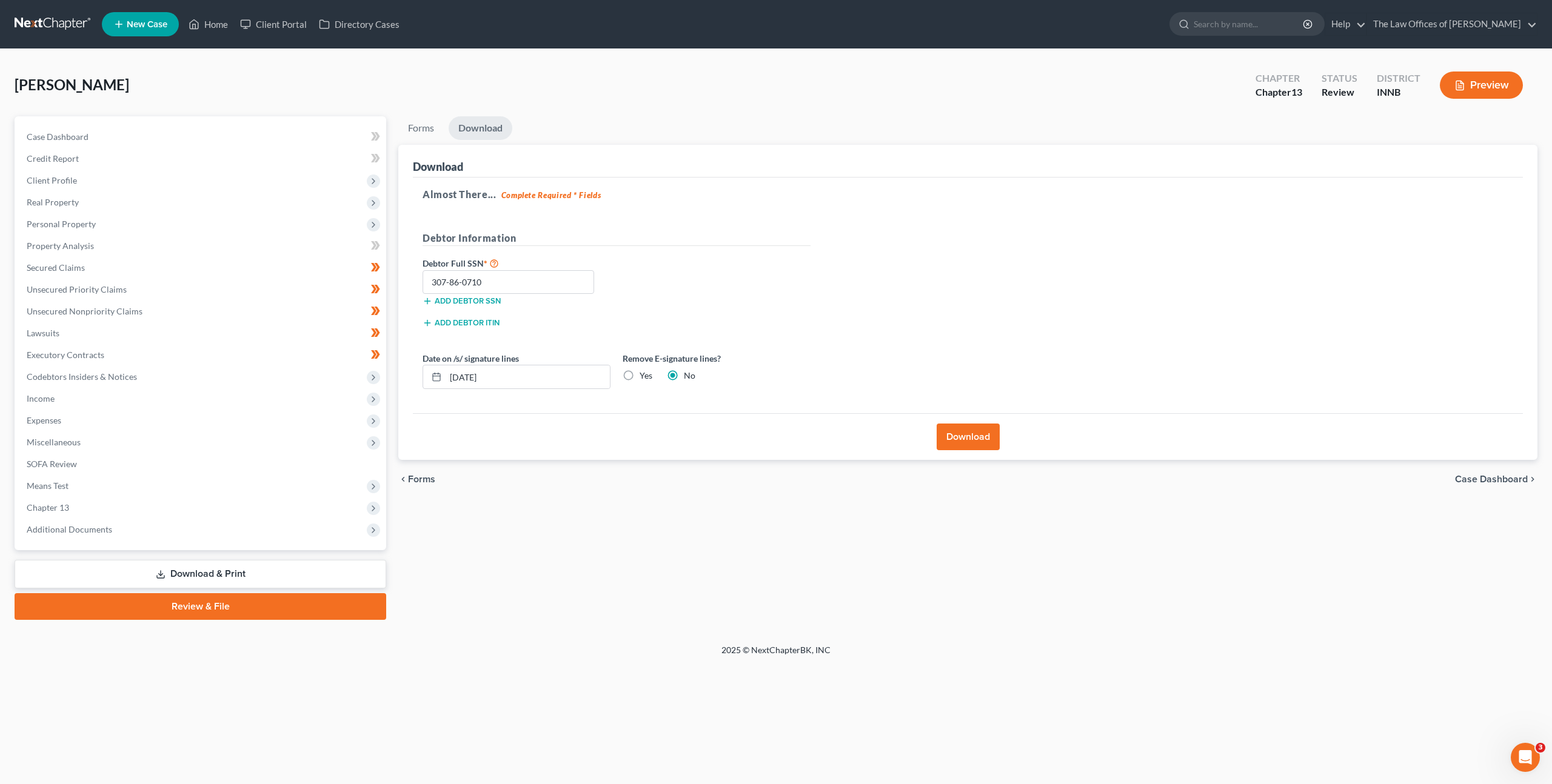
drag, startPoint x: 629, startPoint y: 371, endPoint x: 731, endPoint y: 341, distance: 106.3
click at [640, 371] on label "Yes" at bounding box center [646, 375] width 13 height 12
click at [645, 371] on input "Yes" at bounding box center [648, 373] width 8 height 8
radio input "true"
radio input "false"
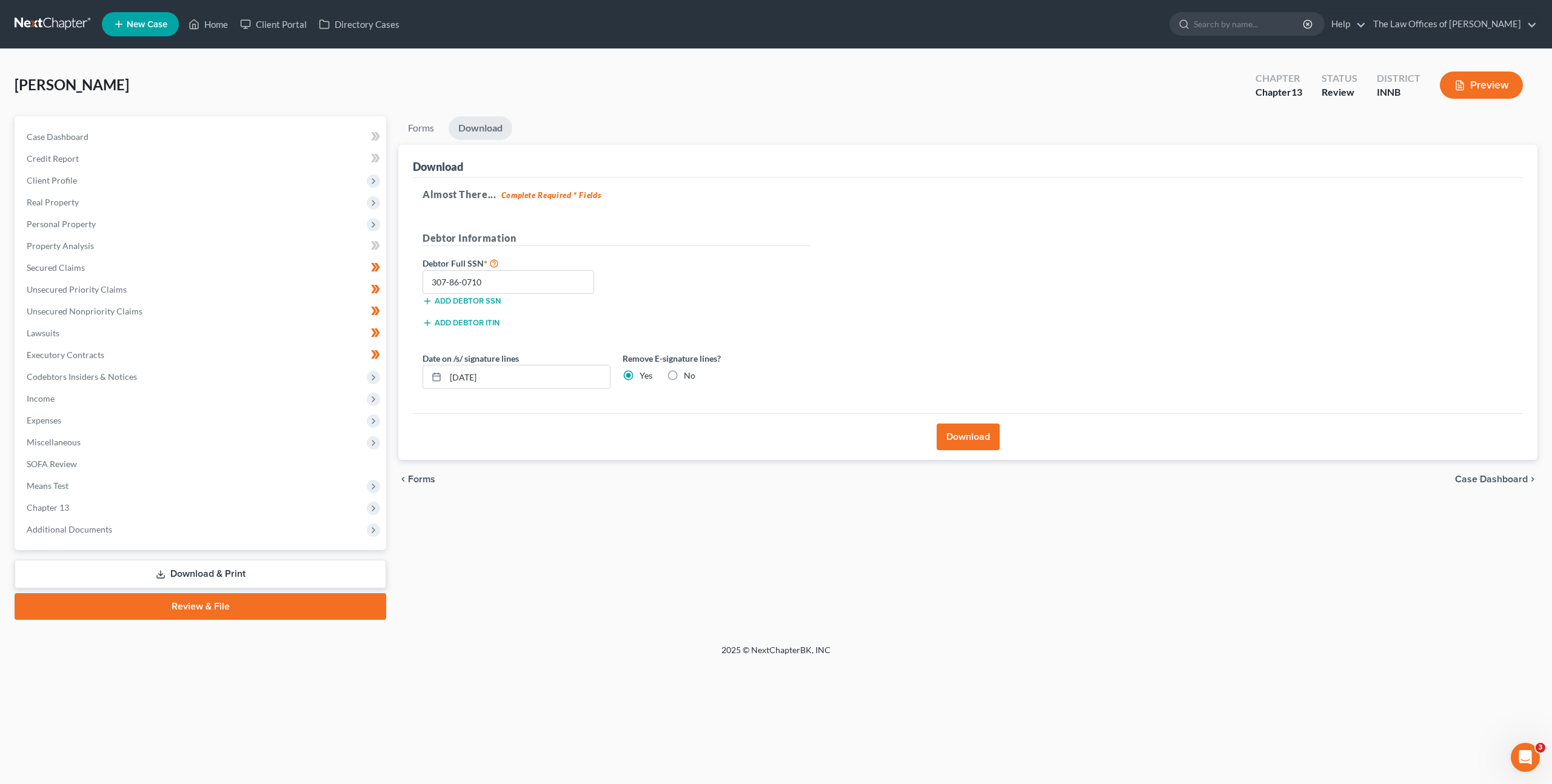
click at [836, 311] on div "Almost There... Complete Required * Fields Debtor Information Debtor Full SSN *…" at bounding box center [967, 295] width 1110 height 236
click at [985, 439] on button "Download" at bounding box center [968, 437] width 63 height 26
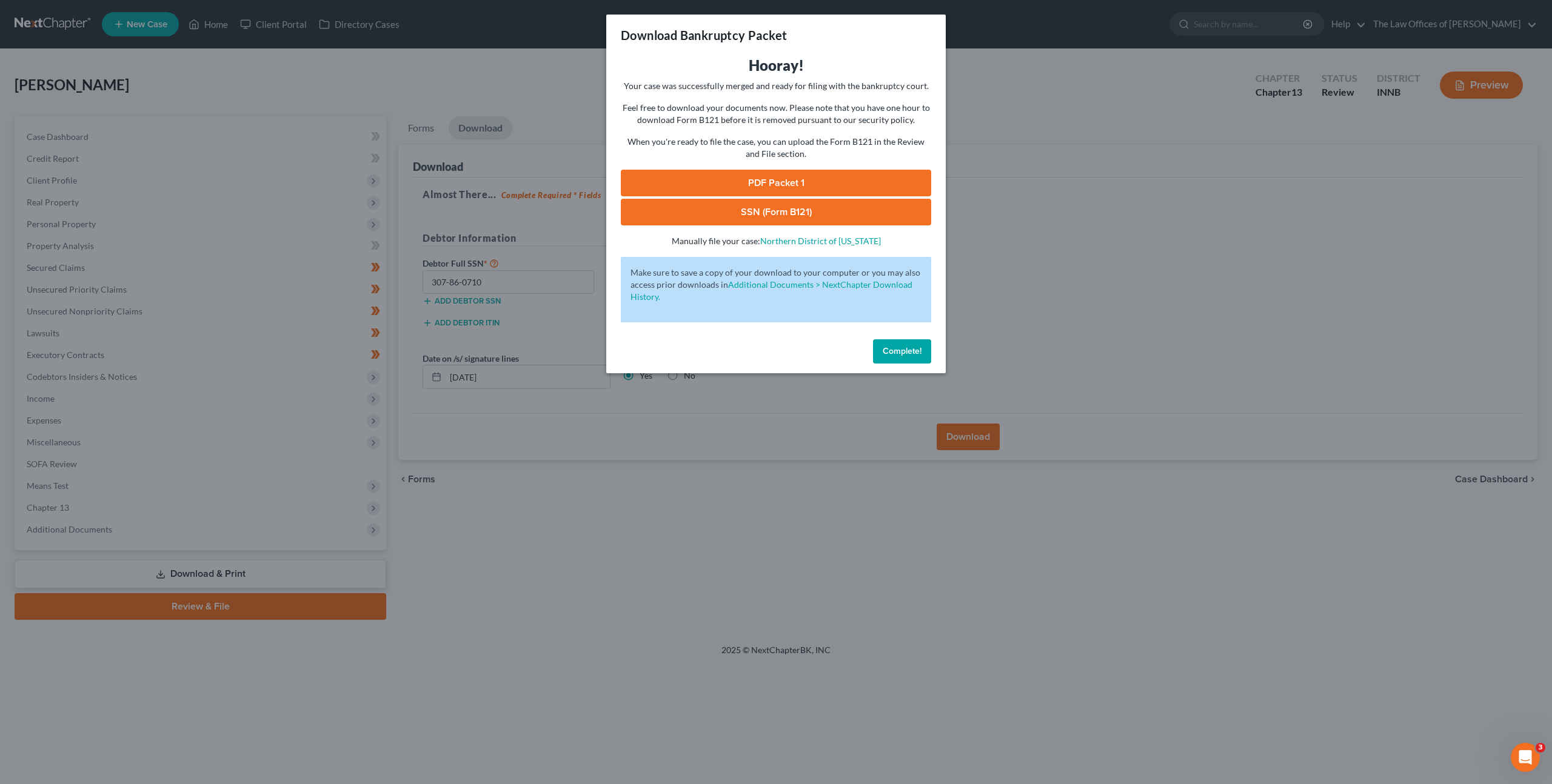
click at [718, 184] on link "PDF Packet 1" at bounding box center [776, 183] width 311 height 26
click at [702, 213] on link "SSN (Form B121)" at bounding box center [776, 212] width 311 height 26
click at [884, 348] on span "Complete!" at bounding box center [902, 351] width 39 height 10
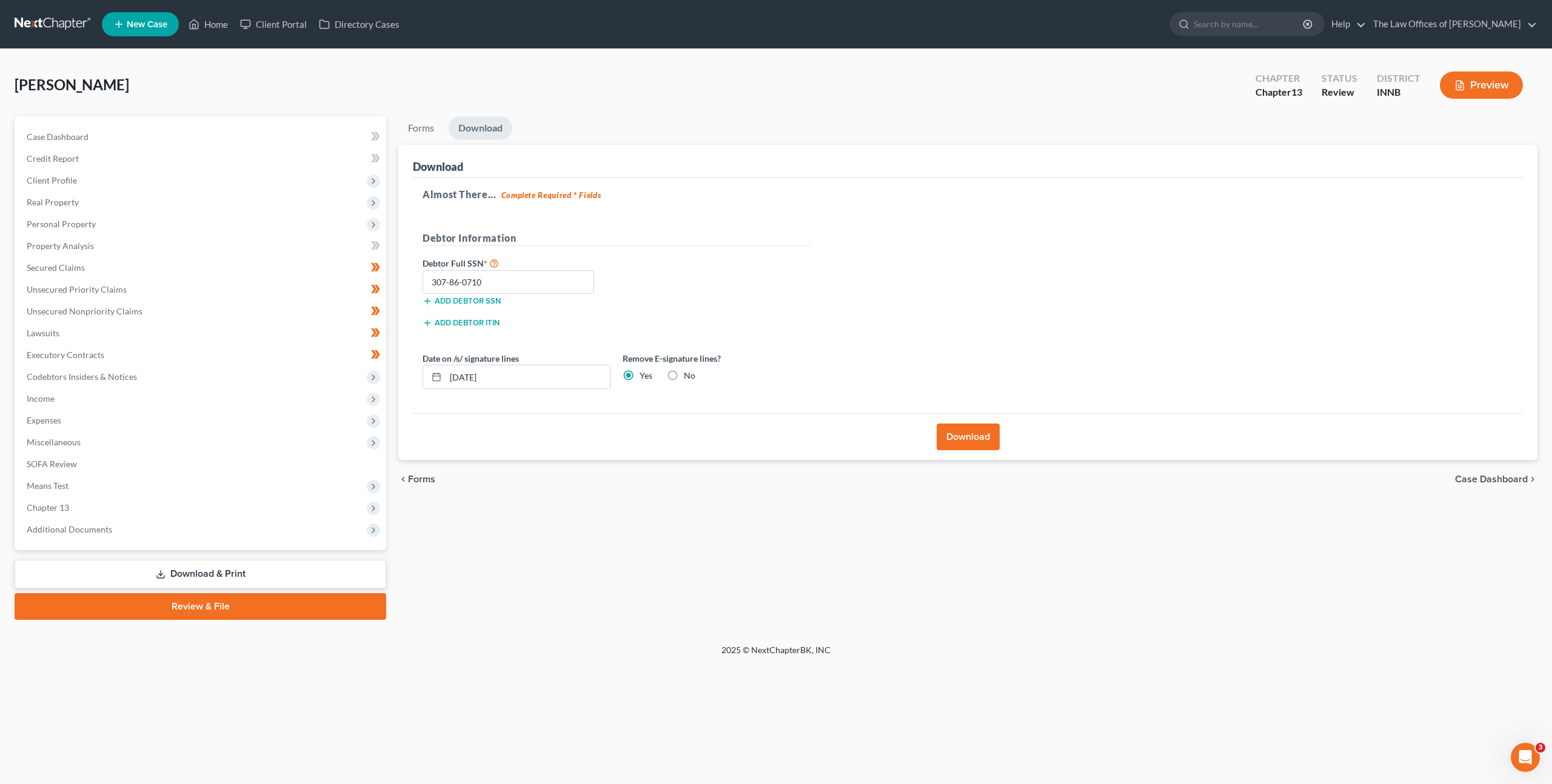
click at [426, 482] on span "Forms" at bounding box center [421, 479] width 27 height 9
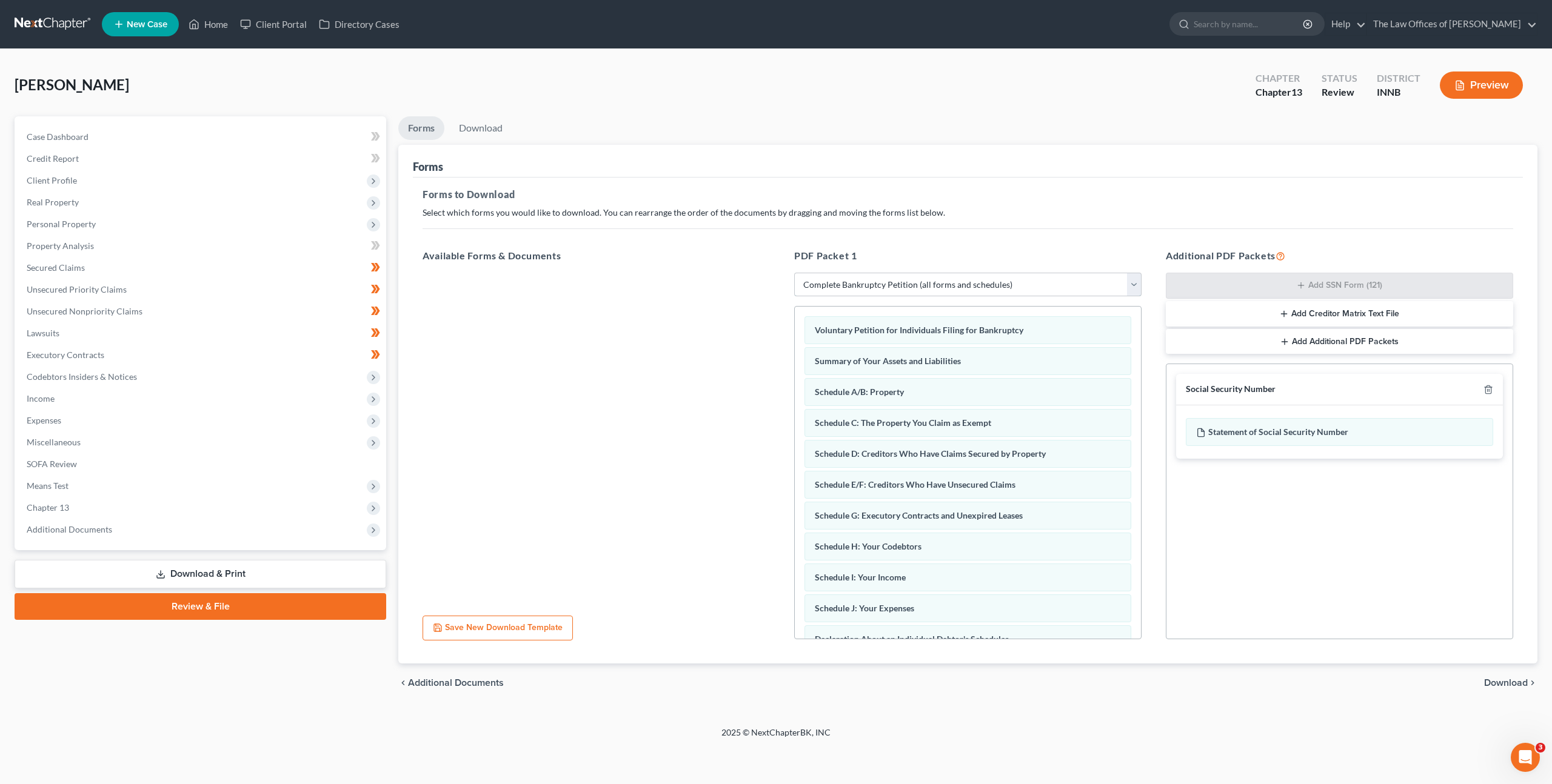
click at [875, 287] on select "Choose Default Petition PDF Packet Complete Bankruptcy Petition (all forms and …" at bounding box center [968, 285] width 347 height 25
select select "3"
click at [794, 273] on select "Choose Default Petition PDF Packet Complete Bankruptcy Petition (all forms and …" at bounding box center [968, 285] width 347 height 25
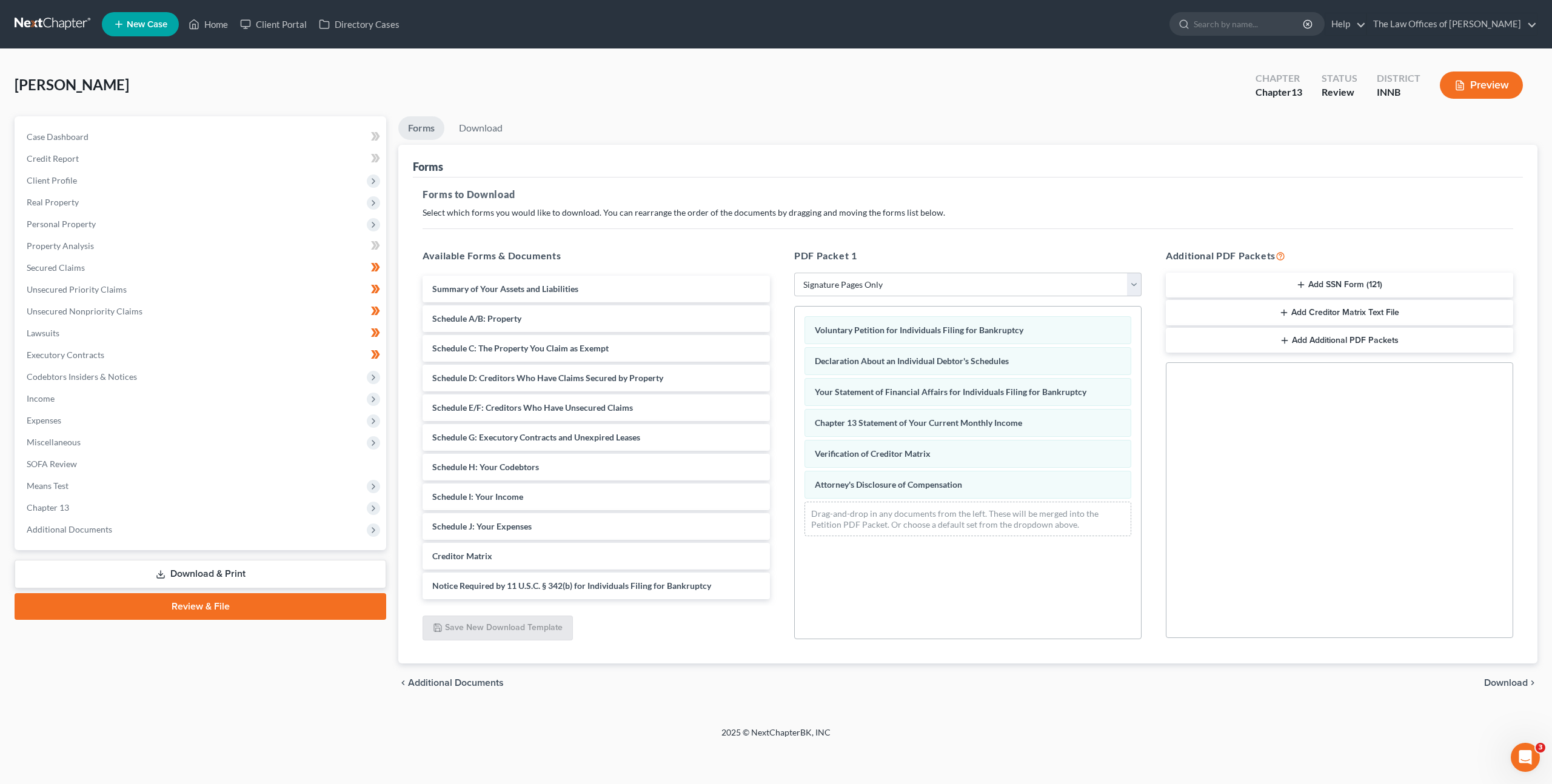
click at [1490, 683] on span "Download" at bounding box center [1505, 683] width 43 height 9
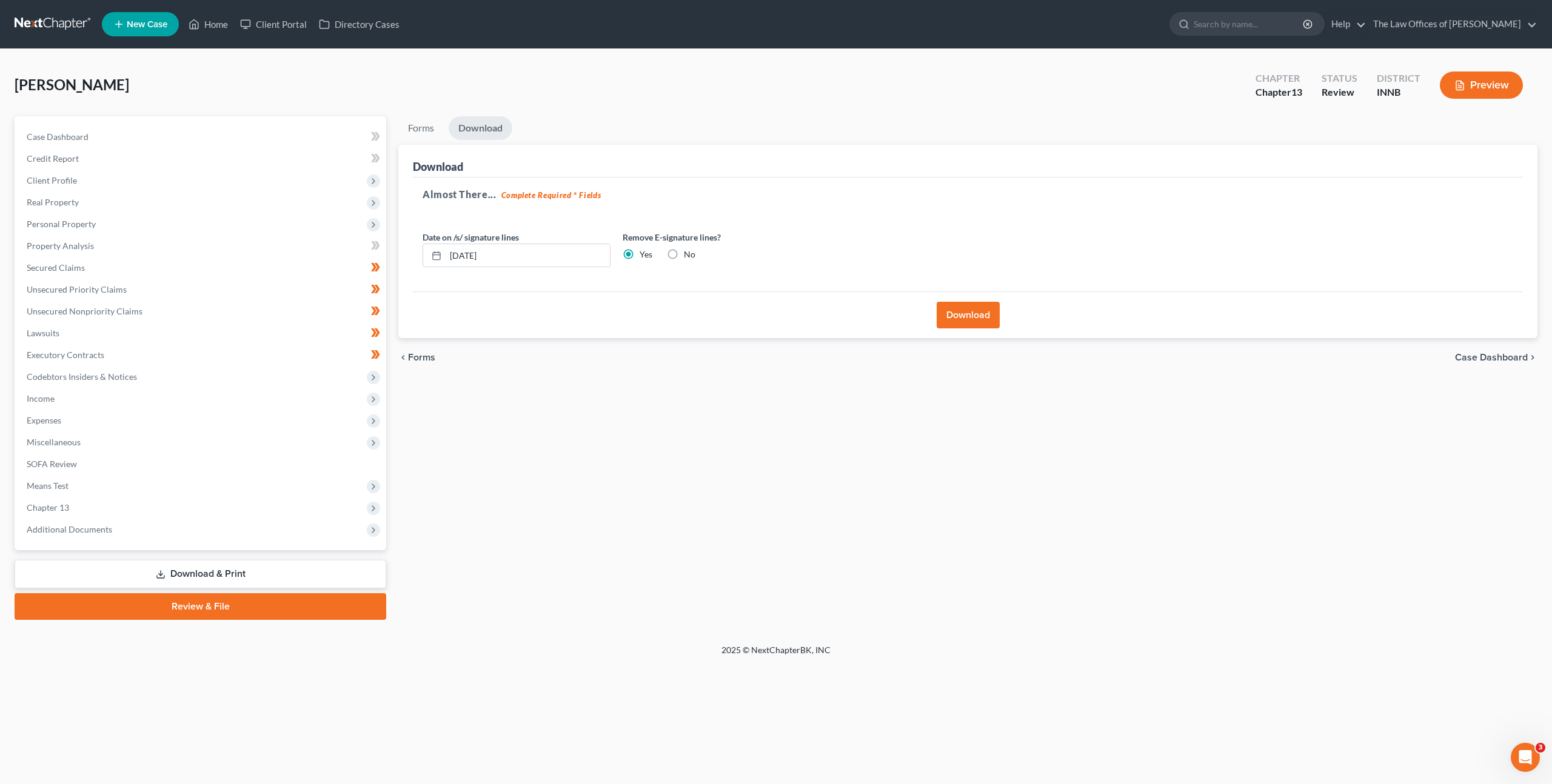
click at [430, 359] on span "Forms" at bounding box center [421, 357] width 27 height 9
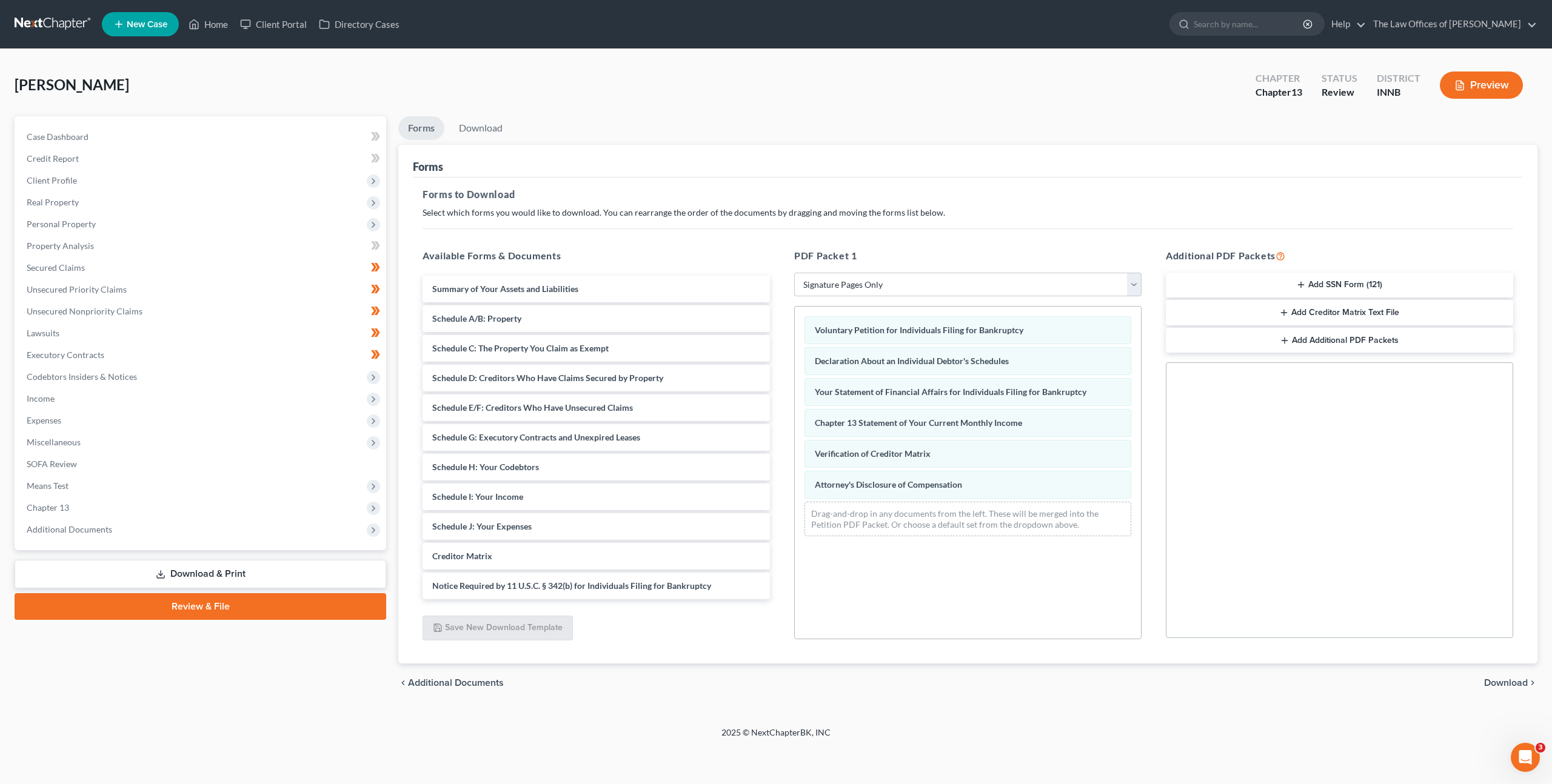
click at [1499, 681] on span "Download" at bounding box center [1505, 683] width 43 height 9
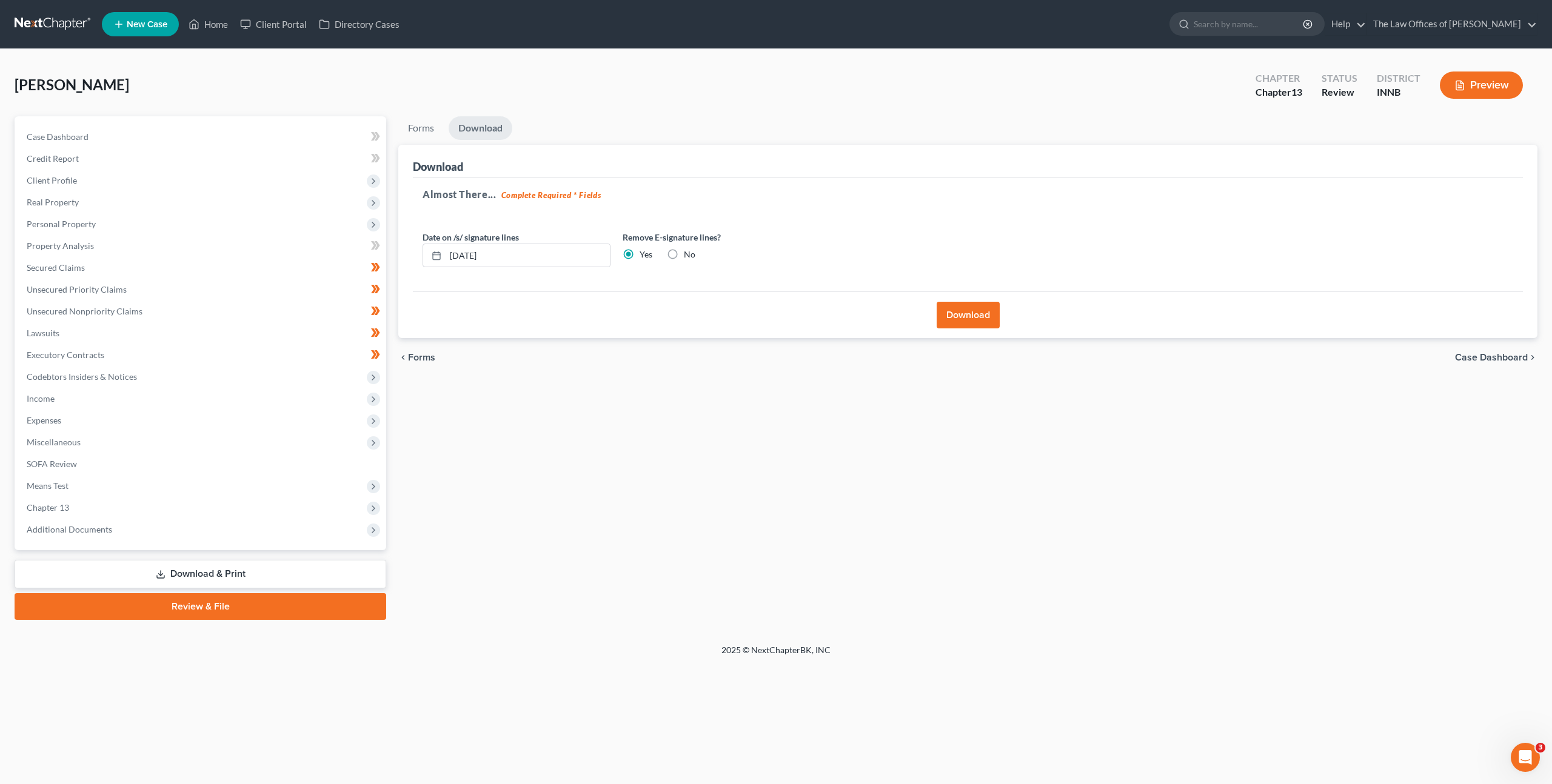
click at [948, 322] on button "Download" at bounding box center [968, 315] width 63 height 26
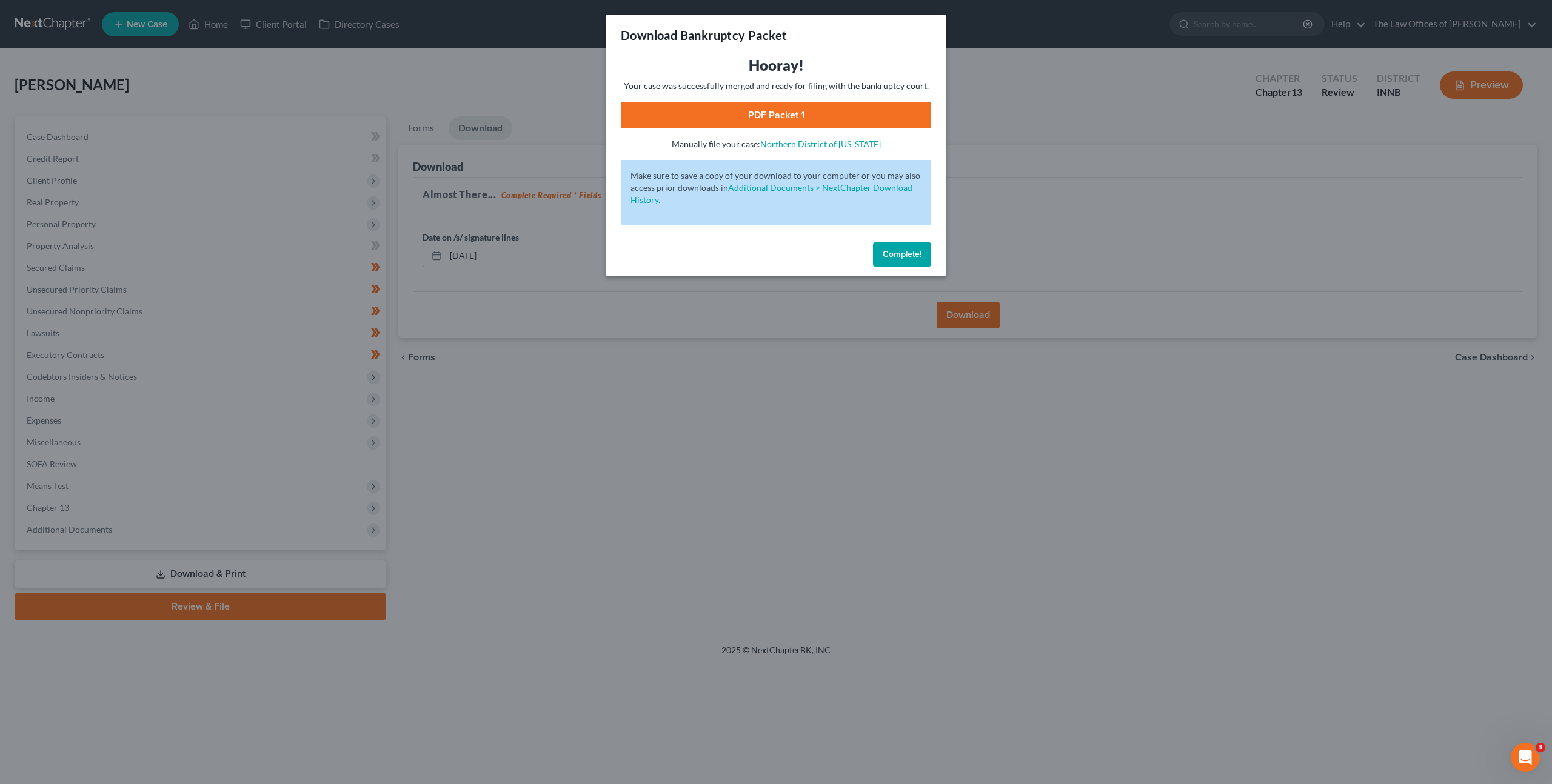
click at [770, 123] on link "PDF Packet 1" at bounding box center [776, 115] width 311 height 26
